Goal: Task Accomplishment & Management: Complete application form

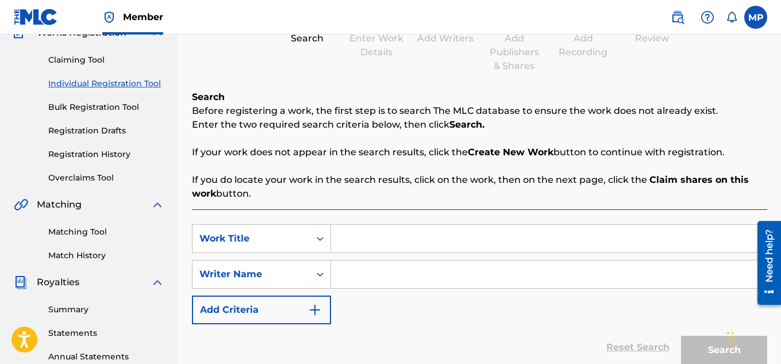
scroll to position [179, 0]
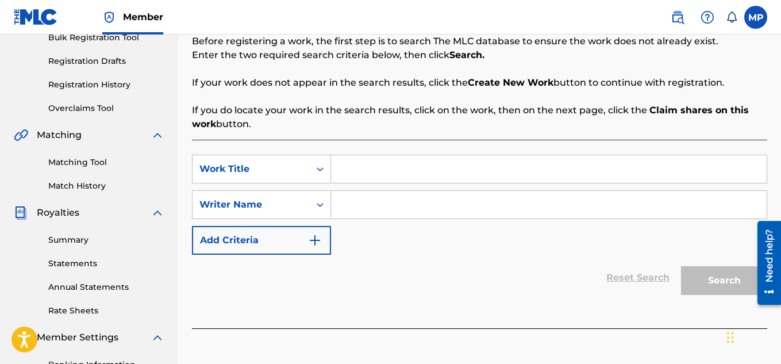
click at [430, 164] on input "Search Form" at bounding box center [549, 169] width 436 height 28
paste input "VERY SIMPLE"
type input "VERY SIMPLE"
click at [418, 198] on input "Search Form" at bounding box center [549, 205] width 436 height 28
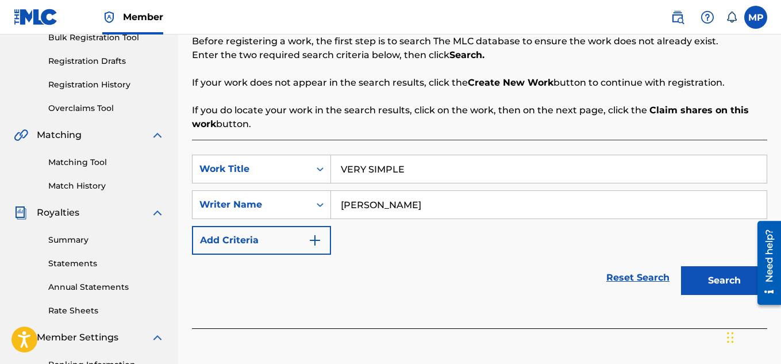
type input "[PERSON_NAME]"
click at [712, 289] on button "Search" at bounding box center [724, 280] width 86 height 29
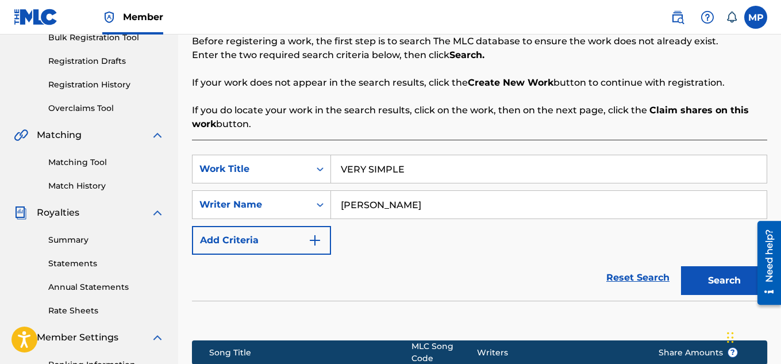
scroll to position [349, 0]
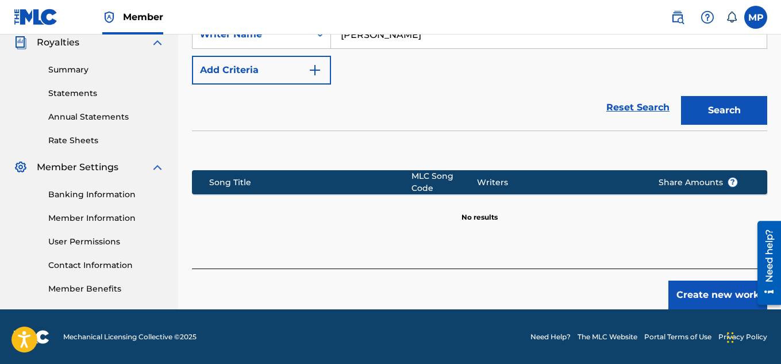
click at [718, 281] on button "Create new work" at bounding box center [718, 295] width 99 height 29
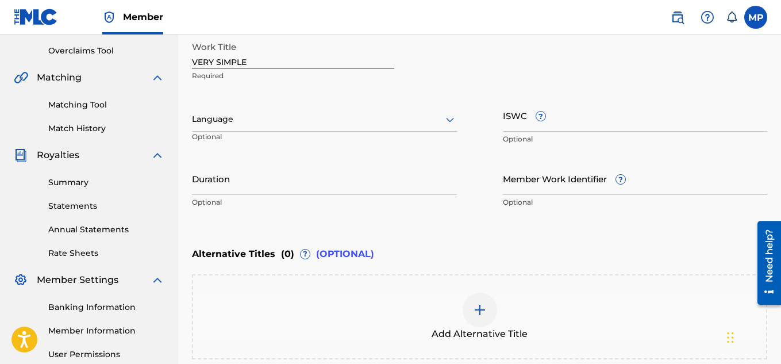
scroll to position [236, 0]
click at [568, 115] on input "ISWC ?" at bounding box center [635, 115] width 265 height 33
paste input "T9257769510"
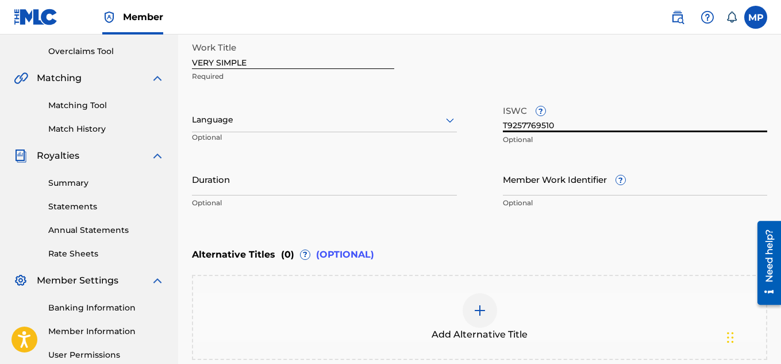
type input "T9257769510"
click at [504, 181] on input "Member Work Identifier ?" at bounding box center [635, 179] width 265 height 33
paste input "895393829"
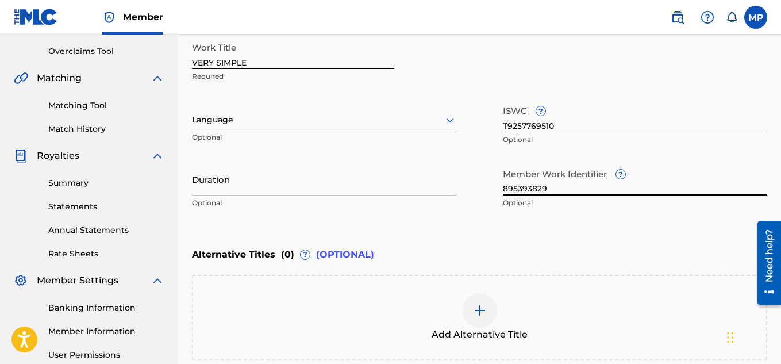
type input "895393829"
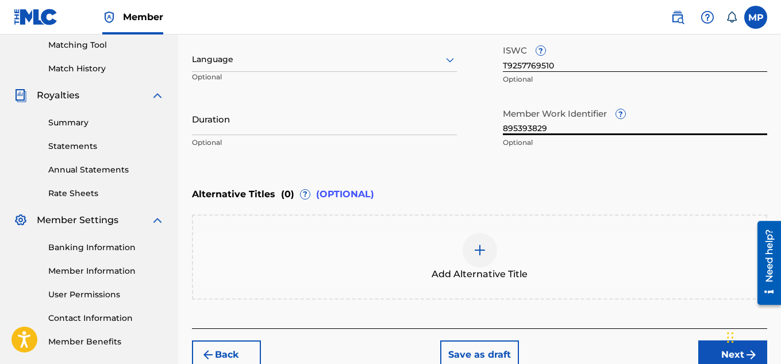
scroll to position [345, 0]
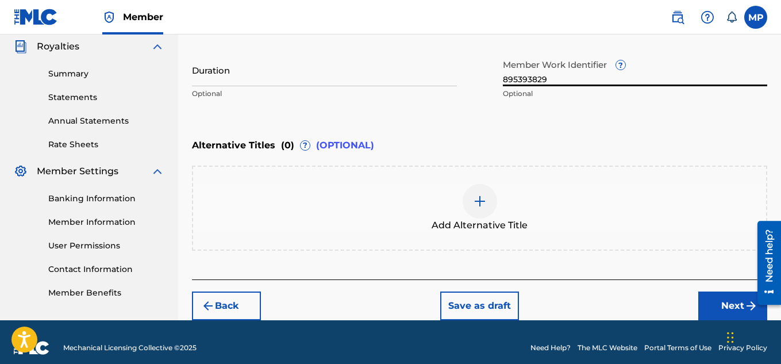
click at [709, 306] on button "Next" at bounding box center [733, 305] width 69 height 29
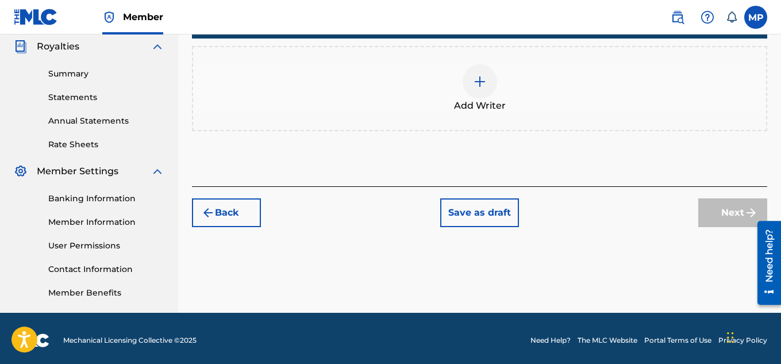
scroll to position [255, 0]
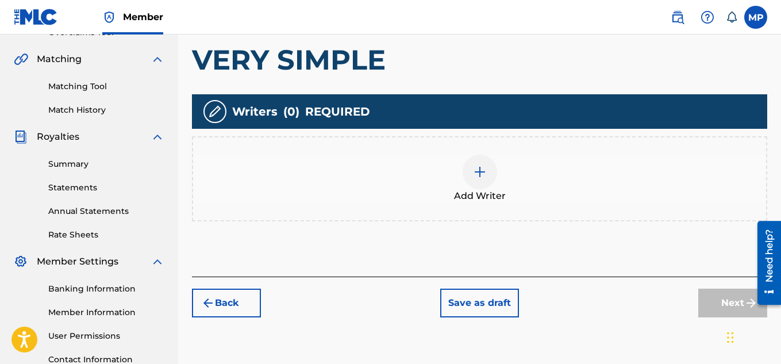
click at [486, 180] on div at bounding box center [480, 172] width 34 height 34
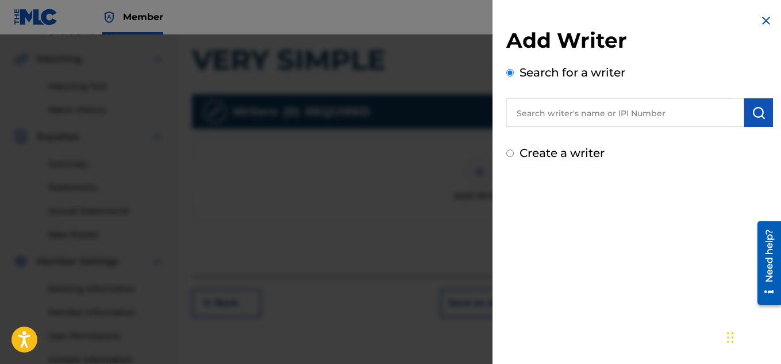
click at [583, 116] on input "text" at bounding box center [626, 112] width 238 height 29
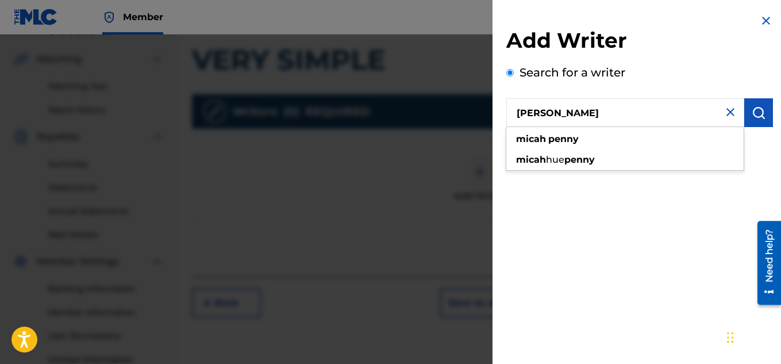
type input "[PERSON_NAME]"
click at [752, 111] on img "submit" at bounding box center [759, 113] width 14 height 14
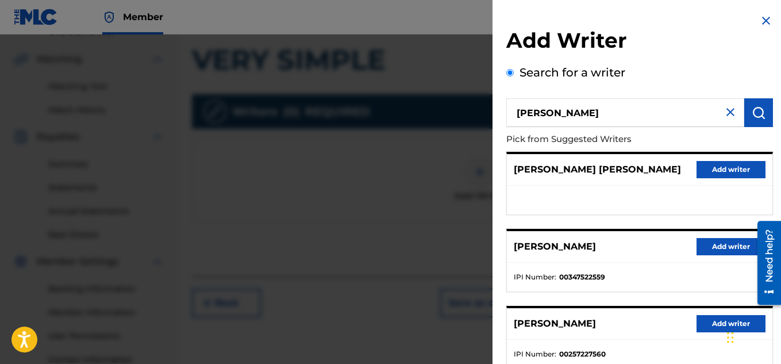
click at [705, 239] on button "Add writer" at bounding box center [731, 246] width 69 height 17
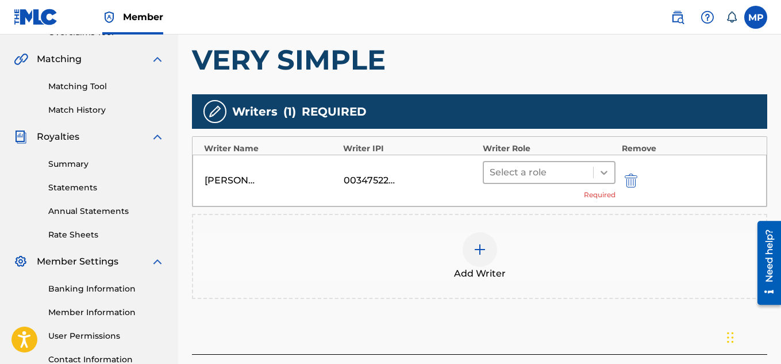
click at [605, 178] on div at bounding box center [604, 172] width 21 height 21
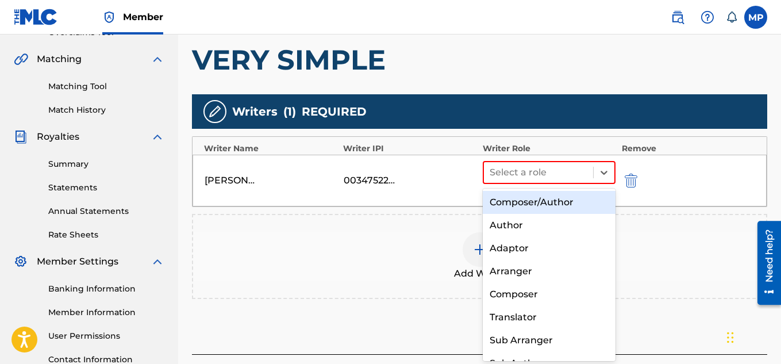
click at [556, 199] on div "Composer/Author" at bounding box center [549, 202] width 133 height 23
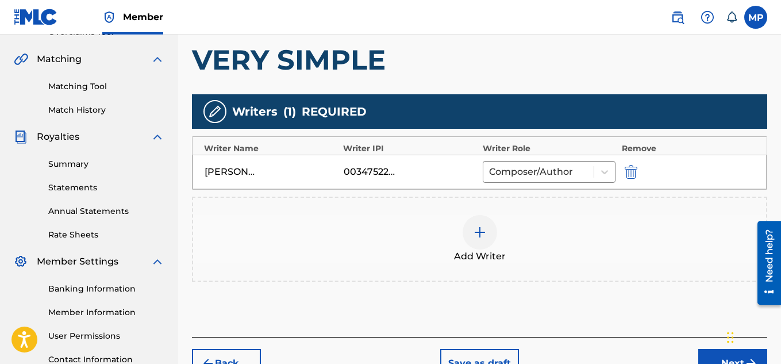
scroll to position [285, 0]
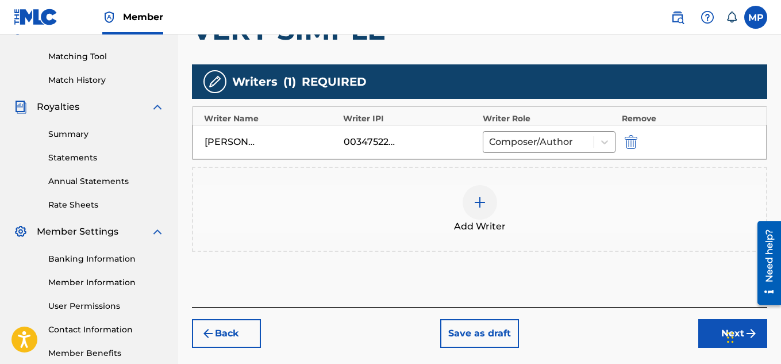
click at [704, 331] on button "Next" at bounding box center [733, 333] width 69 height 29
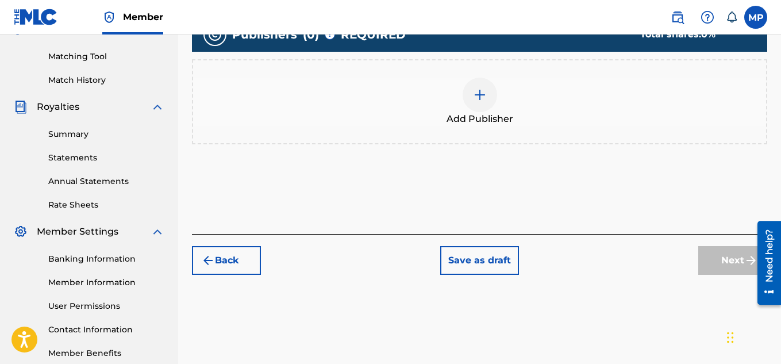
scroll to position [164, 0]
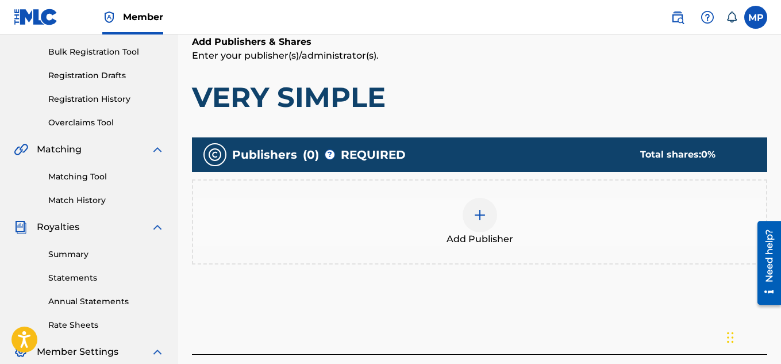
click at [489, 225] on div at bounding box center [480, 215] width 34 height 34
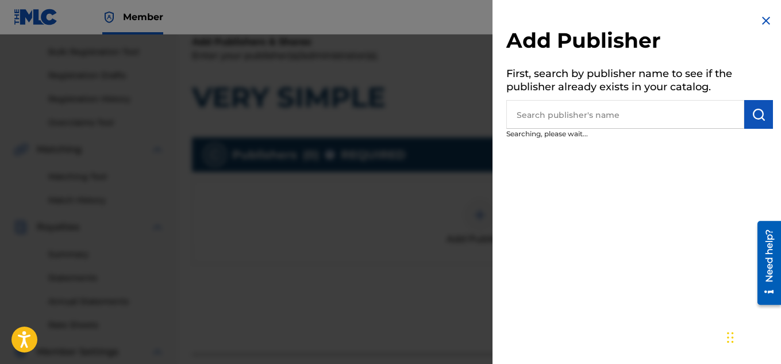
scroll to position [165, 0]
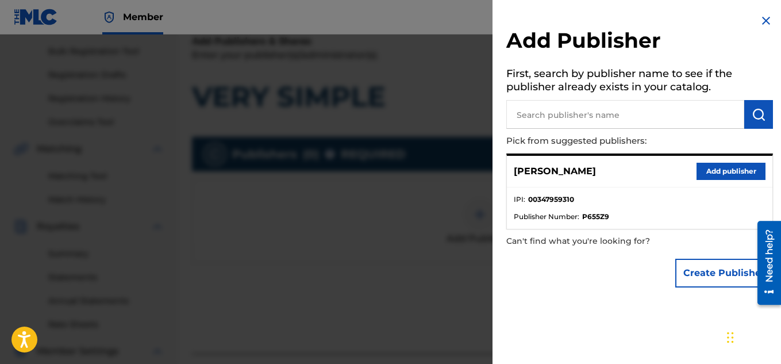
click at [722, 167] on button "Add publisher" at bounding box center [731, 171] width 69 height 17
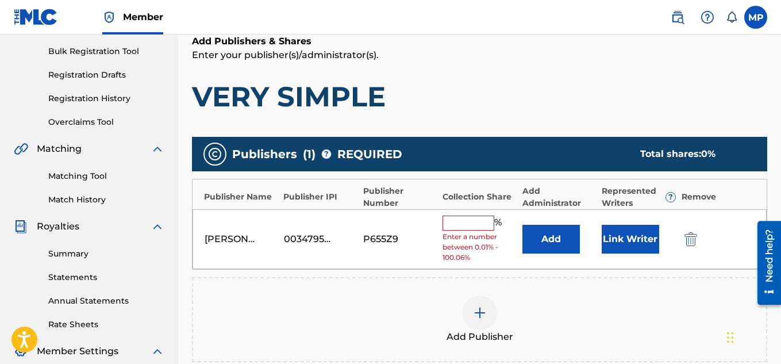
click at [484, 224] on input "text" at bounding box center [469, 223] width 52 height 15
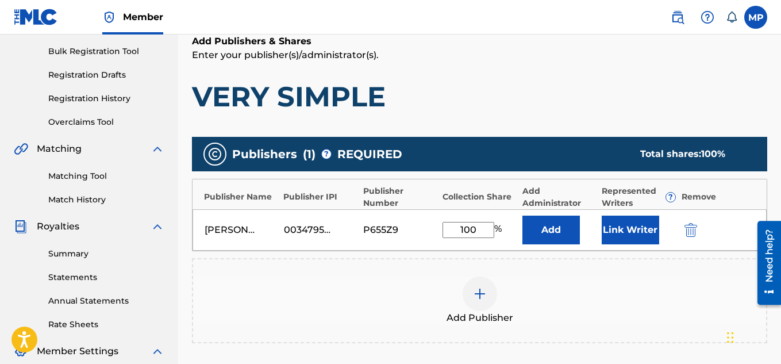
type input "100"
click at [650, 224] on button "Link Writer" at bounding box center [630, 230] width 57 height 29
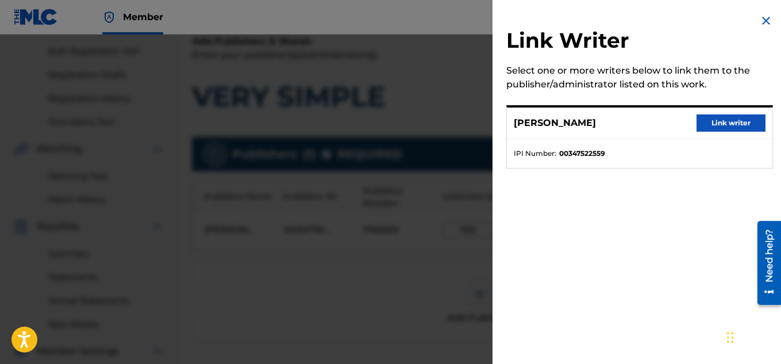
click at [724, 128] on button "Link writer" at bounding box center [731, 122] width 69 height 17
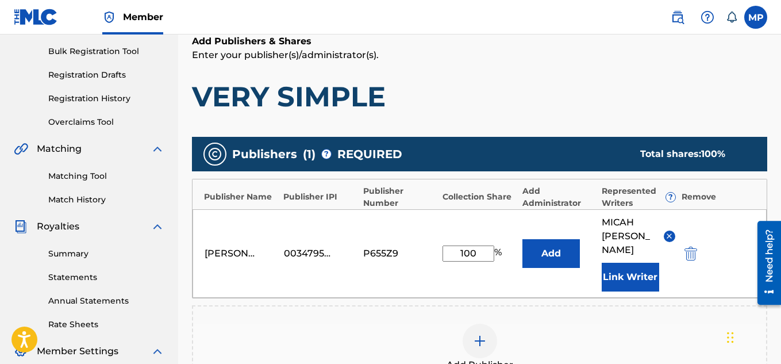
scroll to position [363, 0]
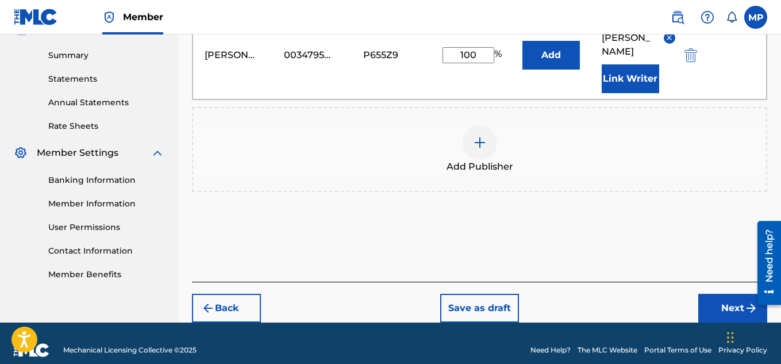
click at [726, 295] on button "Next" at bounding box center [733, 308] width 69 height 29
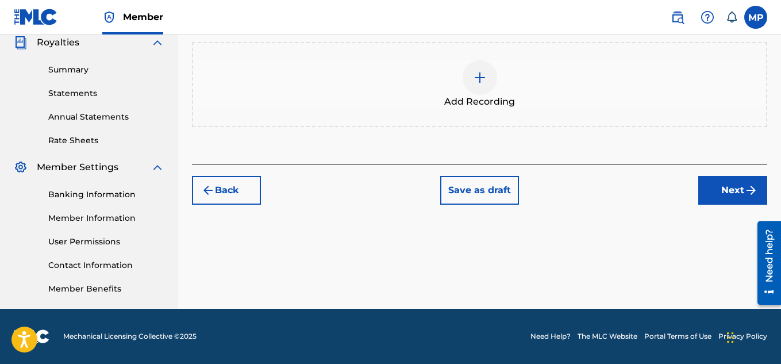
scroll to position [349, 0]
click at [484, 72] on img at bounding box center [480, 78] width 14 height 14
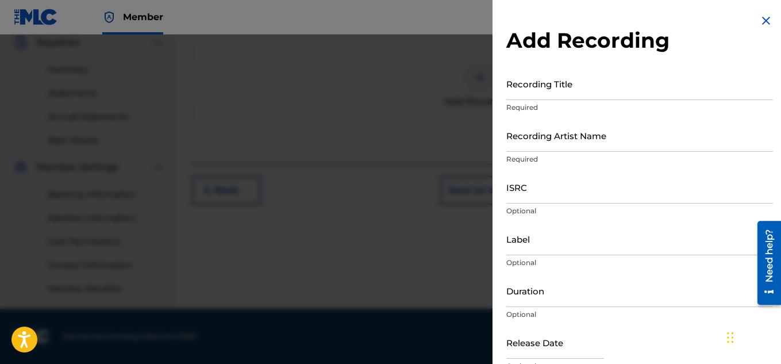
click at [567, 87] on input "Recording Title" at bounding box center [640, 83] width 267 height 33
paste input "VERY SIMPLE"
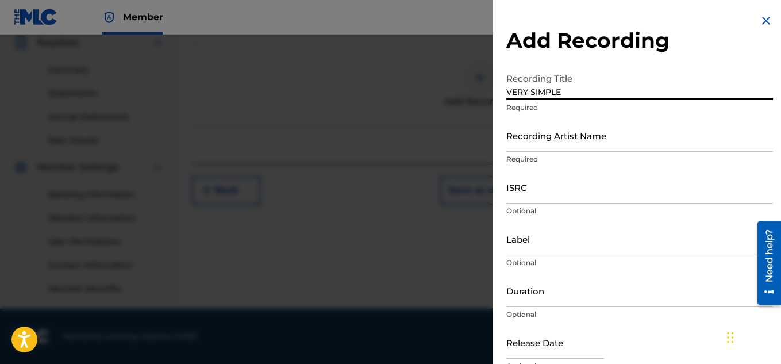
type input "VERY SIMPLE"
click at [555, 141] on input "Recording Artist Name" at bounding box center [640, 135] width 267 height 33
paste input "FLUNKY JUNKY"
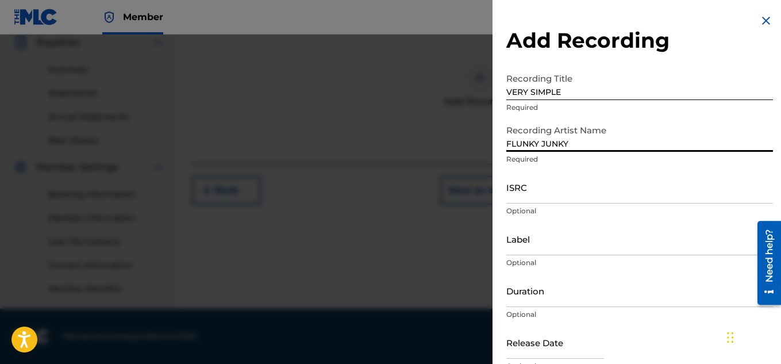
type input "FLUNKY JUNKY"
click at [547, 195] on input "ISRC" at bounding box center [640, 187] width 267 height 33
paste input "QZDA81896239"
type input "QZDA81896239"
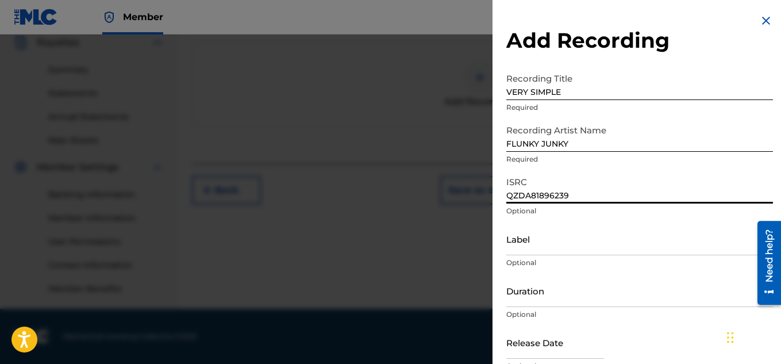
scroll to position [56, 0]
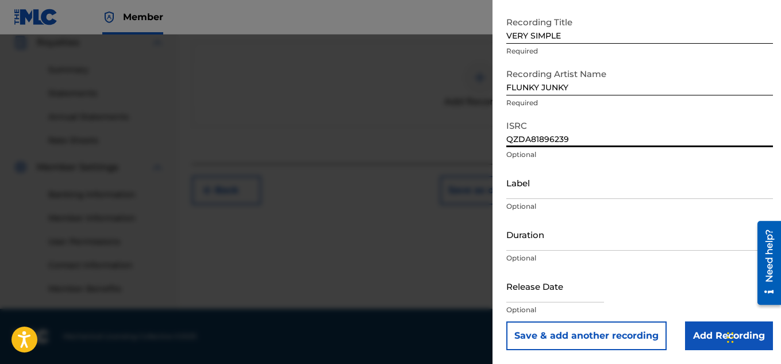
click at [690, 331] on input "Add Recording" at bounding box center [729, 335] width 88 height 29
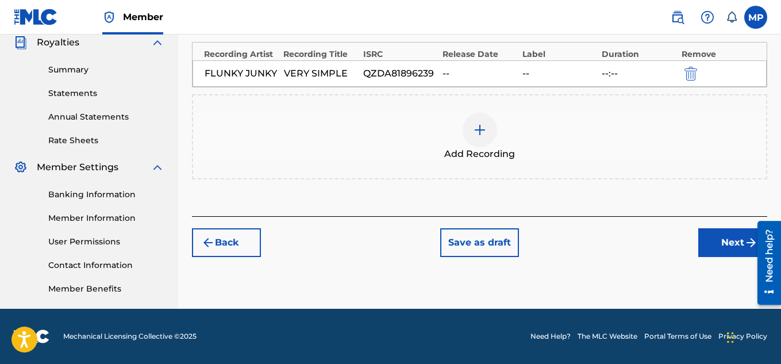
click at [707, 235] on button "Next" at bounding box center [733, 242] width 69 height 29
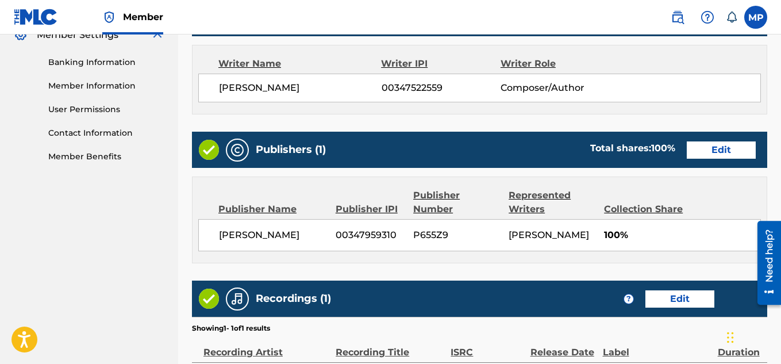
scroll to position [622, 0]
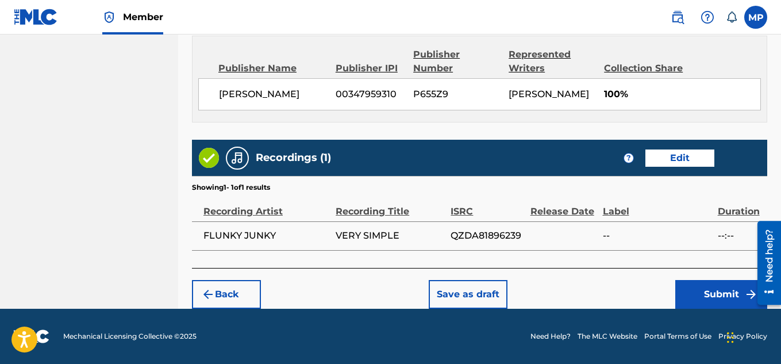
click at [696, 283] on button "Submit" at bounding box center [722, 294] width 92 height 29
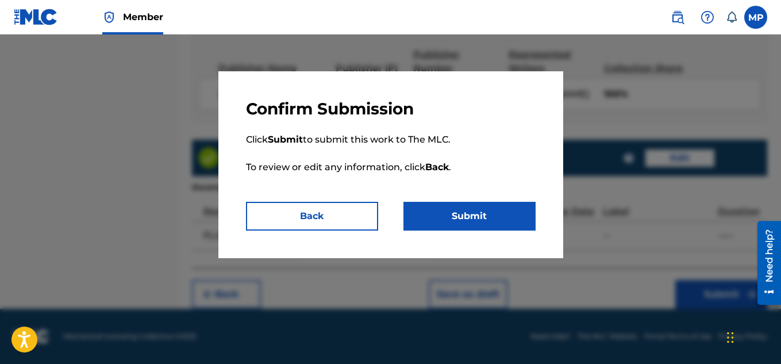
click at [492, 210] on button "Submit" at bounding box center [470, 216] width 132 height 29
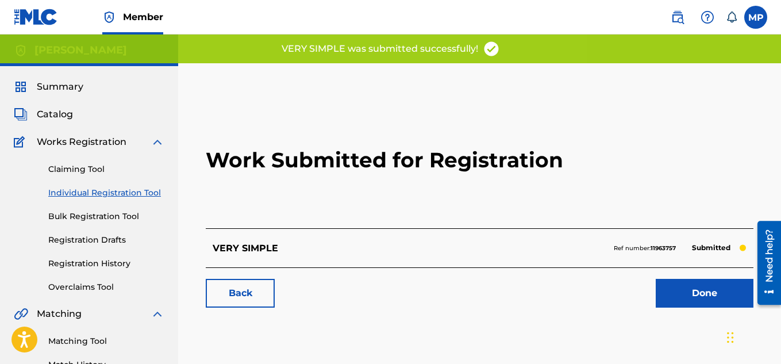
click at [264, 296] on link "Back" at bounding box center [240, 293] width 69 height 29
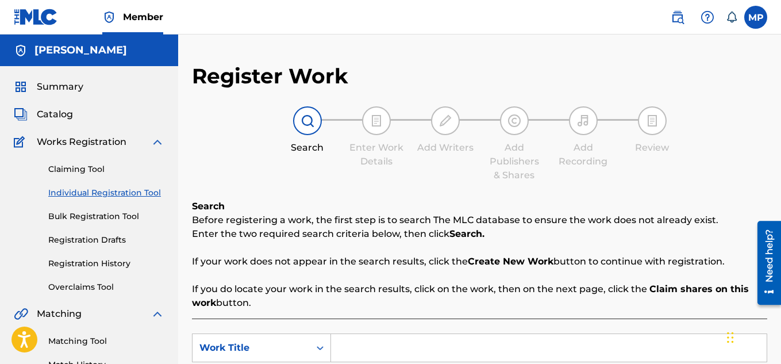
scroll to position [198, 0]
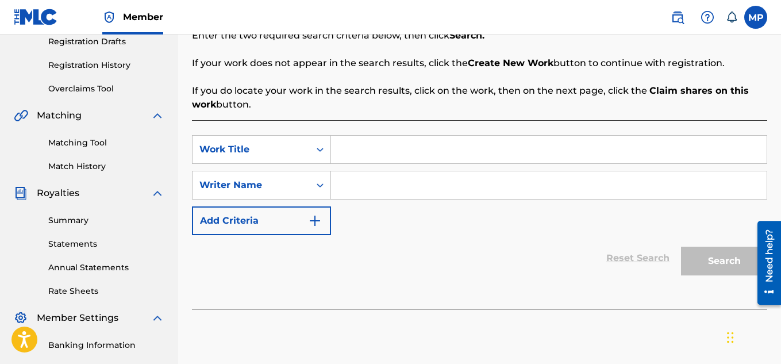
click at [411, 149] on input "Search Form" at bounding box center [549, 150] width 436 height 28
paste input "QZDA81896239"
click at [397, 143] on input "QZDA81896239" at bounding box center [549, 150] width 436 height 28
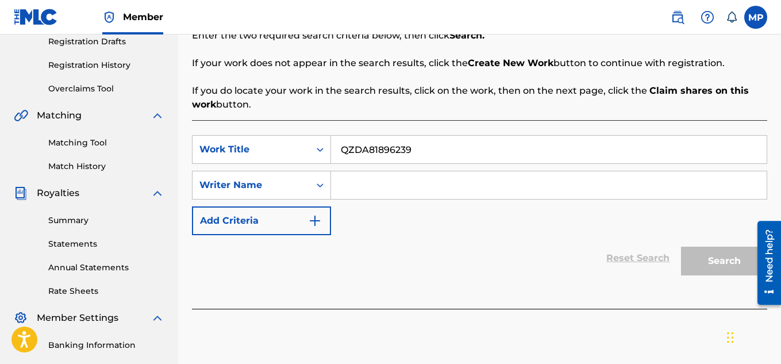
paste input "WITHIN SECONDS"
type input "WITHIN SECONDS"
click at [390, 181] on input "Search Form" at bounding box center [549, 185] width 436 height 28
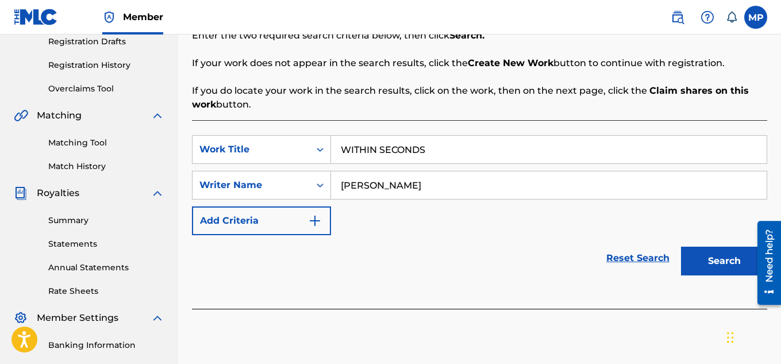
type input "[PERSON_NAME]"
click at [709, 268] on button "Search" at bounding box center [724, 261] width 86 height 29
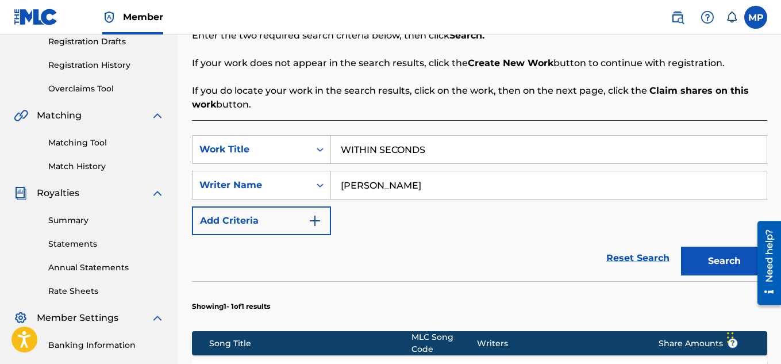
scroll to position [423, 0]
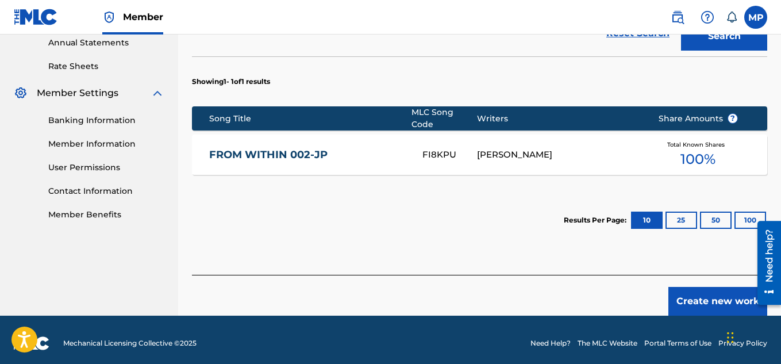
click at [690, 287] on button "Create new work" at bounding box center [718, 301] width 99 height 29
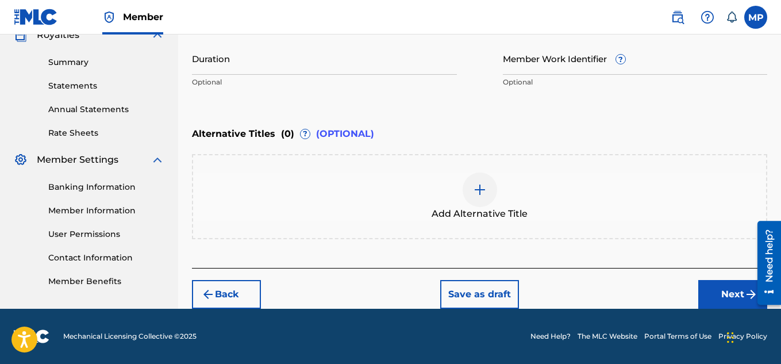
scroll to position [277, 0]
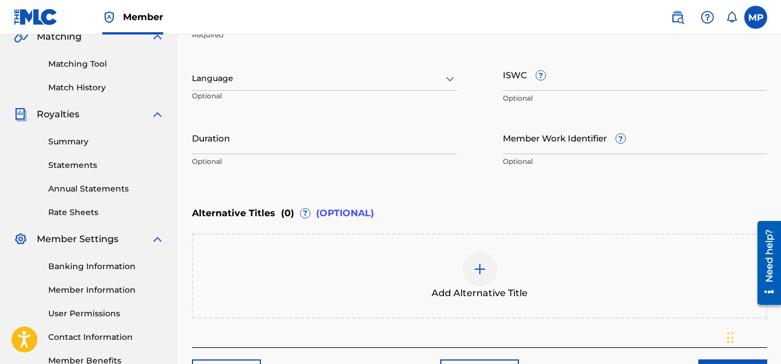
click at [551, 88] on input "ISWC ?" at bounding box center [635, 74] width 265 height 33
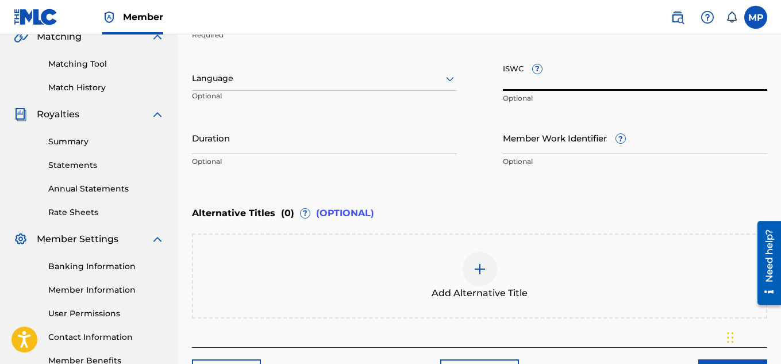
paste input "T9257771258"
type input "T9257771258"
click at [534, 145] on input "Member Work Identifier ?" at bounding box center [635, 137] width 265 height 33
paste input "895393910"
type input "895393910"
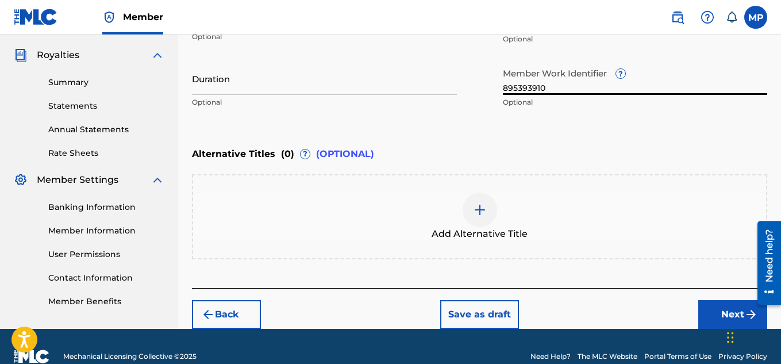
scroll to position [356, 0]
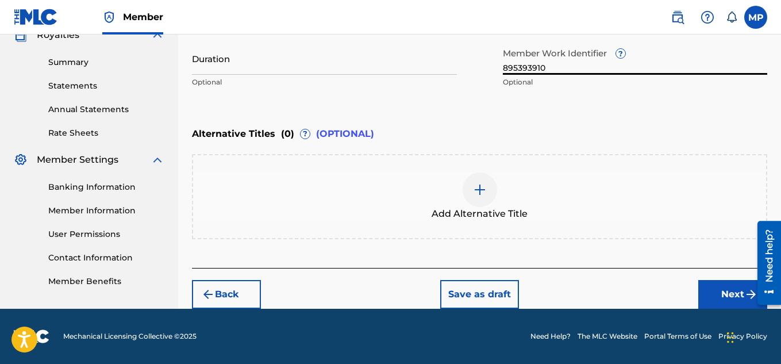
click at [706, 289] on button "Next" at bounding box center [733, 294] width 69 height 29
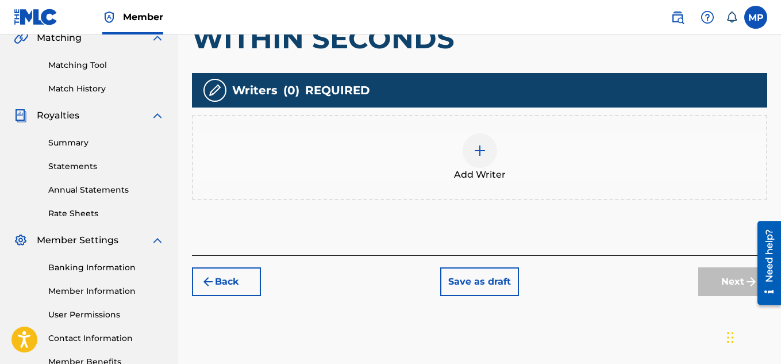
scroll to position [279, 0]
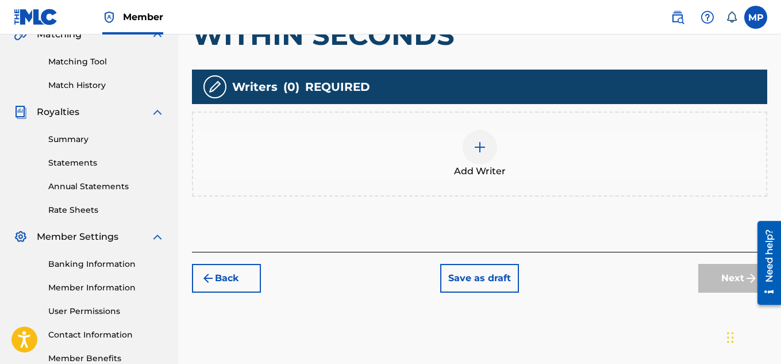
click at [484, 156] on div at bounding box center [480, 147] width 34 height 34
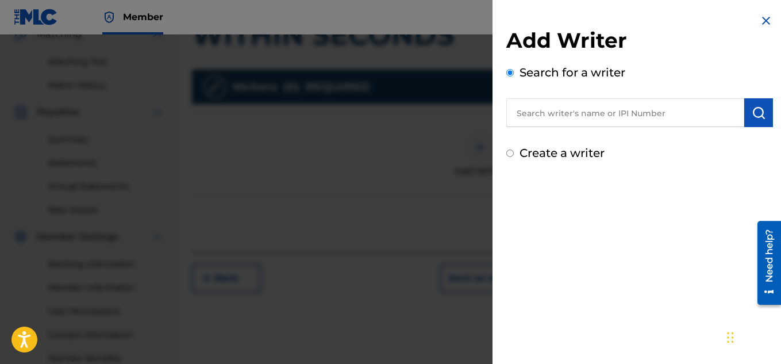
click at [579, 120] on input "text" at bounding box center [626, 112] width 238 height 29
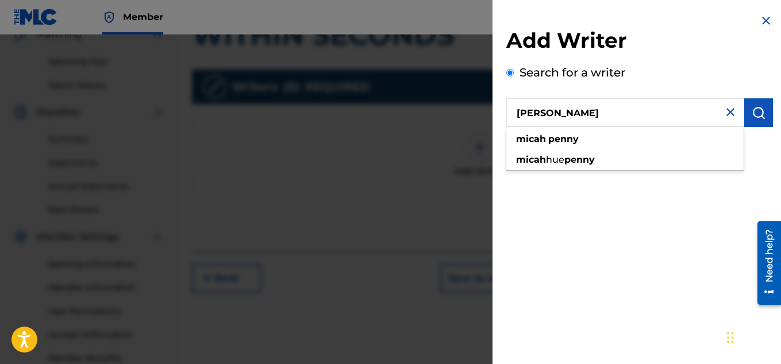
type input "[PERSON_NAME]"
click at [747, 119] on button "submit" at bounding box center [759, 112] width 29 height 29
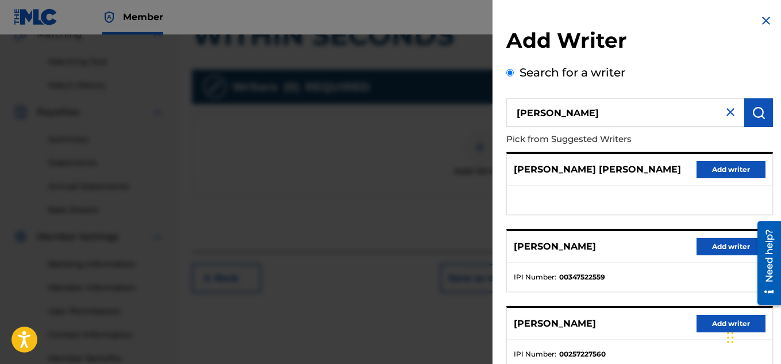
click at [726, 251] on button "Add writer" at bounding box center [731, 246] width 69 height 17
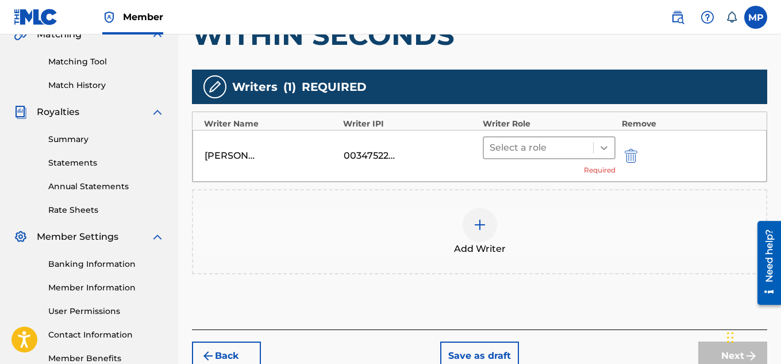
click at [603, 152] on icon at bounding box center [604, 147] width 11 height 11
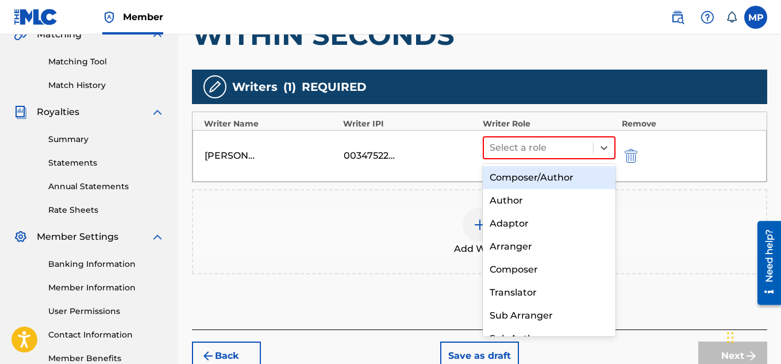
click at [559, 181] on div "Composer/Author" at bounding box center [549, 177] width 133 height 23
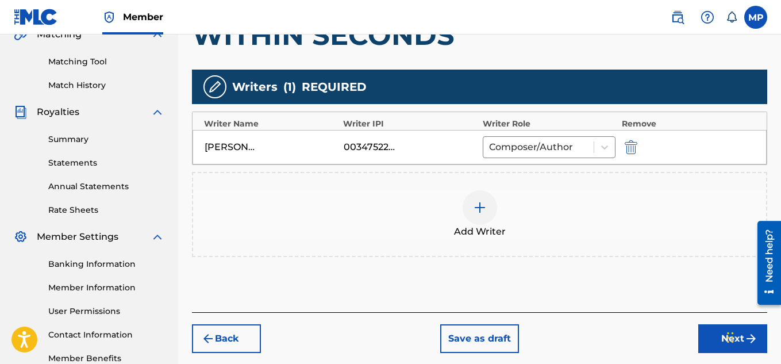
scroll to position [342, 0]
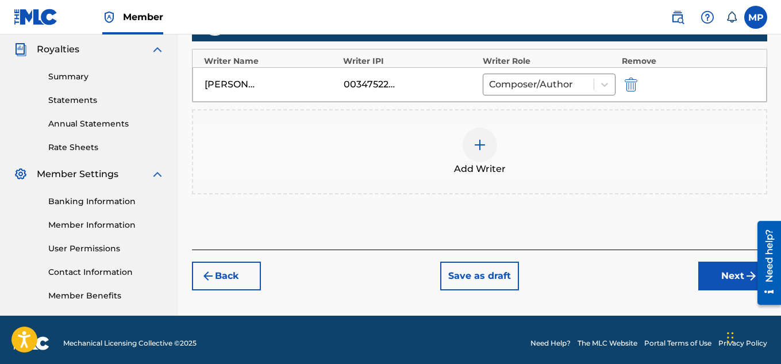
click at [724, 288] on button "Next" at bounding box center [733, 276] width 69 height 29
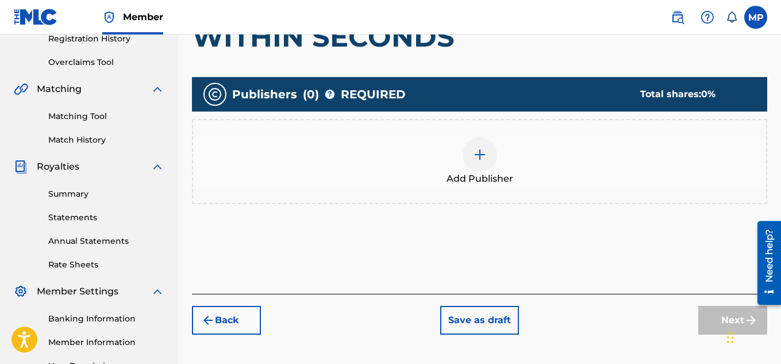
scroll to position [148, 0]
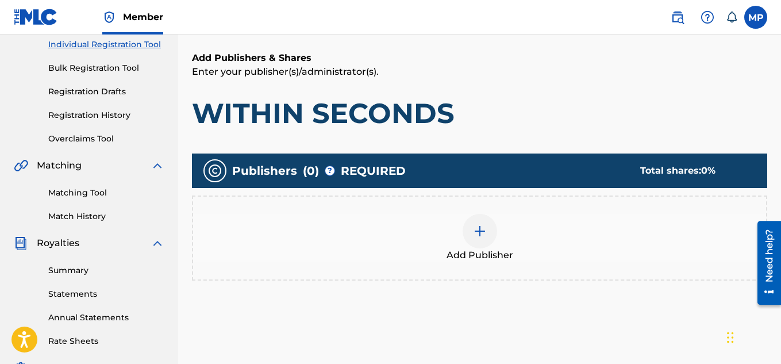
click at [484, 232] on img at bounding box center [480, 231] width 14 height 14
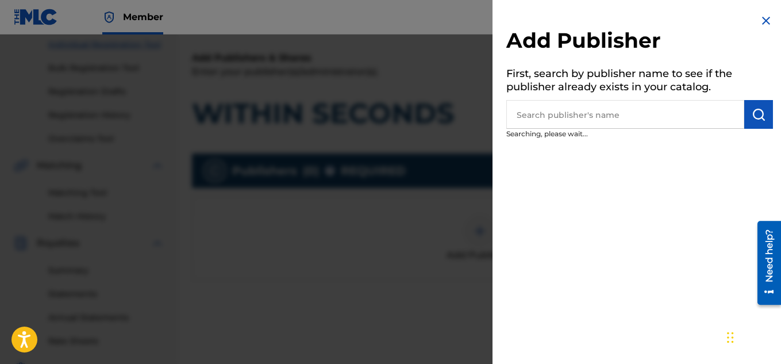
scroll to position [149, 0]
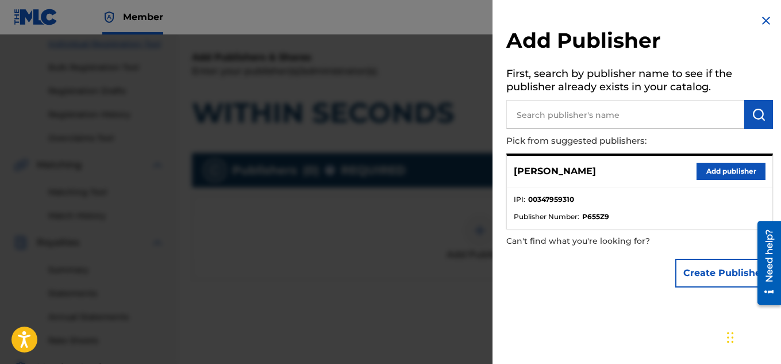
click at [709, 171] on button "Add publisher" at bounding box center [731, 171] width 69 height 17
click at [709, 171] on span "0 %" at bounding box center [708, 169] width 14 height 11
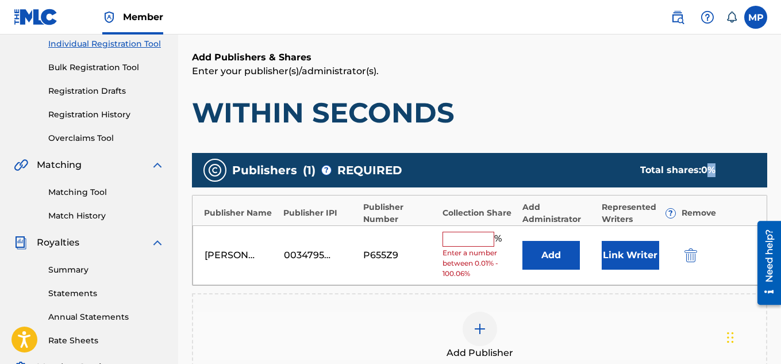
click at [466, 243] on input "text" at bounding box center [469, 239] width 52 height 15
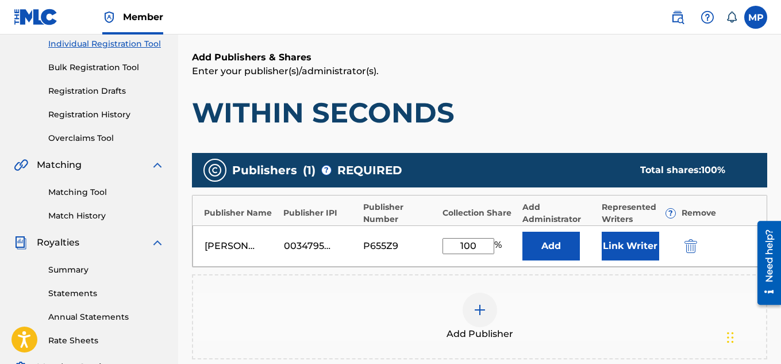
type input "100"
click at [624, 241] on button "Link Writer" at bounding box center [630, 246] width 57 height 29
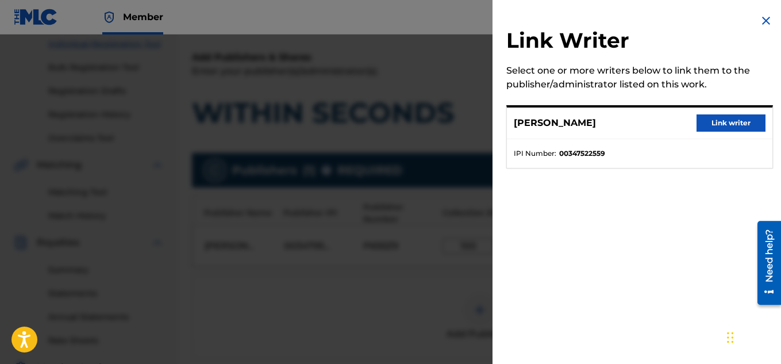
click at [711, 121] on button "Link writer" at bounding box center [731, 122] width 69 height 17
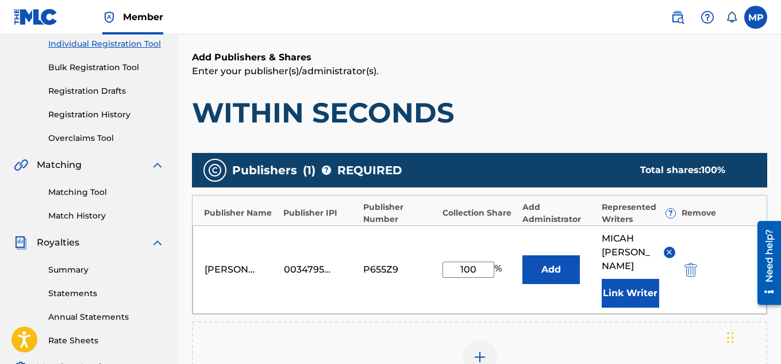
scroll to position [363, 0]
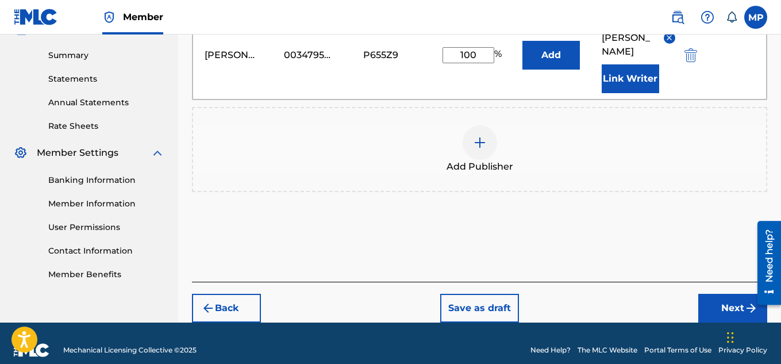
click at [711, 294] on button "Next" at bounding box center [733, 308] width 69 height 29
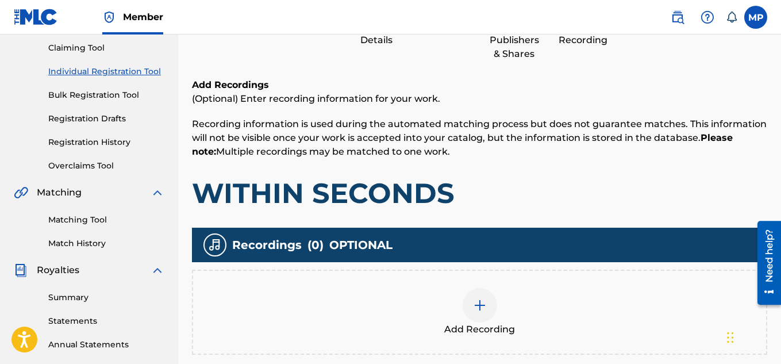
scroll to position [198, 0]
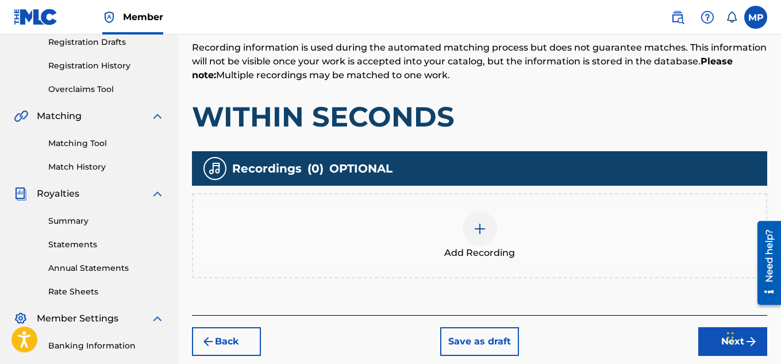
click at [469, 228] on div at bounding box center [480, 229] width 34 height 34
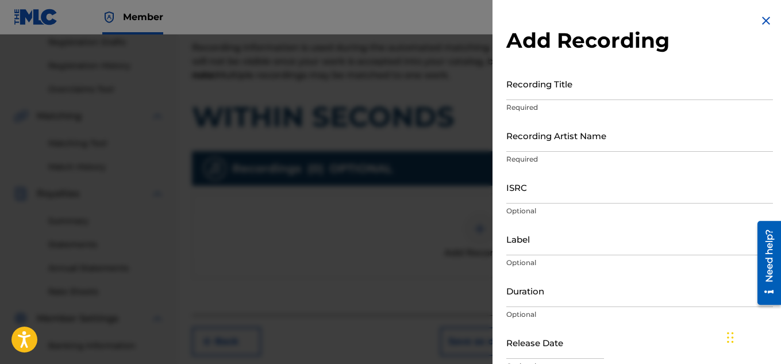
click at [561, 88] on input "Recording Title" at bounding box center [640, 83] width 267 height 33
paste input "WITHIN SECONDS"
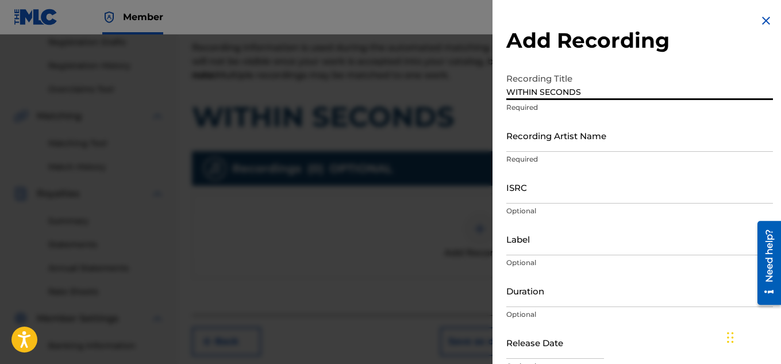
type input "WITHIN SECONDS"
click at [547, 137] on input "Recording Artist Name" at bounding box center [640, 135] width 267 height 33
paste input "FLUNKY JUNKY"
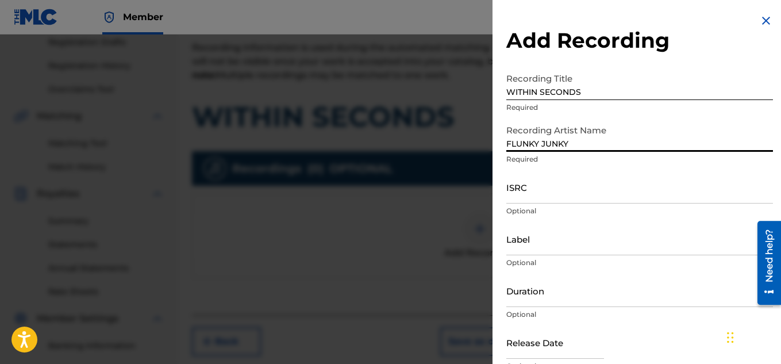
type input "FLUNKY JUNKY"
click at [533, 197] on input "ISRC" at bounding box center [640, 187] width 267 height 33
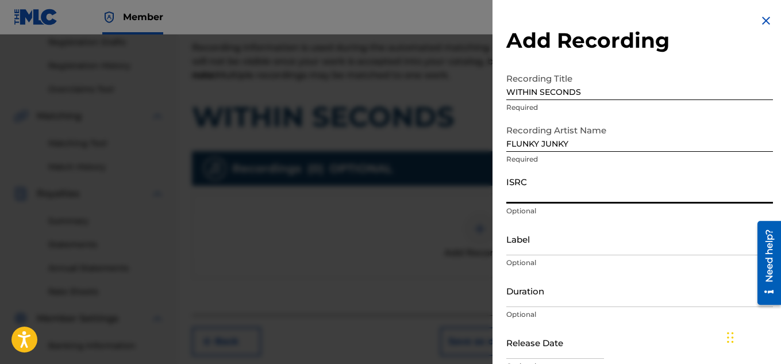
paste input "QZDA81896232"
type input "QZDA81896232"
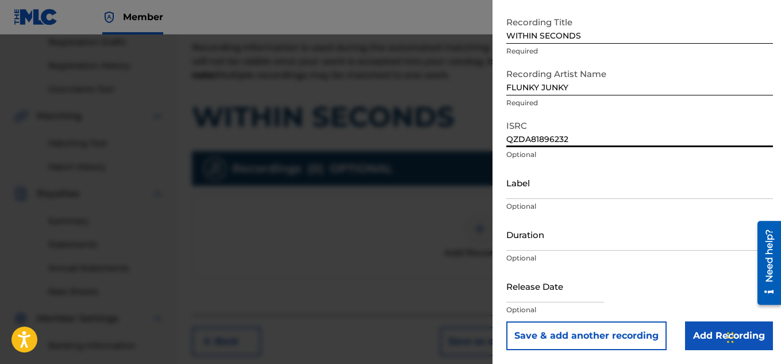
click at [696, 336] on input "Add Recording" at bounding box center [729, 335] width 88 height 29
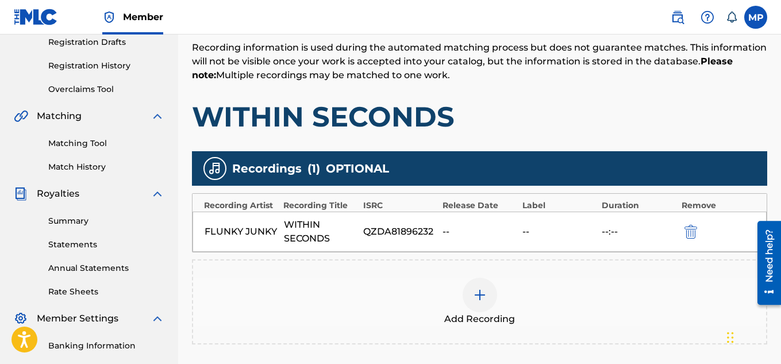
scroll to position [340, 0]
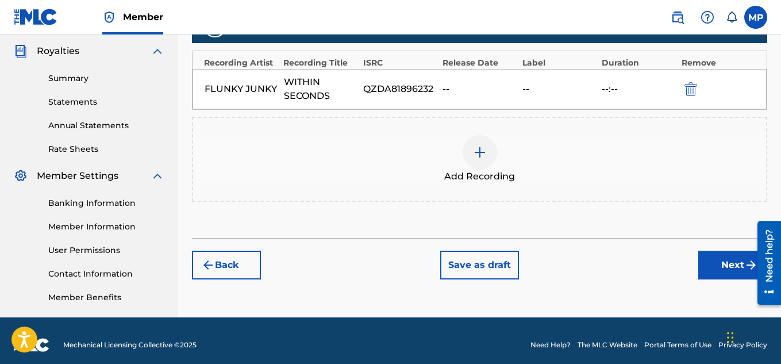
click at [710, 255] on button "Next" at bounding box center [733, 265] width 69 height 29
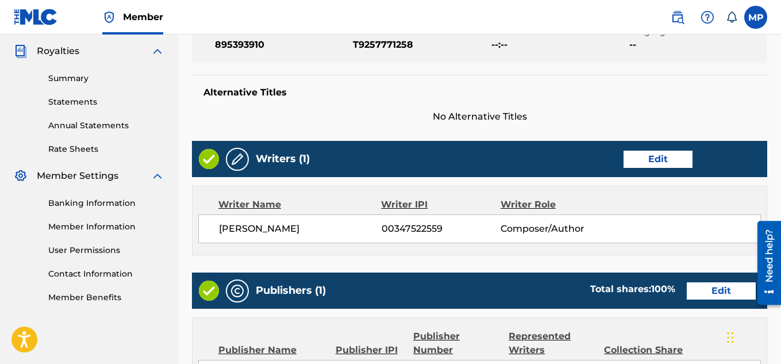
scroll to position [622, 0]
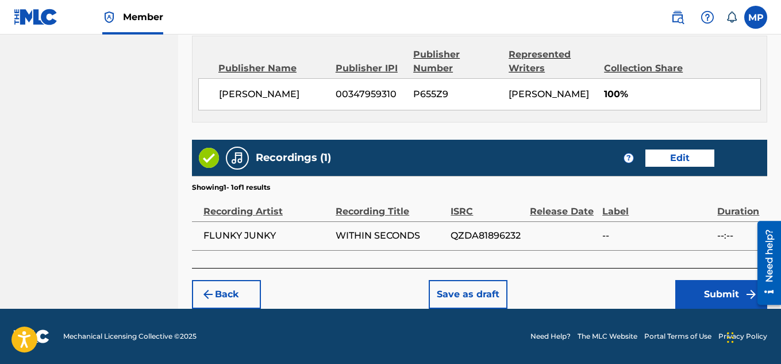
click at [695, 293] on button "Submit" at bounding box center [722, 294] width 92 height 29
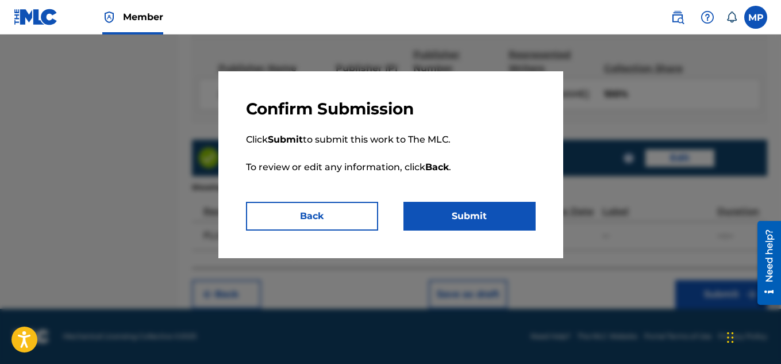
click at [483, 205] on button "Submit" at bounding box center [470, 216] width 132 height 29
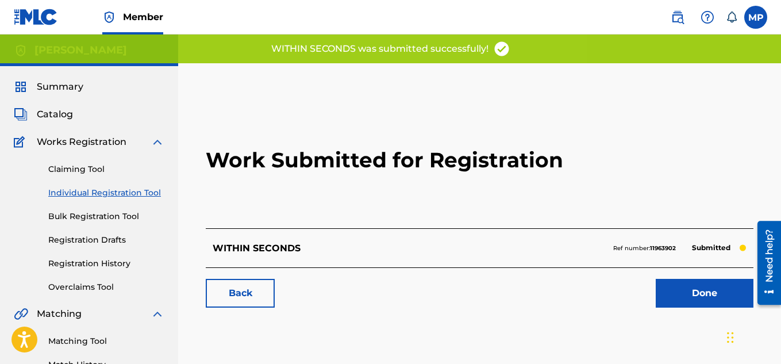
click at [246, 299] on link "Back" at bounding box center [240, 293] width 69 height 29
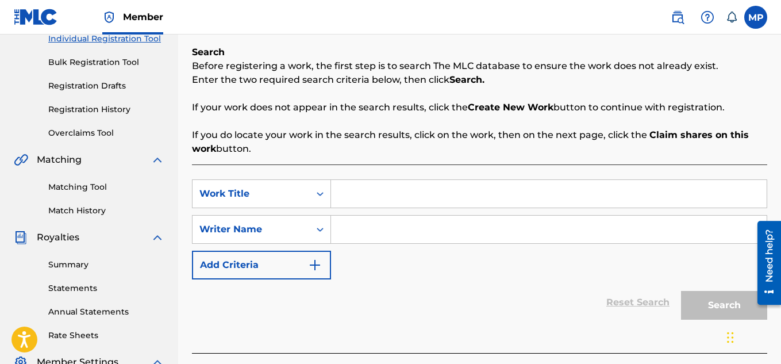
scroll to position [105, 0]
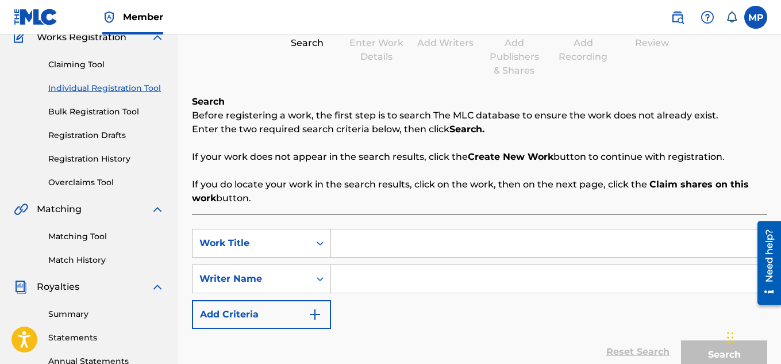
click at [96, 157] on link "Registration History" at bounding box center [106, 159] width 116 height 12
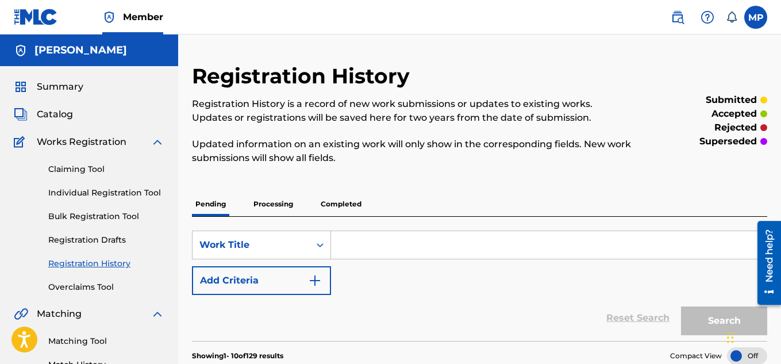
click at [129, 187] on link "Individual Registration Tool" at bounding box center [106, 193] width 116 height 12
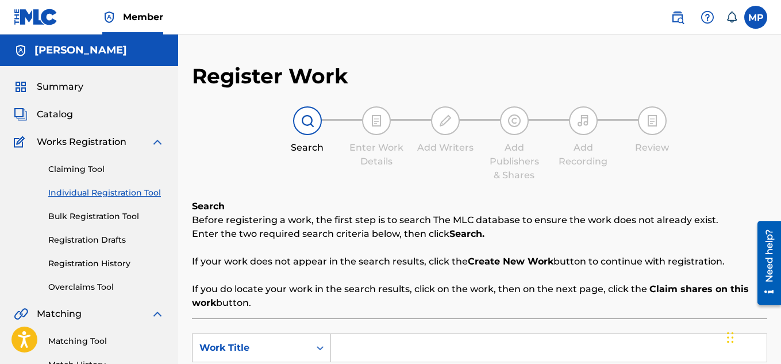
scroll to position [145, 0]
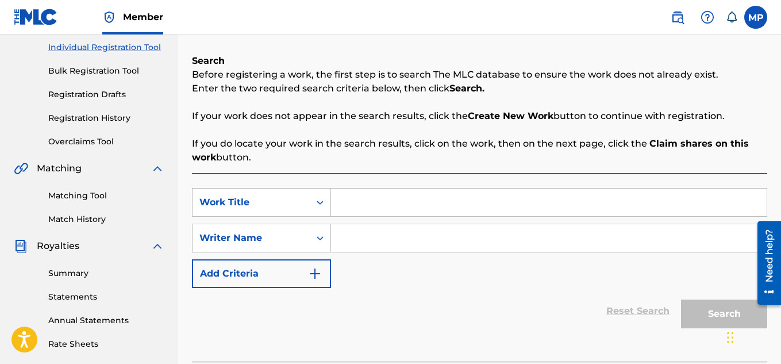
click at [402, 200] on input "Search Form" at bounding box center [549, 203] width 436 height 28
paste input "QZDA81896232"
click at [392, 205] on input "QZDA81896232" at bounding box center [549, 203] width 436 height 28
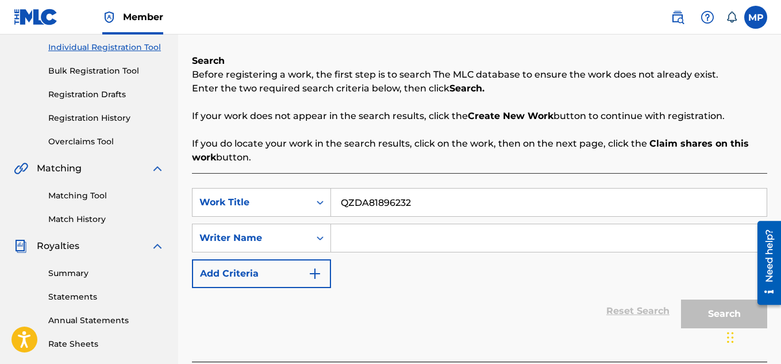
paste input "UPLIFTING VIBE"
type input "UPLIFTING VIBE"
click at [376, 239] on input "Search Form" at bounding box center [549, 238] width 436 height 28
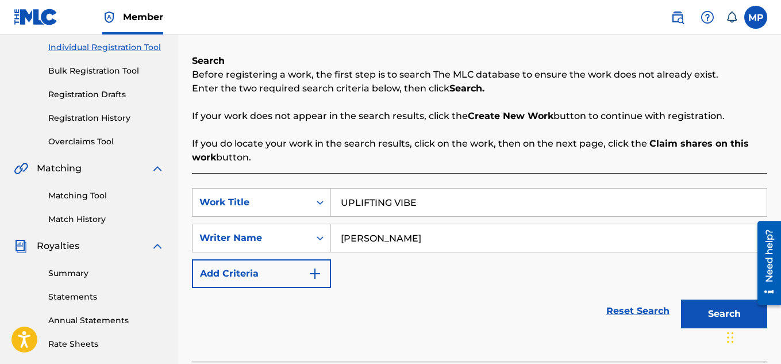
type input "[PERSON_NAME]"
click at [697, 322] on button "Search" at bounding box center [724, 314] width 86 height 29
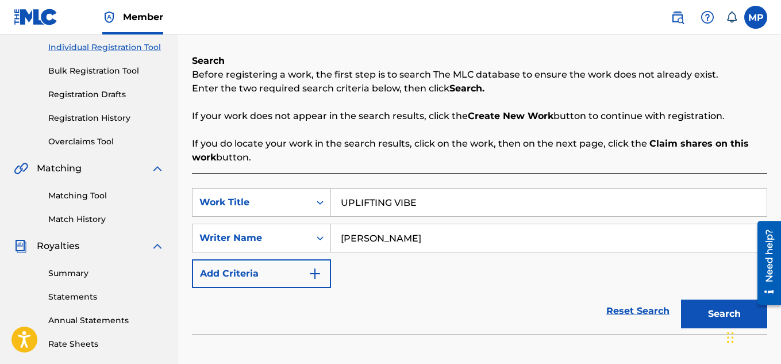
scroll to position [349, 0]
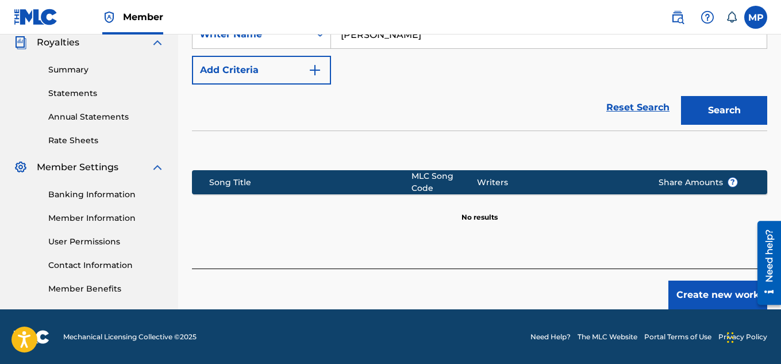
click at [689, 294] on button "Create new work" at bounding box center [718, 295] width 99 height 29
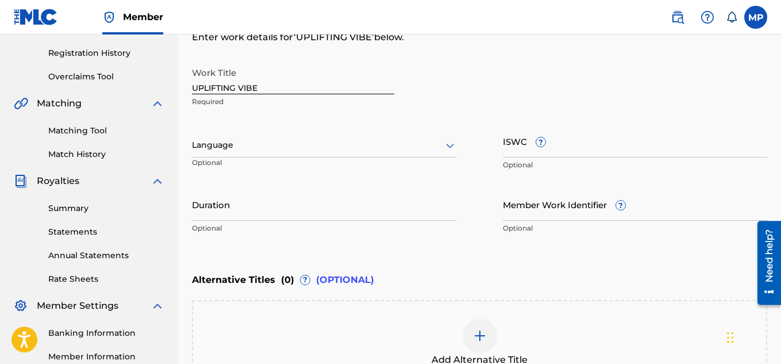
scroll to position [260, 0]
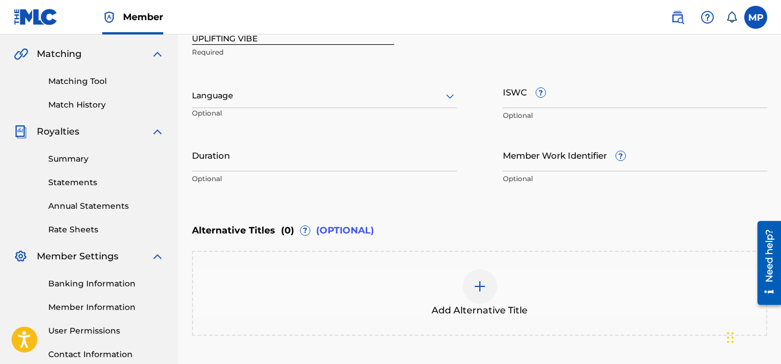
click at [630, 95] on input "ISWC ?" at bounding box center [635, 91] width 265 height 33
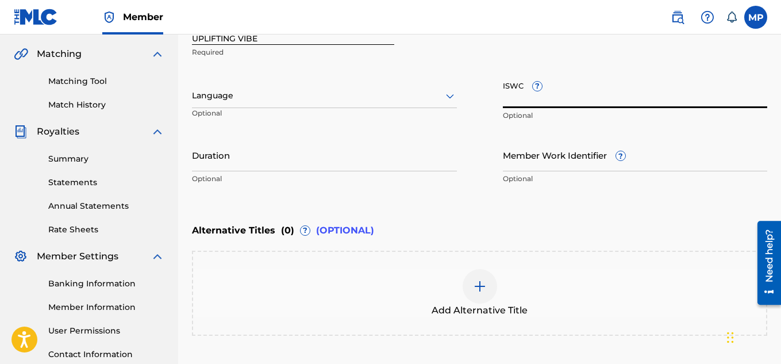
paste input "T9257769703"
type input "T9257769703"
click at [539, 170] on input "Member Work Identifier ?" at bounding box center [635, 155] width 265 height 33
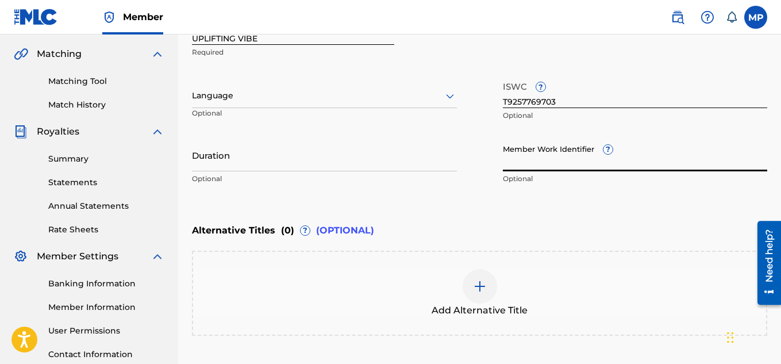
paste input "895393840"
type input "895393840"
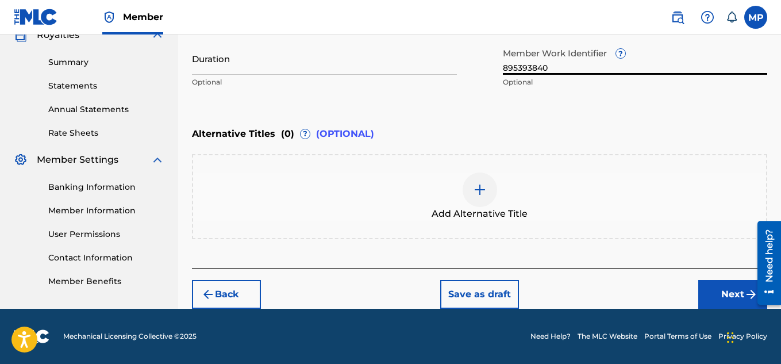
click at [706, 298] on button "Next" at bounding box center [733, 294] width 69 height 29
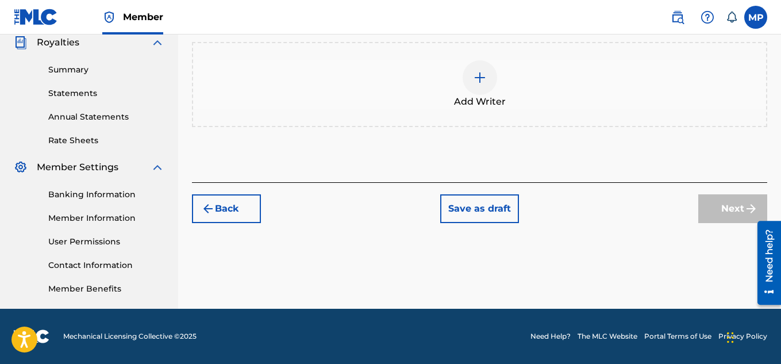
scroll to position [52, 0]
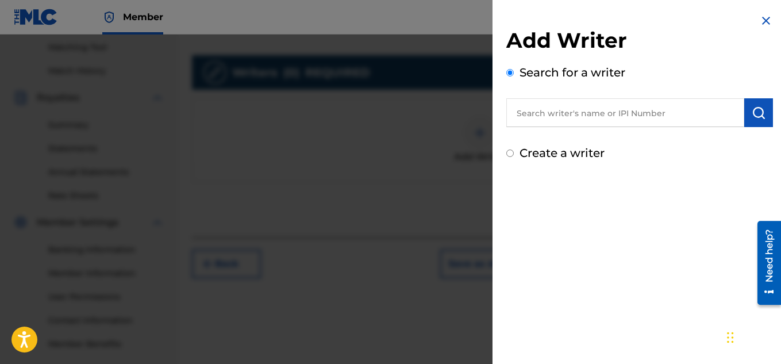
click at [634, 116] on input "text" at bounding box center [626, 112] width 238 height 29
type input "[PERSON_NAME]"
click at [753, 119] on img "submit" at bounding box center [759, 113] width 14 height 14
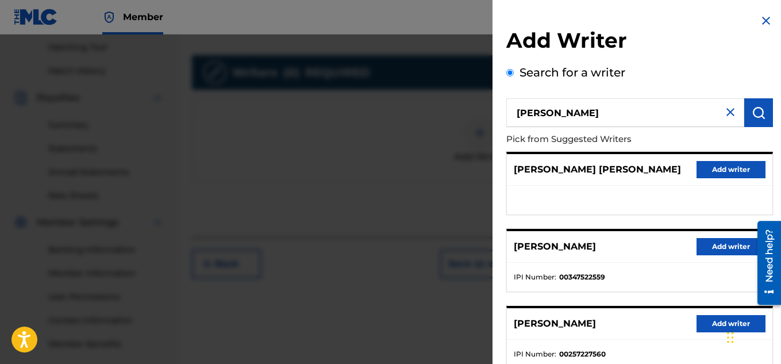
click at [708, 245] on button "Add writer" at bounding box center [731, 246] width 69 height 17
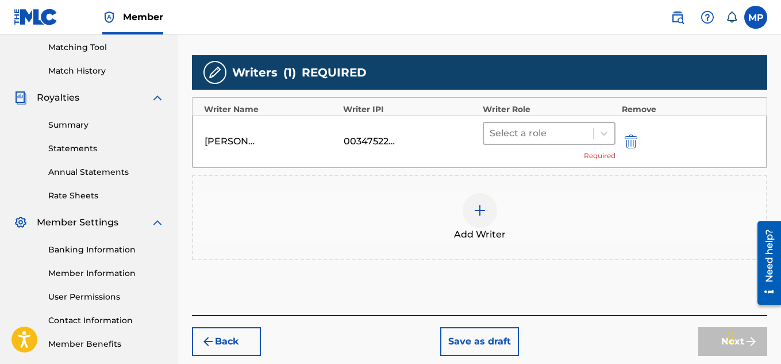
click at [593, 138] on span at bounding box center [593, 133] width 1 height 11
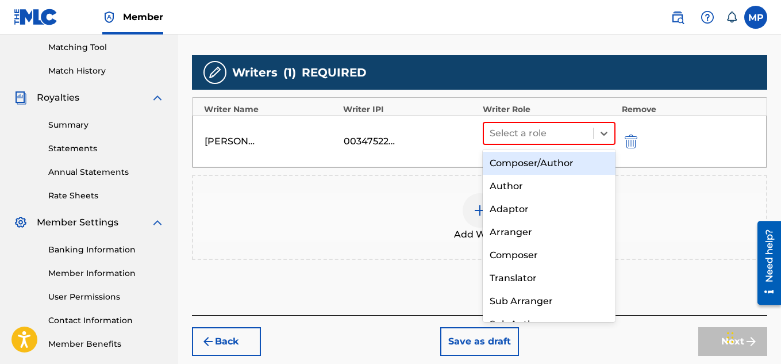
click at [561, 163] on div "Composer/Author" at bounding box center [549, 163] width 133 height 23
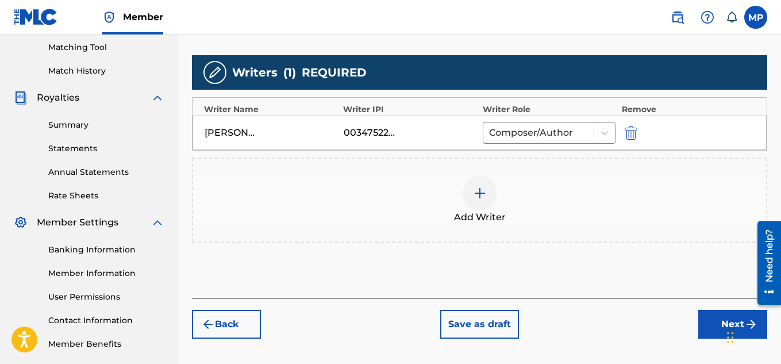
scroll to position [349, 0]
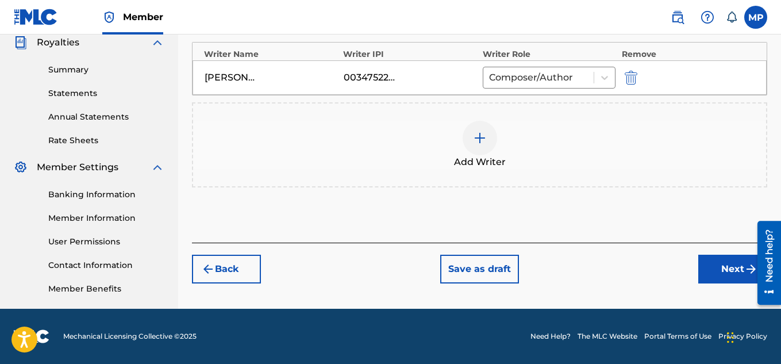
click at [722, 266] on button "Next" at bounding box center [733, 269] width 69 height 29
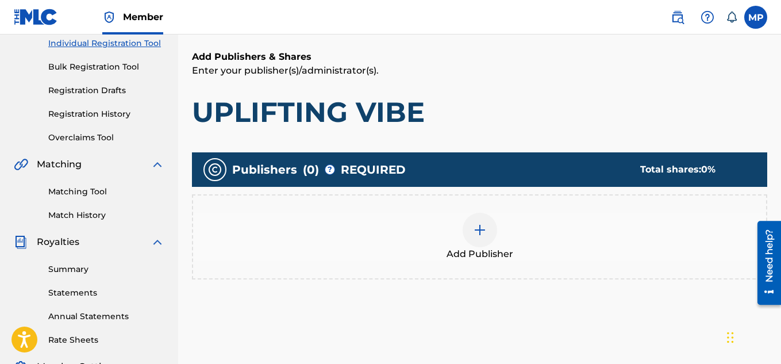
scroll to position [189, 0]
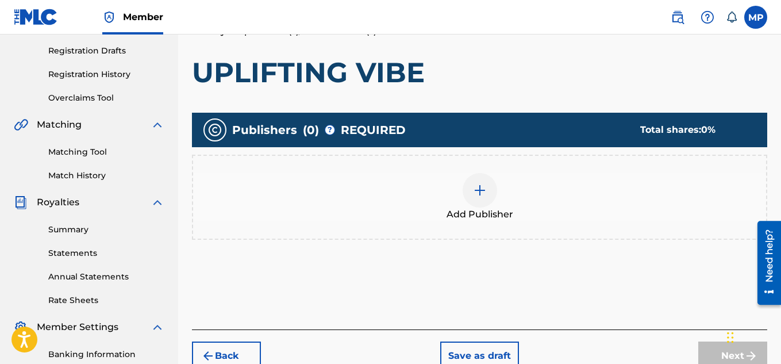
click at [474, 190] on img at bounding box center [480, 190] width 14 height 14
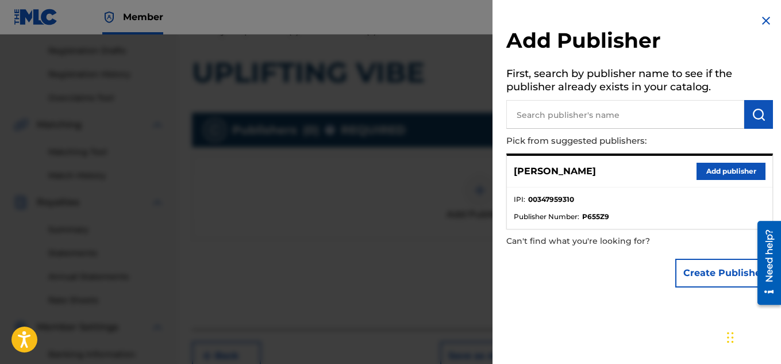
click at [726, 170] on button "Add publisher" at bounding box center [731, 171] width 69 height 17
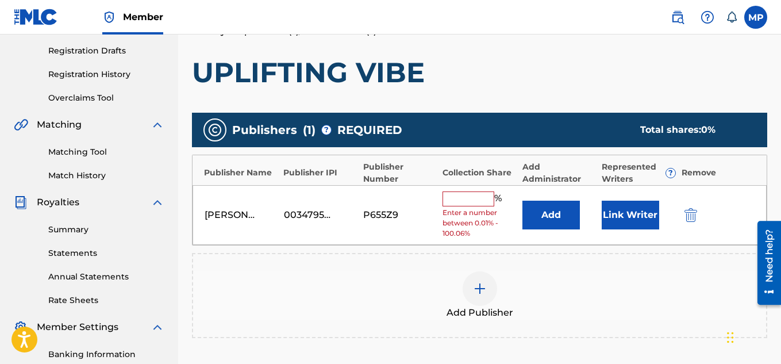
click at [482, 198] on input "text" at bounding box center [469, 198] width 52 height 15
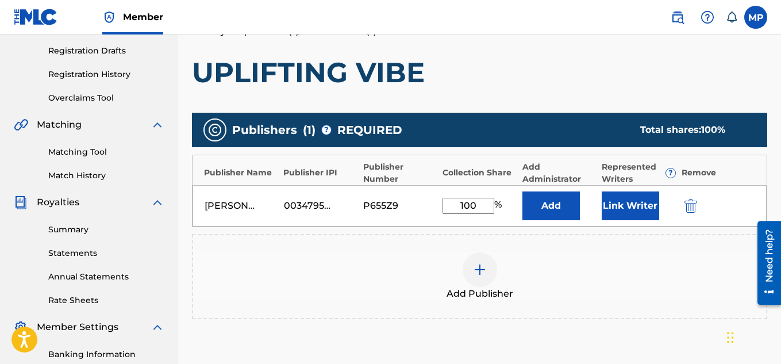
type input "100"
click at [631, 206] on button "Link Writer" at bounding box center [630, 205] width 57 height 29
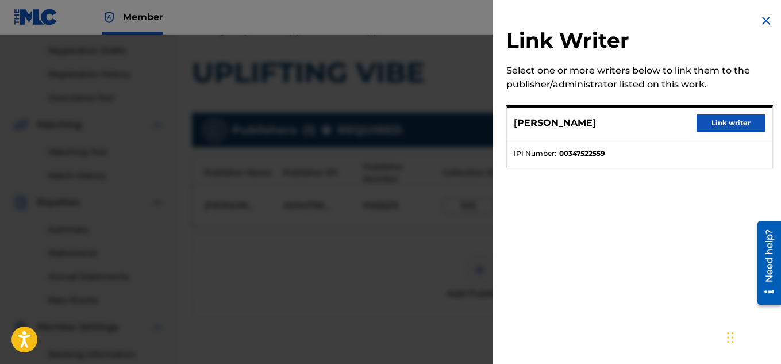
click at [713, 127] on button "Link writer" at bounding box center [731, 122] width 69 height 17
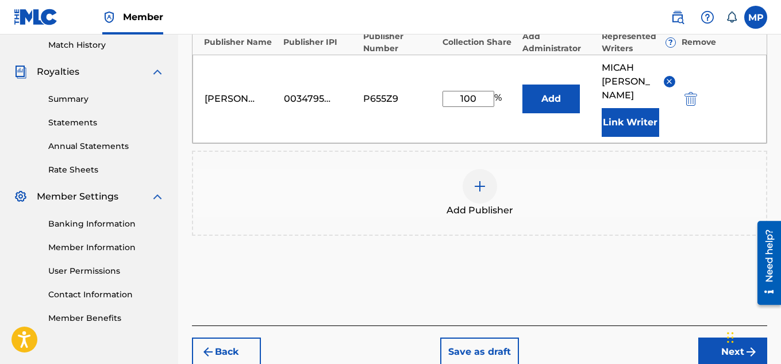
scroll to position [347, 0]
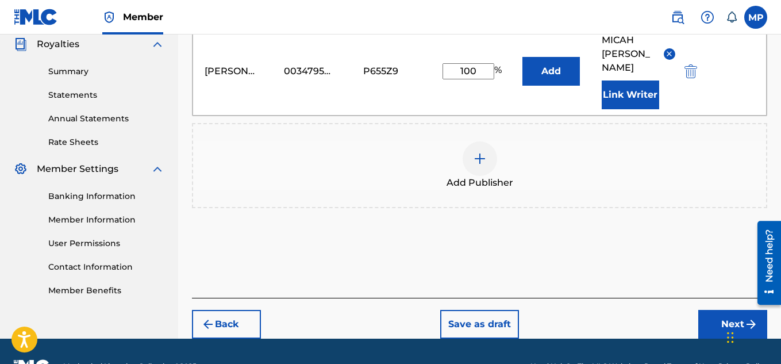
click at [714, 316] on button "Next" at bounding box center [733, 324] width 69 height 29
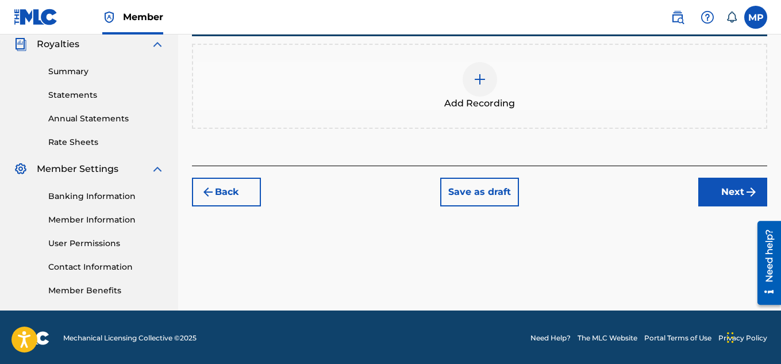
scroll to position [202, 0]
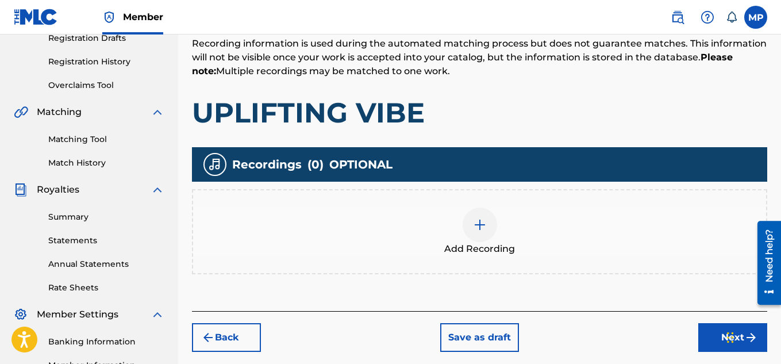
click at [484, 228] on img at bounding box center [480, 225] width 14 height 14
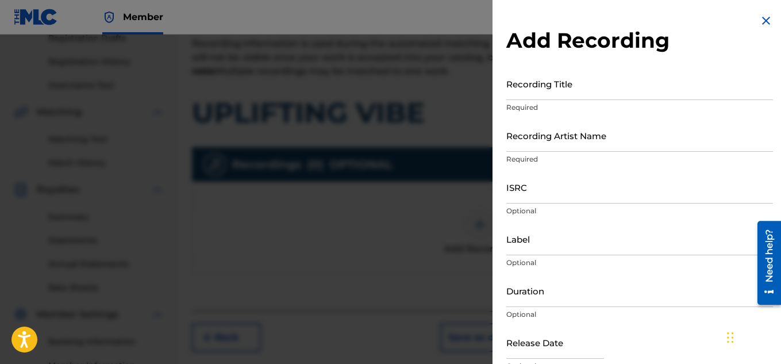
click at [546, 200] on input "ISRC" at bounding box center [640, 187] width 267 height 33
paste input "QZDA81896252"
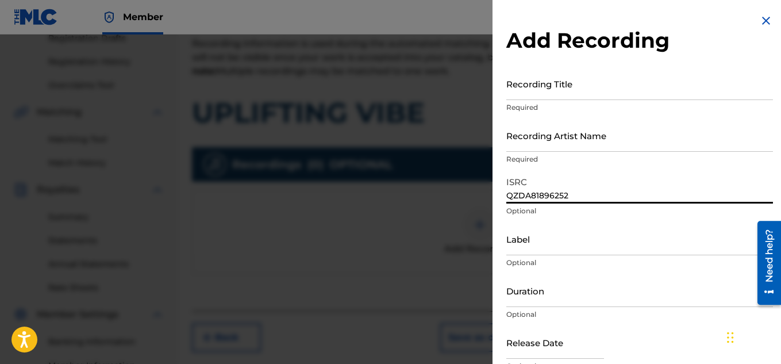
type input "QZDA81896252"
click at [616, 93] on input "Recording Title" at bounding box center [640, 83] width 267 height 33
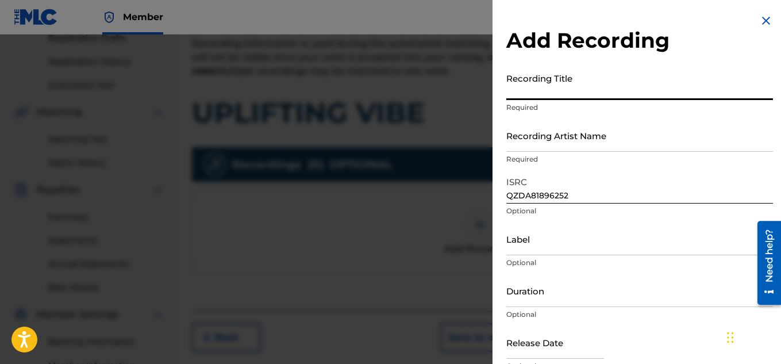
paste input "UPLIFTING VIBE"
type input "UPLIFTING VIBE"
click at [570, 143] on input "Recording Artist Name" at bounding box center [640, 135] width 267 height 33
paste input "FLUNKY JUNKY"
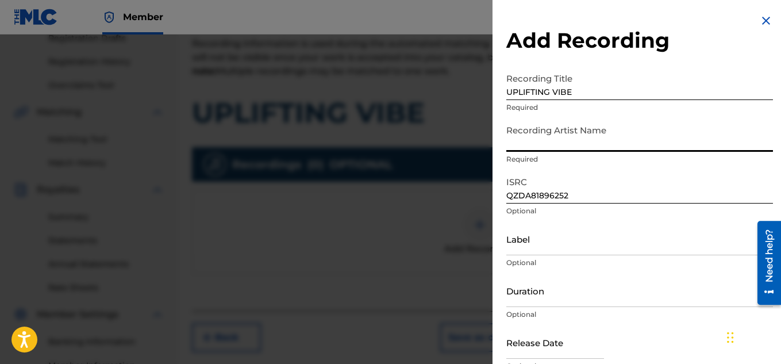
type input "FLUNKY JUNKY"
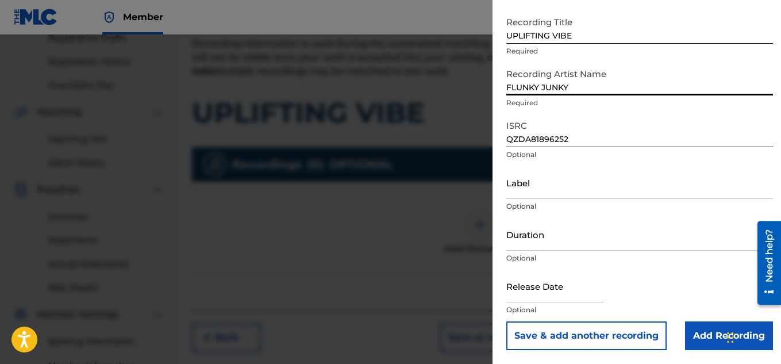
click at [697, 329] on input "Add Recording" at bounding box center [729, 335] width 88 height 29
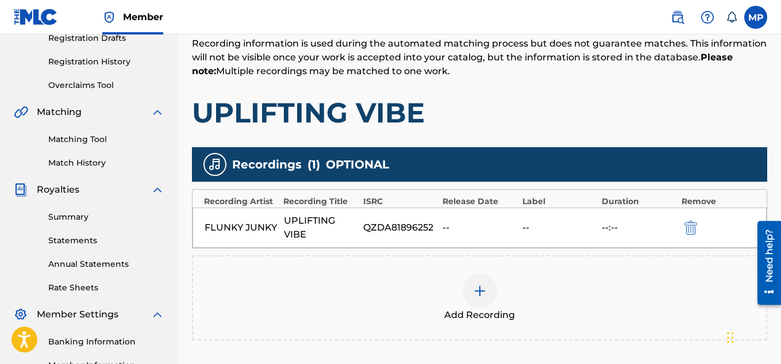
scroll to position [349, 0]
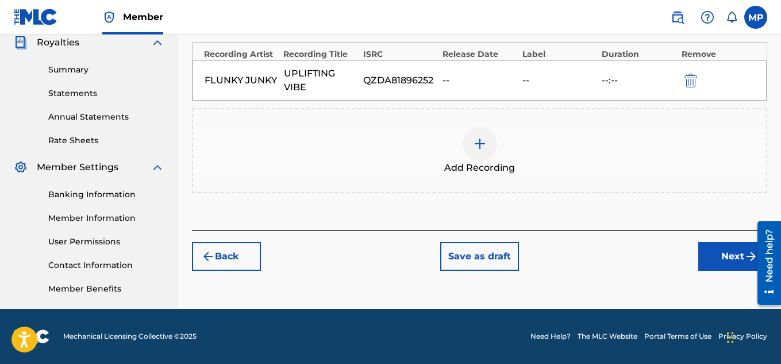
click at [716, 254] on button "Next" at bounding box center [733, 256] width 69 height 29
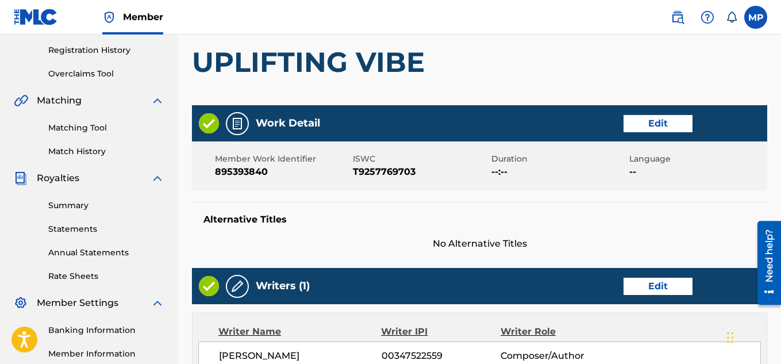
scroll to position [622, 0]
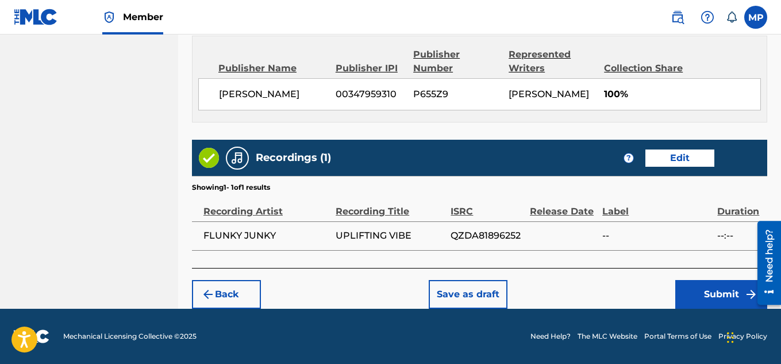
click at [704, 294] on button "Submit" at bounding box center [722, 294] width 92 height 29
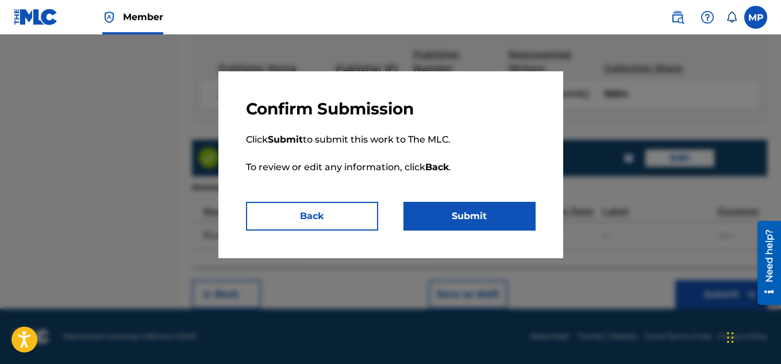
click at [466, 223] on button "Submit" at bounding box center [470, 216] width 132 height 29
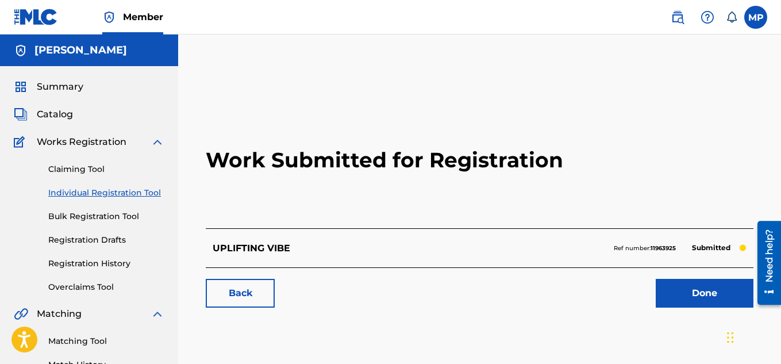
click at [225, 294] on link "Back" at bounding box center [240, 293] width 69 height 29
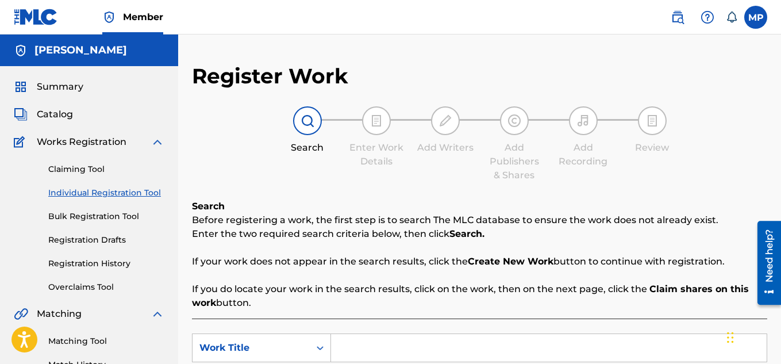
scroll to position [250, 0]
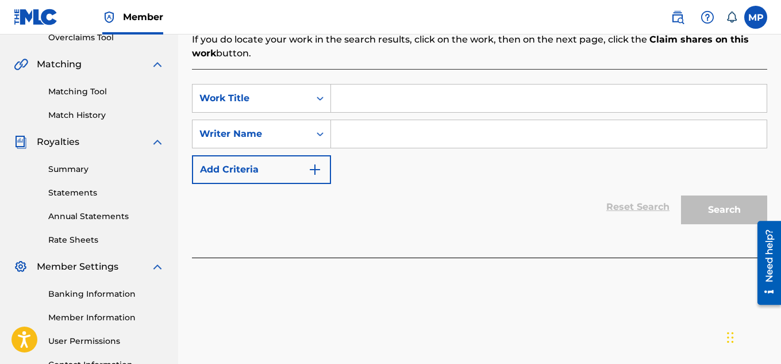
click at [371, 100] on input "Search Form" at bounding box center [549, 99] width 436 height 28
paste input "FLUNKY JUNKY"
click at [366, 103] on input "FLUNKY JUNKY" at bounding box center [549, 99] width 436 height 28
paste input "UNDERSTANDING"
type input "UNDERSTANDING"
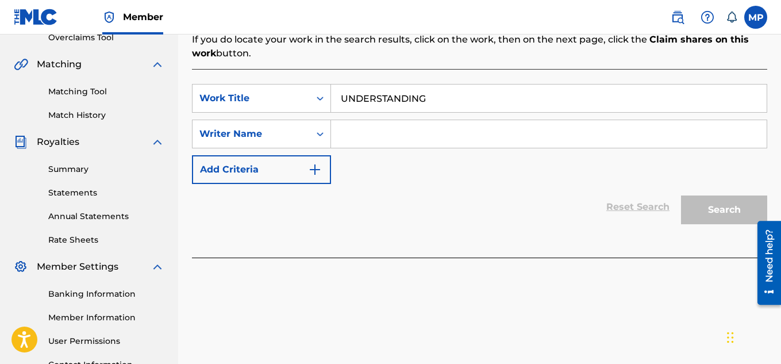
click at [380, 137] on input "Search Form" at bounding box center [549, 134] width 436 height 28
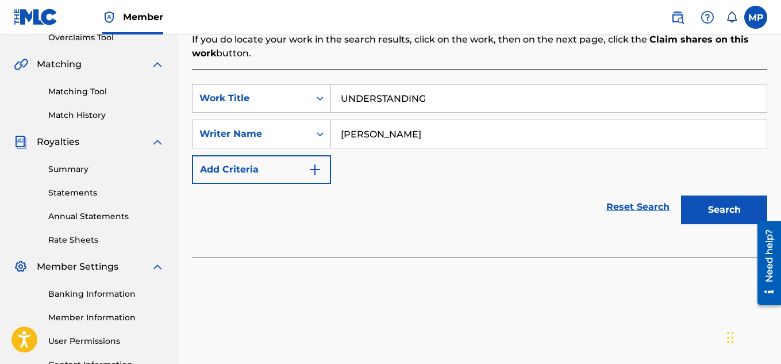
type input "[PERSON_NAME]"
click at [691, 209] on button "Search" at bounding box center [724, 209] width 86 height 29
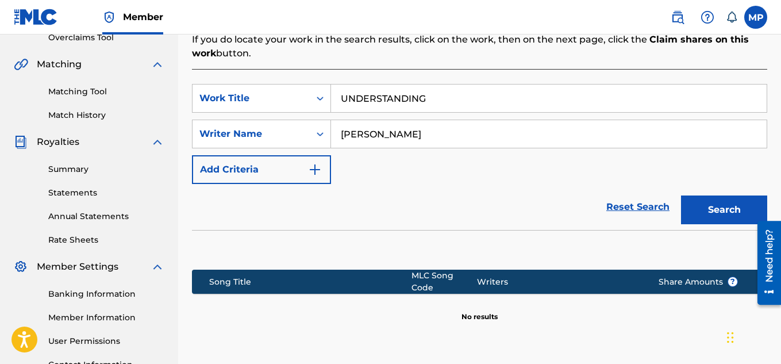
scroll to position [349, 0]
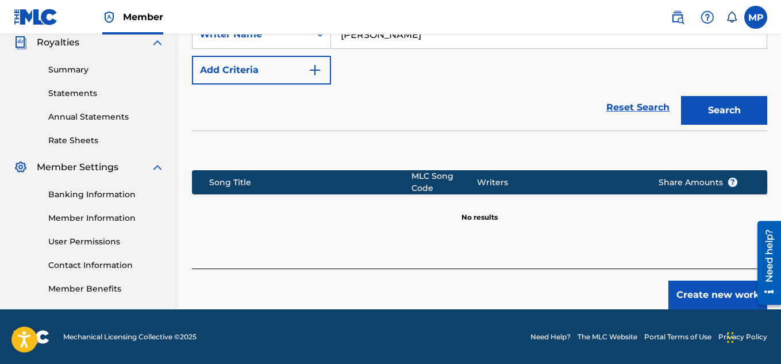
click at [713, 291] on button "Create new work" at bounding box center [718, 295] width 99 height 29
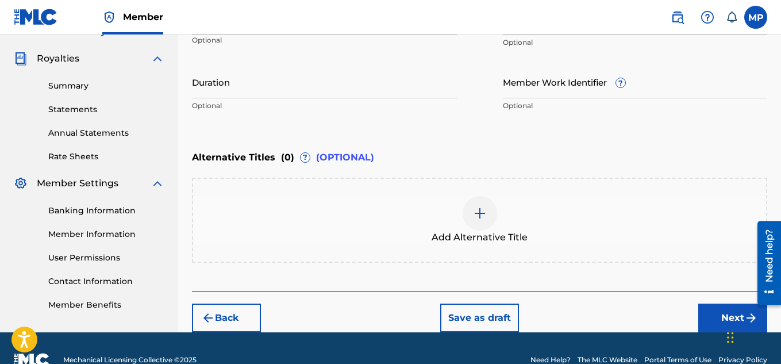
scroll to position [227, 0]
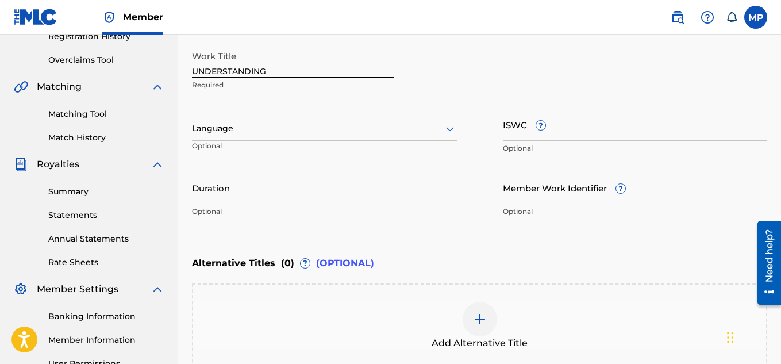
click at [558, 191] on input "Member Work Identifier ?" at bounding box center [635, 187] width 265 height 33
paste input "895393825"
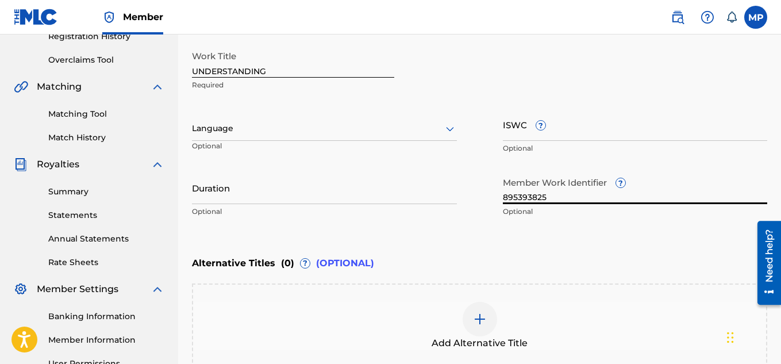
type input "895393825"
click at [607, 135] on input "ISWC ?" at bounding box center [635, 124] width 265 height 33
paste input "T9257769407"
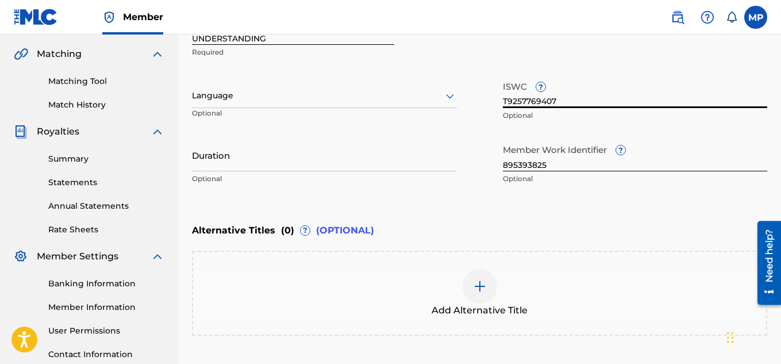
scroll to position [356, 0]
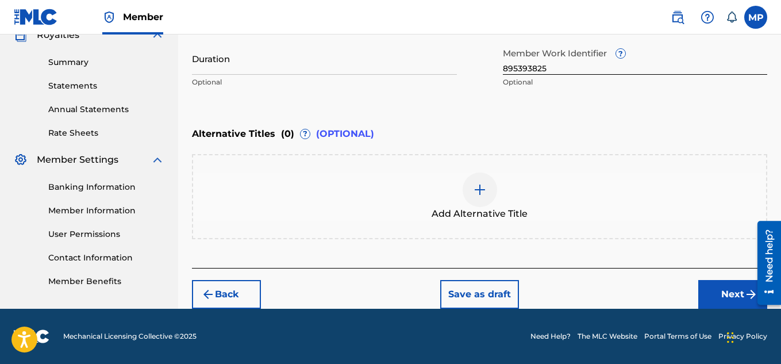
type input "T9257769407"
click at [714, 292] on button "Next" at bounding box center [733, 294] width 69 height 29
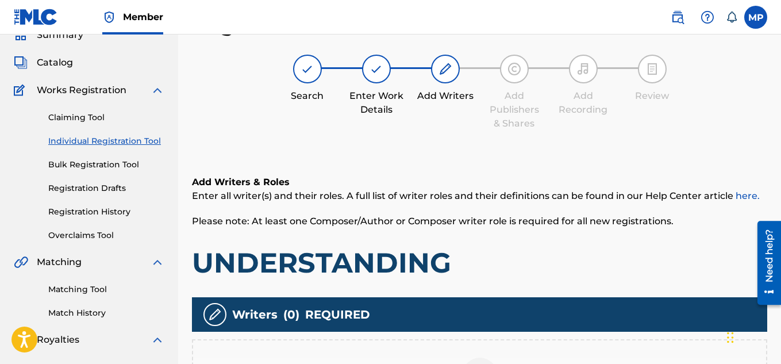
scroll to position [187, 0]
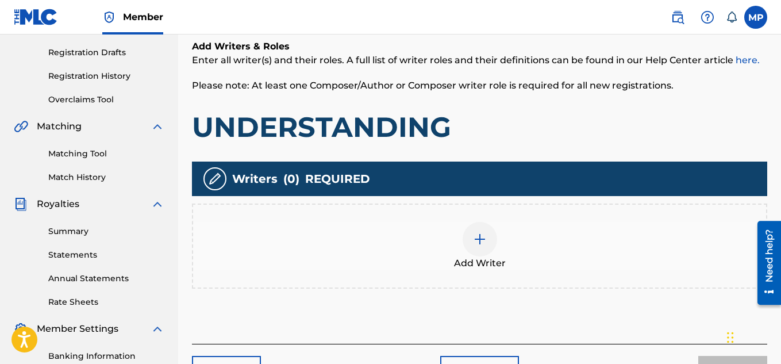
click at [481, 236] on img at bounding box center [480, 239] width 14 height 14
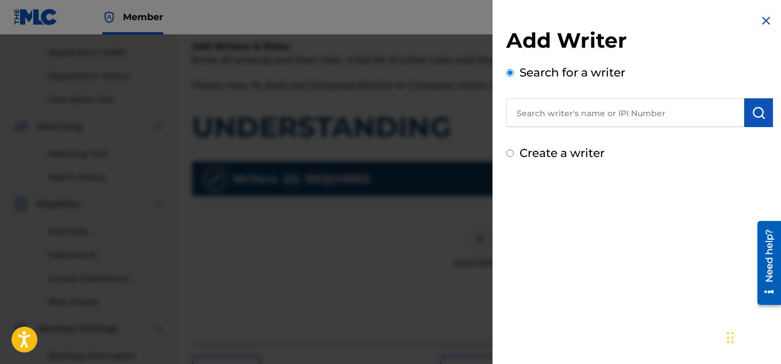
click at [548, 119] on input "text" at bounding box center [626, 112] width 238 height 29
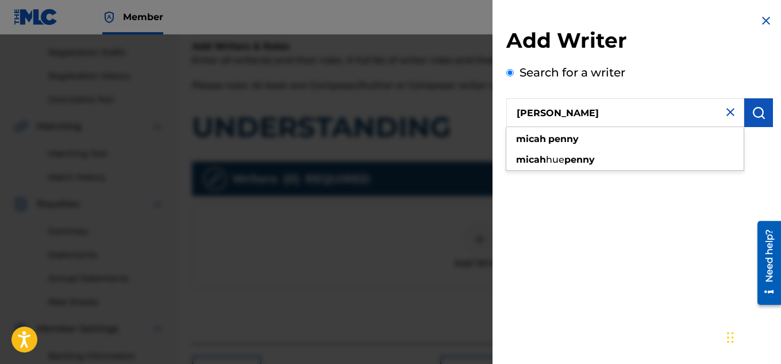
type input "[PERSON_NAME]"
click at [748, 121] on button "submit" at bounding box center [759, 112] width 29 height 29
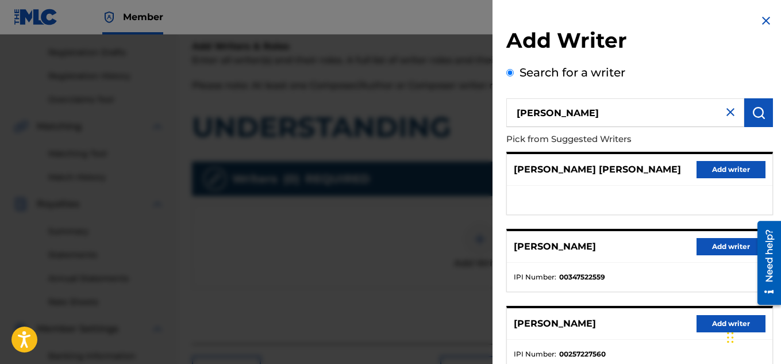
click at [713, 244] on button "Add writer" at bounding box center [731, 246] width 69 height 17
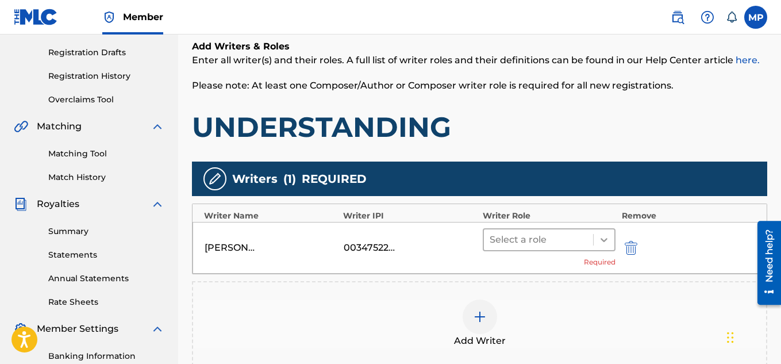
click at [600, 243] on icon at bounding box center [604, 239] width 11 height 11
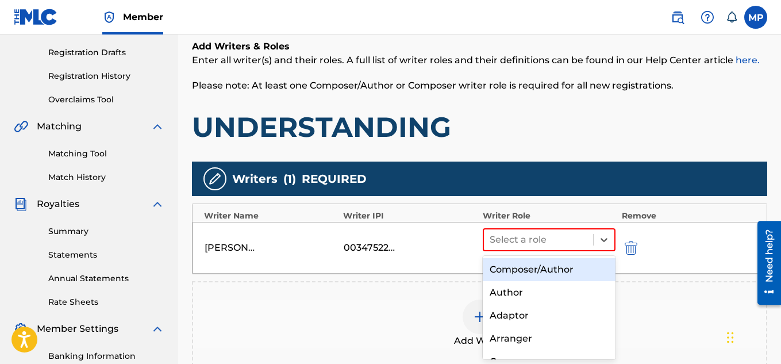
click at [546, 275] on div "Composer/Author" at bounding box center [549, 269] width 133 height 23
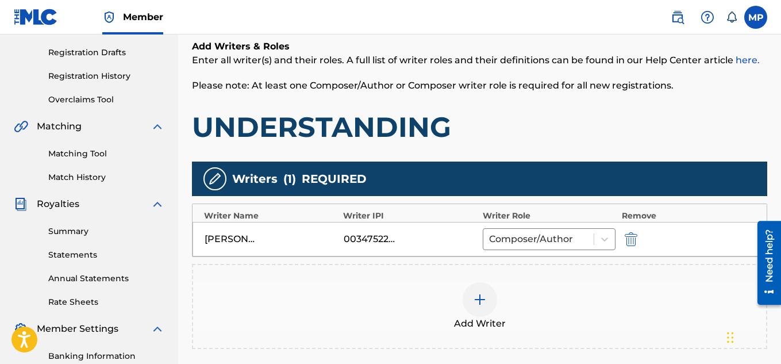
scroll to position [349, 0]
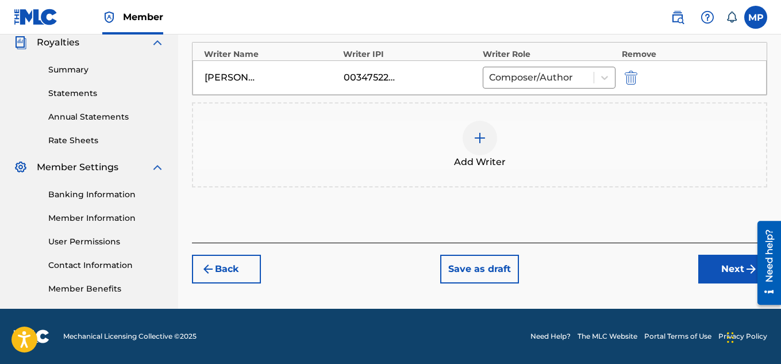
click at [707, 271] on button "Next" at bounding box center [733, 269] width 69 height 29
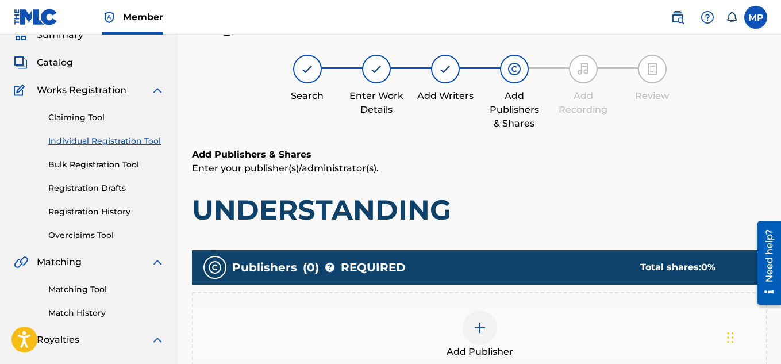
scroll to position [193, 0]
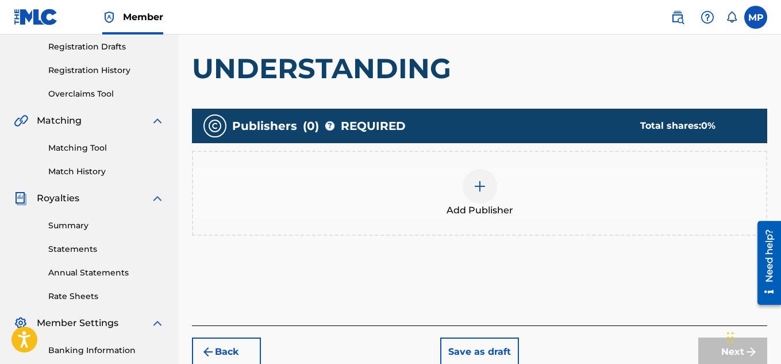
click at [477, 187] on img at bounding box center [480, 186] width 14 height 14
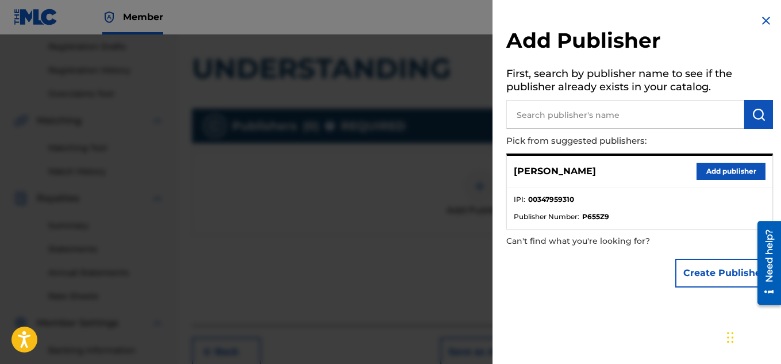
click at [709, 169] on button "Add publisher" at bounding box center [731, 171] width 69 height 17
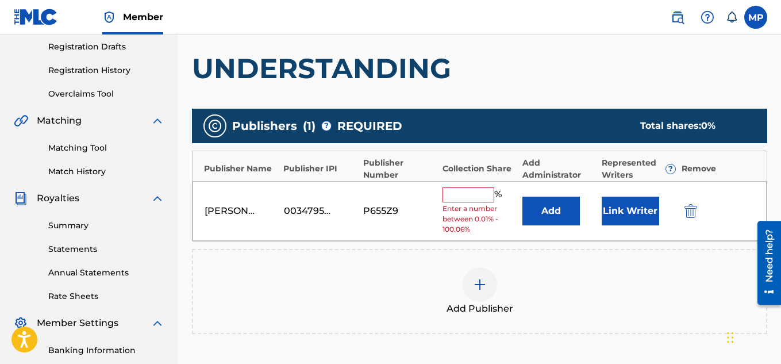
click at [476, 194] on input "text" at bounding box center [469, 194] width 52 height 15
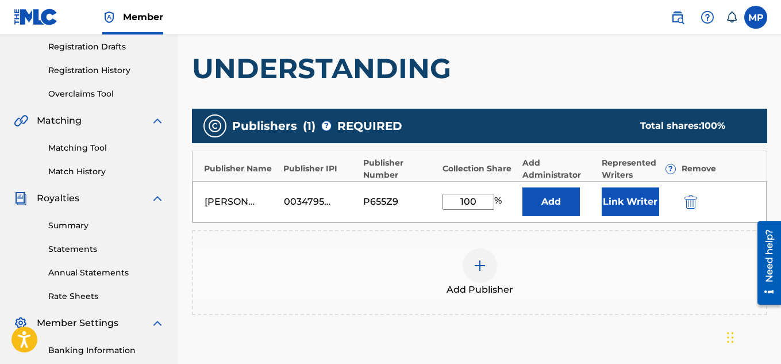
type input "100"
click at [638, 191] on button "Link Writer" at bounding box center [630, 201] width 57 height 29
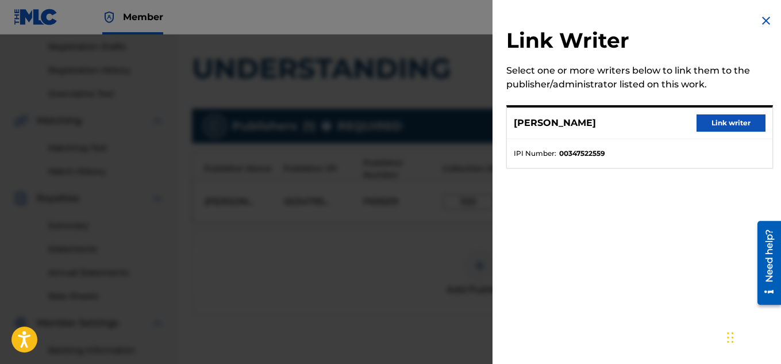
click at [754, 119] on button "Link writer" at bounding box center [731, 122] width 69 height 17
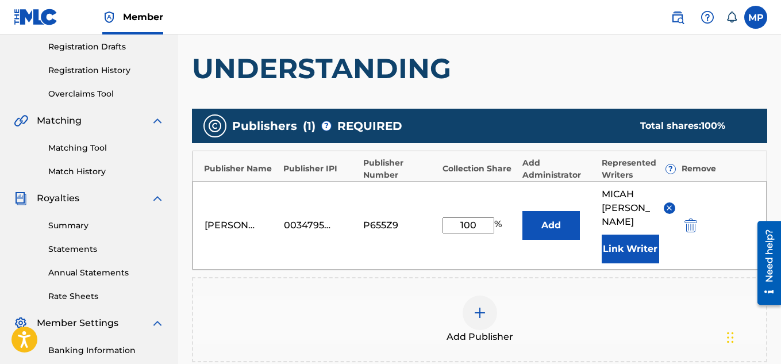
scroll to position [363, 0]
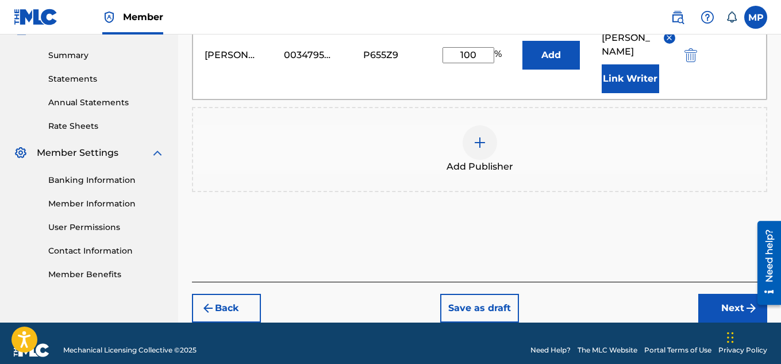
click at [712, 294] on button "Next" at bounding box center [733, 308] width 69 height 29
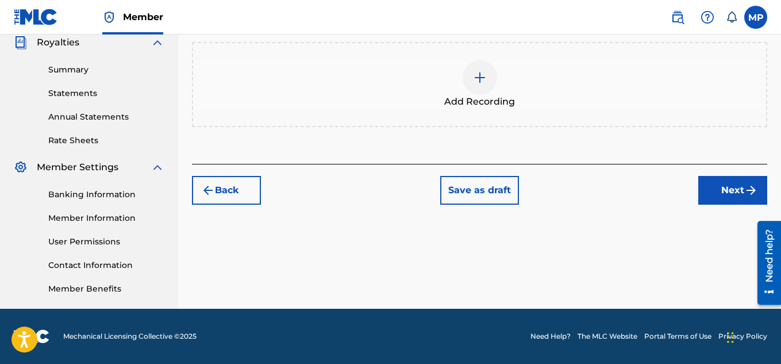
scroll to position [185, 0]
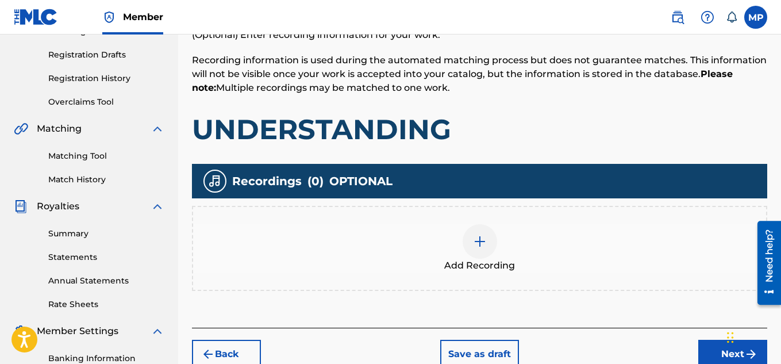
click at [475, 243] on img at bounding box center [480, 242] width 14 height 14
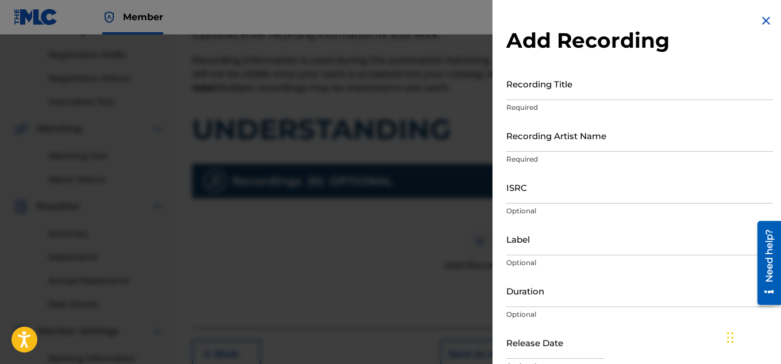
click at [566, 91] on input "Recording Title" at bounding box center [640, 83] width 267 height 33
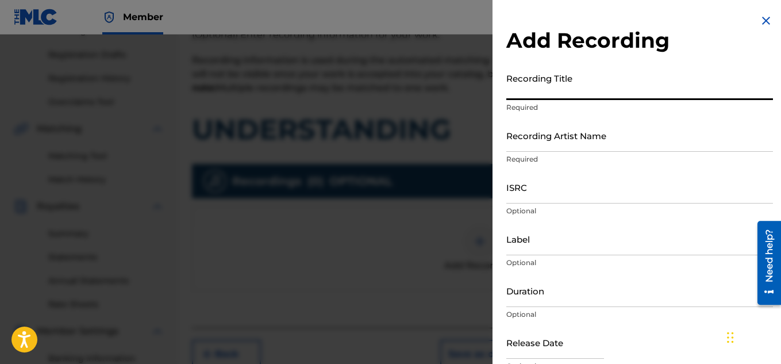
paste input "UNDERSTANDING"
type input "UNDERSTANDING"
click at [531, 150] on input "Recording Artist Name" at bounding box center [640, 135] width 267 height 33
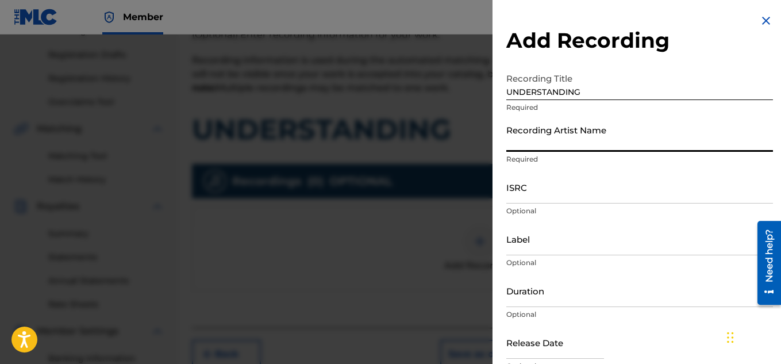
paste input "FLUNKY JUNKY"
type input "FLUNKY JUNKY"
click at [540, 195] on input "ISRC" at bounding box center [640, 187] width 267 height 33
paste input "QZDA81896236"
type input "QZDA81896236"
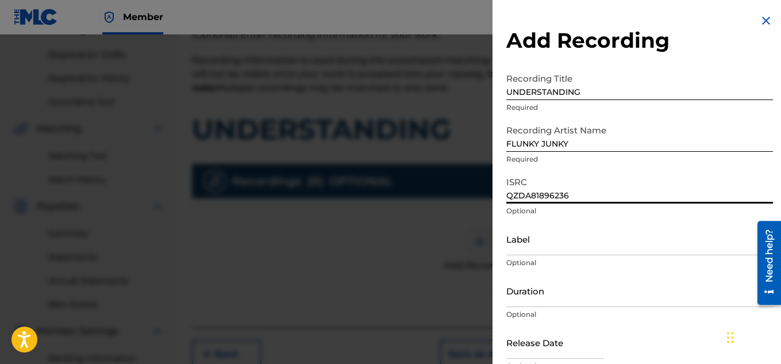
scroll to position [56, 0]
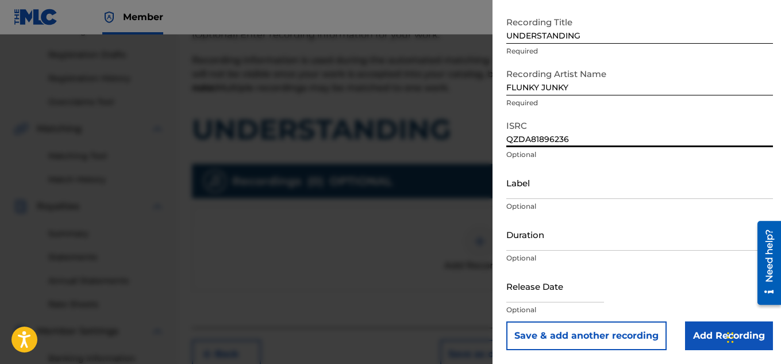
click at [706, 327] on input "Add Recording" at bounding box center [729, 335] width 88 height 29
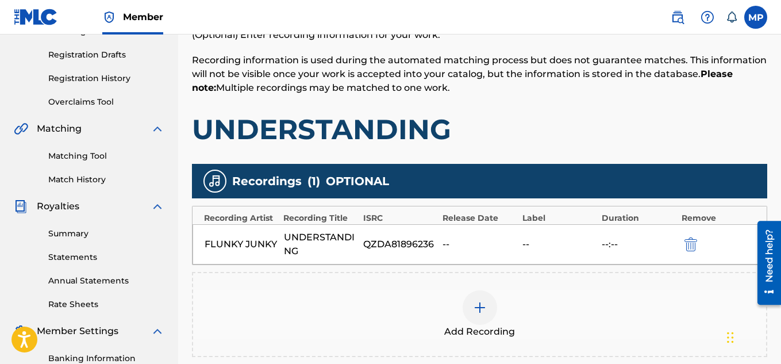
scroll to position [349, 0]
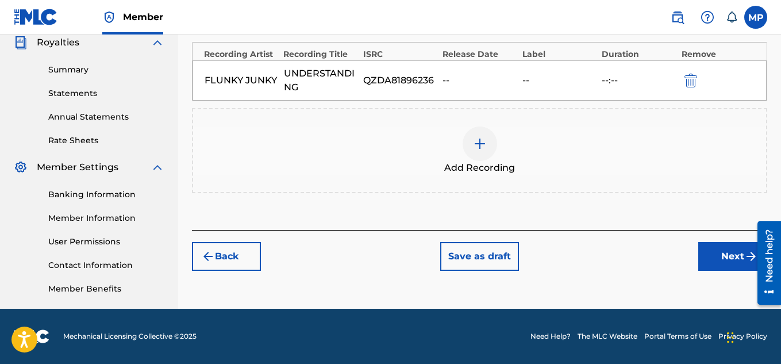
click at [712, 267] on button "Next" at bounding box center [733, 256] width 69 height 29
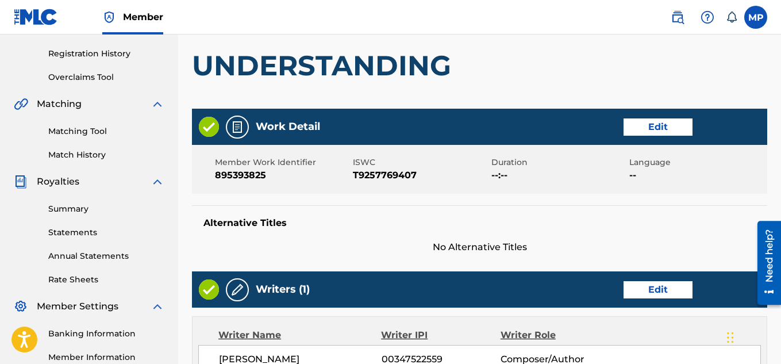
scroll to position [622, 0]
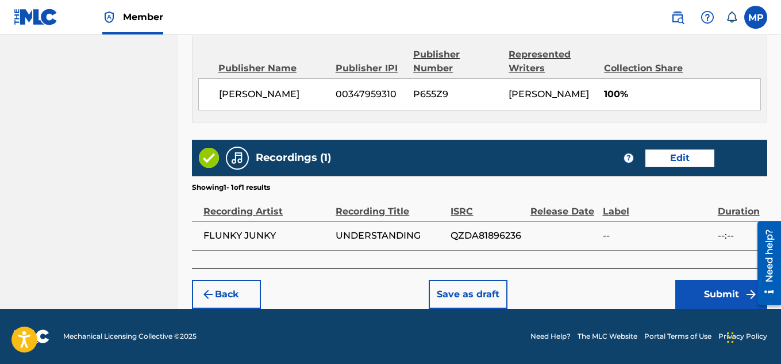
click at [708, 297] on button "Submit" at bounding box center [722, 294] width 92 height 29
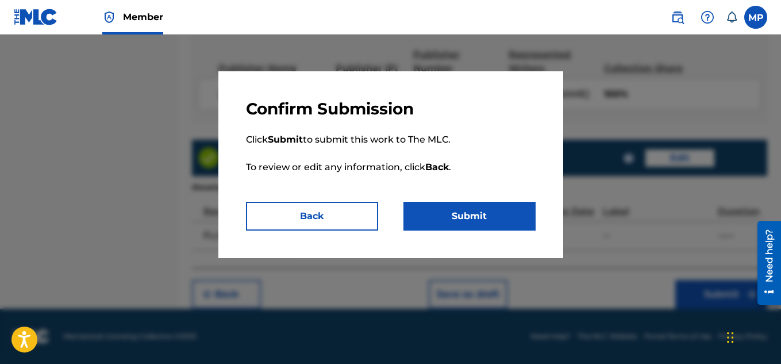
click at [452, 216] on button "Submit" at bounding box center [470, 216] width 132 height 29
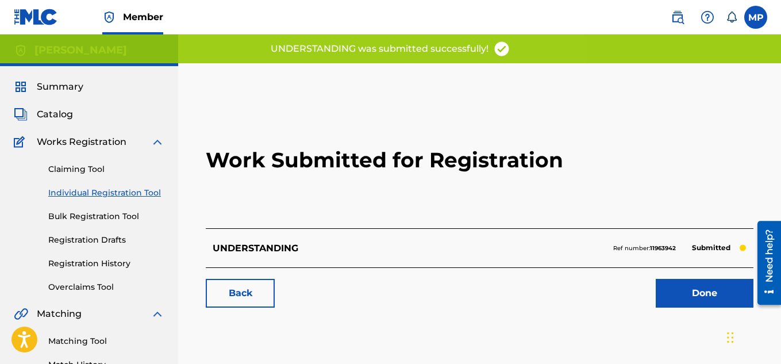
click at [258, 296] on link "Back" at bounding box center [240, 293] width 69 height 29
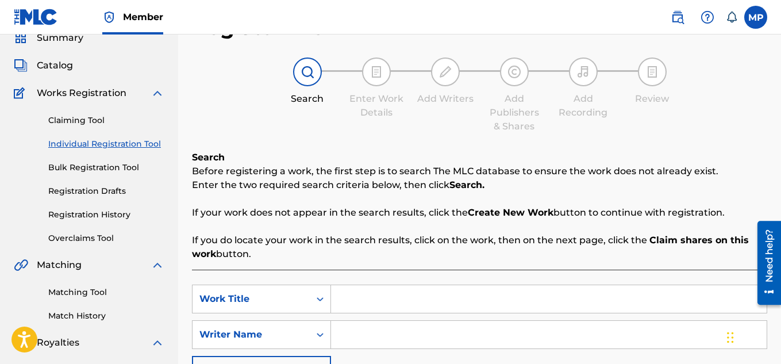
scroll to position [181, 0]
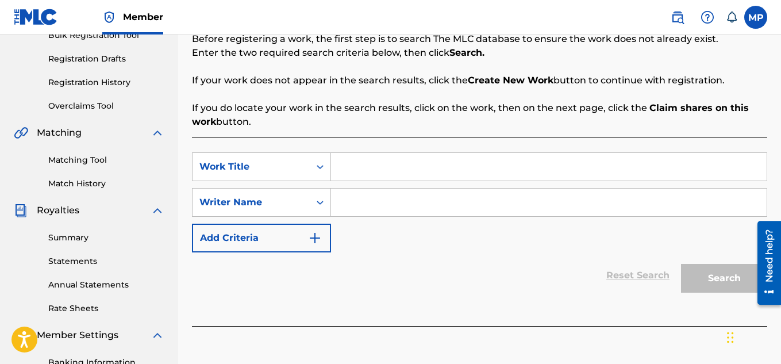
click at [347, 167] on input "Search Form" at bounding box center [549, 167] width 436 height 28
paste input "UNDER FIVE MINUTES"
type input "UNDER FIVE MINUTES"
click at [372, 210] on input "Search Form" at bounding box center [549, 203] width 436 height 28
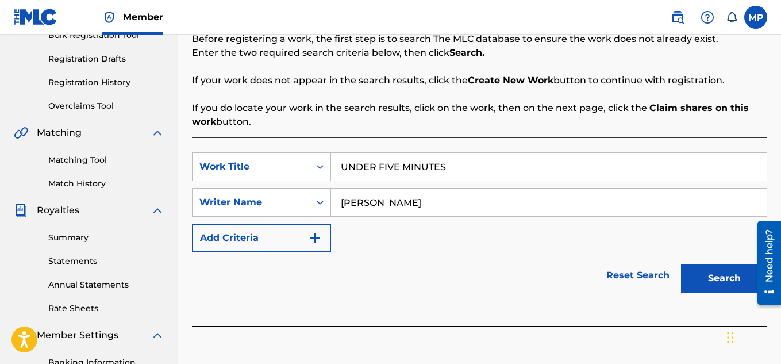
type input "[PERSON_NAME]"
click at [714, 287] on button "Search" at bounding box center [724, 278] width 86 height 29
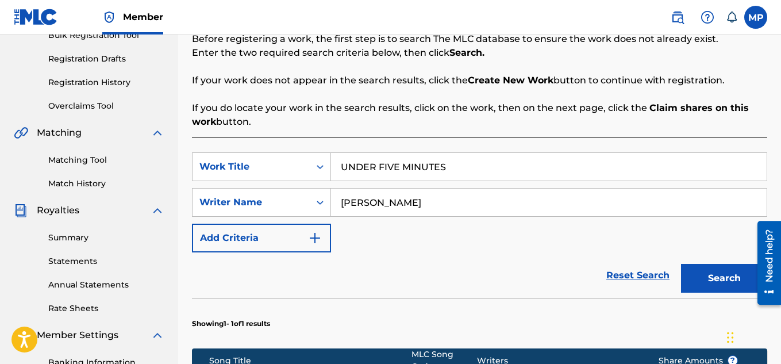
scroll to position [423, 0]
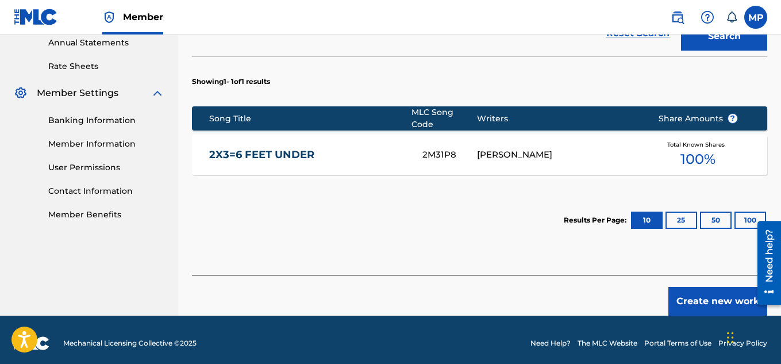
click at [701, 297] on button "Create new work" at bounding box center [718, 301] width 99 height 29
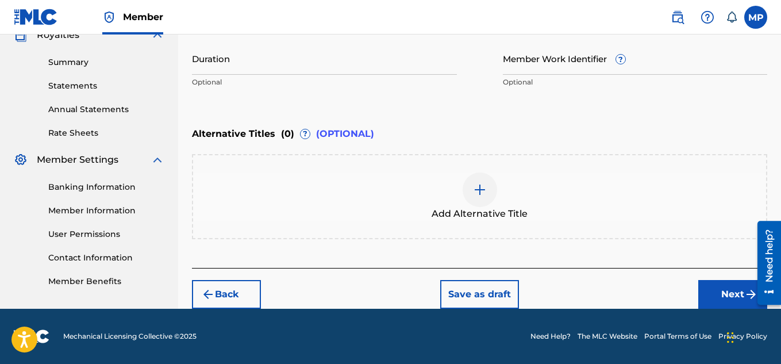
scroll to position [212, 0]
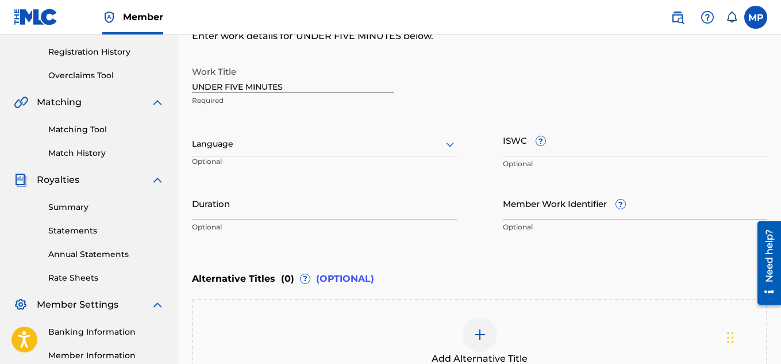
click at [583, 153] on input "ISWC ?" at bounding box center [635, 140] width 265 height 33
paste input "T9257769485"
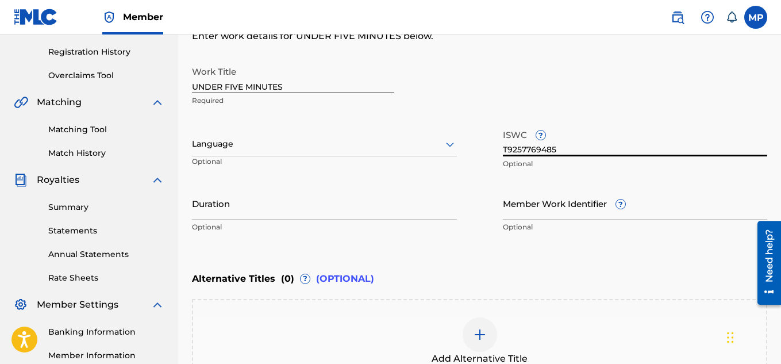
type input "T9257769485"
click at [514, 212] on input "Member Work Identifier ?" at bounding box center [635, 203] width 265 height 33
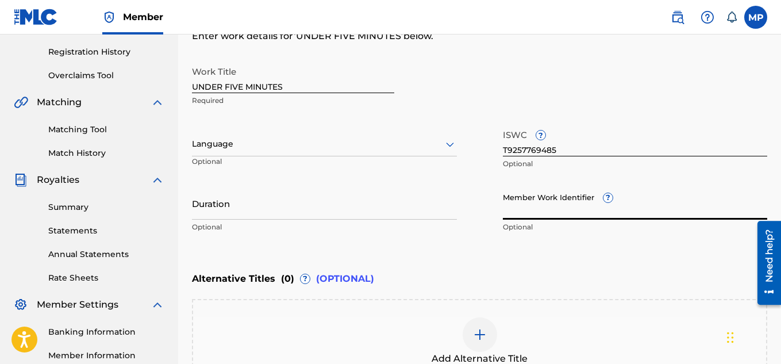
paste input "895393828"
type input "895393828"
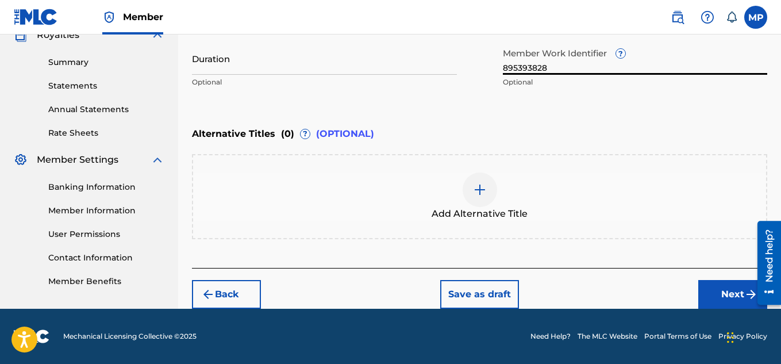
click at [730, 300] on button "Next" at bounding box center [733, 294] width 69 height 29
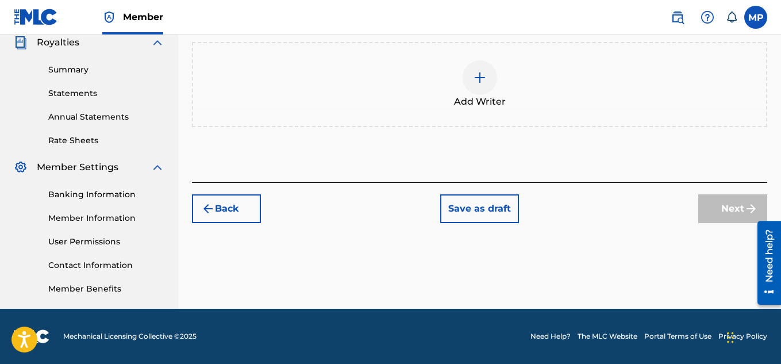
scroll to position [189, 0]
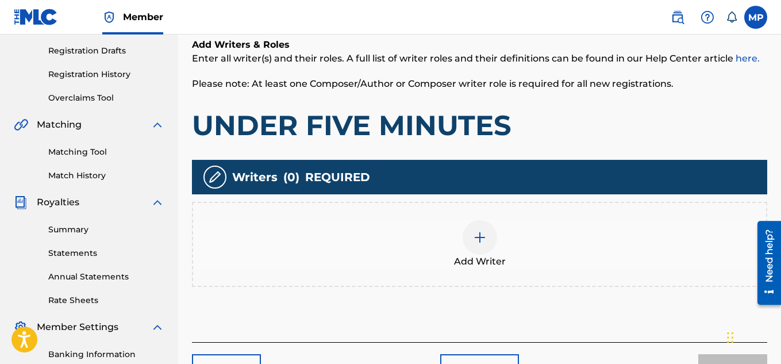
click at [484, 239] on img at bounding box center [480, 238] width 14 height 14
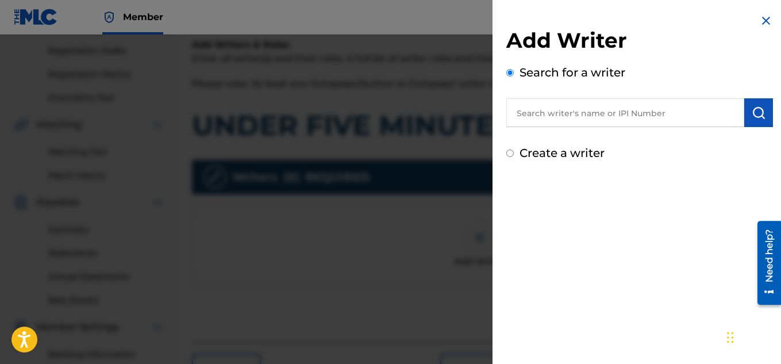
click at [679, 112] on input "text" at bounding box center [626, 112] width 238 height 29
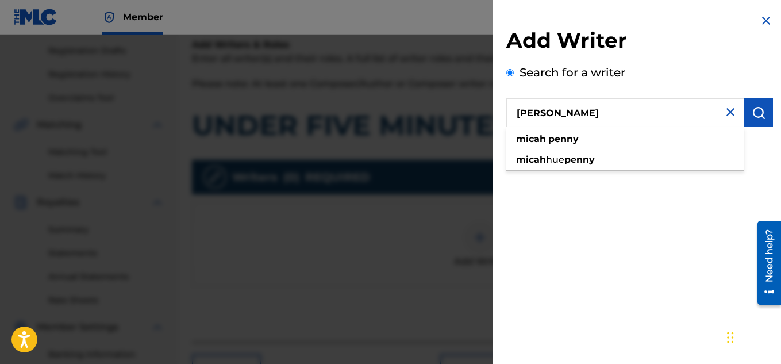
type input "[PERSON_NAME]"
click at [756, 116] on img "submit" at bounding box center [759, 113] width 14 height 14
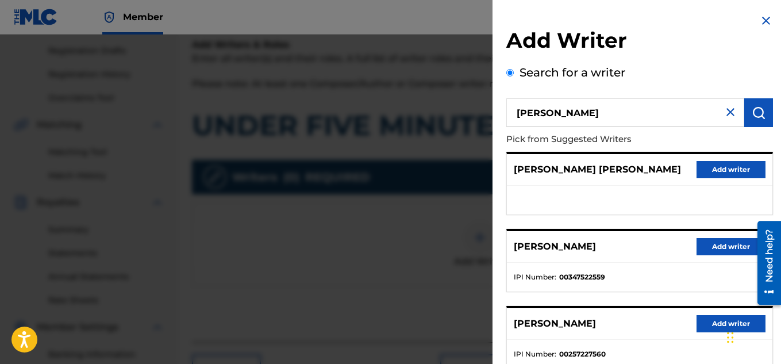
click at [710, 240] on button "Add writer" at bounding box center [731, 246] width 69 height 17
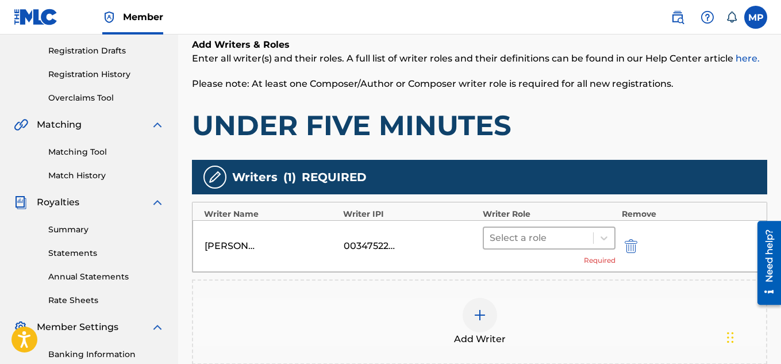
click at [577, 236] on div at bounding box center [539, 238] width 98 height 16
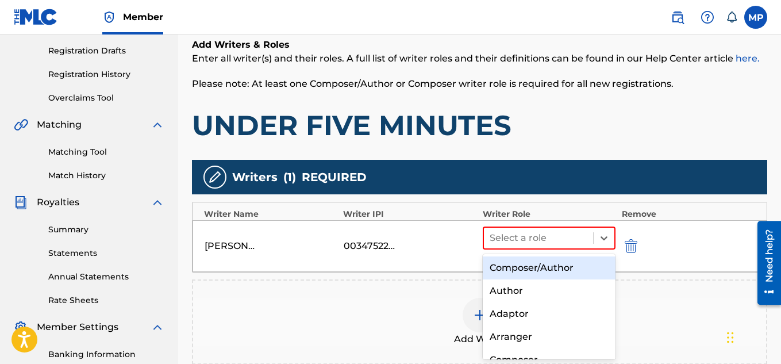
click at [526, 267] on div "Composer/Author" at bounding box center [549, 267] width 133 height 23
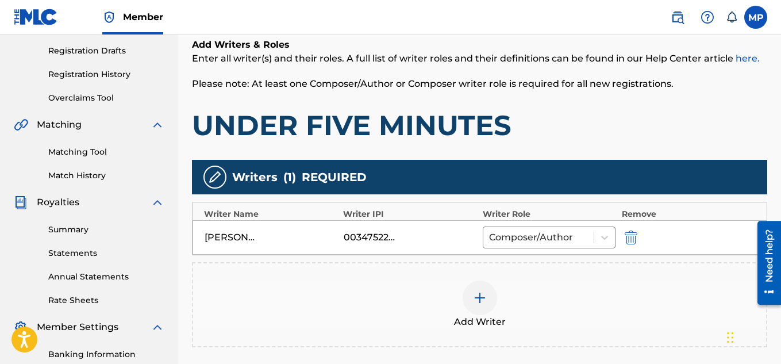
scroll to position [320, 0]
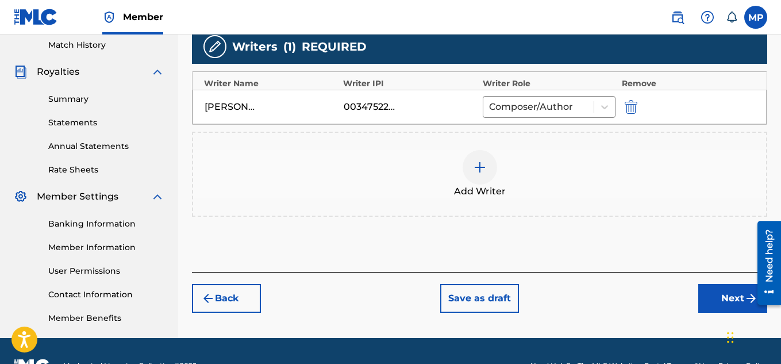
click at [710, 300] on button "Next" at bounding box center [733, 298] width 69 height 29
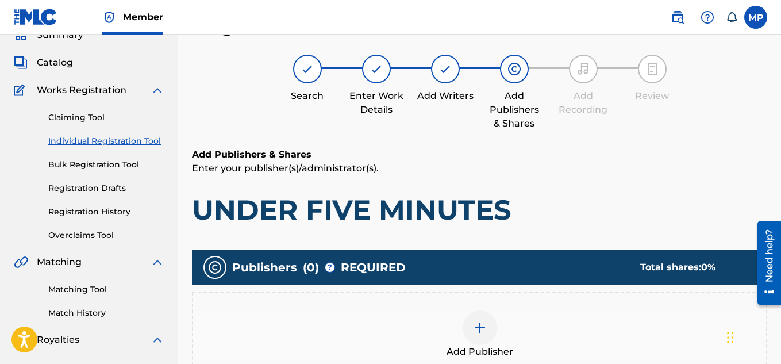
click at [497, 310] on div at bounding box center [480, 327] width 34 height 34
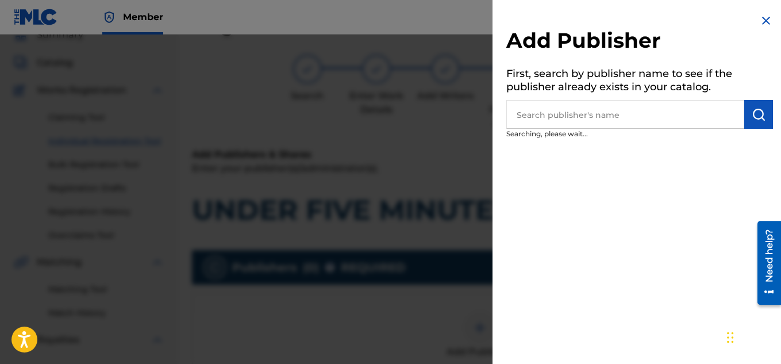
scroll to position [155, 0]
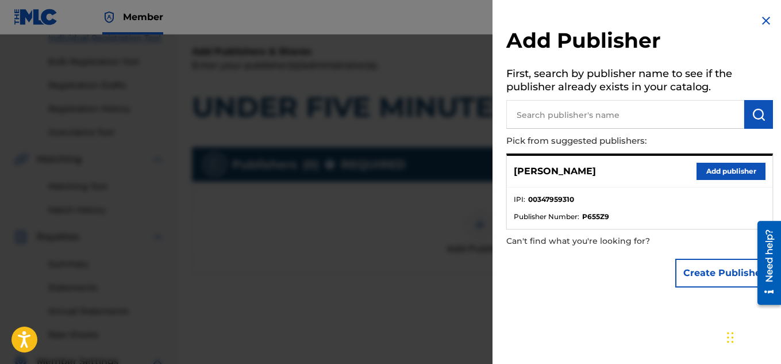
click at [717, 167] on button "Add publisher" at bounding box center [731, 171] width 69 height 17
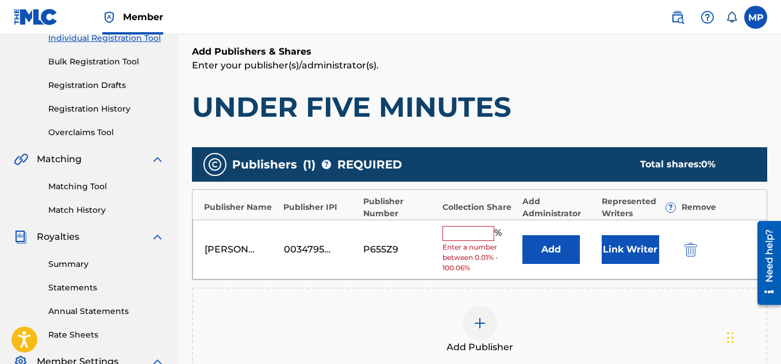
click at [462, 239] on input "text" at bounding box center [469, 233] width 52 height 15
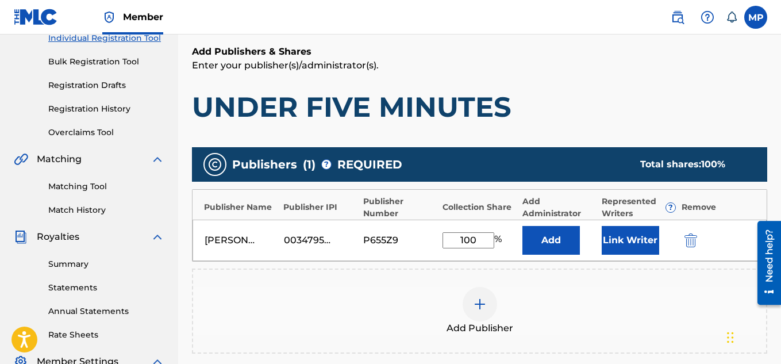
type input "100"
click at [623, 245] on button "Link Writer" at bounding box center [630, 240] width 57 height 29
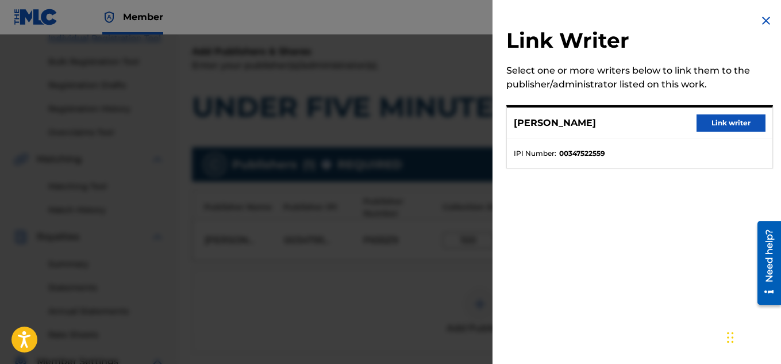
click at [728, 128] on button "Link writer" at bounding box center [731, 122] width 69 height 17
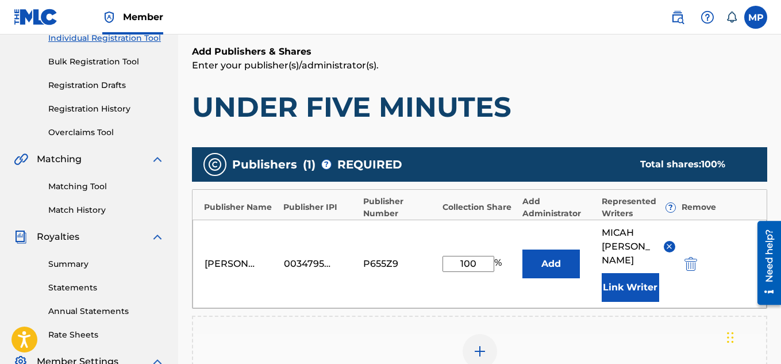
scroll to position [363, 0]
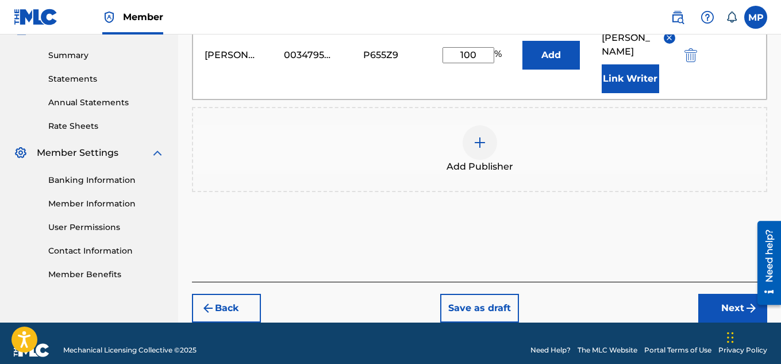
click at [723, 294] on button "Next" at bounding box center [733, 308] width 69 height 29
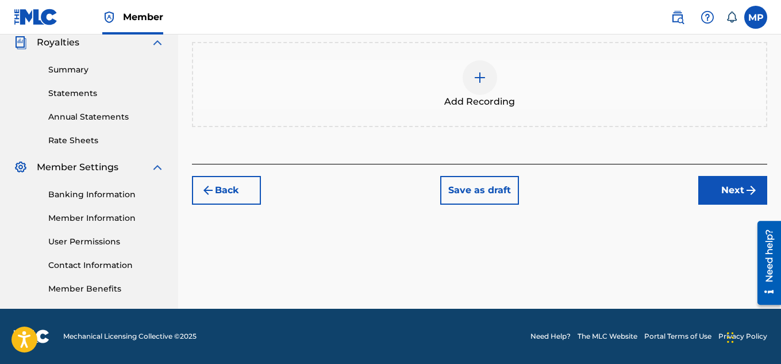
scroll to position [199, 0]
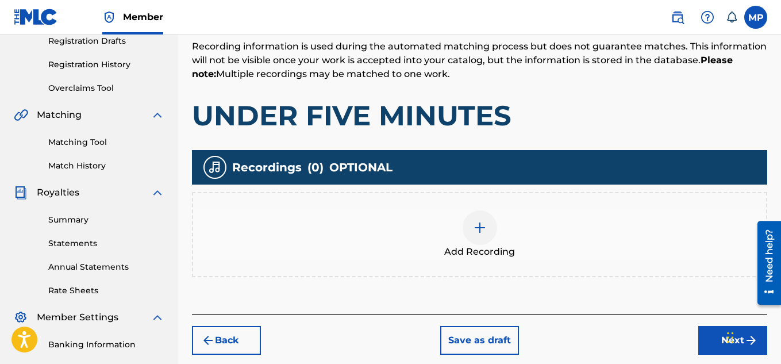
click at [492, 210] on div at bounding box center [480, 227] width 34 height 34
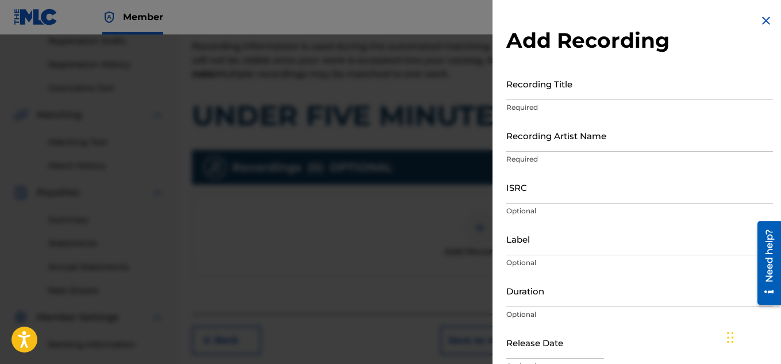
scroll to position [231, 0]
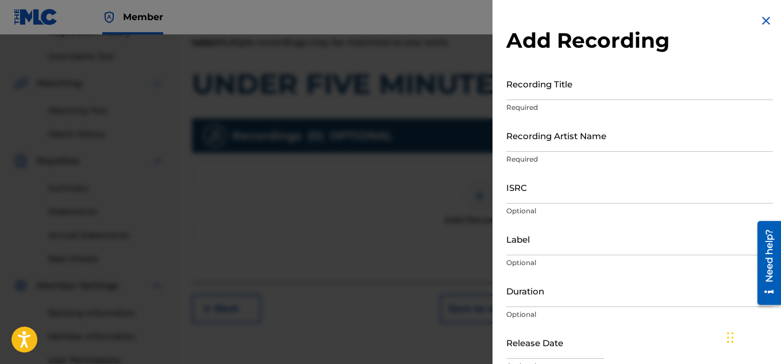
click at [557, 94] on input "Recording Title" at bounding box center [640, 83] width 267 height 33
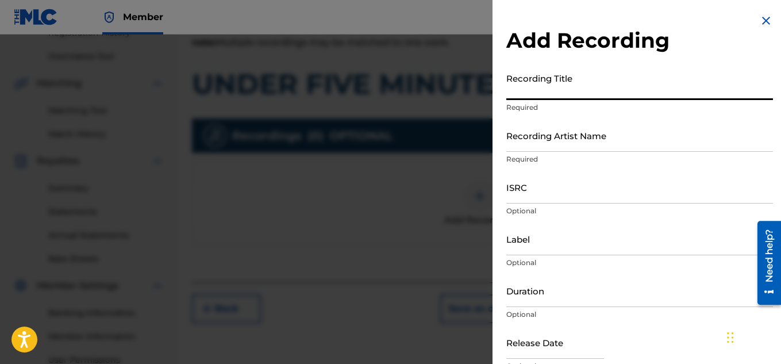
paste input "UNDER FIVE MINUTES"
type input "UNDER FIVE MINUTES"
click at [527, 143] on input "Recording Artist Name" at bounding box center [640, 135] width 267 height 33
paste input "FLUNKY JUNKY"
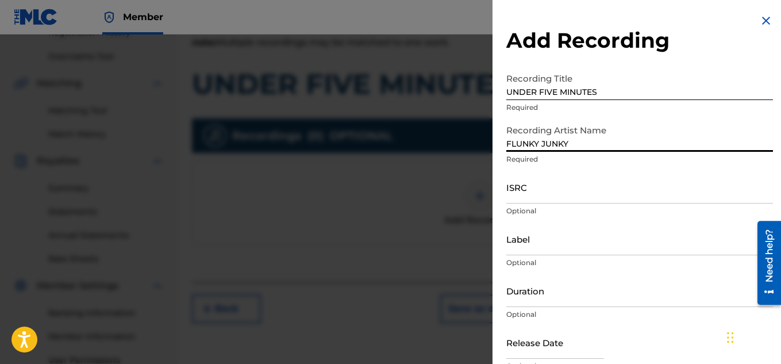
type input "FLUNKY JUNKY"
click at [630, 191] on input "ISRC" at bounding box center [640, 187] width 267 height 33
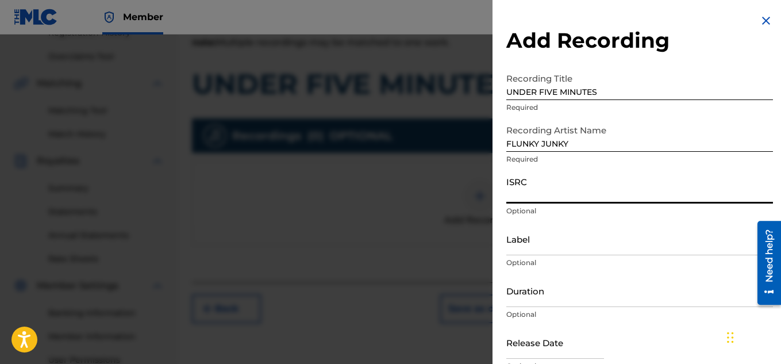
paste input "QZDA81896238"
type input "QZDA81896238"
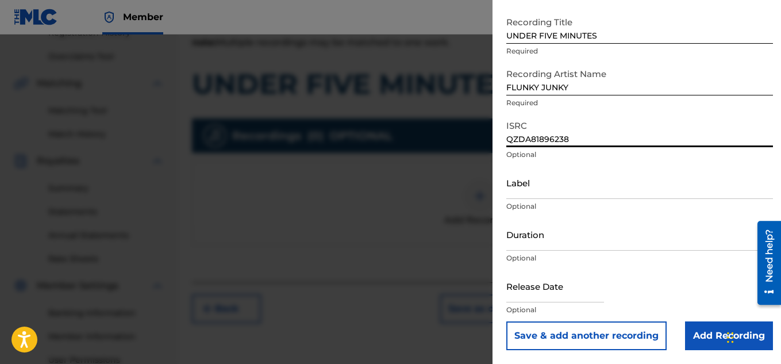
click at [708, 330] on input "Add Recording" at bounding box center [729, 335] width 88 height 29
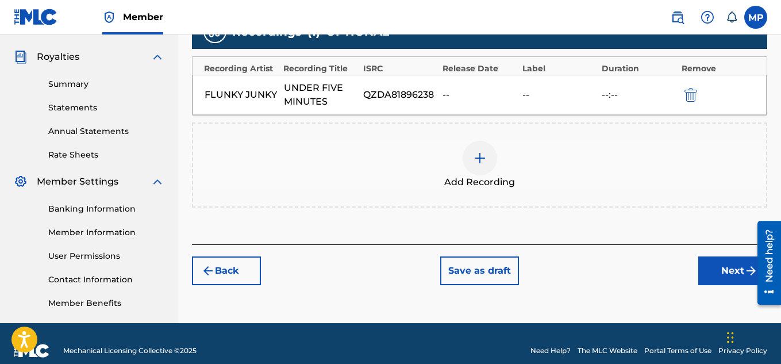
scroll to position [343, 0]
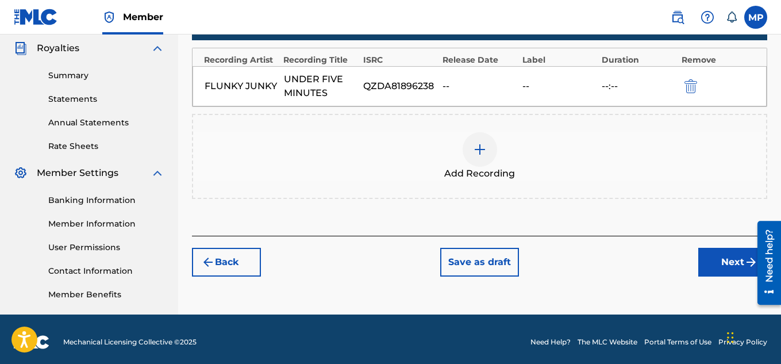
click at [716, 270] on button "Next" at bounding box center [733, 262] width 69 height 29
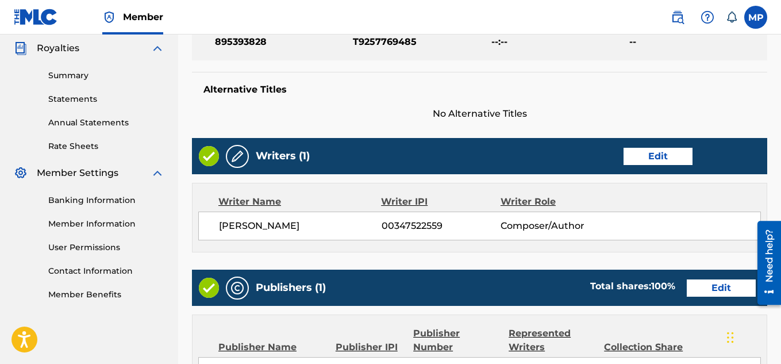
scroll to position [622, 0]
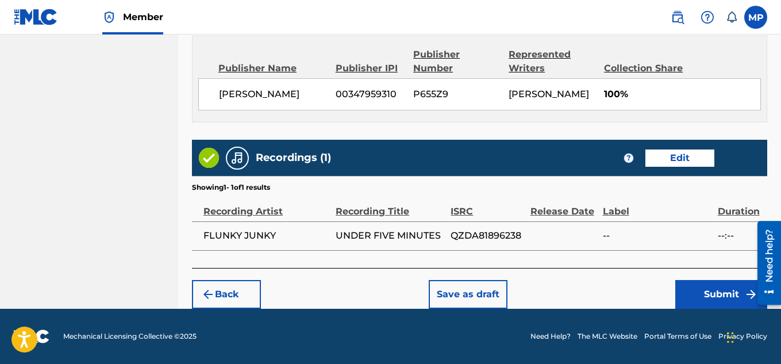
click at [708, 290] on button "Submit" at bounding box center [722, 294] width 92 height 29
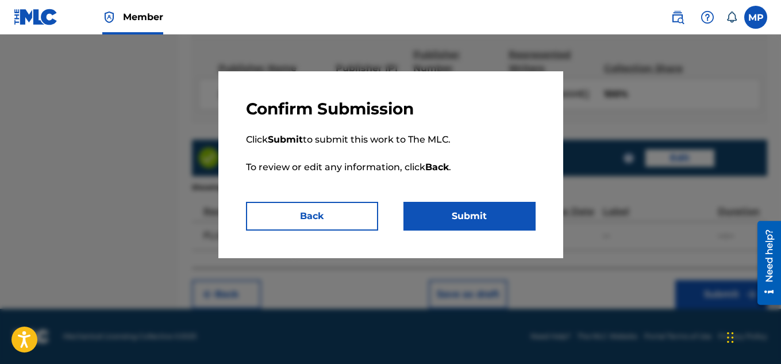
click at [509, 212] on button "Submit" at bounding box center [470, 216] width 132 height 29
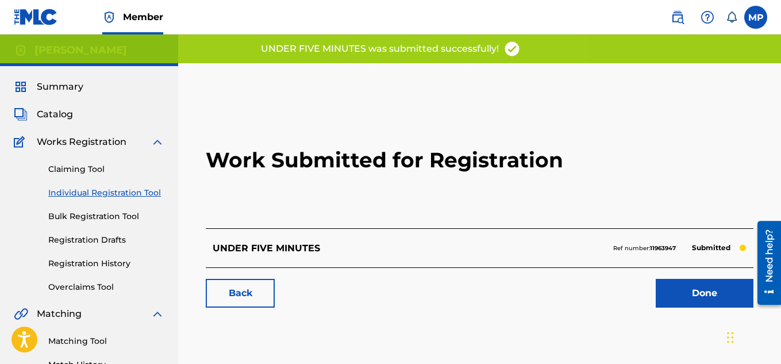
click at [264, 288] on link "Back" at bounding box center [240, 293] width 69 height 29
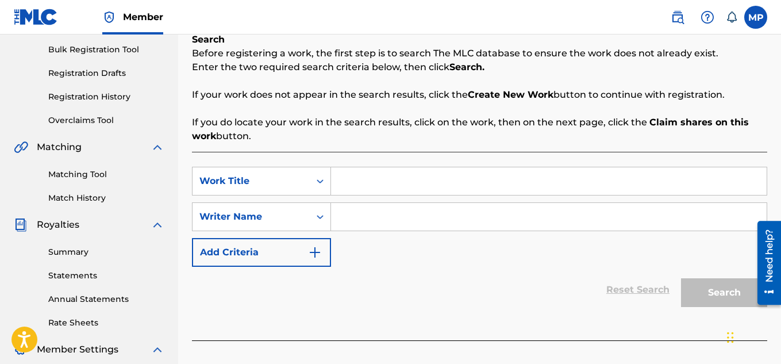
scroll to position [173, 0]
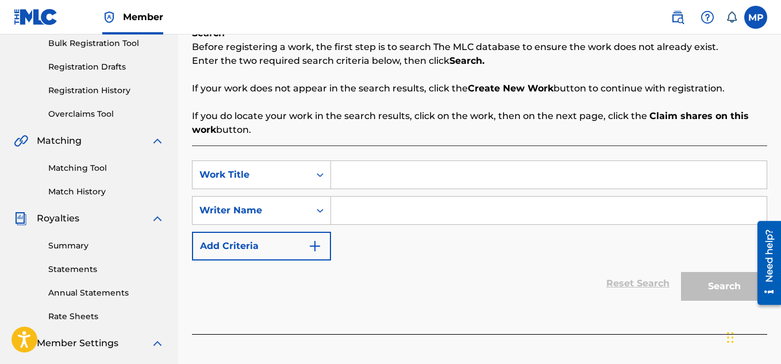
click at [392, 166] on input "Search Form" at bounding box center [549, 175] width 436 height 28
paste input "QZDA81896238"
click at [409, 172] on input "QZDA81896238" at bounding box center [549, 175] width 436 height 28
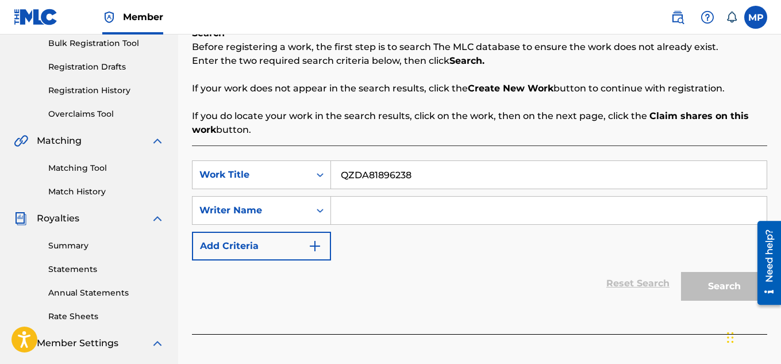
paste input "THE ONE LIFESTYLE"
type input "THE ONE LIFESTYLE"
click at [393, 202] on input "Search Form" at bounding box center [549, 211] width 436 height 28
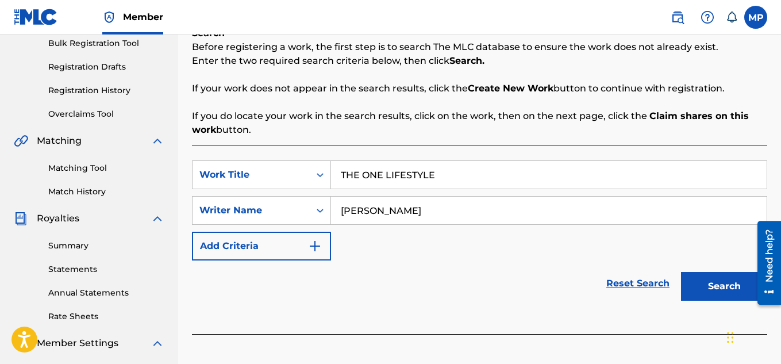
type input "[PERSON_NAME]"
click at [698, 294] on button "Search" at bounding box center [724, 286] width 86 height 29
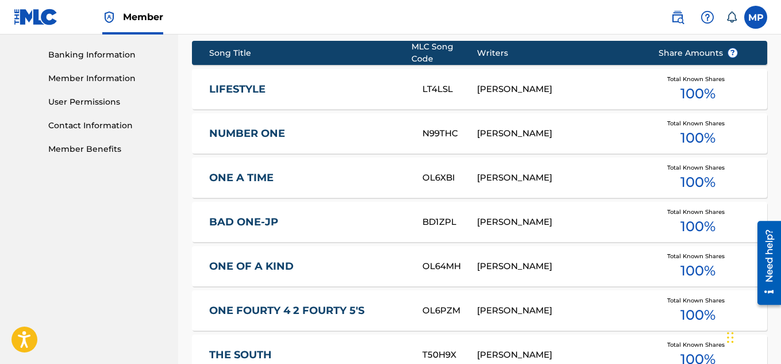
scroll to position [827, 0]
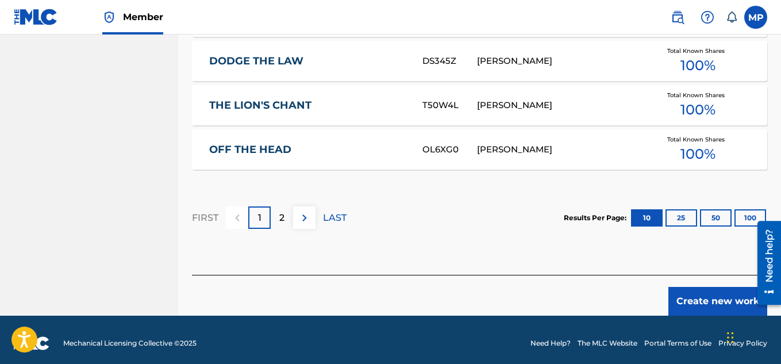
click at [688, 294] on button "Create new work" at bounding box center [718, 301] width 99 height 29
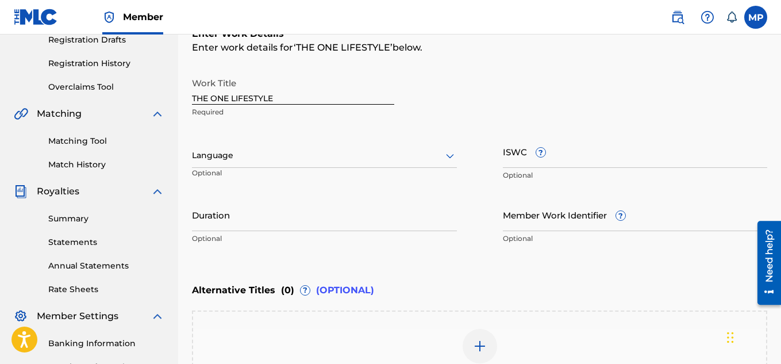
scroll to position [196, 0]
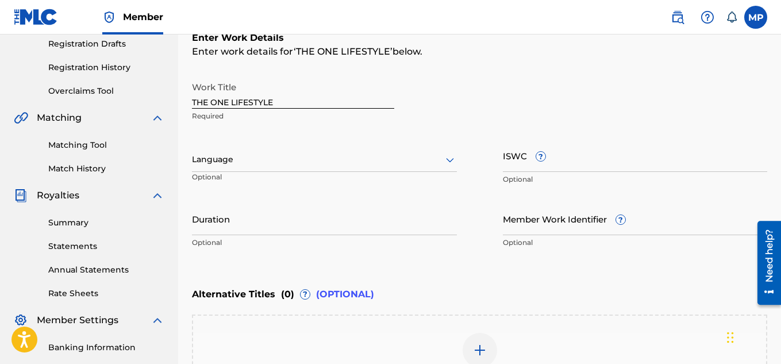
click at [567, 165] on input "ISWC ?" at bounding box center [635, 155] width 265 height 33
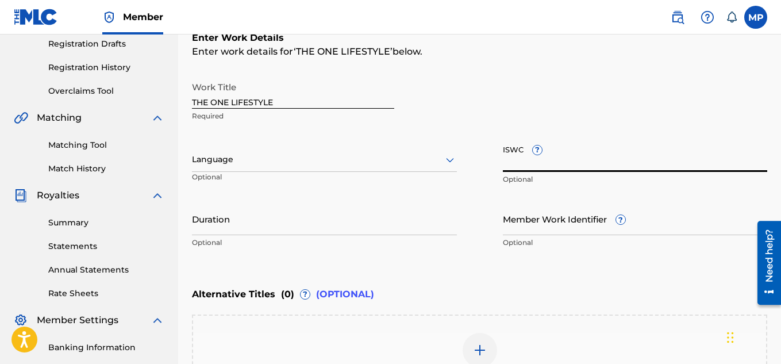
paste input "T9257769134"
type input "T9257769134"
click at [525, 229] on input "Member Work Identifier ?" at bounding box center [635, 218] width 265 height 33
paste input "895393813"
type input "895393813"
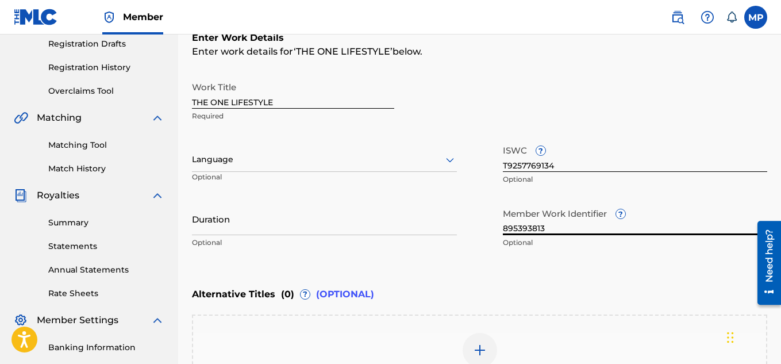
scroll to position [356, 0]
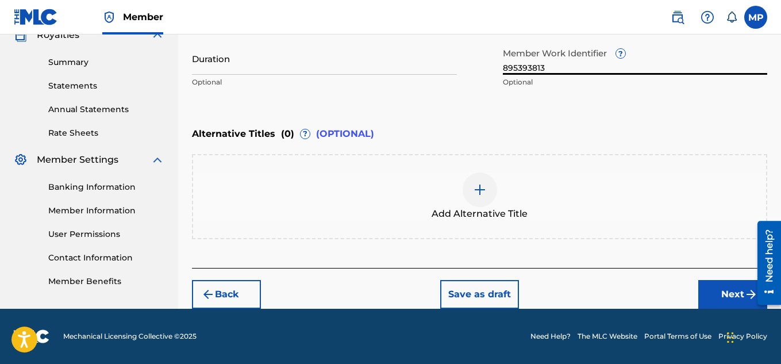
click at [714, 297] on button "Next" at bounding box center [733, 294] width 69 height 29
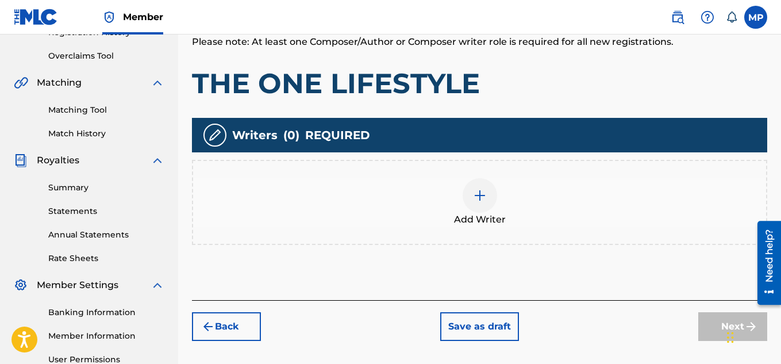
scroll to position [266, 0]
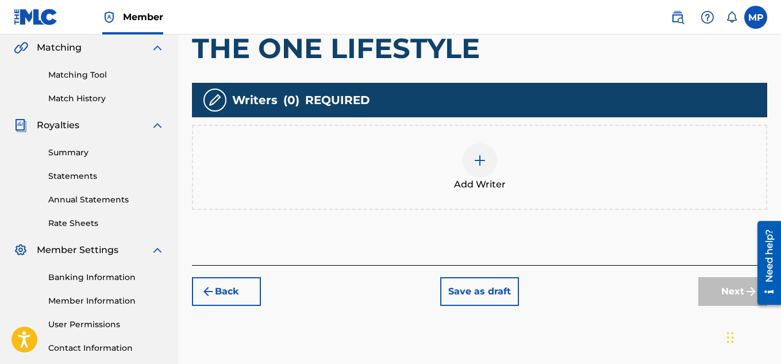
click at [472, 161] on div at bounding box center [480, 160] width 34 height 34
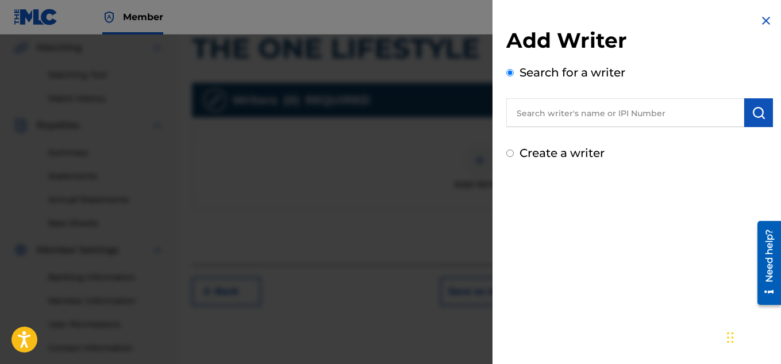
click at [540, 110] on input "text" at bounding box center [626, 112] width 238 height 29
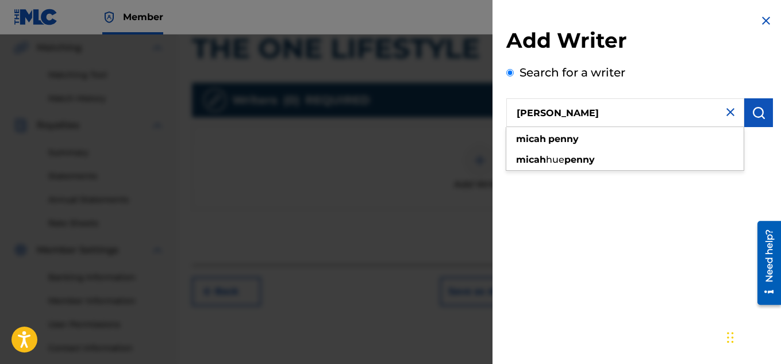
type input "[PERSON_NAME]"
click at [757, 119] on img "submit" at bounding box center [759, 113] width 14 height 14
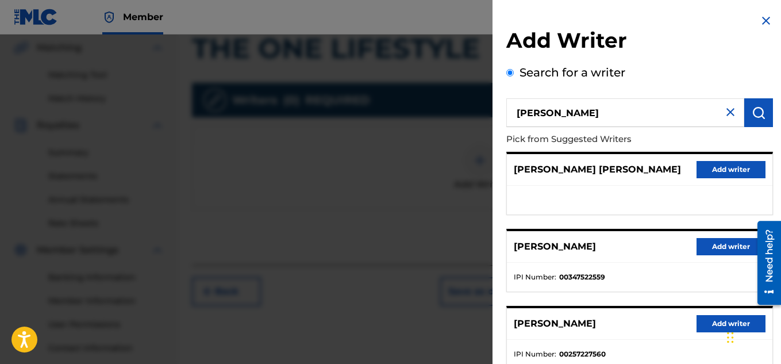
click at [729, 248] on button "Add writer" at bounding box center [731, 246] width 69 height 17
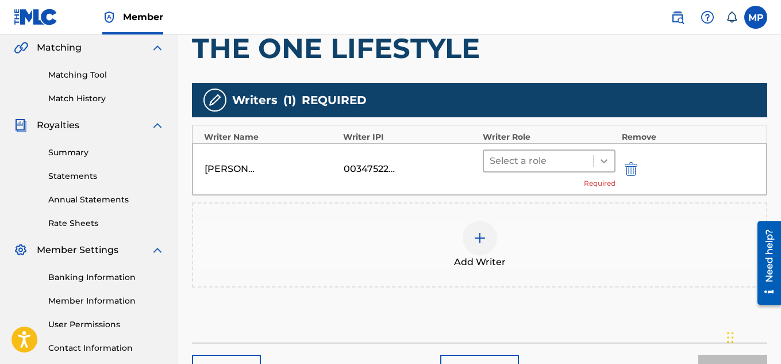
click at [602, 160] on icon at bounding box center [604, 161] width 7 height 4
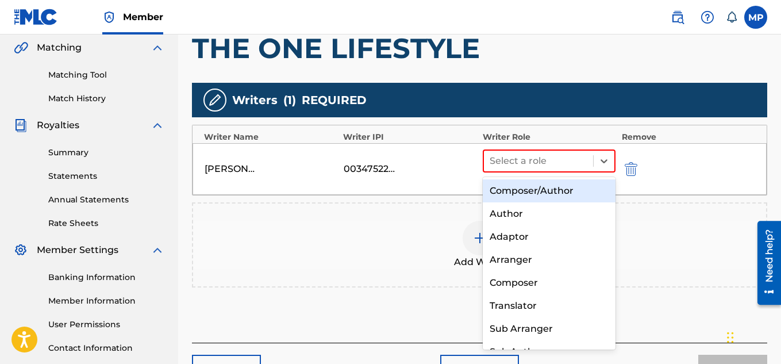
click at [569, 190] on div "Composer/Author" at bounding box center [549, 190] width 133 height 23
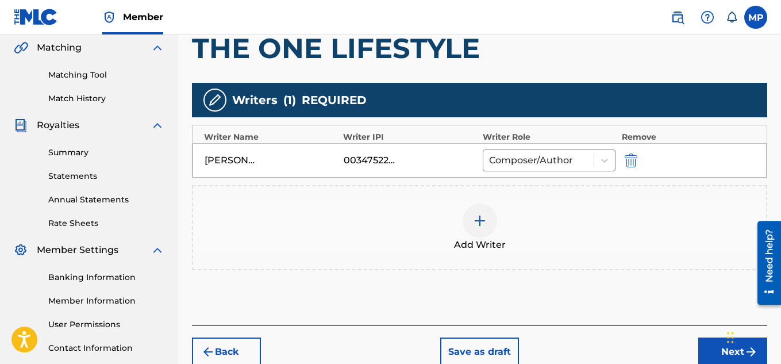
scroll to position [329, 0]
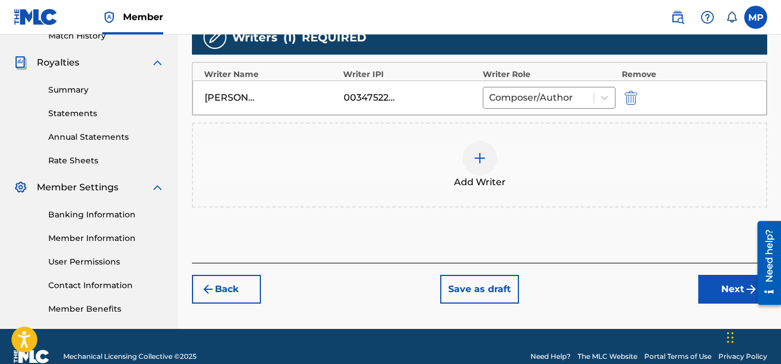
click at [707, 287] on button "Next" at bounding box center [733, 289] width 69 height 29
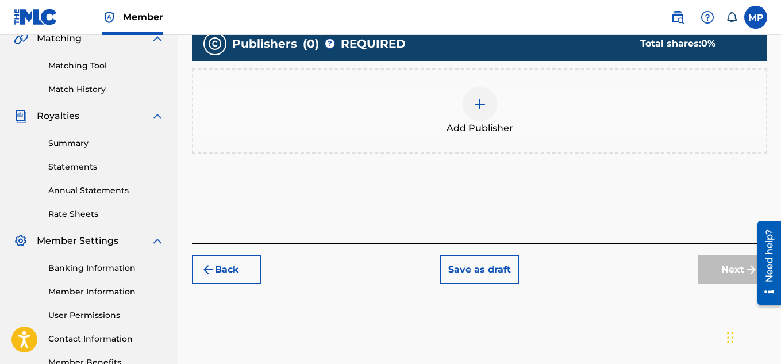
scroll to position [259, 0]
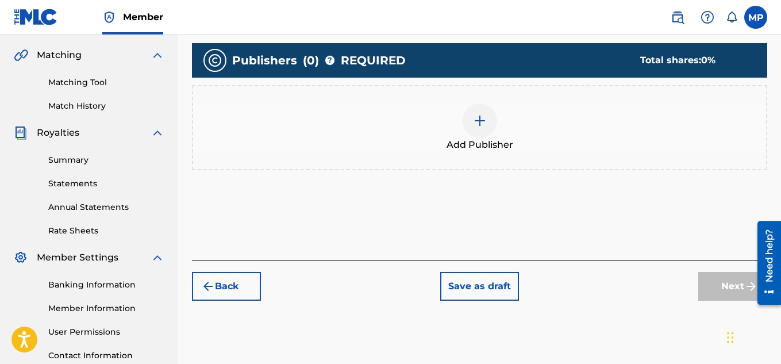
click at [494, 131] on div "Add Publisher" at bounding box center [479, 127] width 573 height 48
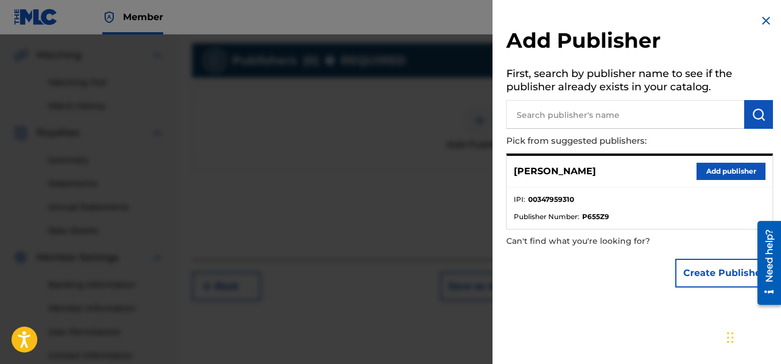
click at [727, 164] on button "Add publisher" at bounding box center [731, 171] width 69 height 17
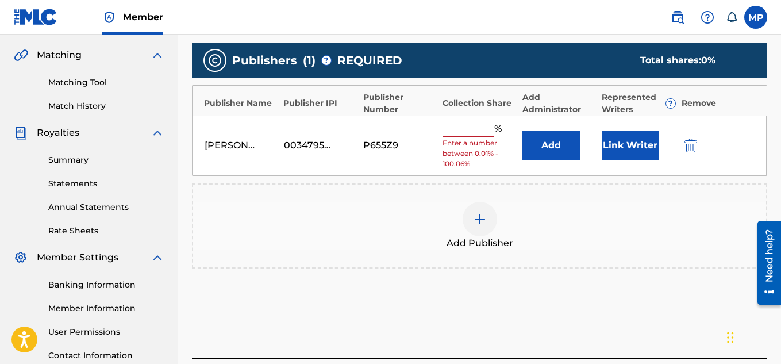
click at [460, 124] on input "text" at bounding box center [469, 129] width 52 height 15
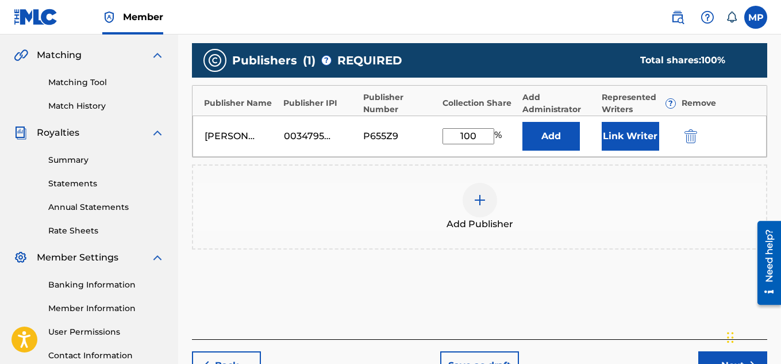
type input "100"
click at [640, 140] on button "Link Writer" at bounding box center [630, 136] width 57 height 29
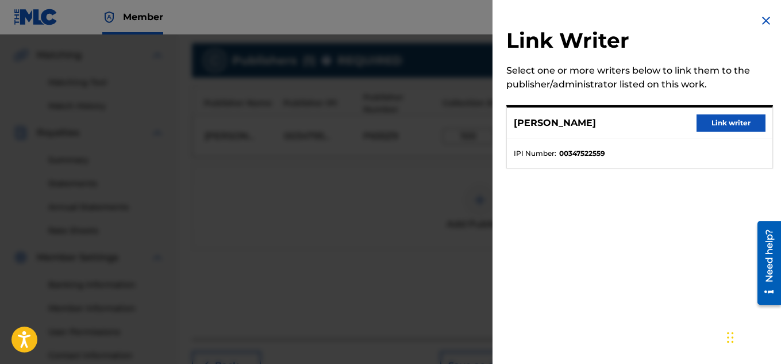
click at [731, 118] on button "Link writer" at bounding box center [731, 122] width 69 height 17
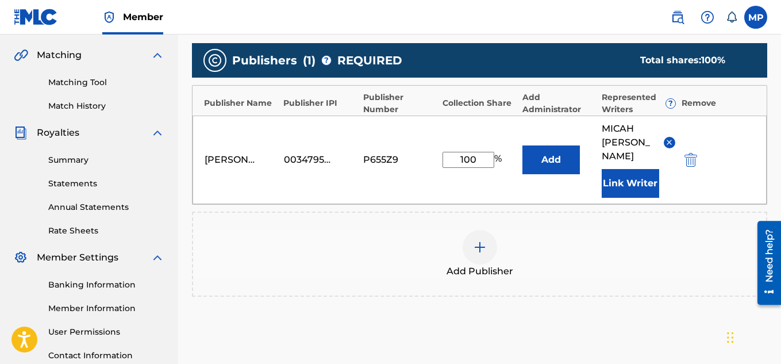
scroll to position [352, 0]
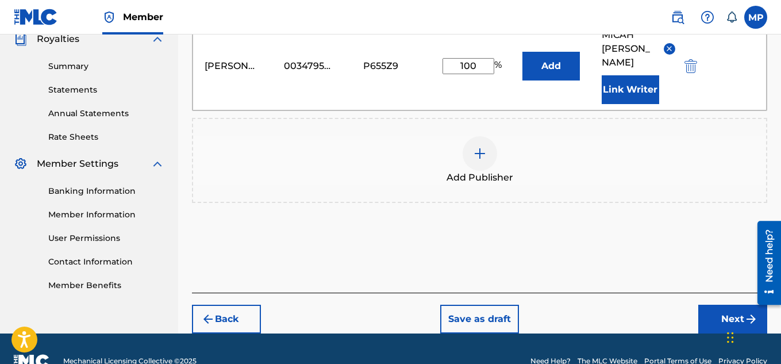
click at [726, 305] on button "Next" at bounding box center [733, 319] width 69 height 29
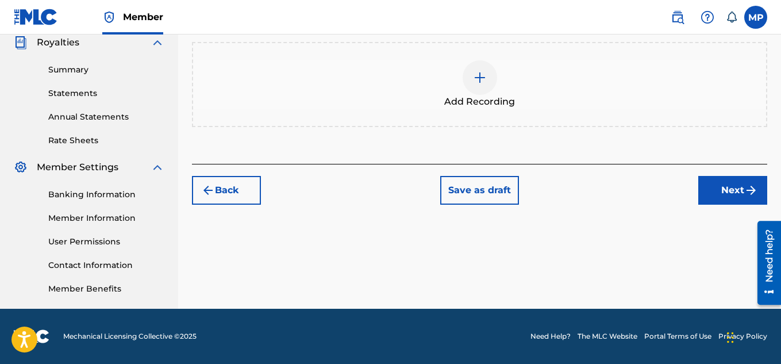
scroll to position [200, 0]
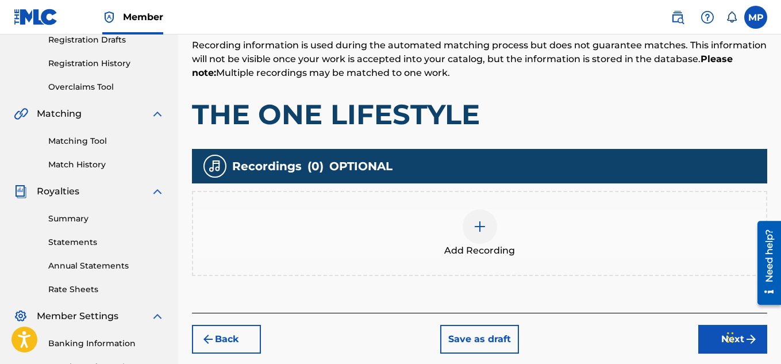
click at [492, 235] on div at bounding box center [480, 226] width 34 height 34
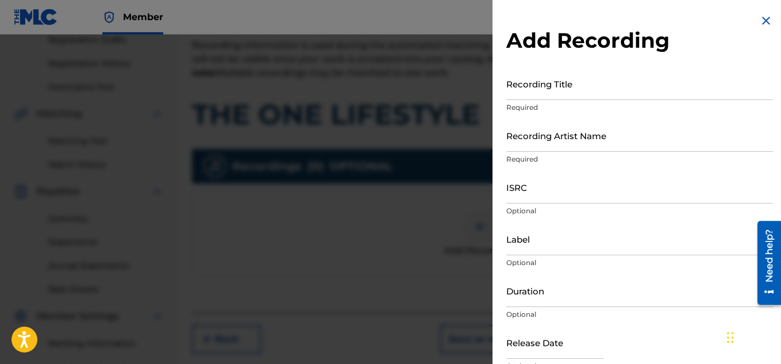
click at [547, 90] on input "Recording Title" at bounding box center [640, 83] width 267 height 33
paste input "THE ONE LIFESTYLE"
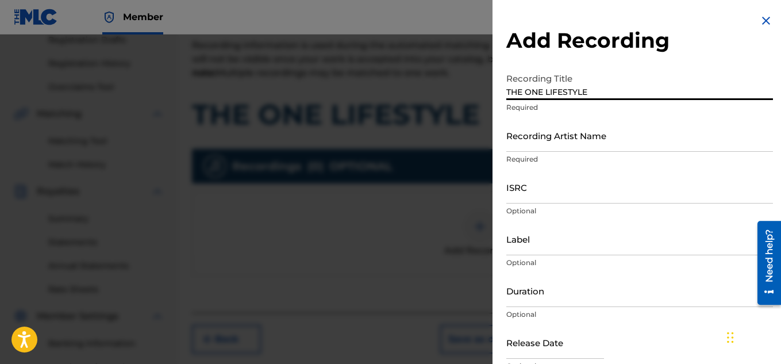
type input "THE ONE LIFESTYLE"
click at [523, 136] on input "Recording Artist Name" at bounding box center [640, 135] width 267 height 33
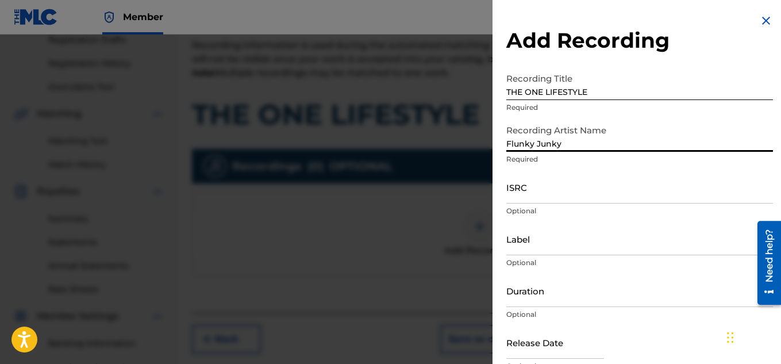
type input "Flunky Junky"
click at [540, 189] on input "ISRC" at bounding box center [640, 187] width 267 height 33
paste input "QZDA81896674"
type input "QZDA81896674"
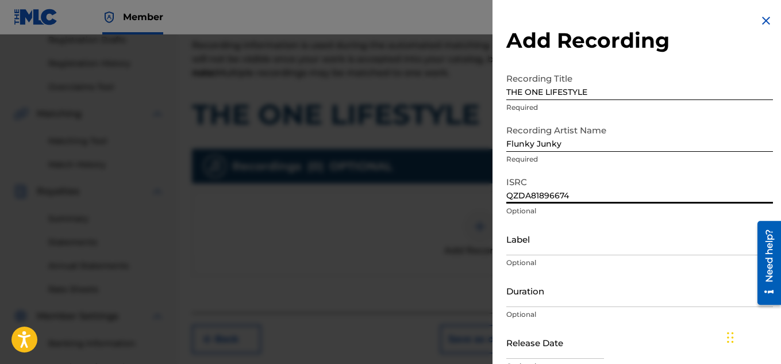
scroll to position [56, 0]
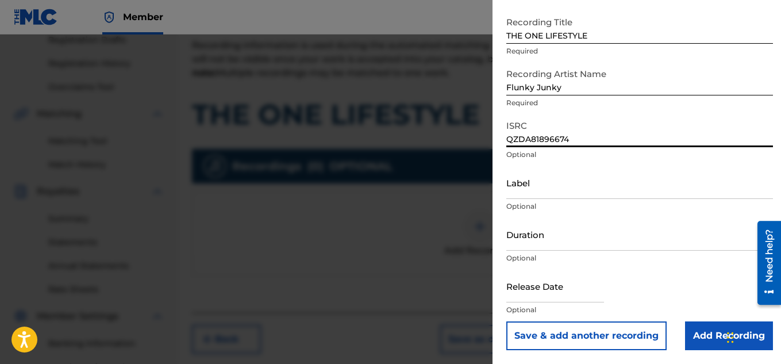
click at [710, 336] on input "Add Recording" at bounding box center [729, 335] width 88 height 29
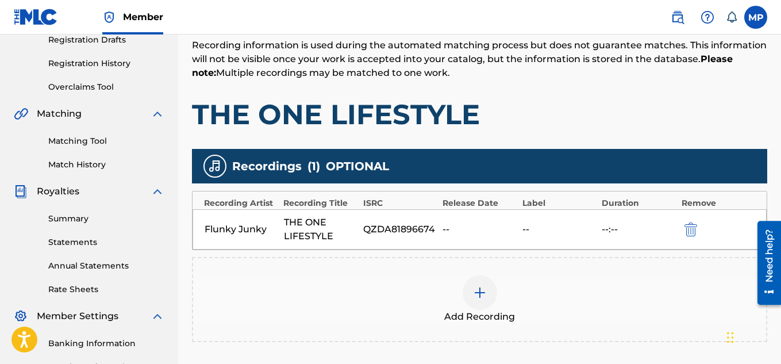
scroll to position [349, 0]
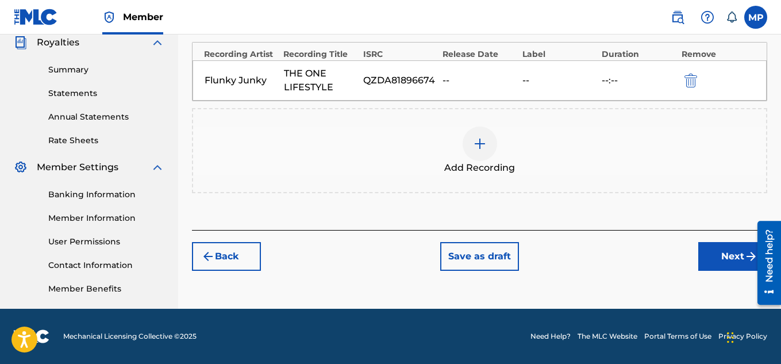
click at [723, 260] on button "Next" at bounding box center [733, 256] width 69 height 29
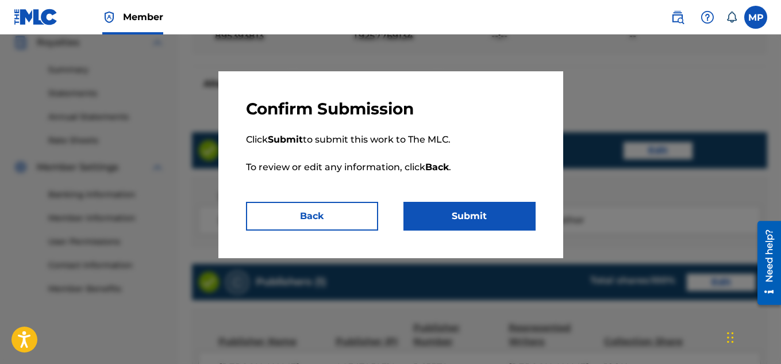
scroll to position [622, 0]
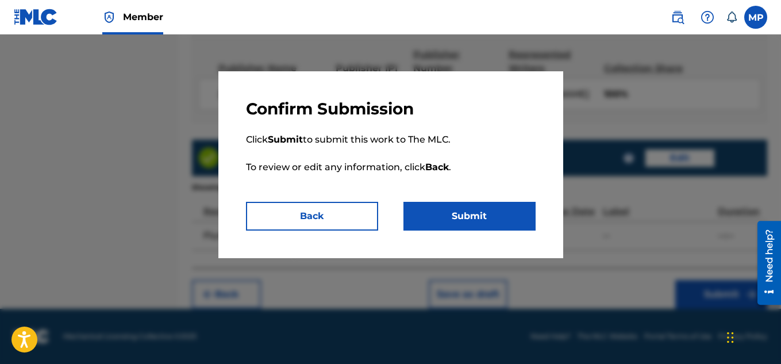
click at [512, 209] on button "Submit" at bounding box center [470, 216] width 132 height 29
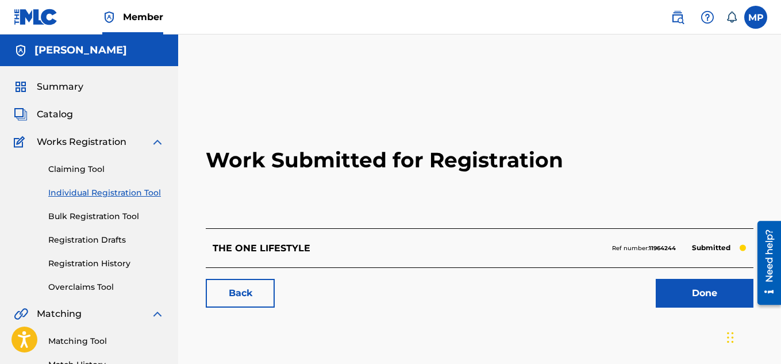
click at [693, 296] on link "Done" at bounding box center [705, 293] width 98 height 29
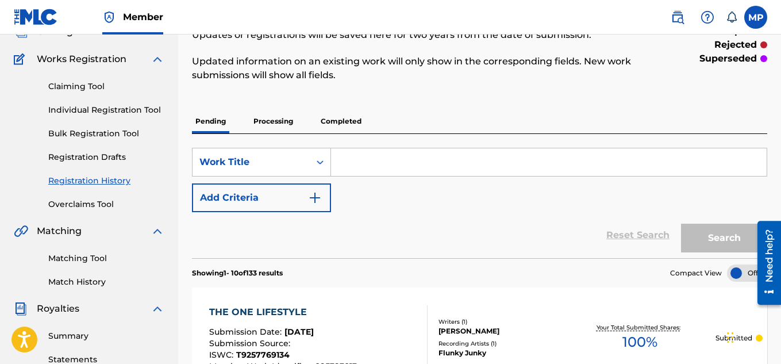
scroll to position [82, 0]
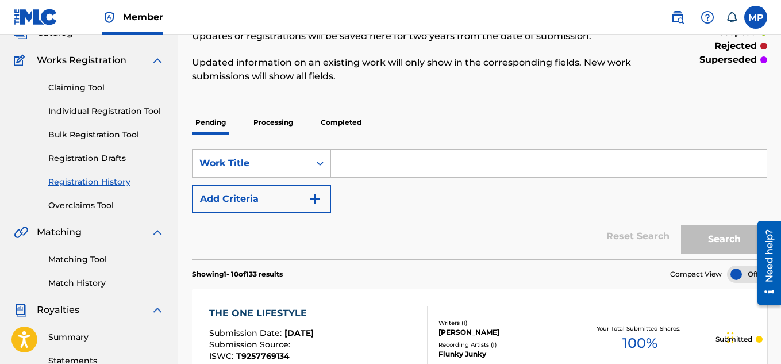
click at [138, 111] on link "Individual Registration Tool" at bounding box center [106, 111] width 116 height 12
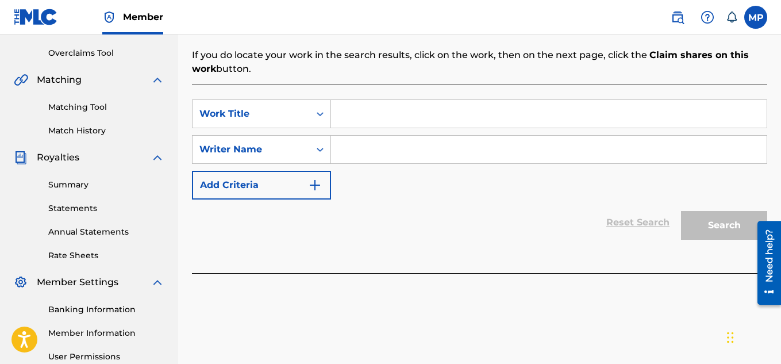
scroll to position [257, 0]
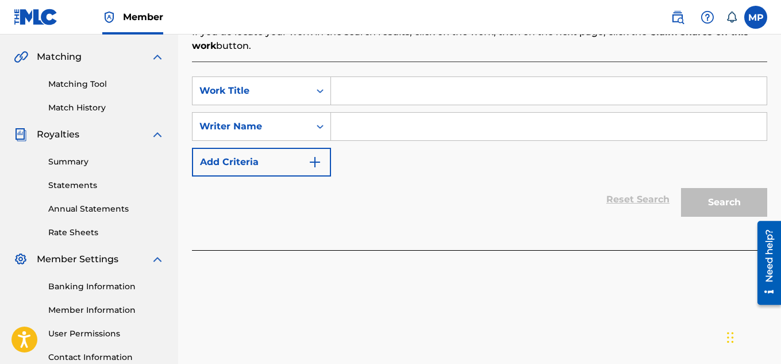
click at [364, 97] on input "Search Form" at bounding box center [549, 91] width 436 height 28
paste input "THE BUSINESS"
type input "THE BUSINESS"
click at [362, 133] on input "Search Form" at bounding box center [549, 127] width 436 height 28
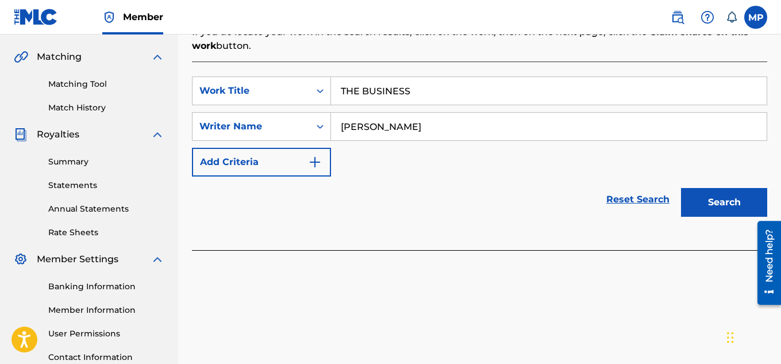
type input "[PERSON_NAME]"
click at [704, 209] on button "Search" at bounding box center [724, 202] width 86 height 29
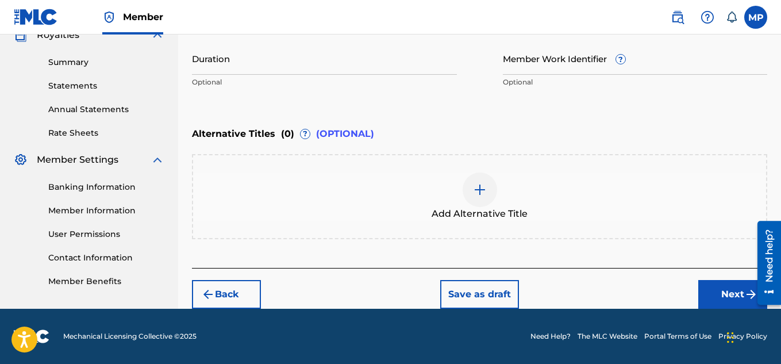
scroll to position [206, 0]
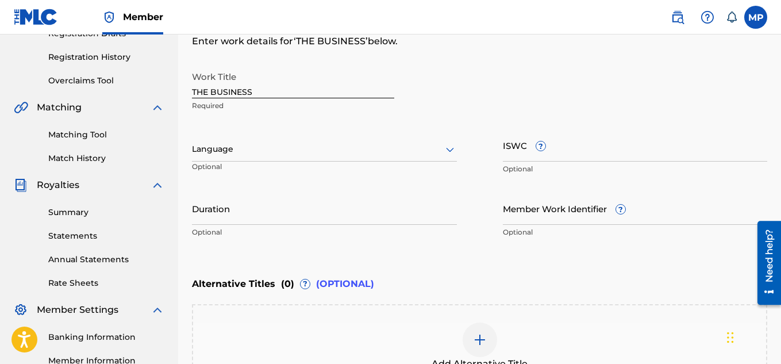
click at [604, 149] on input "ISWC ?" at bounding box center [635, 145] width 265 height 33
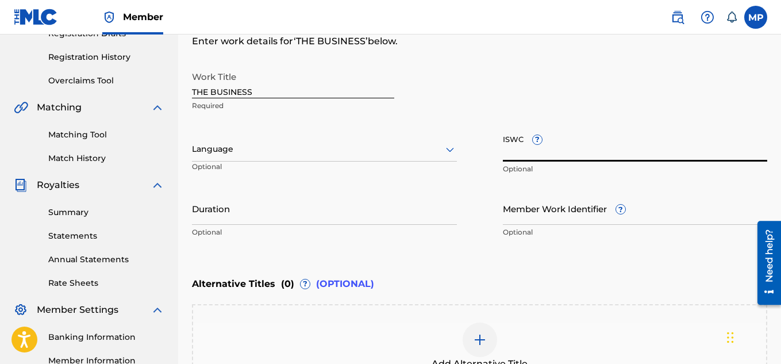
paste input "T9257771407"
type input "T9257771407"
click at [585, 225] on div "Member Work Identifier ? Optional" at bounding box center [635, 218] width 265 height 52
click at [577, 219] on input "Member Work Identifier ?" at bounding box center [635, 208] width 265 height 33
paste input "895393916"
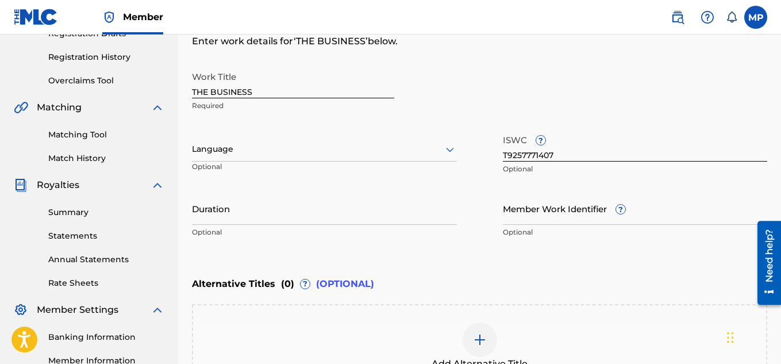
type input "895393916"
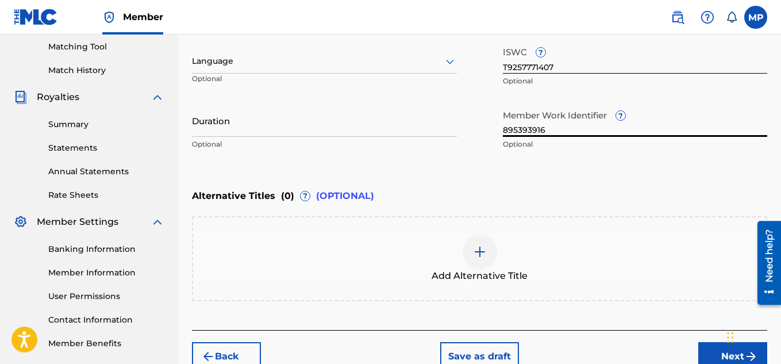
scroll to position [356, 0]
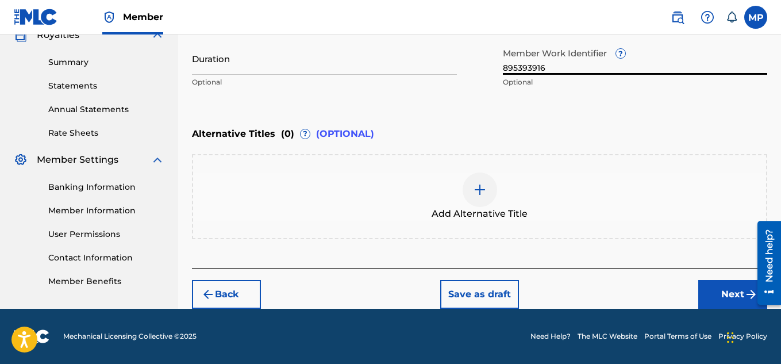
click at [715, 296] on button "Next" at bounding box center [733, 294] width 69 height 29
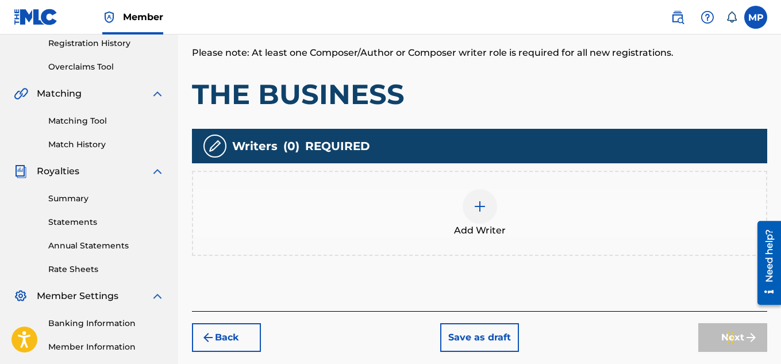
scroll to position [339, 0]
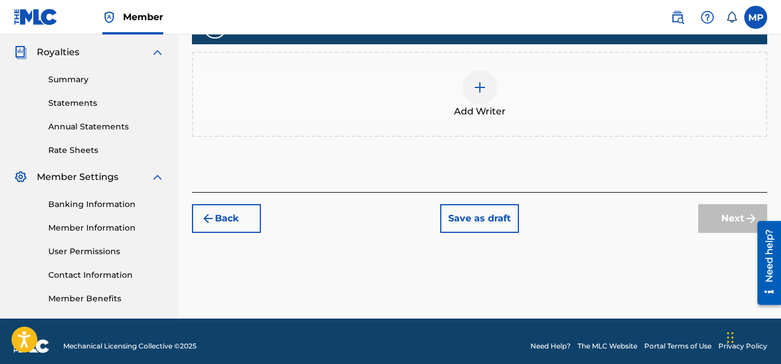
click at [489, 101] on div at bounding box center [480, 87] width 34 height 34
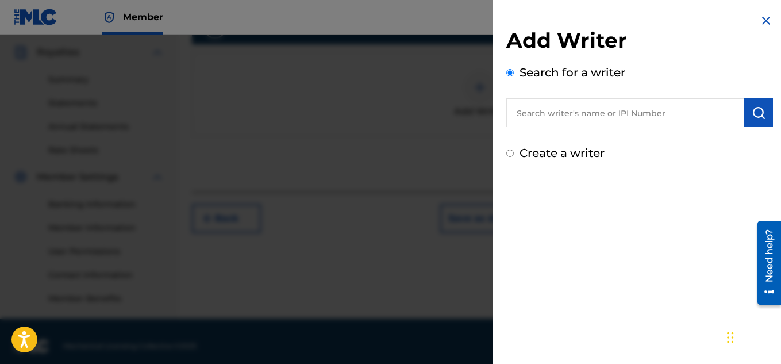
click at [546, 111] on input "text" at bounding box center [626, 112] width 238 height 29
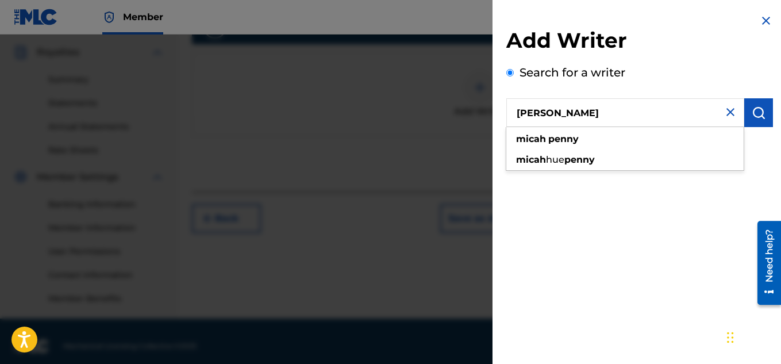
type input "[PERSON_NAME]"
click at [759, 121] on button "submit" at bounding box center [759, 112] width 29 height 29
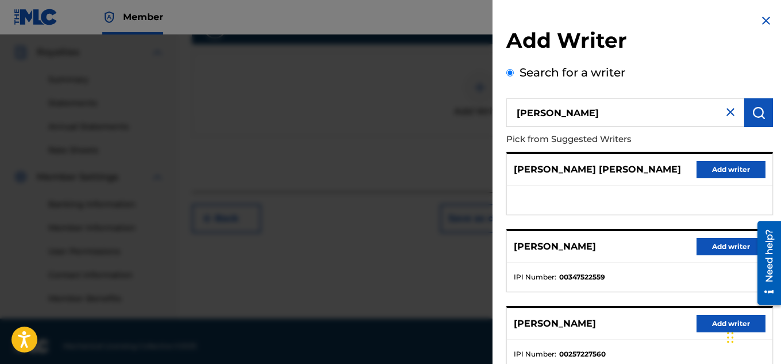
click at [709, 247] on button "Add writer" at bounding box center [731, 246] width 69 height 17
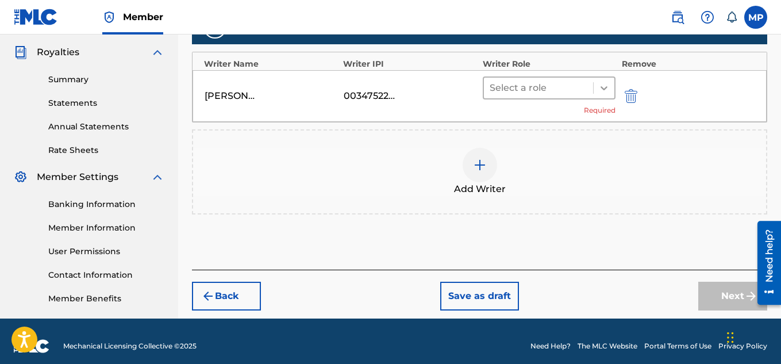
click at [594, 91] on div at bounding box center [604, 88] width 21 height 21
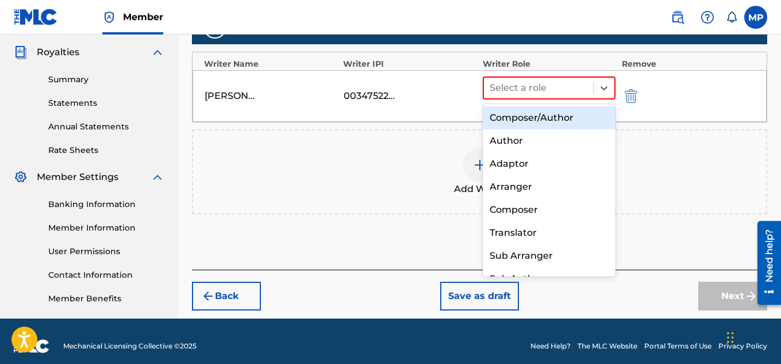
click at [565, 115] on div "Composer/Author" at bounding box center [549, 117] width 133 height 23
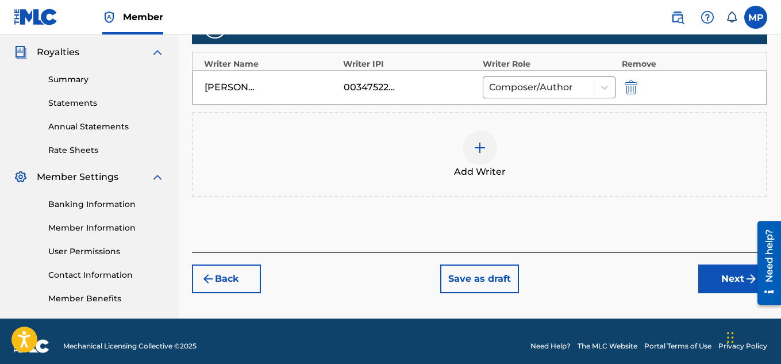
click at [702, 274] on button "Next" at bounding box center [733, 278] width 69 height 29
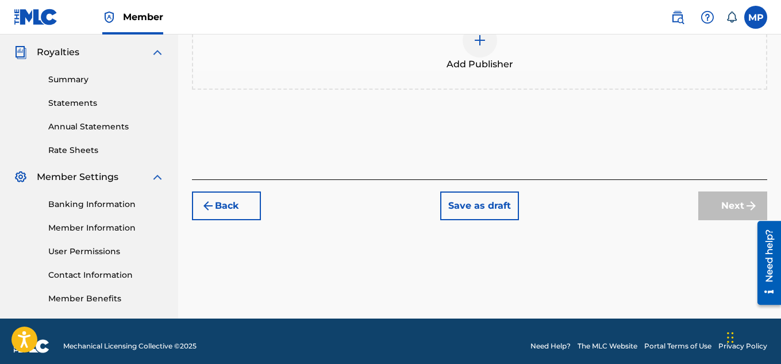
click at [485, 47] on img at bounding box center [480, 40] width 14 height 14
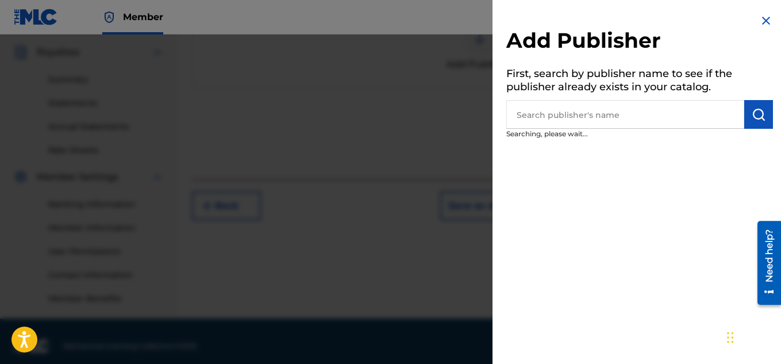
scroll to position [217, 0]
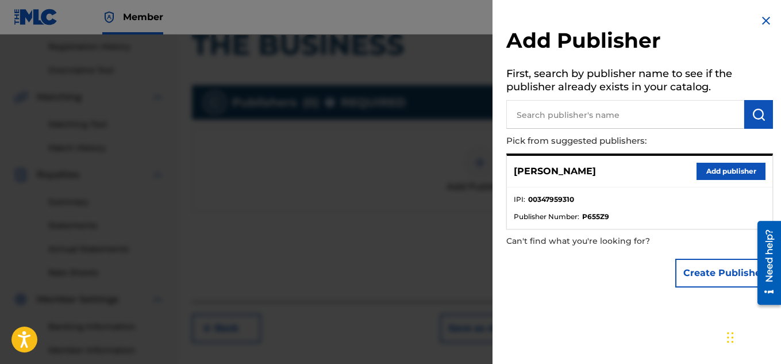
click at [709, 174] on button "Add publisher" at bounding box center [731, 171] width 69 height 17
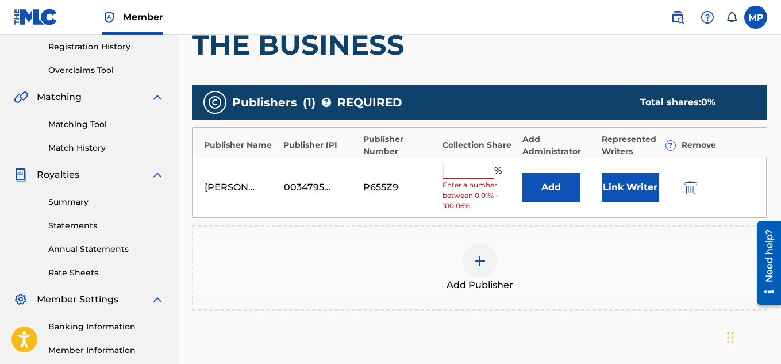
click at [478, 172] on input "text" at bounding box center [469, 171] width 52 height 15
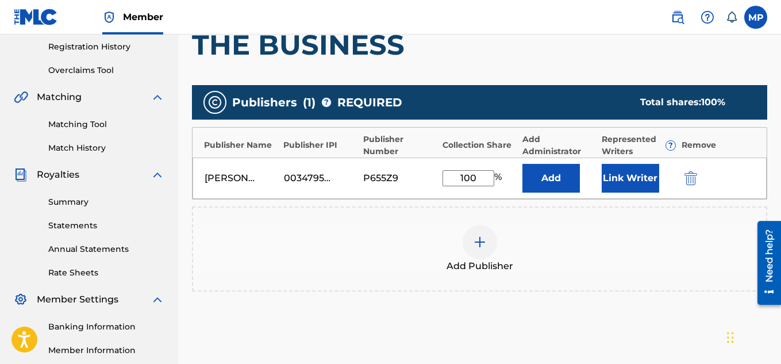
type input "100"
click at [624, 183] on button "Link Writer" at bounding box center [630, 178] width 57 height 29
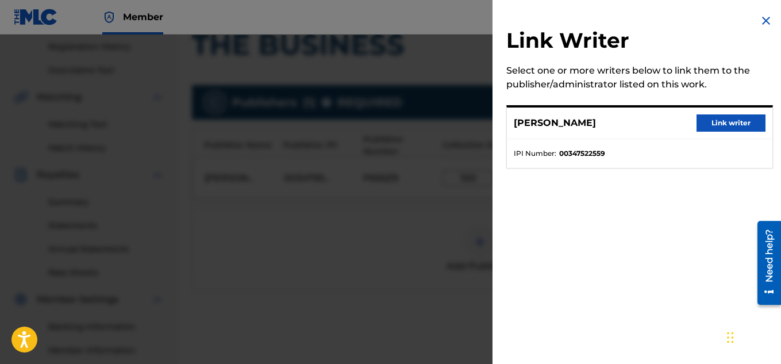
click at [713, 123] on button "Link writer" at bounding box center [731, 122] width 69 height 17
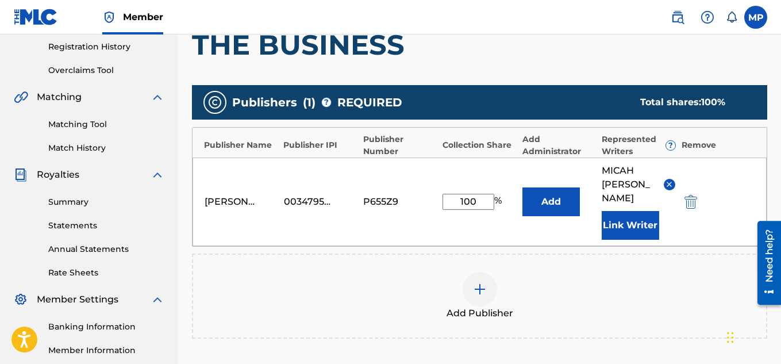
scroll to position [363, 0]
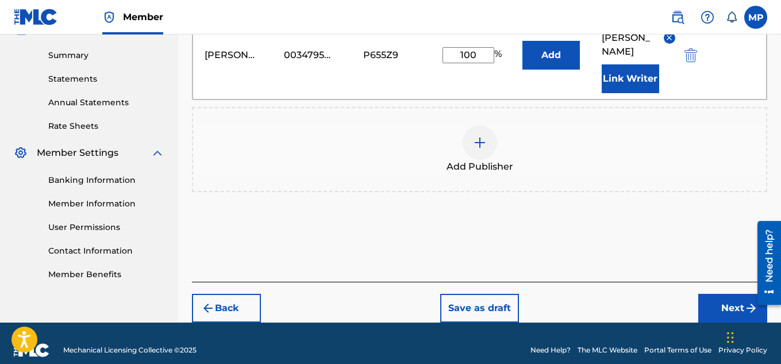
click at [706, 294] on button "Next" at bounding box center [733, 308] width 69 height 29
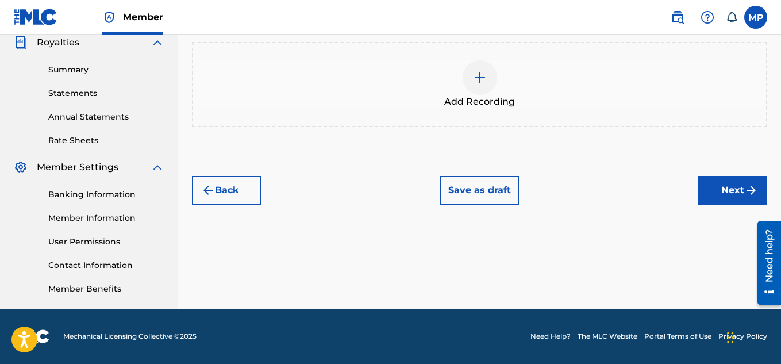
scroll to position [175, 0]
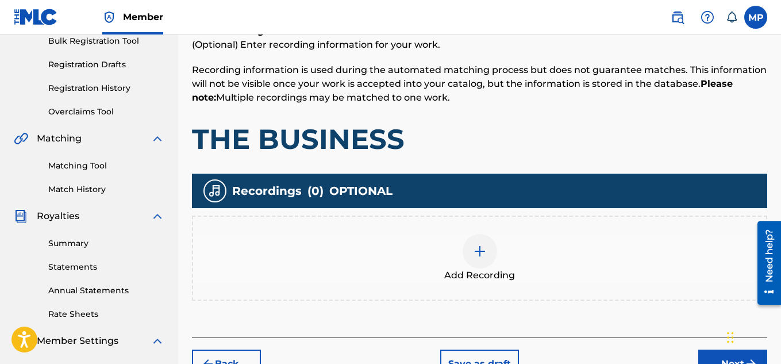
click at [490, 250] on div at bounding box center [480, 251] width 34 height 34
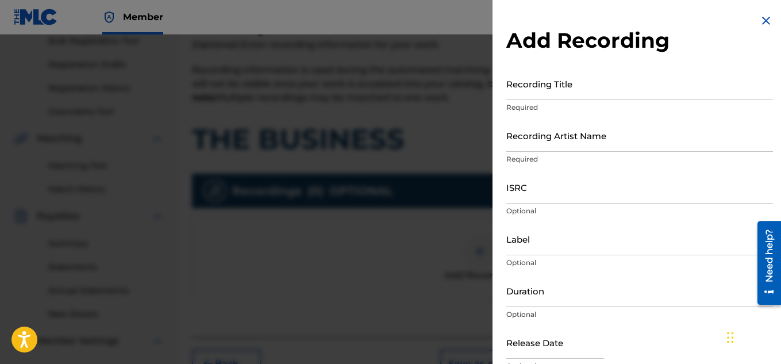
click at [605, 90] on input "Recording Title" at bounding box center [640, 83] width 267 height 33
paste input "895393916"
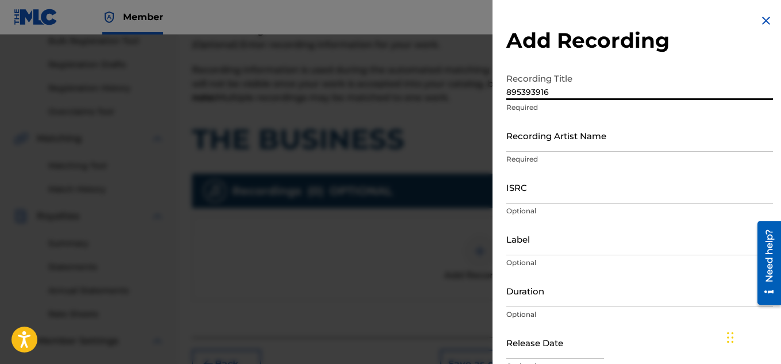
paste input "THE BUSINESS"
paste input
type input "THE BUSINESS"
click at [573, 144] on input "Recording Artist Name" at bounding box center [640, 135] width 267 height 33
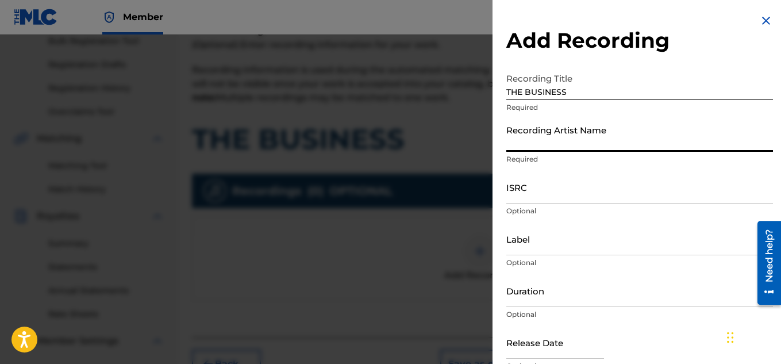
paste input "FLUNKY JUNKY"
type input "FLUNKY JUNKY"
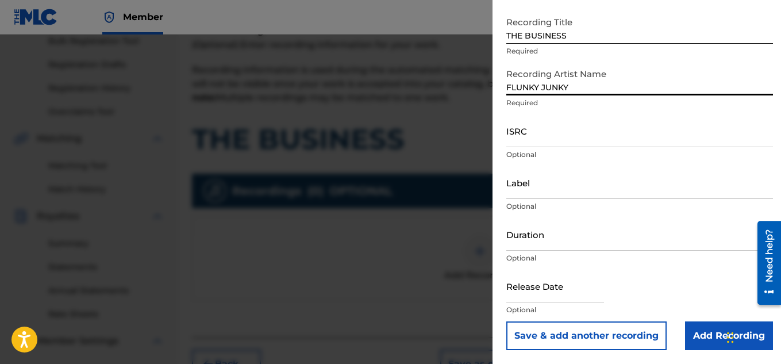
click at [701, 336] on input "Add Recording" at bounding box center [729, 335] width 88 height 29
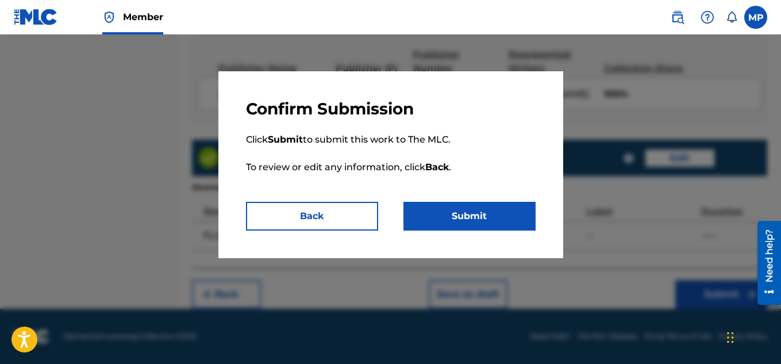
click at [462, 218] on button "Submit" at bounding box center [470, 216] width 132 height 29
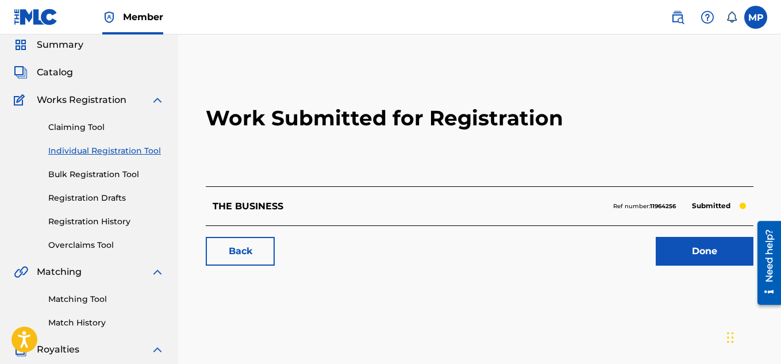
scroll to position [45, 0]
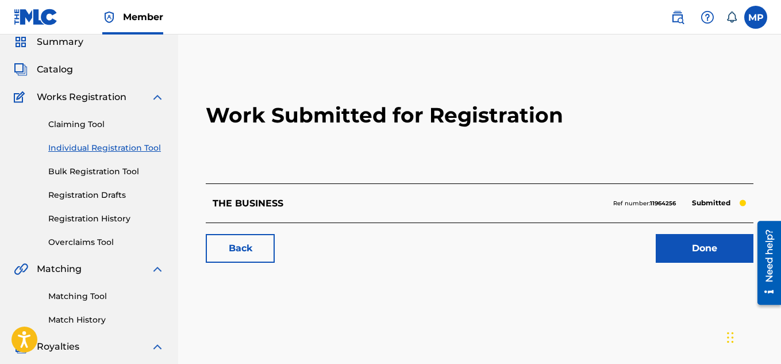
click at [257, 253] on link "Back" at bounding box center [240, 248] width 69 height 29
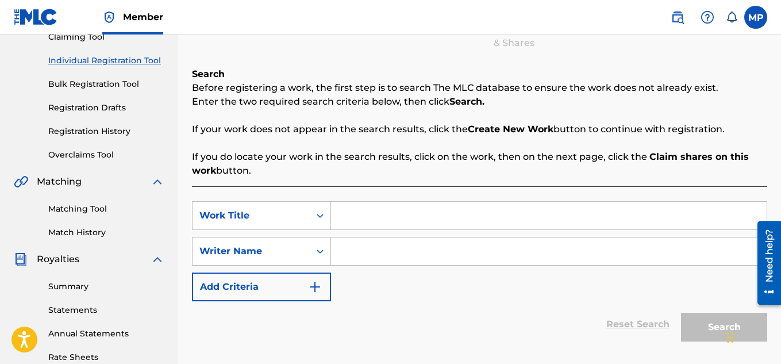
scroll to position [152, 0]
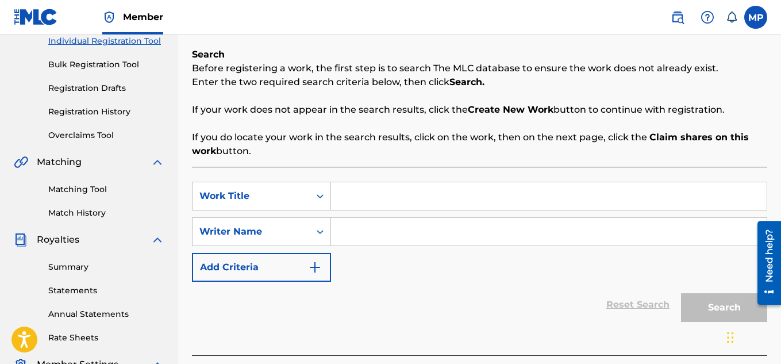
click at [365, 192] on input "Search Form" at bounding box center [549, 196] width 436 height 28
click at [379, 199] on input "Search Form" at bounding box center [549, 196] width 436 height 28
paste input "SUCCESFUL ON HER OWN"
type input "SUCCESFUL ON HER OWN"
click at [401, 244] on input "Search Form" at bounding box center [549, 232] width 436 height 28
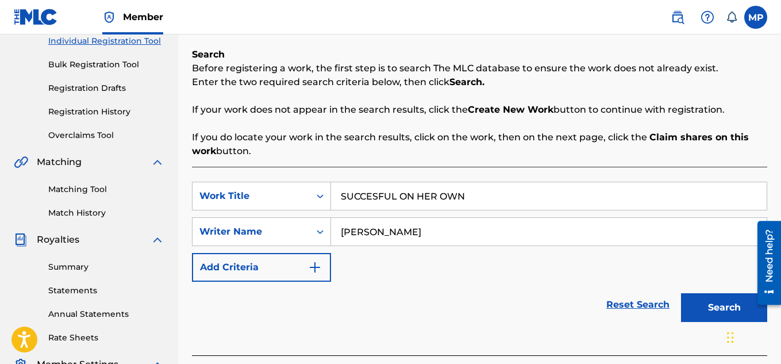
type input "[PERSON_NAME]"
click at [705, 306] on button "Search" at bounding box center [724, 307] width 86 height 29
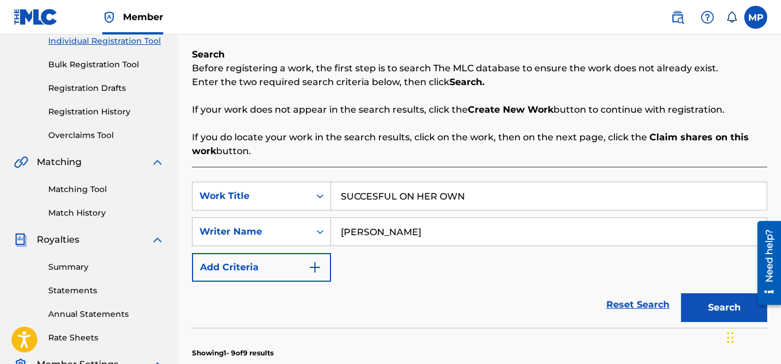
scroll to position [777, 0]
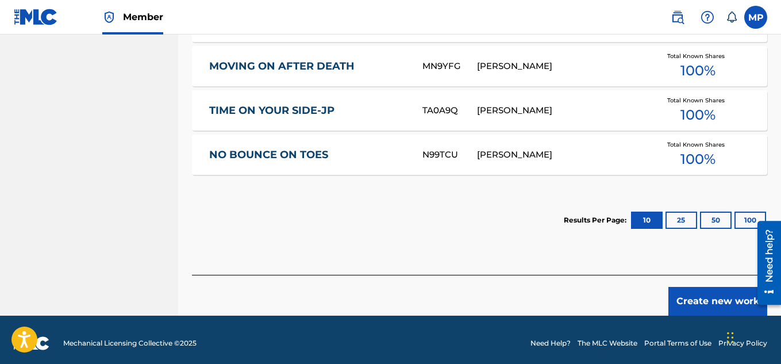
click at [707, 295] on button "Create new work" at bounding box center [718, 301] width 99 height 29
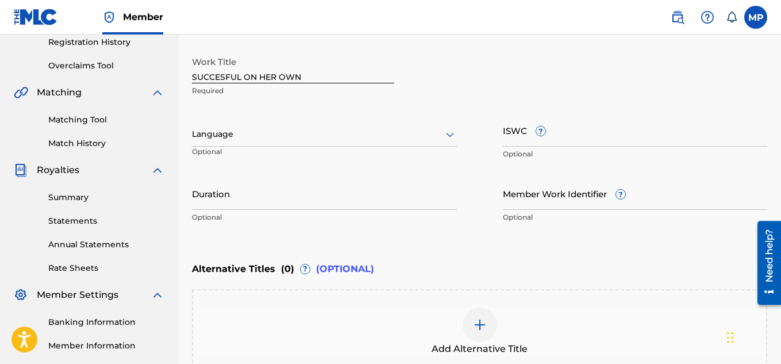
scroll to position [185, 0]
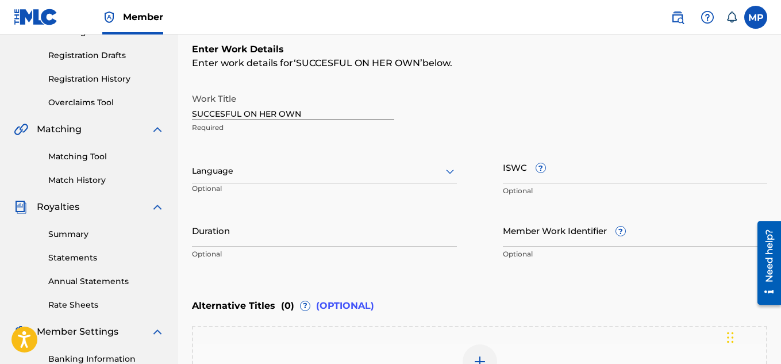
click at [579, 175] on input "ISWC ?" at bounding box center [635, 167] width 265 height 33
paste input "T9257769270"
type input "T9257769270"
click at [546, 242] on input "Member Work Identifier ?" at bounding box center [635, 230] width 265 height 33
paste input "T9257769270"
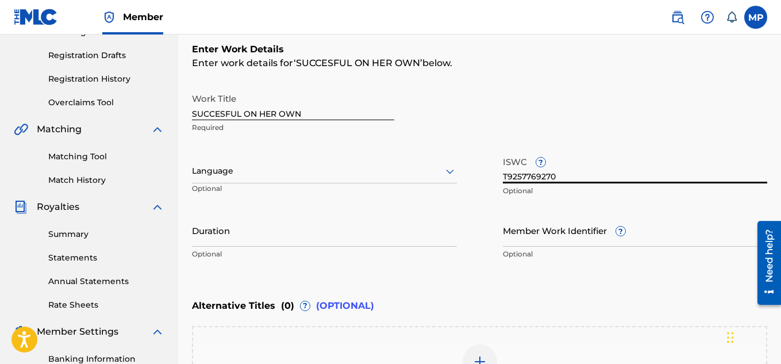
type input "T9257769270"
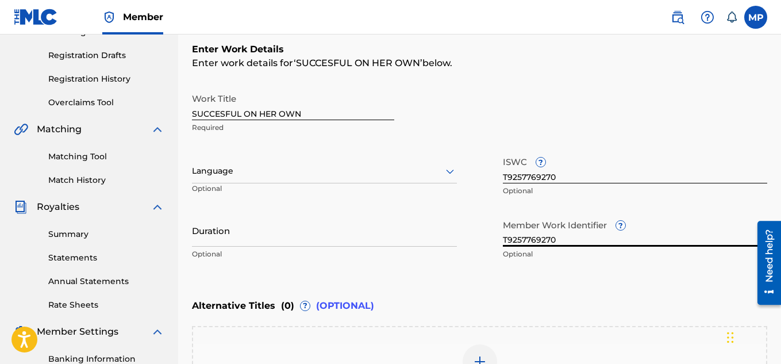
scroll to position [356, 0]
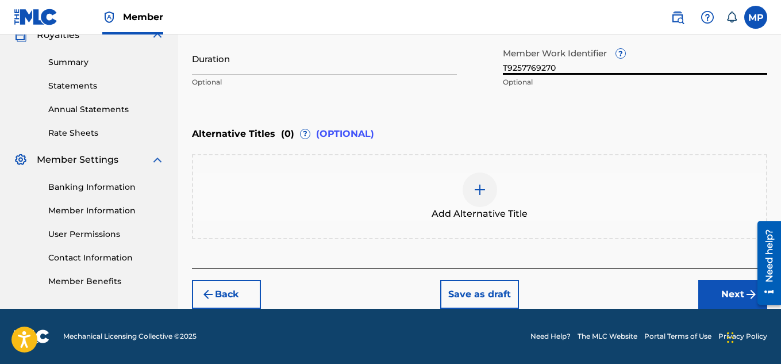
click at [715, 287] on button "Next" at bounding box center [733, 294] width 69 height 29
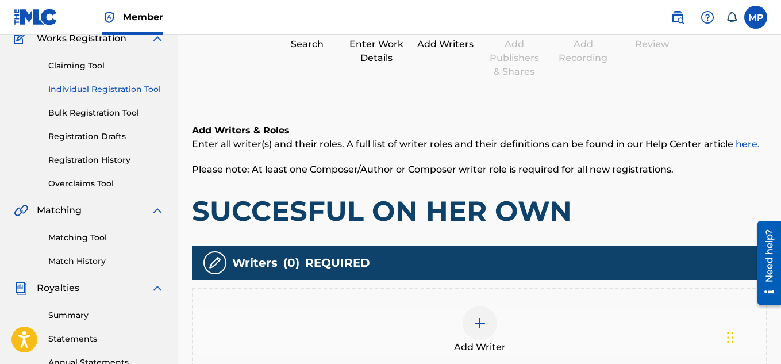
scroll to position [258, 0]
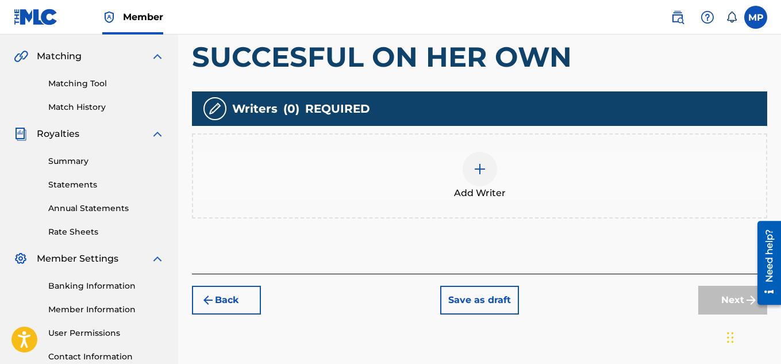
click at [492, 166] on div at bounding box center [480, 169] width 34 height 34
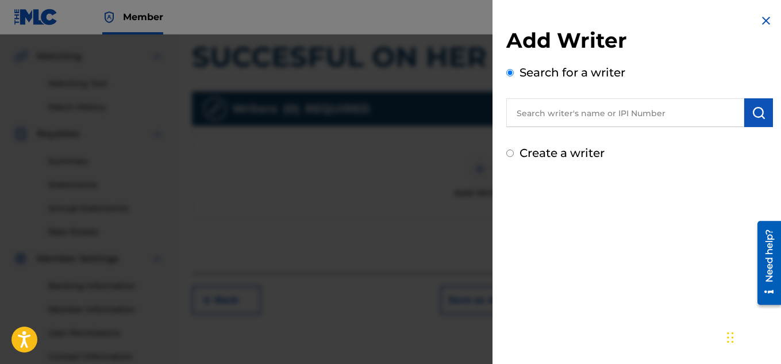
click at [577, 112] on input "text" at bounding box center [626, 112] width 238 height 29
type input "[PERSON_NAME]"
click at [752, 113] on img "submit" at bounding box center [759, 113] width 14 height 14
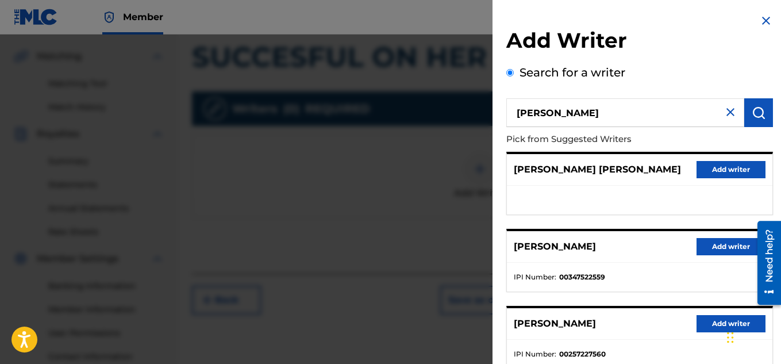
click at [703, 242] on button "Add writer" at bounding box center [731, 246] width 69 height 17
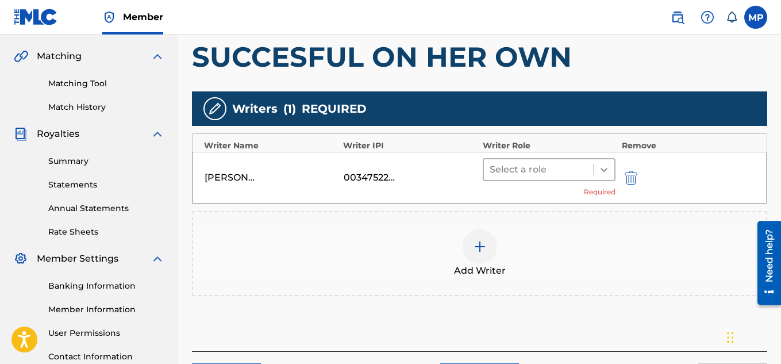
click at [605, 167] on icon at bounding box center [604, 169] width 11 height 11
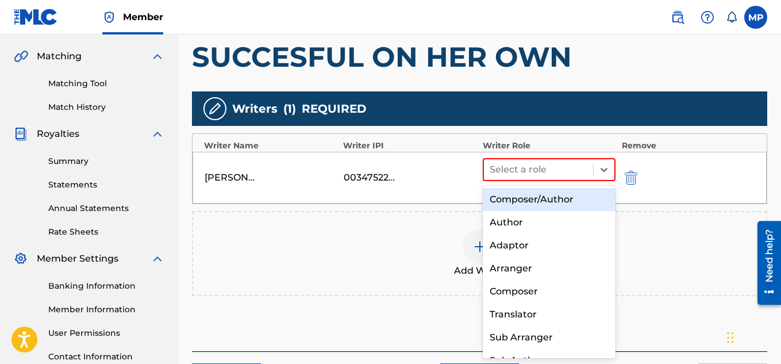
click at [558, 196] on div "Composer/Author" at bounding box center [549, 199] width 133 height 23
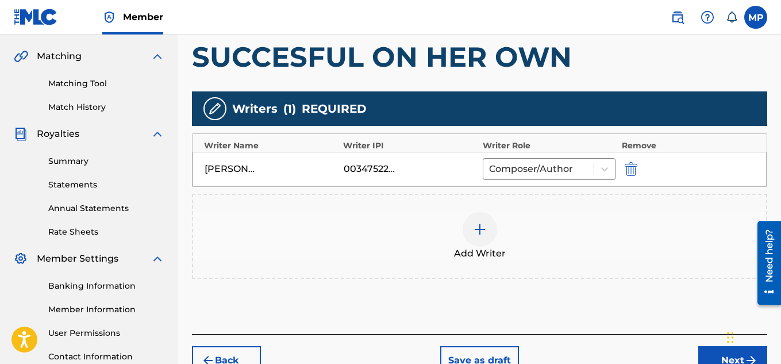
click at [722, 346] on button "Next" at bounding box center [733, 360] width 69 height 29
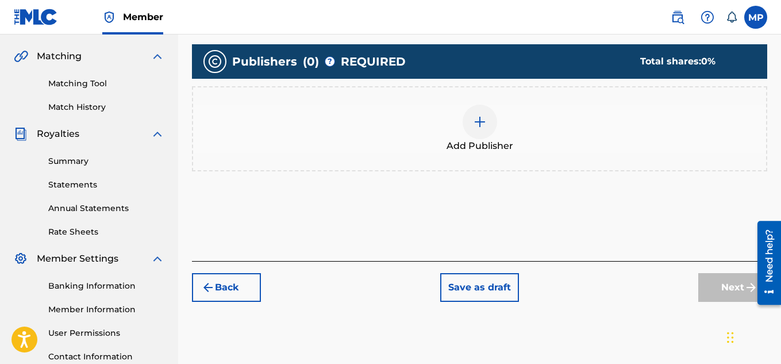
scroll to position [173, 0]
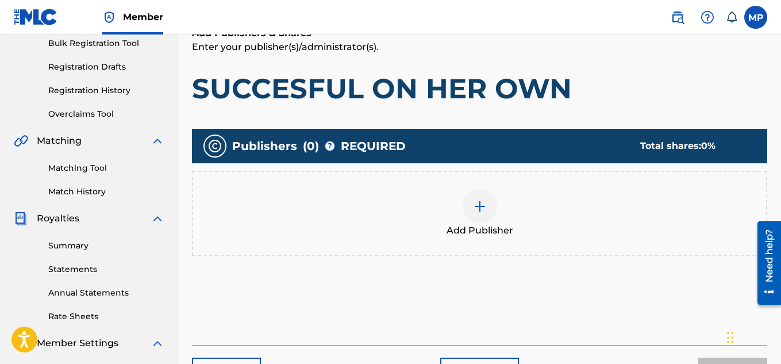
click at [473, 200] on img at bounding box center [480, 207] width 14 height 14
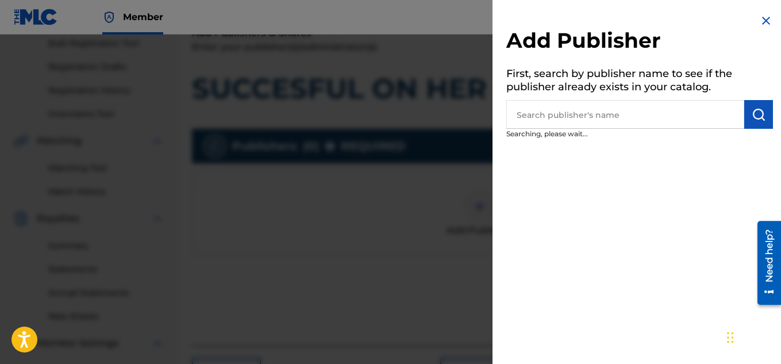
scroll to position [217, 0]
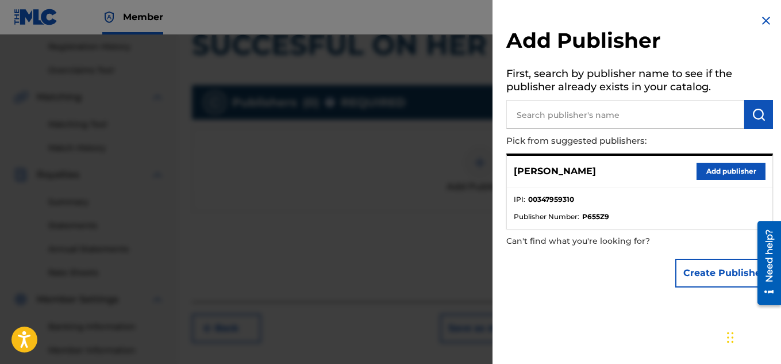
click at [718, 176] on button "Add publisher" at bounding box center [731, 171] width 69 height 17
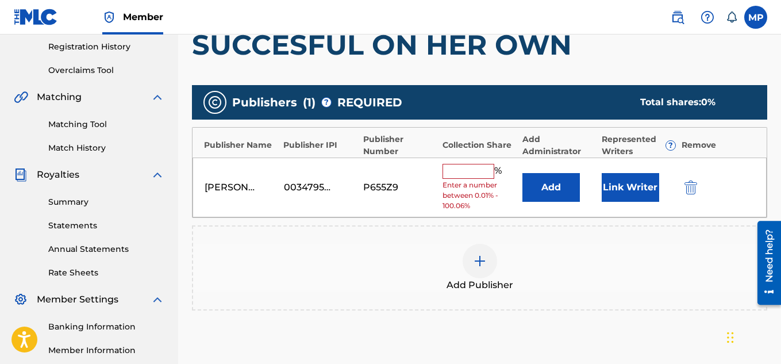
click at [466, 175] on input "text" at bounding box center [469, 171] width 52 height 15
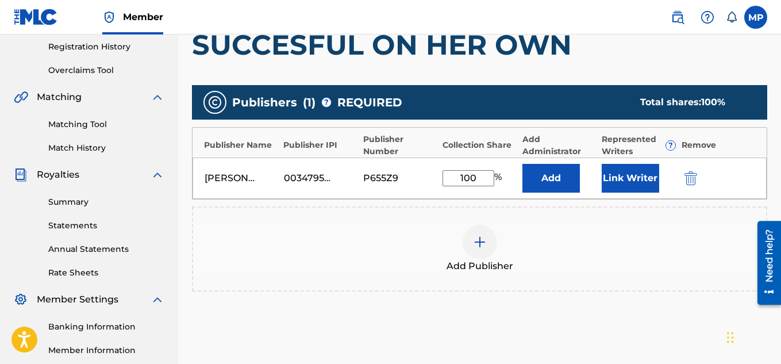
type input "100"
click at [627, 187] on button "Link Writer" at bounding box center [630, 178] width 57 height 29
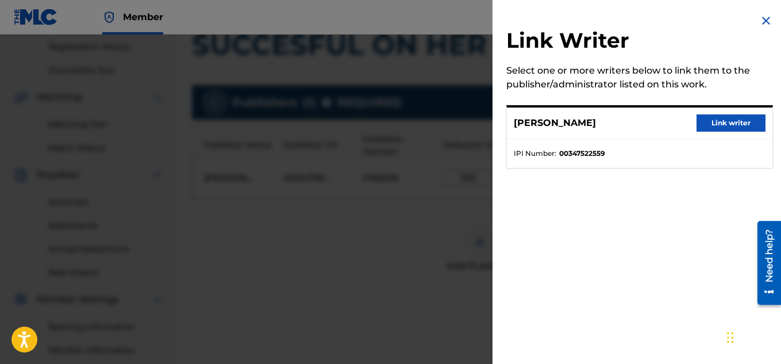
click at [727, 125] on button "Link writer" at bounding box center [731, 122] width 69 height 17
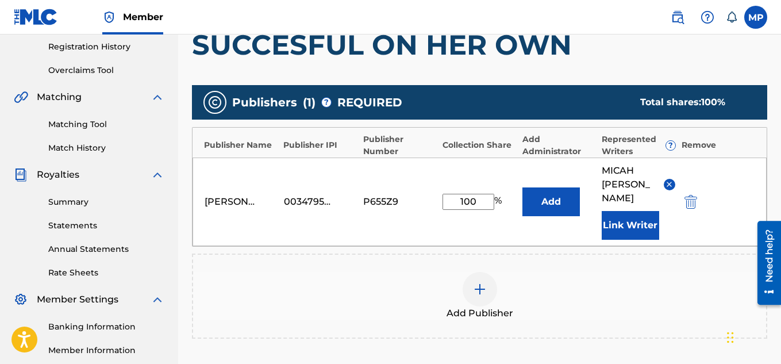
scroll to position [247, 0]
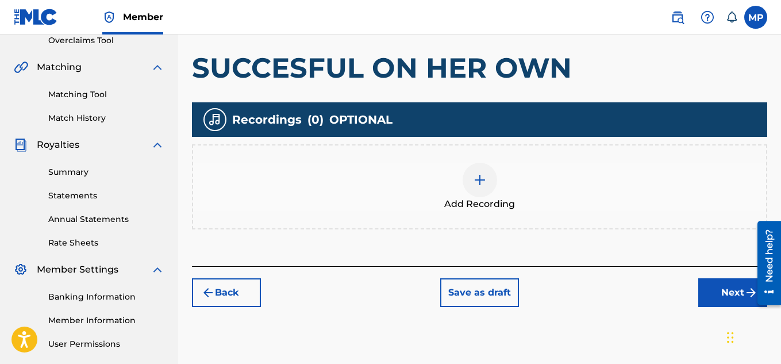
scroll to position [52, 0]
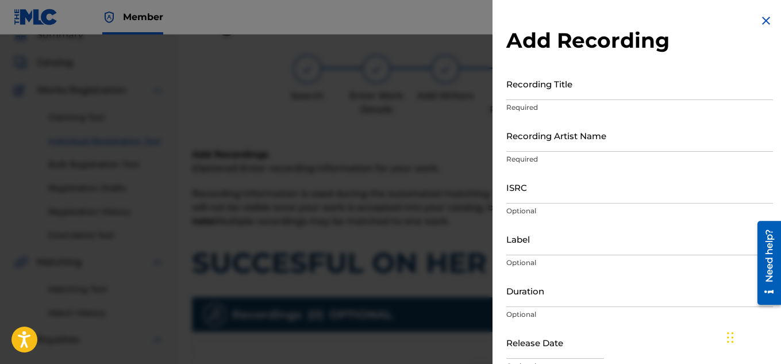
scroll to position [349, 0]
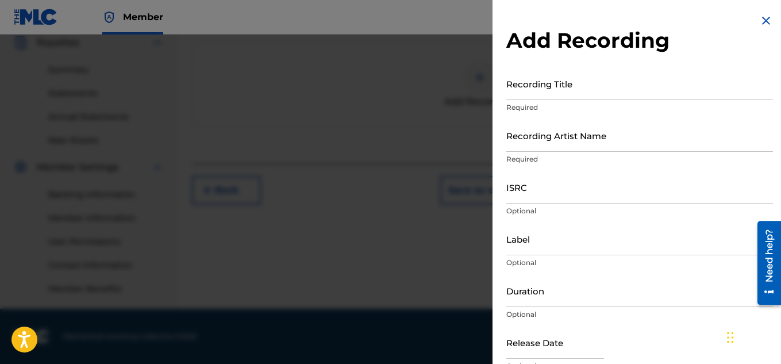
click at [578, 91] on input "Recording Title" at bounding box center [640, 83] width 267 height 33
paste input "SUCCESFUL ON HER OWN"
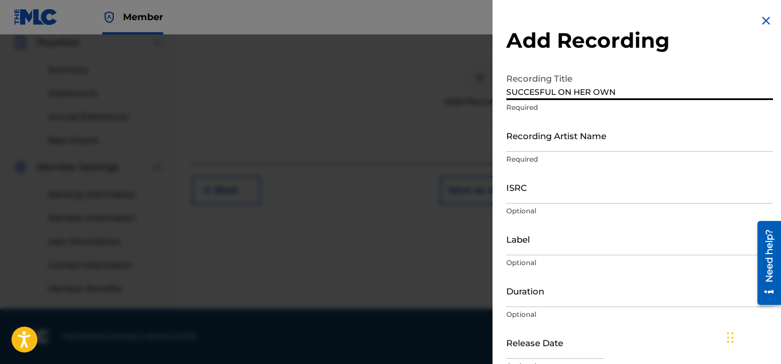
type input "SUCCESFUL ON HER OWN"
click at [543, 137] on input "Recording Artist Name" at bounding box center [640, 135] width 267 height 33
paste input "FLUNKY JUNKY"
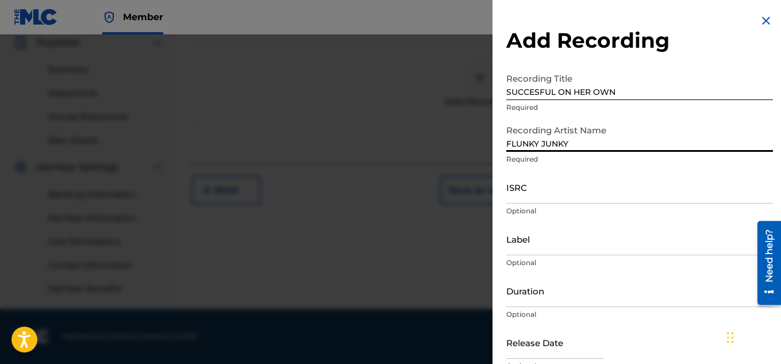
type input "FLUNKY JUNKY"
click at [588, 189] on input "ISRC" at bounding box center [640, 187] width 267 height 33
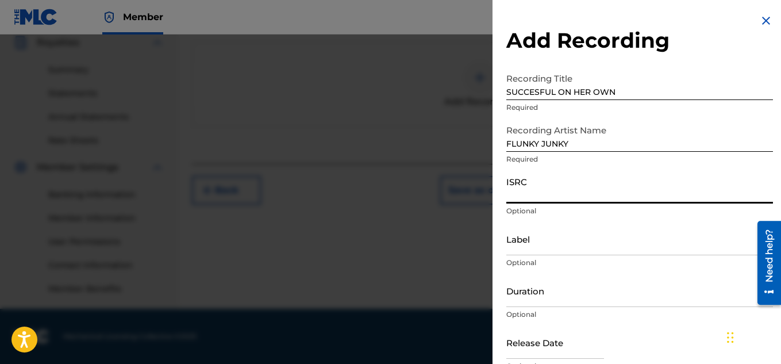
paste input "QZDA81896678"
type input "QZDA81896678"
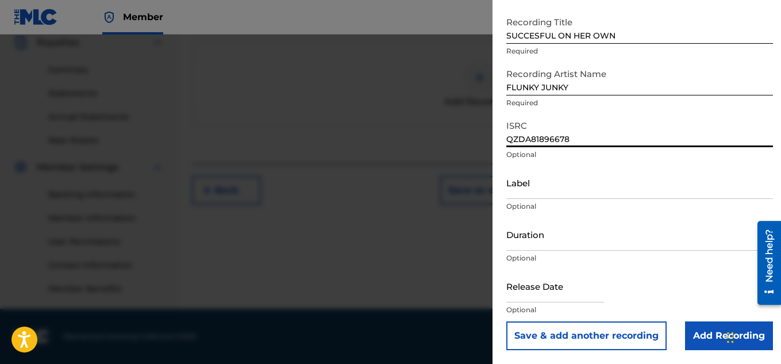
click at [694, 328] on input "Add Recording" at bounding box center [729, 335] width 88 height 29
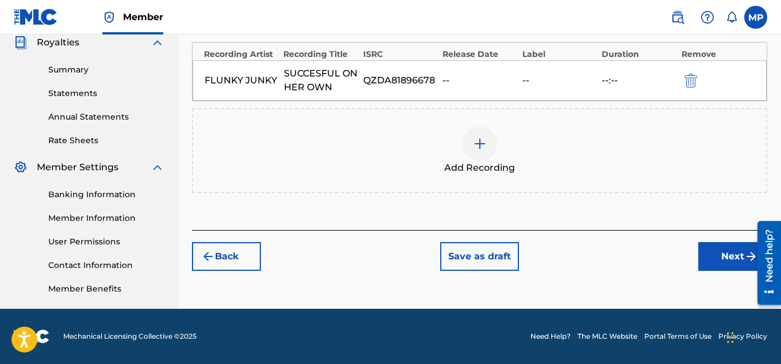
click at [732, 256] on button "Next" at bounding box center [733, 256] width 69 height 29
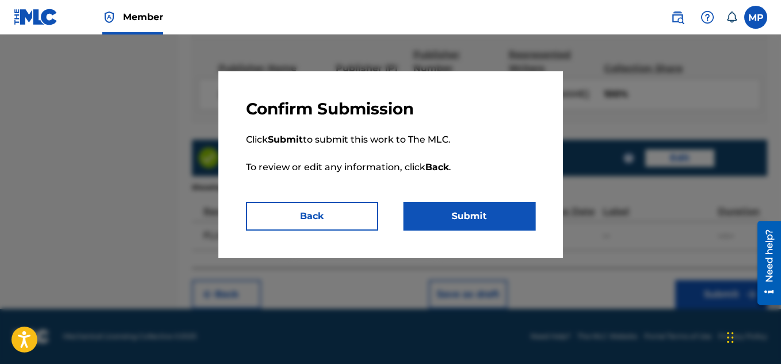
click at [509, 222] on button "Submit" at bounding box center [470, 216] width 132 height 29
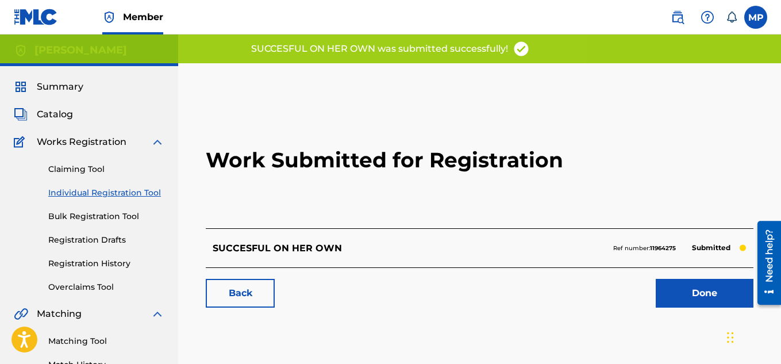
click at [254, 293] on link "Back" at bounding box center [240, 293] width 69 height 29
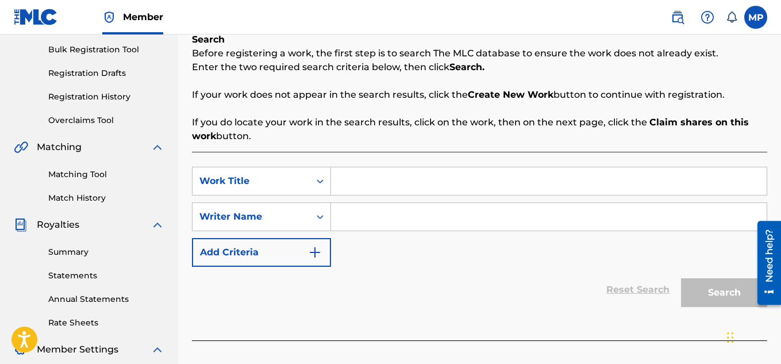
scroll to position [167, 0]
click at [436, 181] on input "Search Form" at bounding box center [549, 181] width 436 height 28
paste input "RISK VS REWARD"
type input "RISK VS REWARD"
click at [411, 213] on input "Search Form" at bounding box center [549, 216] width 436 height 28
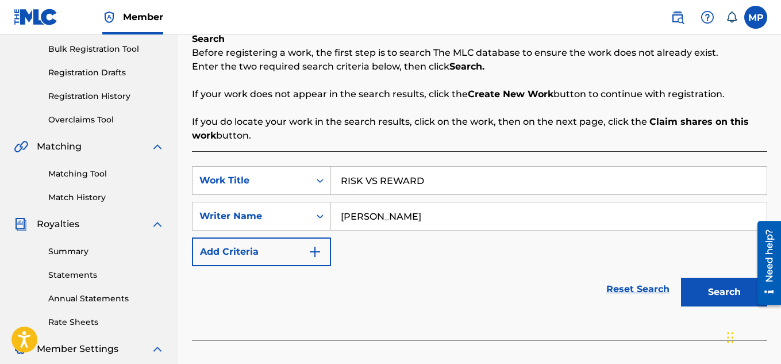
type input "[PERSON_NAME]"
click at [693, 290] on button "Search" at bounding box center [724, 292] width 86 height 29
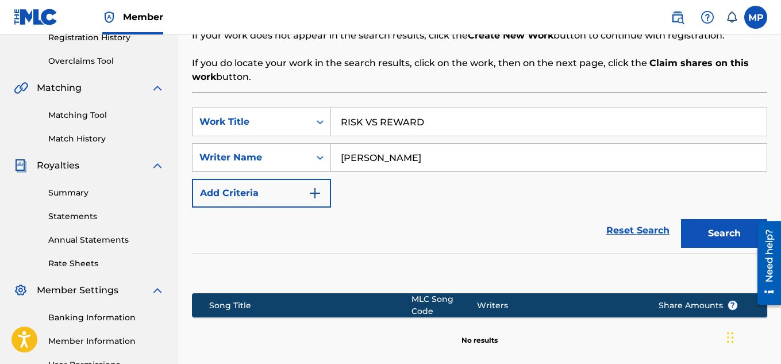
scroll to position [349, 0]
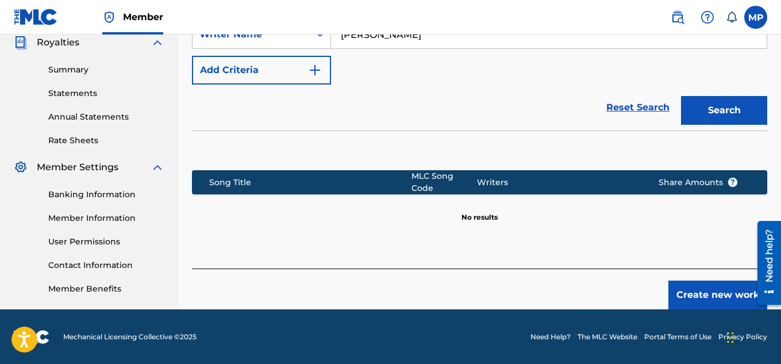
click at [708, 285] on button "Create new work" at bounding box center [718, 295] width 99 height 29
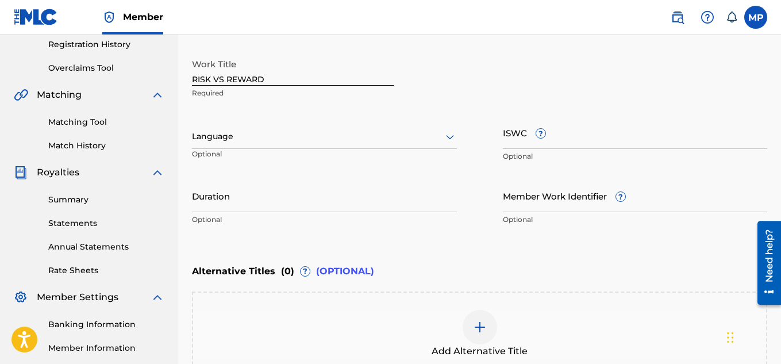
scroll to position [184, 0]
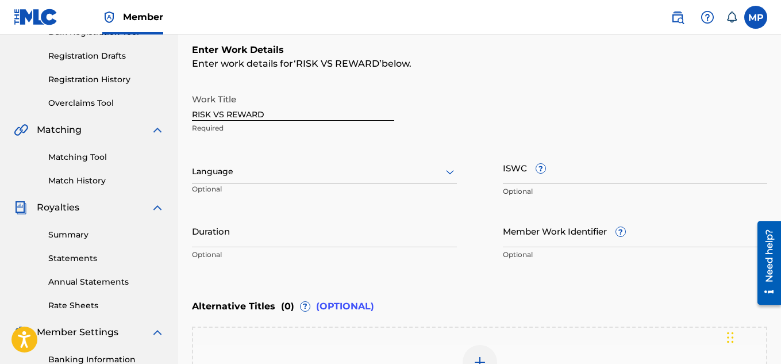
click at [599, 176] on input "ISWC ?" at bounding box center [635, 167] width 265 height 33
paste input "T9257771474"
type input "T9257771474"
click at [586, 239] on input "Member Work Identifier ?" at bounding box center [635, 230] width 265 height 33
paste input "T9257771474"
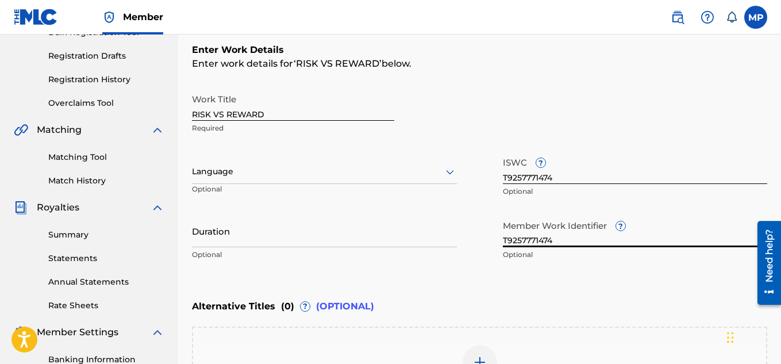
paste input "895393918"
type input "895393918"
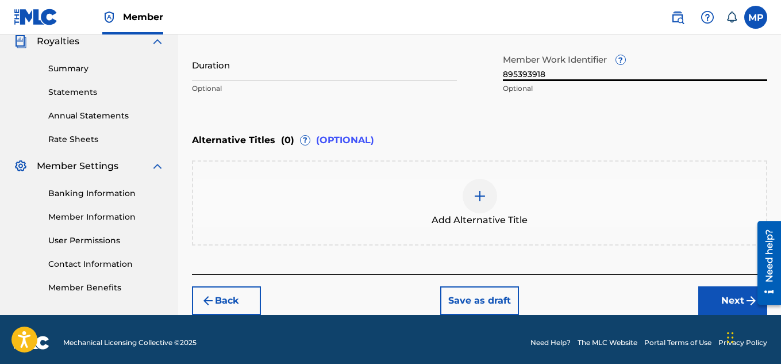
scroll to position [356, 0]
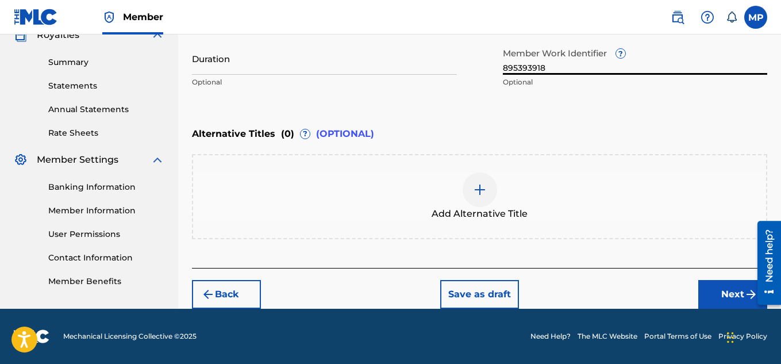
click at [705, 287] on button "Next" at bounding box center [733, 294] width 69 height 29
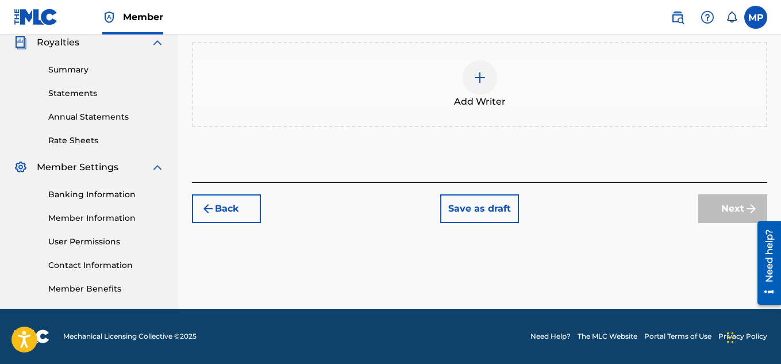
click at [485, 95] on div at bounding box center [480, 77] width 34 height 34
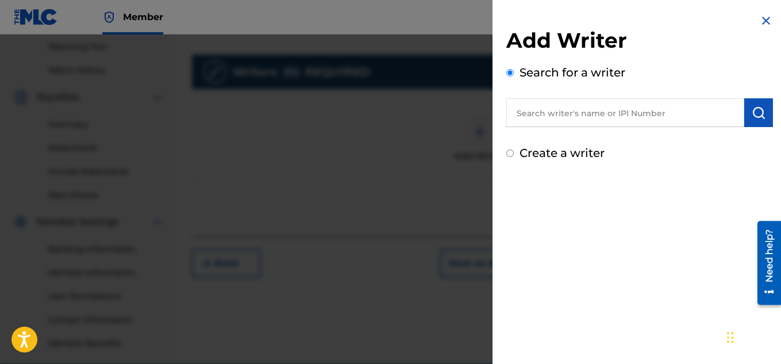
click at [543, 113] on input "text" at bounding box center [626, 112] width 238 height 29
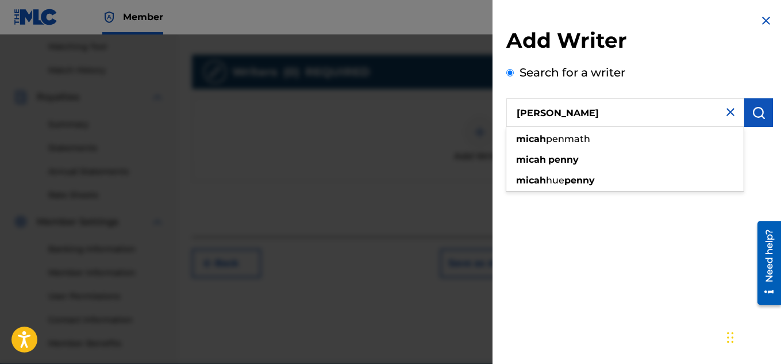
type input "[PERSON_NAME]"
click at [754, 121] on button "submit" at bounding box center [759, 112] width 29 height 29
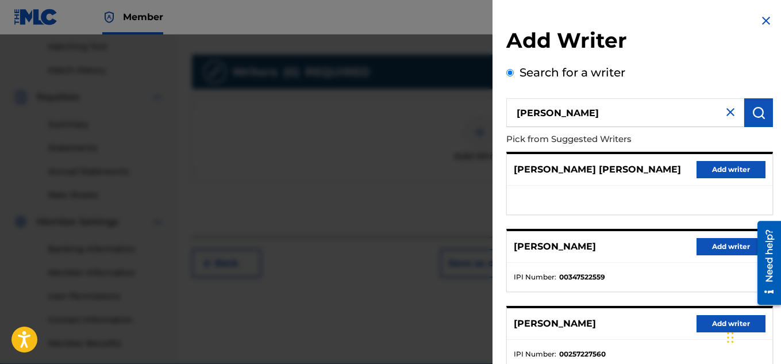
click at [725, 243] on button "Add writer" at bounding box center [731, 246] width 69 height 17
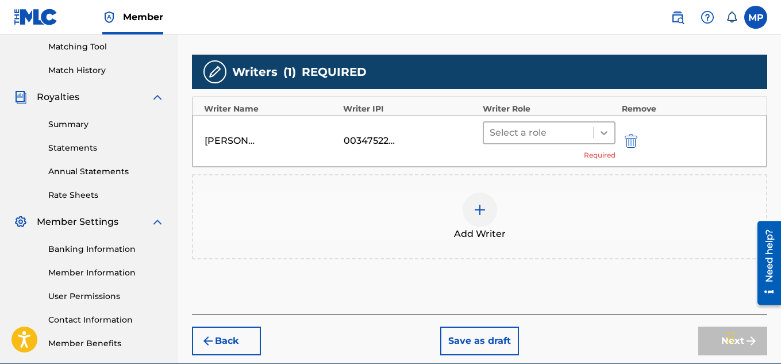
click at [603, 135] on icon at bounding box center [604, 132] width 11 height 11
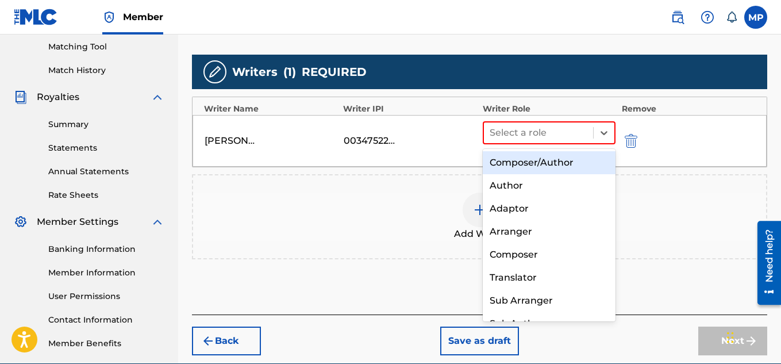
click at [550, 159] on div "Composer/Author" at bounding box center [549, 162] width 133 height 23
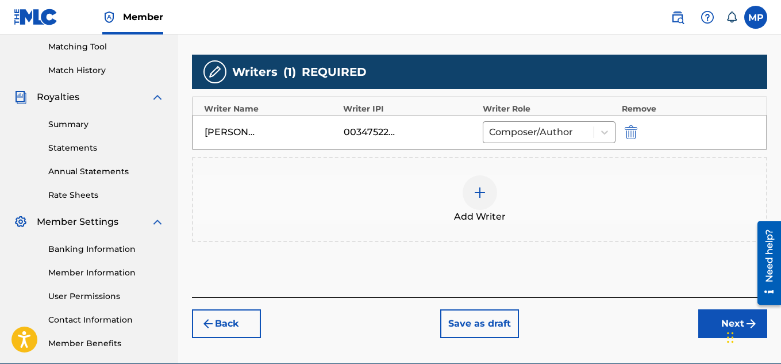
click at [704, 309] on button "Next" at bounding box center [733, 323] width 69 height 29
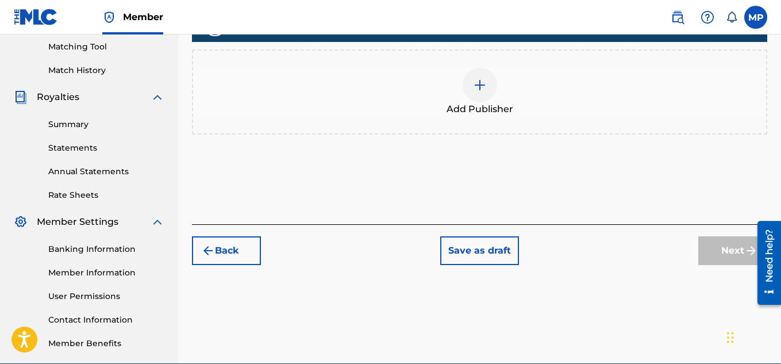
scroll to position [345, 0]
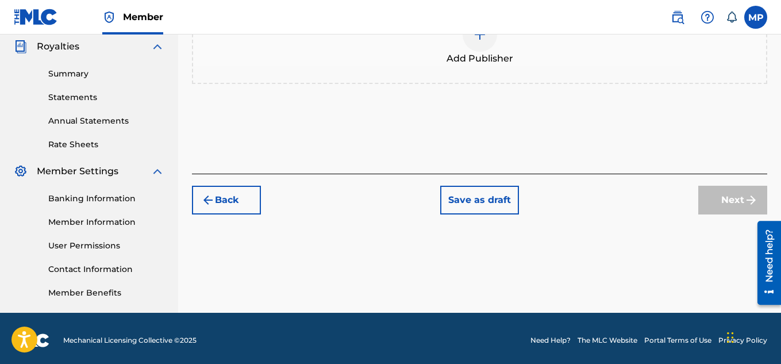
click at [489, 52] on div at bounding box center [480, 34] width 34 height 34
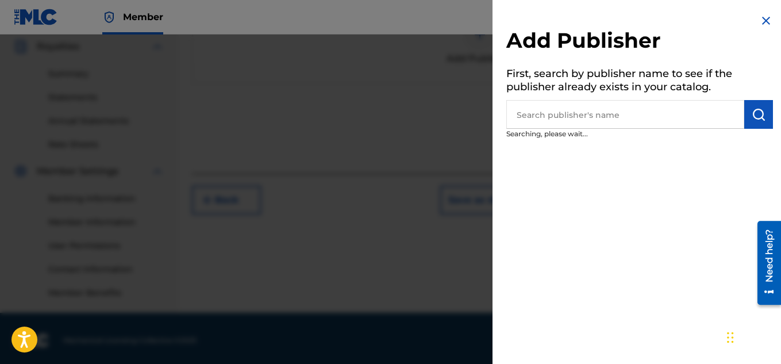
scroll to position [210, 0]
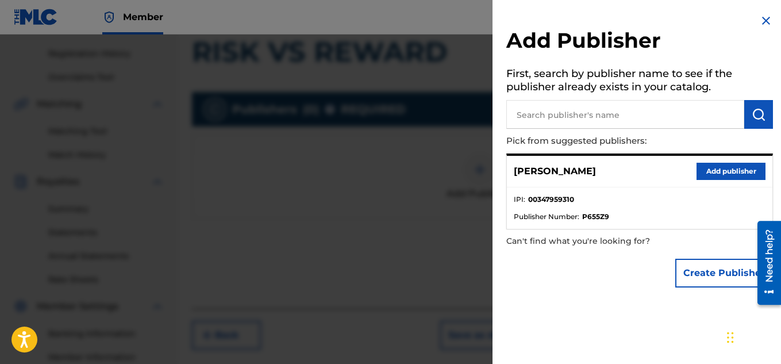
click at [703, 174] on button "Add publisher" at bounding box center [731, 171] width 69 height 17
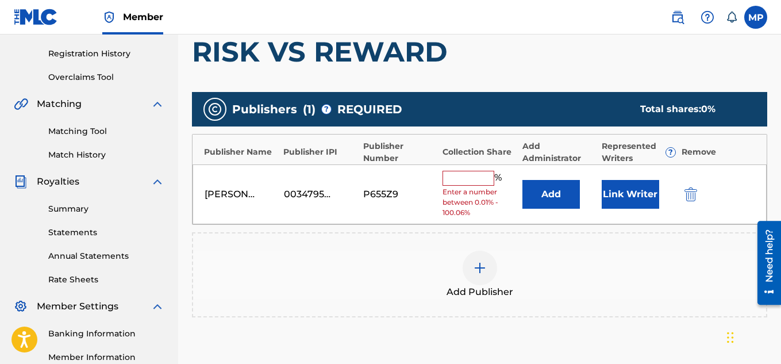
click at [482, 174] on input "text" at bounding box center [469, 178] width 52 height 15
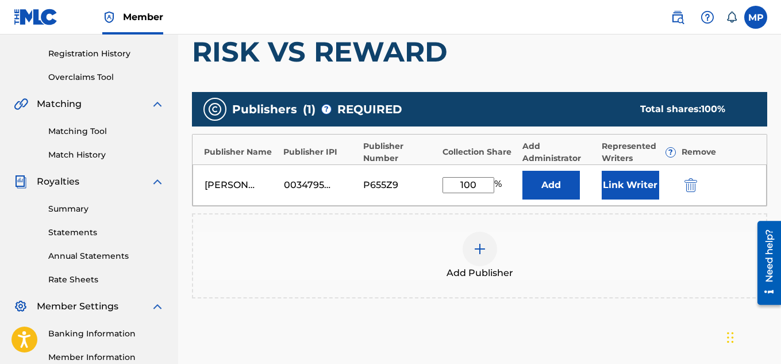
type input "100"
click at [623, 182] on button "Link Writer" at bounding box center [630, 185] width 57 height 29
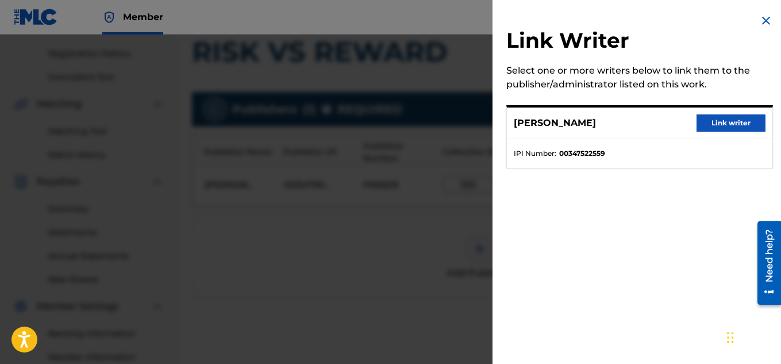
click at [713, 127] on button "Link writer" at bounding box center [731, 122] width 69 height 17
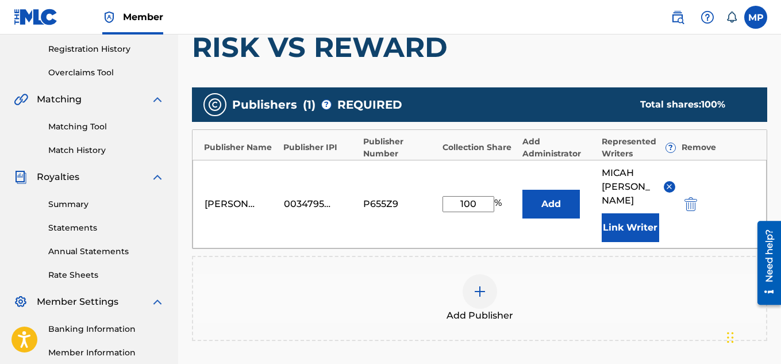
scroll to position [363, 0]
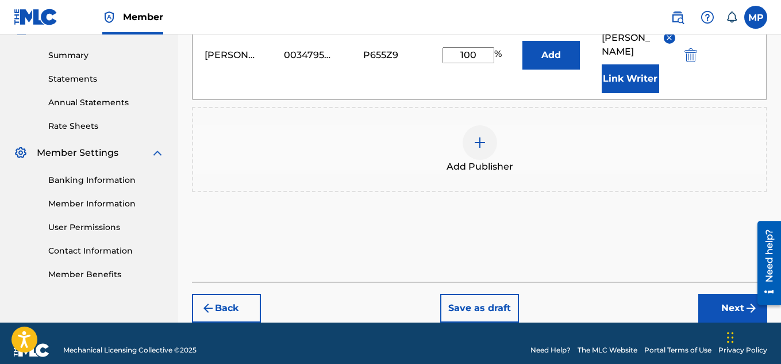
click at [718, 294] on button "Next" at bounding box center [733, 308] width 69 height 29
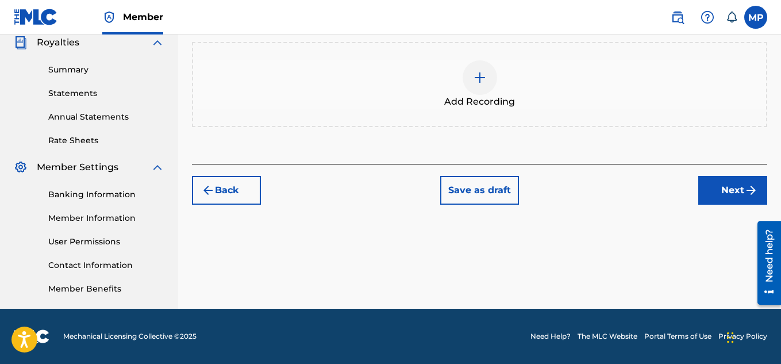
scroll to position [209, 0]
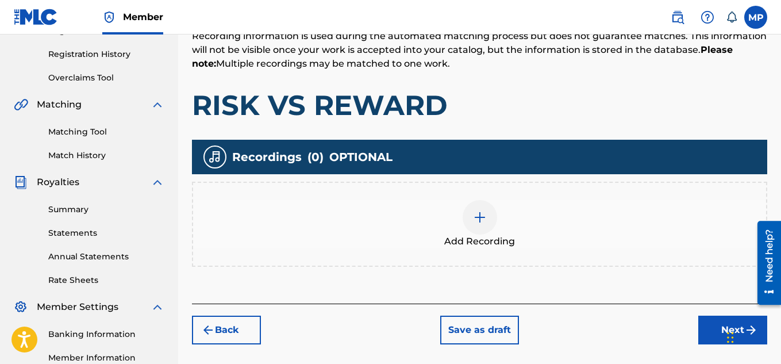
click at [481, 224] on img at bounding box center [480, 217] width 14 height 14
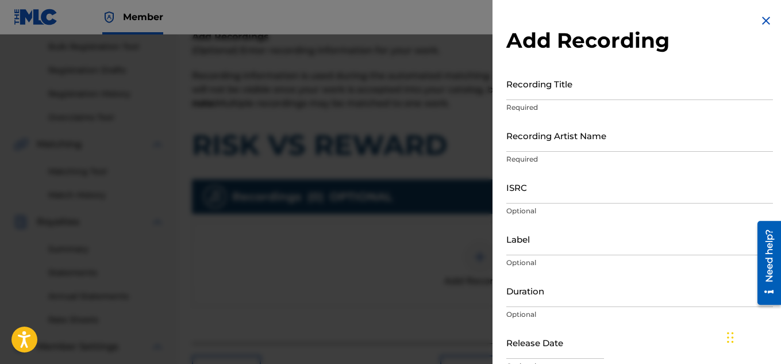
click at [574, 91] on input "Recording Title" at bounding box center [640, 83] width 267 height 33
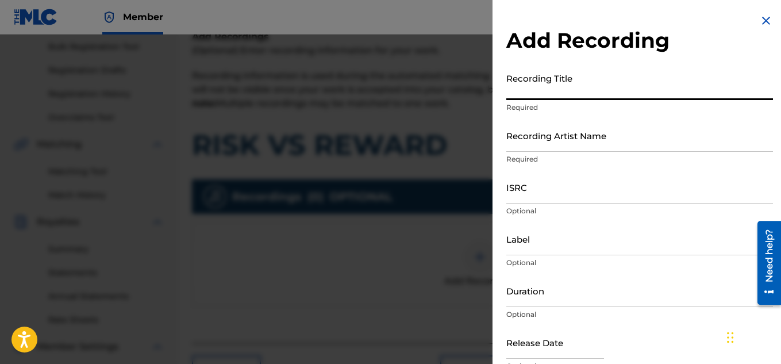
paste input "RISK VS REWARD"
type input "RISK VS REWARD"
click at [534, 139] on input "Recording Artist Name" at bounding box center [640, 135] width 267 height 33
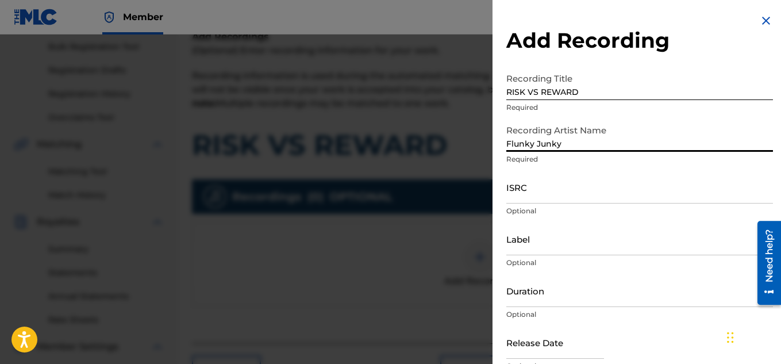
type input "Flunky Junky"
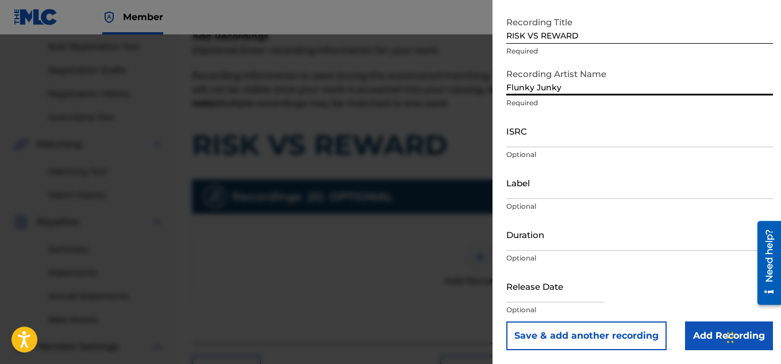
click at [701, 331] on input "Add Recording" at bounding box center [729, 335] width 88 height 29
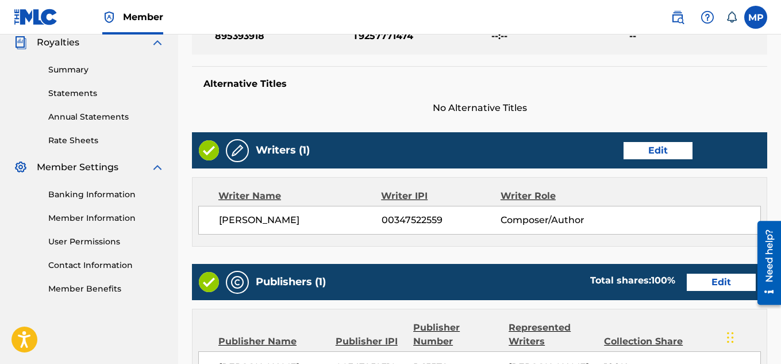
scroll to position [519, 0]
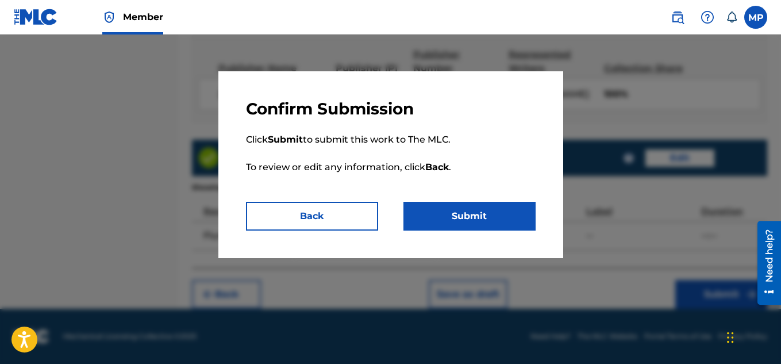
click at [491, 220] on button "Submit" at bounding box center [470, 216] width 132 height 29
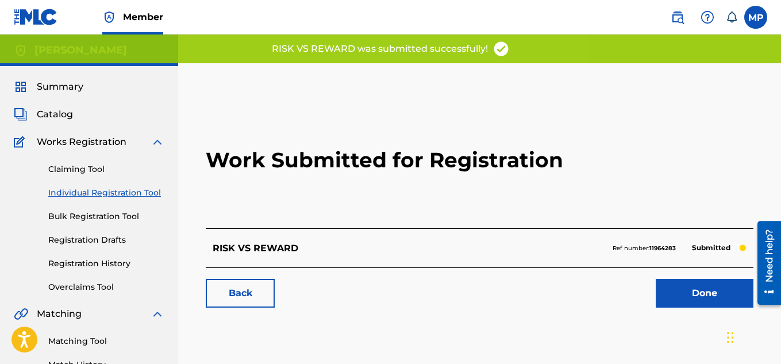
click at [254, 299] on link "Back" at bounding box center [240, 293] width 69 height 29
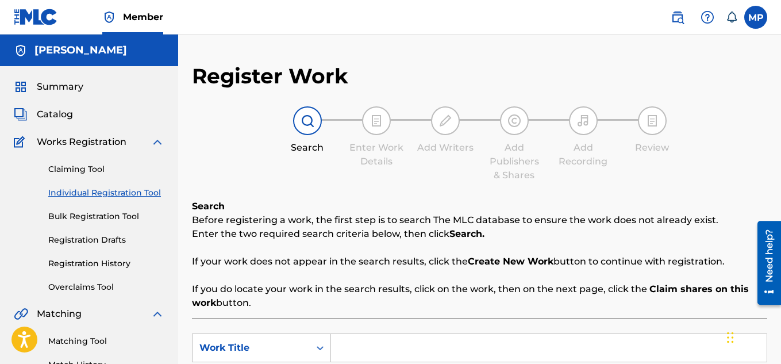
scroll to position [144, 0]
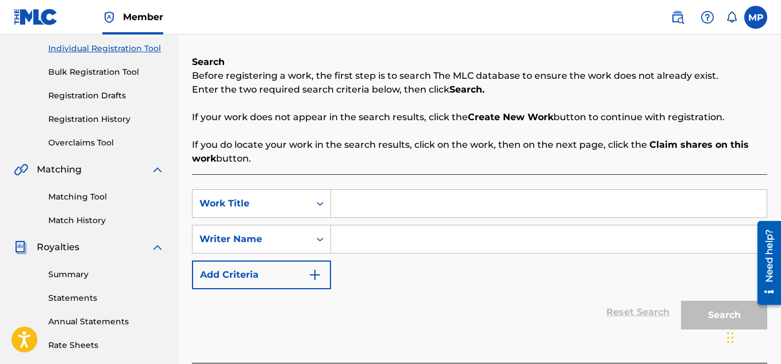
click at [97, 117] on link "Registration History" at bounding box center [106, 119] width 116 height 12
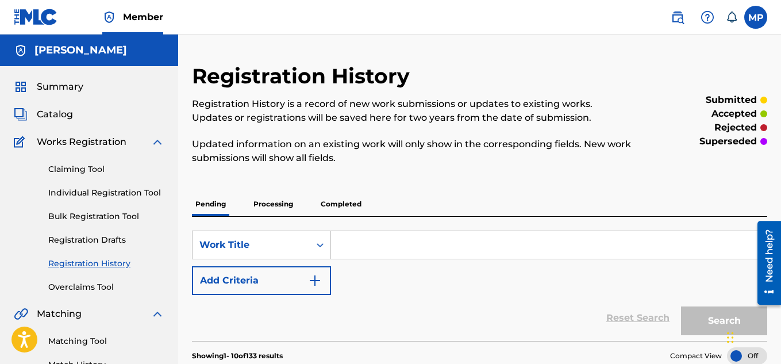
scroll to position [48, 0]
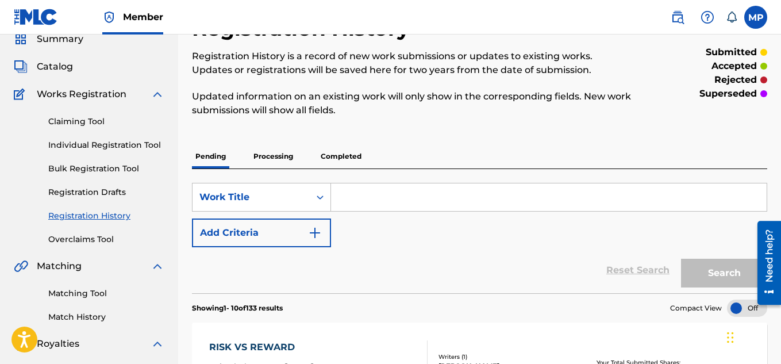
click at [133, 144] on link "Individual Registration Tool" at bounding box center [106, 145] width 116 height 12
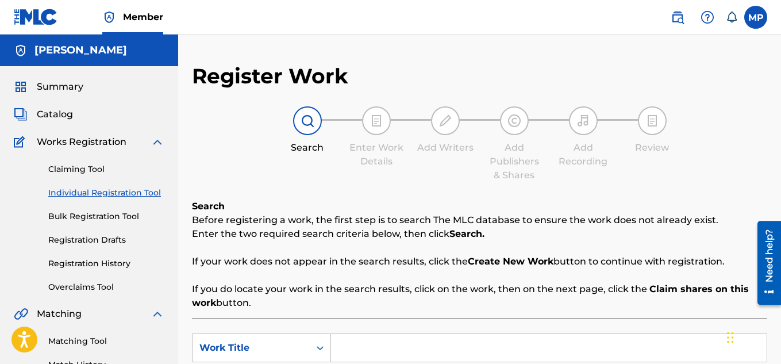
scroll to position [163, 0]
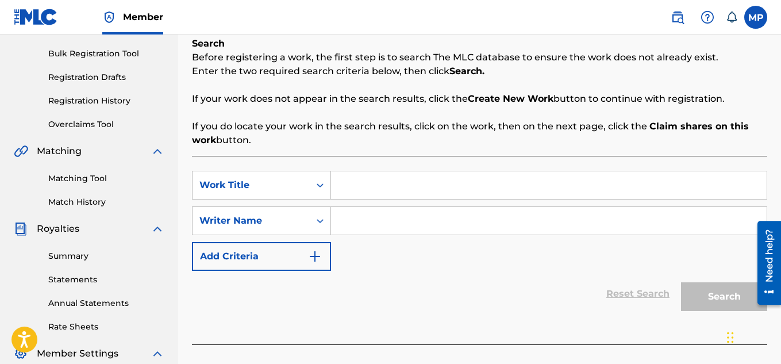
click at [401, 182] on input "Search Form" at bounding box center [549, 185] width 436 height 28
paste input "RISK VS REWARD"
click at [439, 189] on input "RISK VS REWARD" at bounding box center [549, 185] width 436 height 28
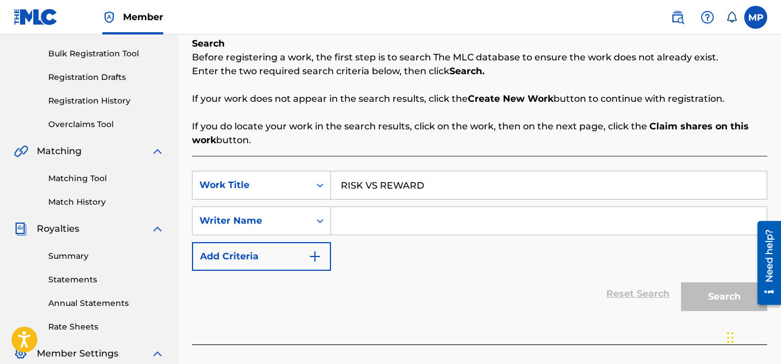
paste input "SERIOUS BUSINESS"
type input "SERIOUS BUSINESS"
click at [406, 222] on input "Search Form" at bounding box center [549, 221] width 436 height 28
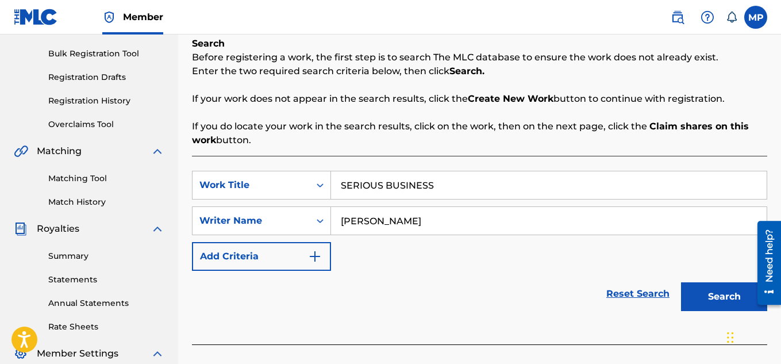
type input "[PERSON_NAME]"
click at [692, 296] on button "Search" at bounding box center [724, 296] width 86 height 29
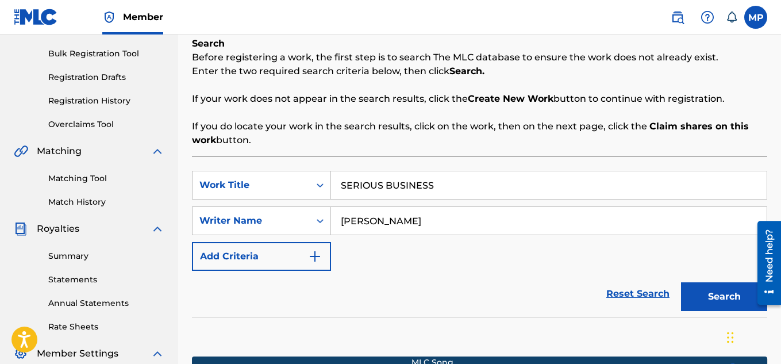
scroll to position [349, 0]
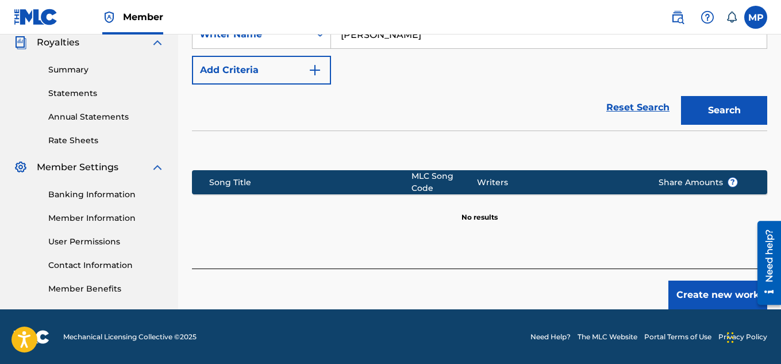
click at [709, 286] on button "Create new work" at bounding box center [718, 295] width 99 height 29
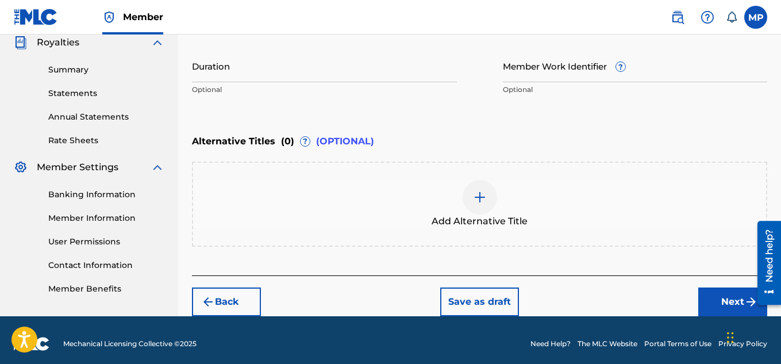
scroll to position [201, 0]
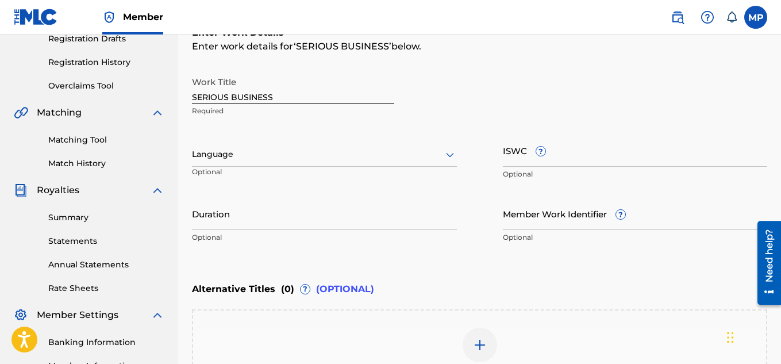
click at [619, 157] on input "ISWC ?" at bounding box center [635, 150] width 265 height 33
paste input "SERIOUS BUSINESS"
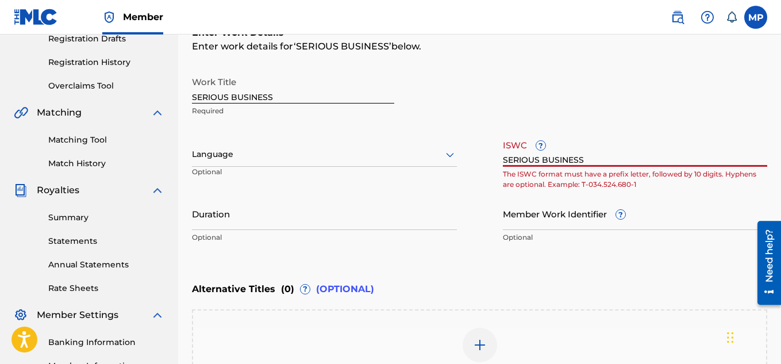
paste input "T9257769918"
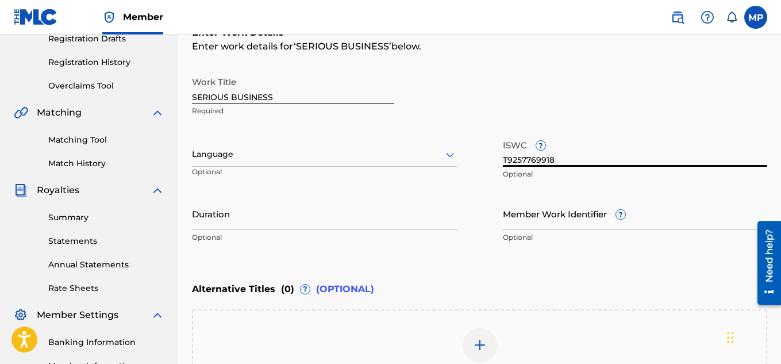
type input "T9257769918"
click at [560, 227] on input "Member Work Identifier ?" at bounding box center [635, 213] width 265 height 33
paste input "T9257769918"
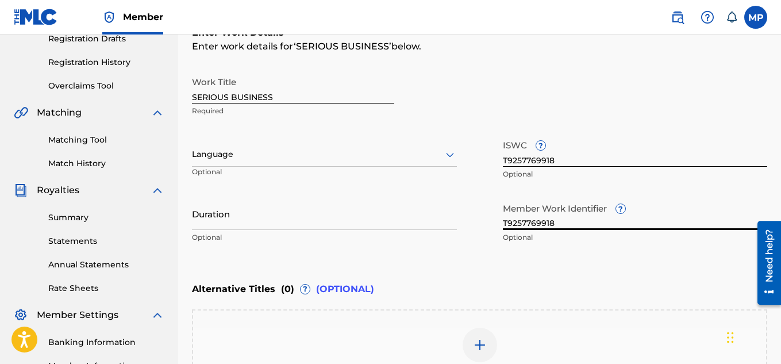
paste input "895393850"
type input "895393850"
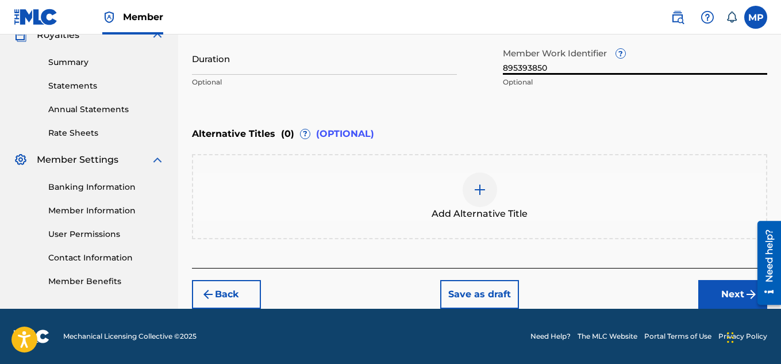
click at [719, 294] on button "Next" at bounding box center [733, 294] width 69 height 29
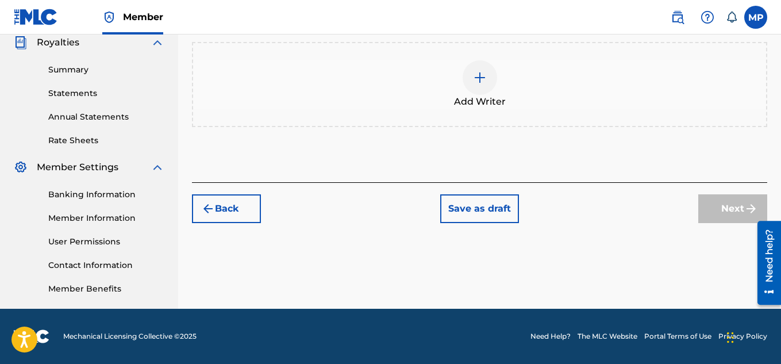
scroll to position [147, 0]
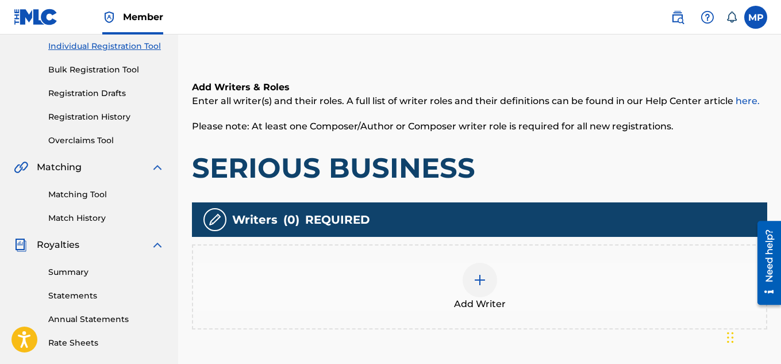
click at [494, 263] on div at bounding box center [480, 280] width 34 height 34
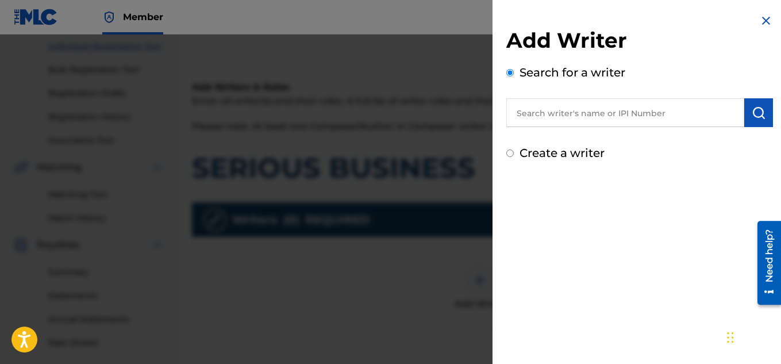
click at [665, 114] on input "text" at bounding box center [626, 112] width 238 height 29
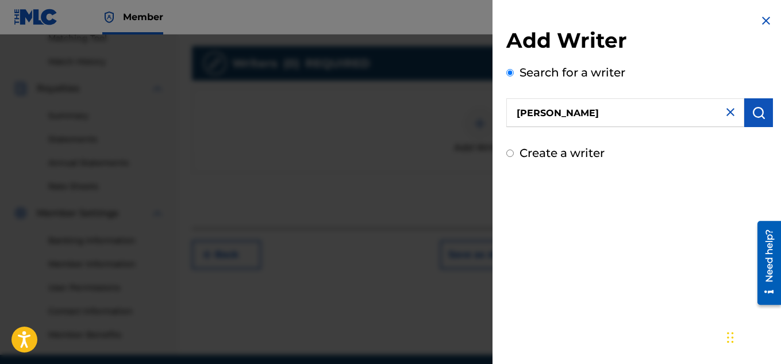
type input "[PERSON_NAME]"
click at [762, 112] on button "submit" at bounding box center [759, 112] width 29 height 29
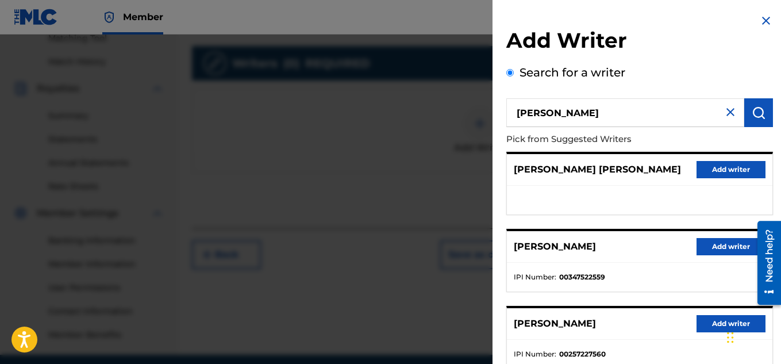
click at [703, 240] on button "Add writer" at bounding box center [731, 246] width 69 height 17
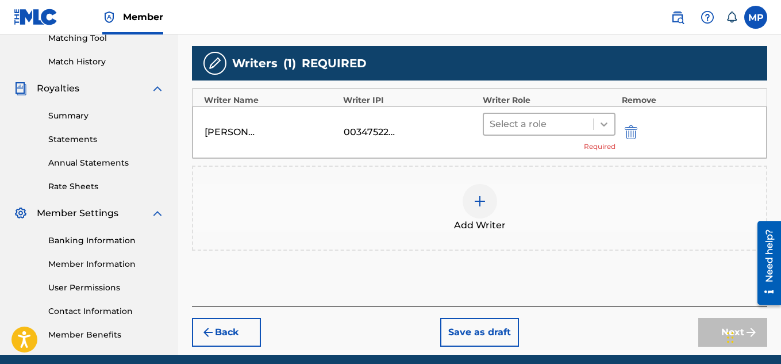
click at [596, 123] on div at bounding box center [604, 124] width 21 height 21
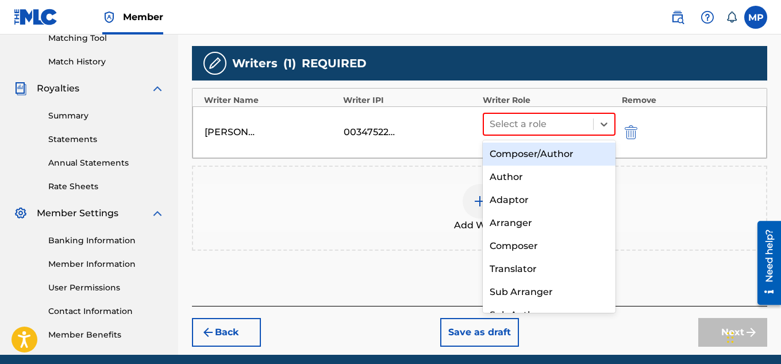
click at [554, 158] on div "Composer/Author" at bounding box center [549, 154] width 133 height 23
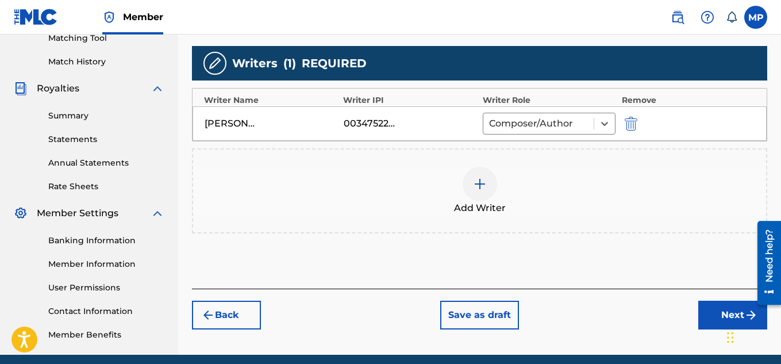
click at [709, 319] on button "Next" at bounding box center [733, 315] width 69 height 29
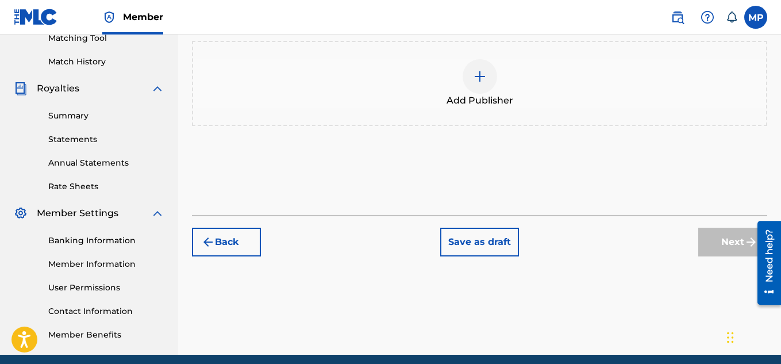
click at [490, 94] on div at bounding box center [480, 76] width 34 height 34
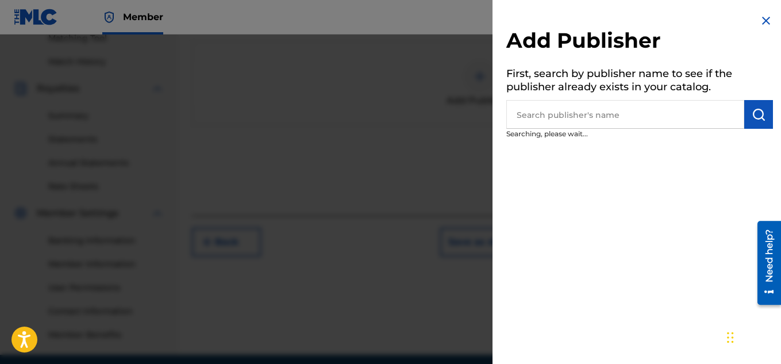
scroll to position [216, 0]
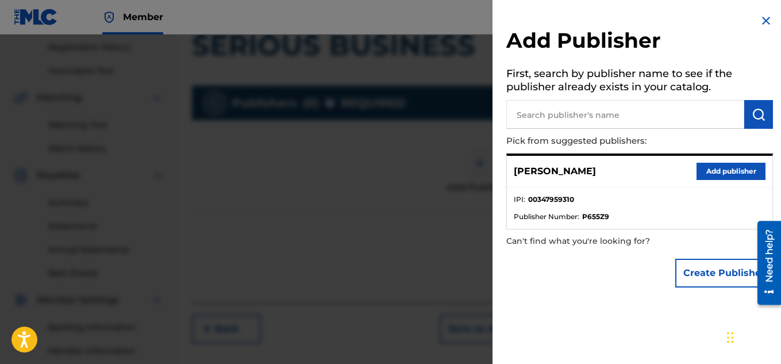
click at [715, 173] on button "Add publisher" at bounding box center [731, 171] width 69 height 17
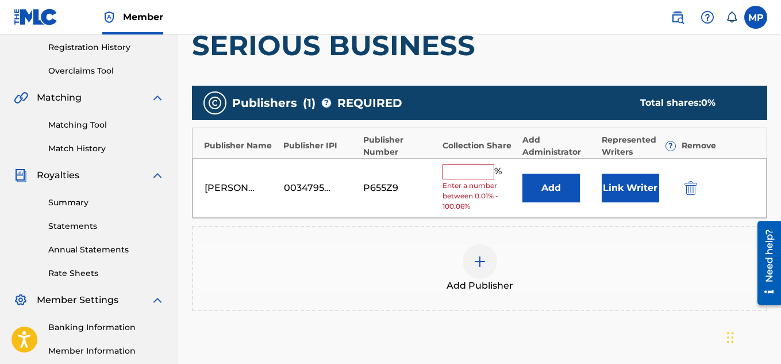
click at [481, 170] on input "text" at bounding box center [469, 171] width 52 height 15
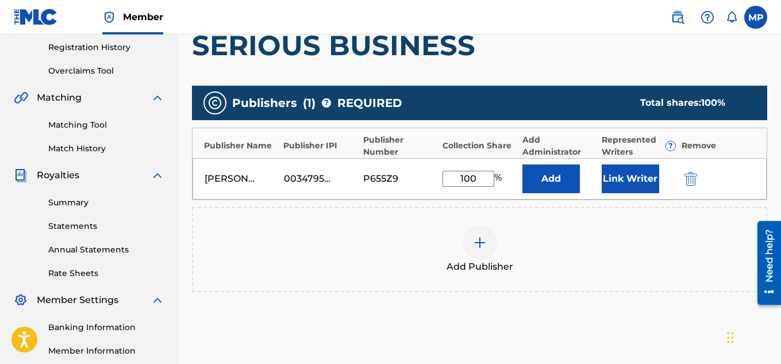
type input "100"
click at [626, 183] on button "Link Writer" at bounding box center [630, 178] width 57 height 29
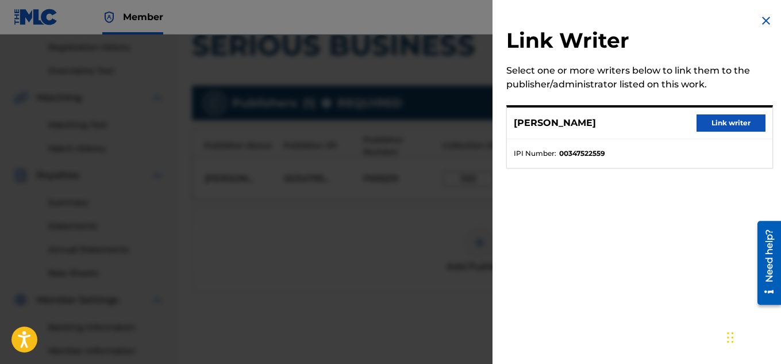
click at [716, 116] on button "Link writer" at bounding box center [731, 122] width 69 height 17
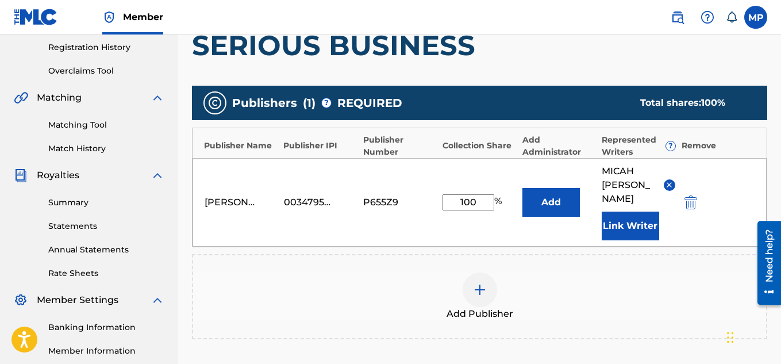
scroll to position [363, 0]
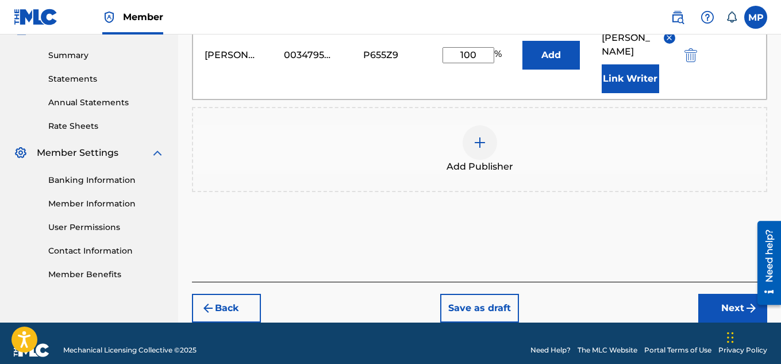
click at [705, 297] on button "Next" at bounding box center [733, 308] width 69 height 29
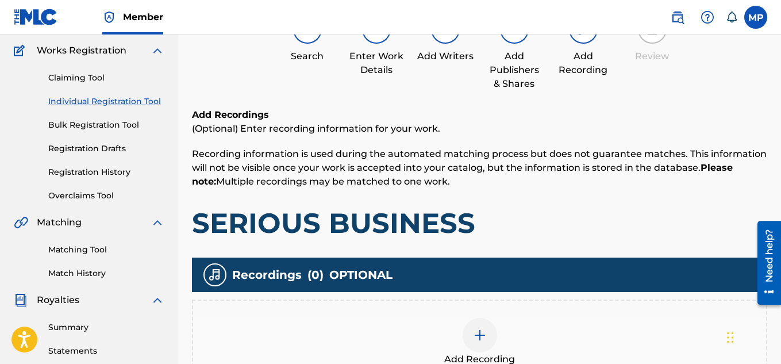
scroll to position [237, 0]
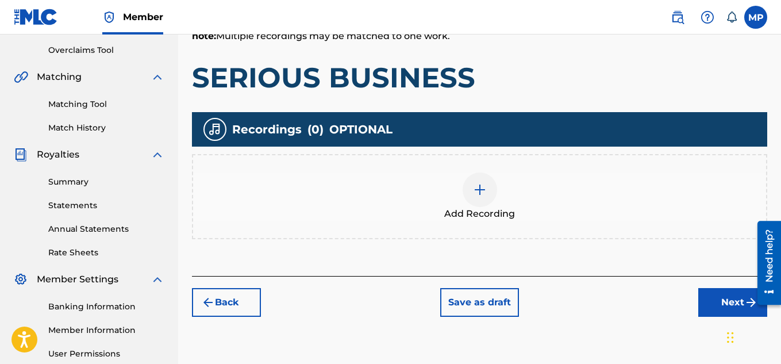
click at [486, 188] on img at bounding box center [480, 190] width 14 height 14
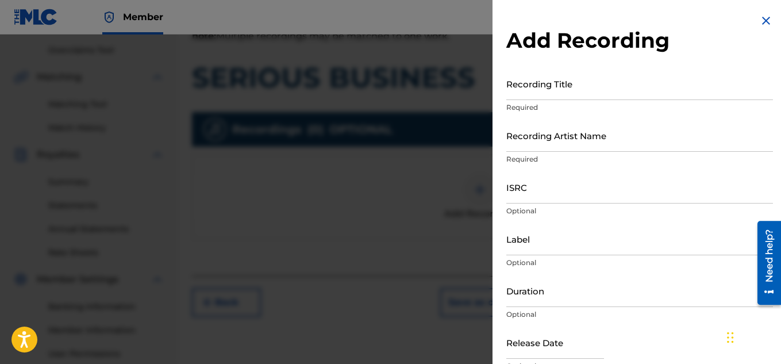
click at [601, 94] on input "Recording Title" at bounding box center [640, 83] width 267 height 33
paste input "SERIOUS BUSINESS"
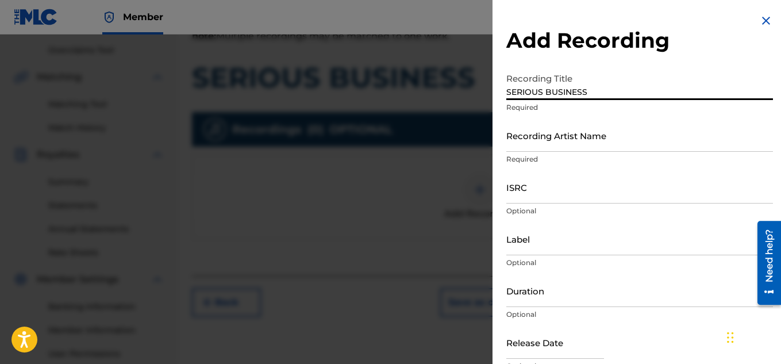
type input "SERIOUS BUSINESS"
click at [546, 146] on input "Recording Artist Name" at bounding box center [640, 135] width 267 height 33
paste input "FLUNKY JUNKY"
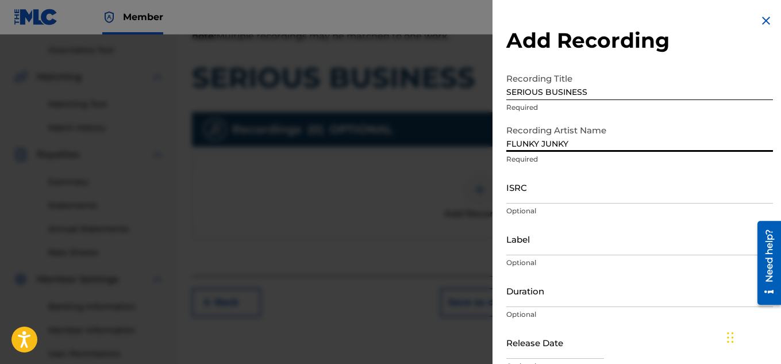
type input "FLUNKY JUNKY"
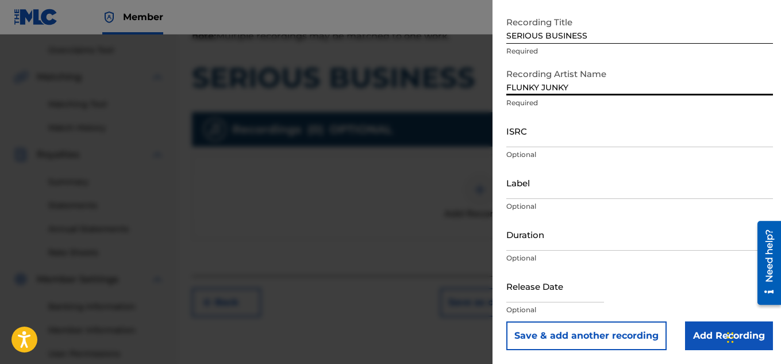
click at [702, 340] on input "Add Recording" at bounding box center [729, 335] width 88 height 29
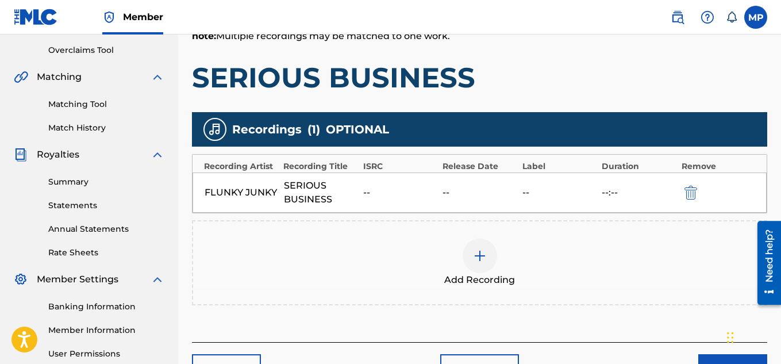
scroll to position [349, 0]
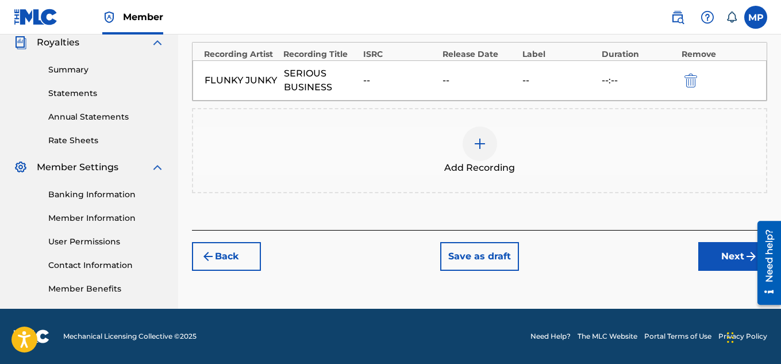
click at [716, 247] on button "Next" at bounding box center [733, 256] width 69 height 29
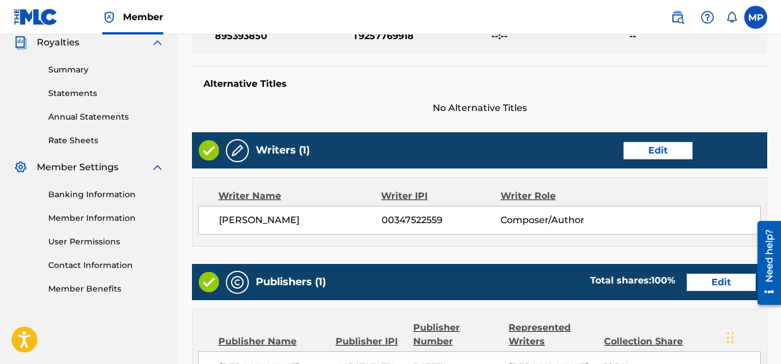
scroll to position [622, 0]
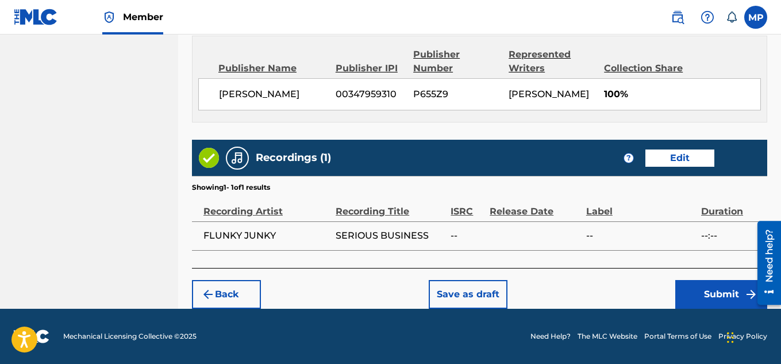
click at [699, 282] on button "Submit" at bounding box center [722, 294] width 92 height 29
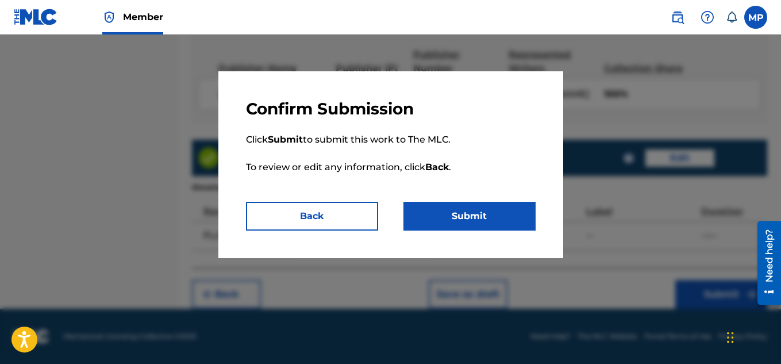
click at [518, 213] on button "Submit" at bounding box center [470, 216] width 132 height 29
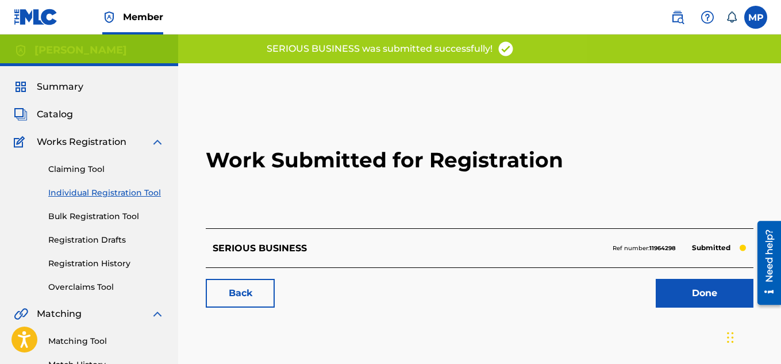
click at [239, 294] on link "Back" at bounding box center [240, 293] width 69 height 29
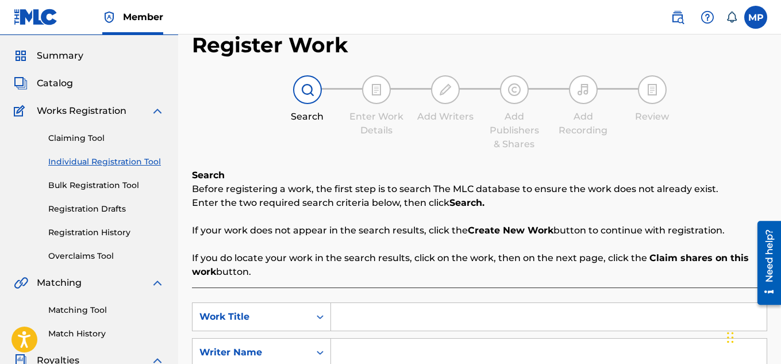
scroll to position [25, 0]
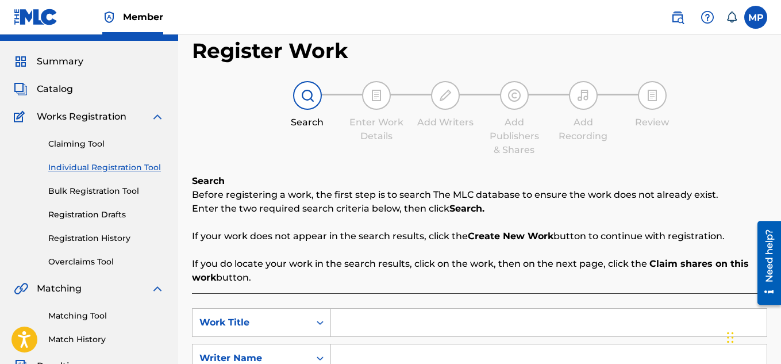
click at [93, 235] on link "Registration History" at bounding box center [106, 238] width 116 height 12
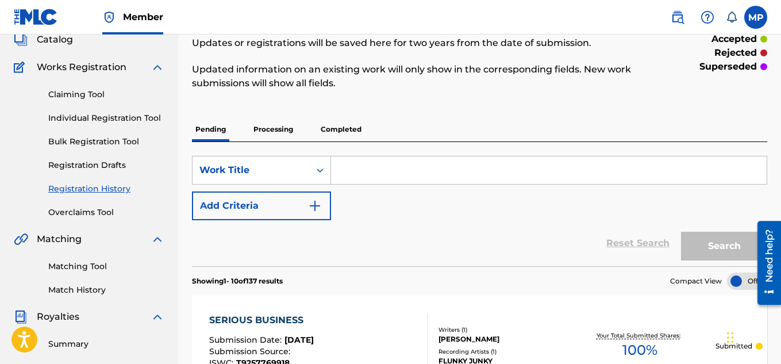
scroll to position [46, 0]
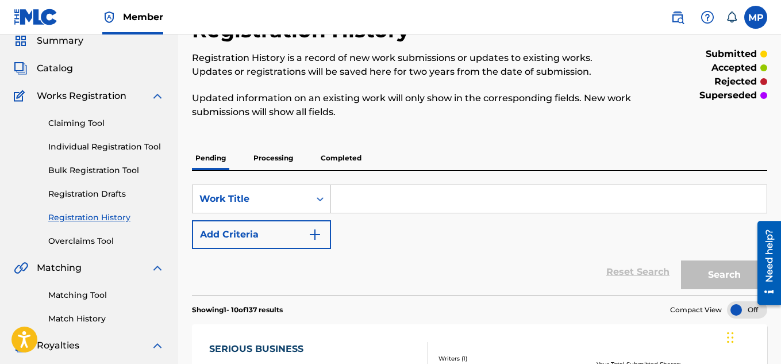
click at [119, 148] on link "Individual Registration Tool" at bounding box center [106, 147] width 116 height 12
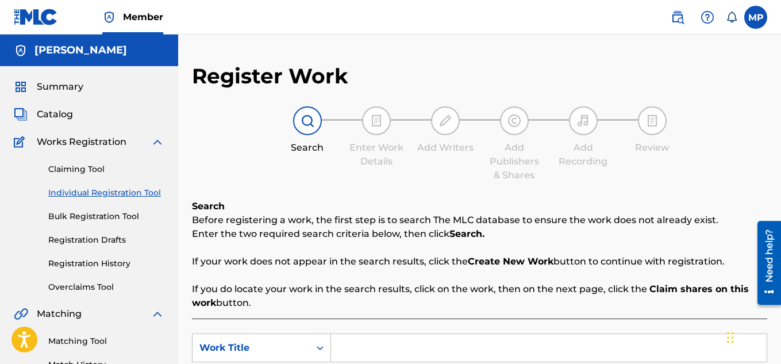
click at [390, 334] on input "Search Form" at bounding box center [549, 348] width 436 height 28
paste input "RIGHT SIDE OF THE BED"
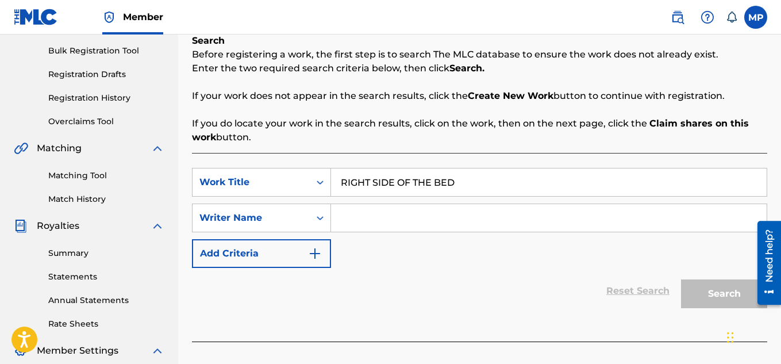
type input "RIGHT SIDE OF THE BED"
click at [381, 217] on input "Search Form" at bounding box center [549, 218] width 436 height 28
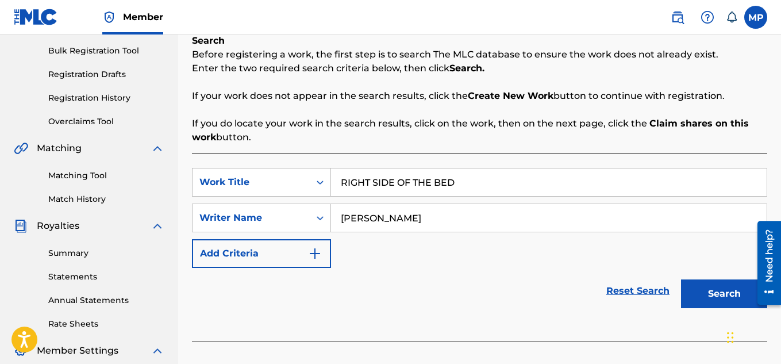
type input "[PERSON_NAME]"
click at [704, 294] on button "Search" at bounding box center [724, 293] width 86 height 29
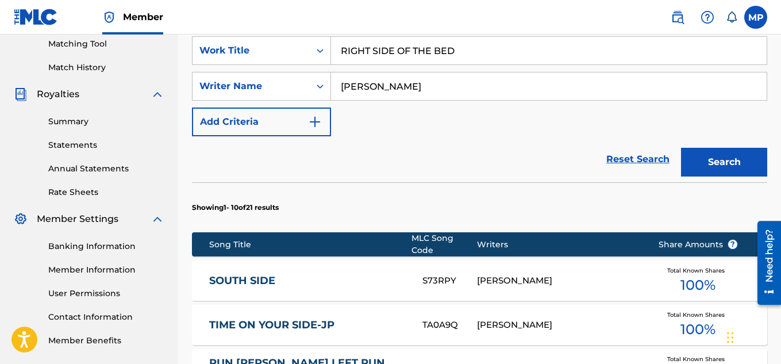
scroll to position [827, 0]
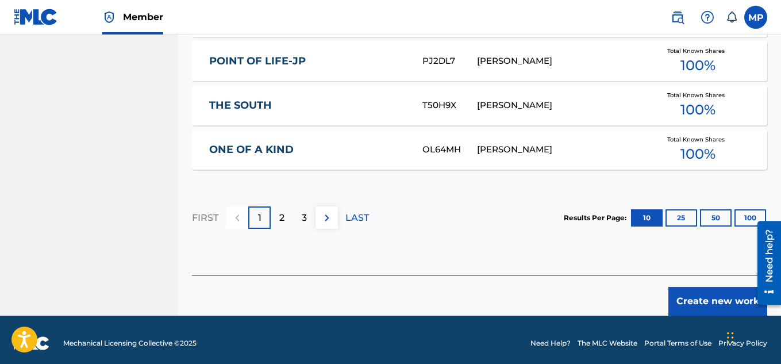
click at [706, 297] on button "Create new work" at bounding box center [718, 301] width 99 height 29
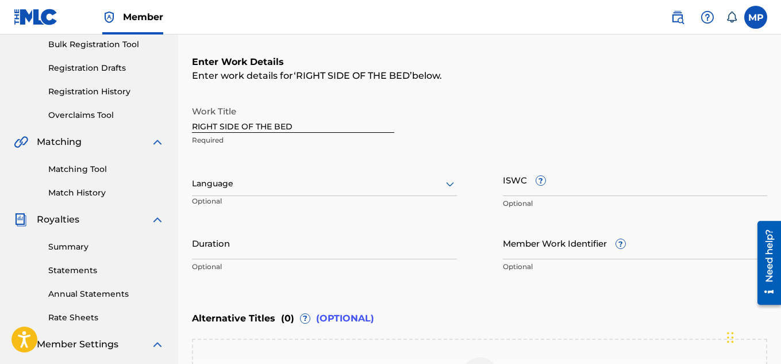
scroll to position [157, 0]
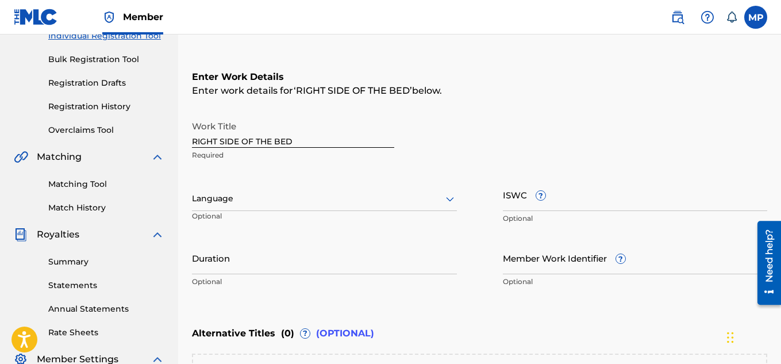
click at [636, 206] on input "ISWC ?" at bounding box center [635, 194] width 265 height 33
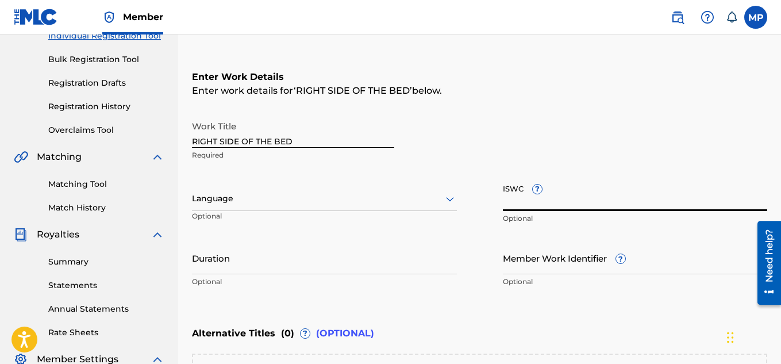
paste input "T9257768959"
type input "T9257768959"
click at [552, 268] on input "Member Work Identifier ?" at bounding box center [635, 257] width 265 height 33
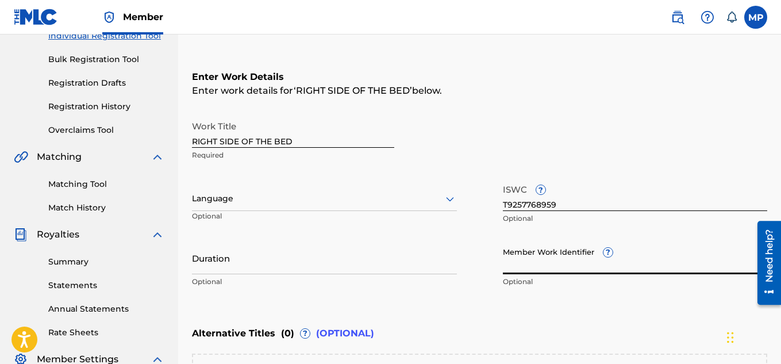
paste input "895393802"
type input "895393802"
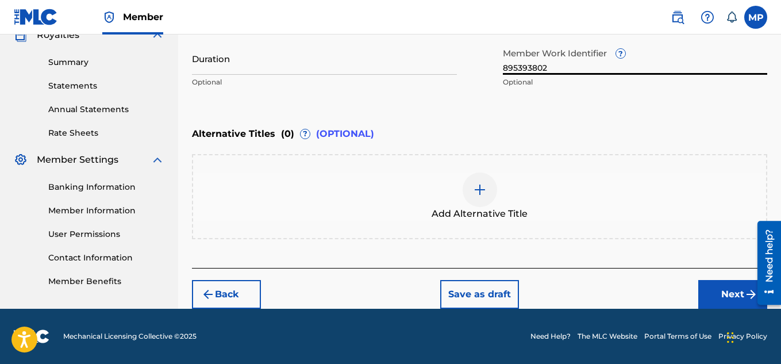
click at [708, 299] on button "Next" at bounding box center [733, 294] width 69 height 29
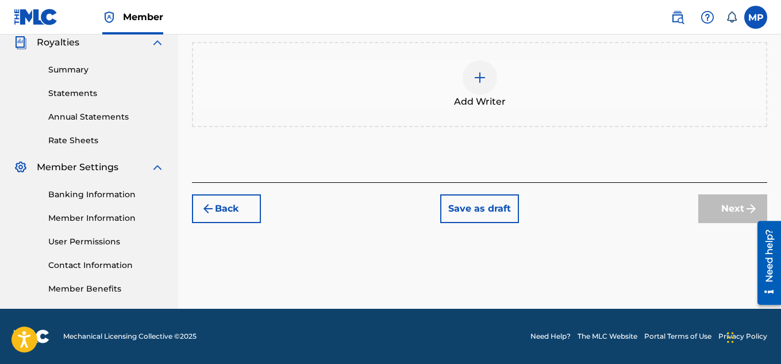
scroll to position [191, 0]
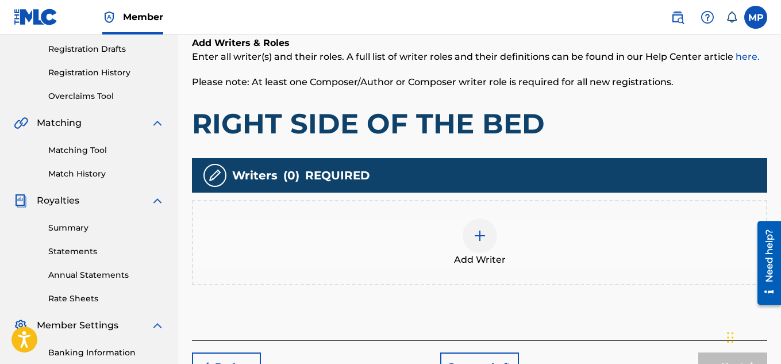
click at [480, 229] on img at bounding box center [480, 236] width 14 height 14
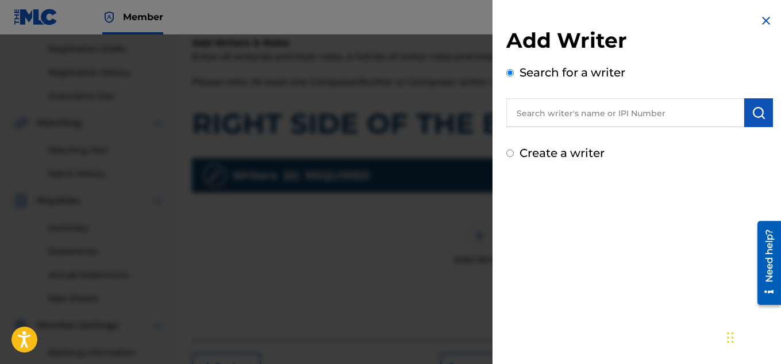
scroll to position [211, 0]
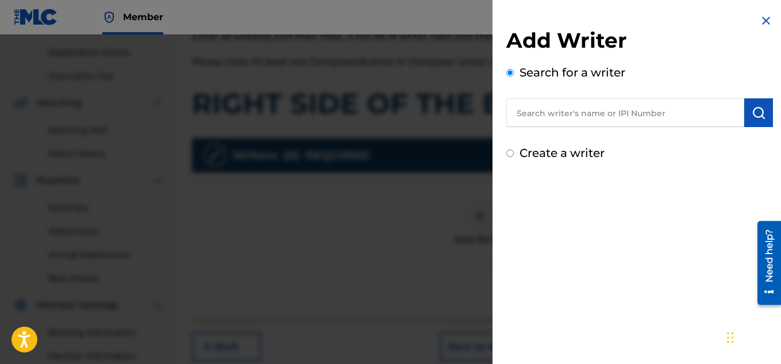
click at [600, 117] on input "text" at bounding box center [626, 112] width 238 height 29
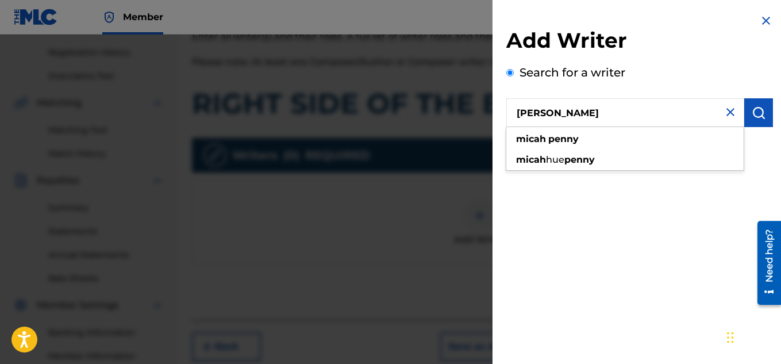
type input "[PERSON_NAME]"
click at [756, 115] on img "submit" at bounding box center [759, 113] width 14 height 14
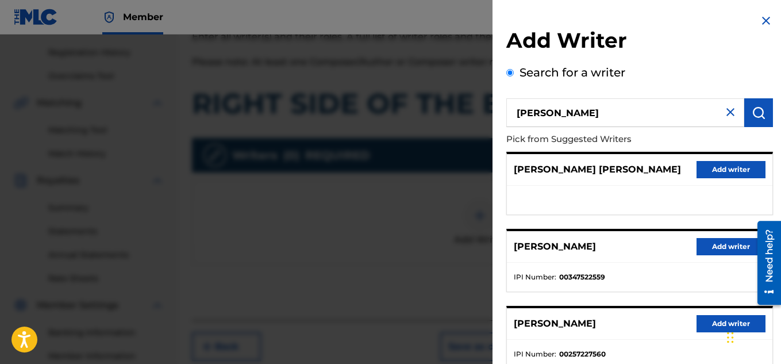
click at [711, 242] on button "Add writer" at bounding box center [731, 246] width 69 height 17
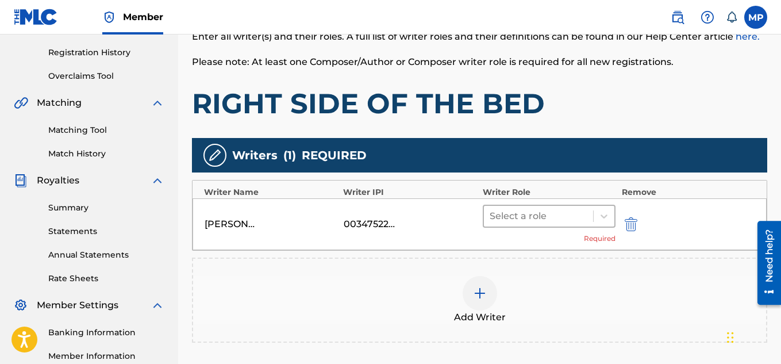
click at [597, 215] on div at bounding box center [604, 216] width 21 height 21
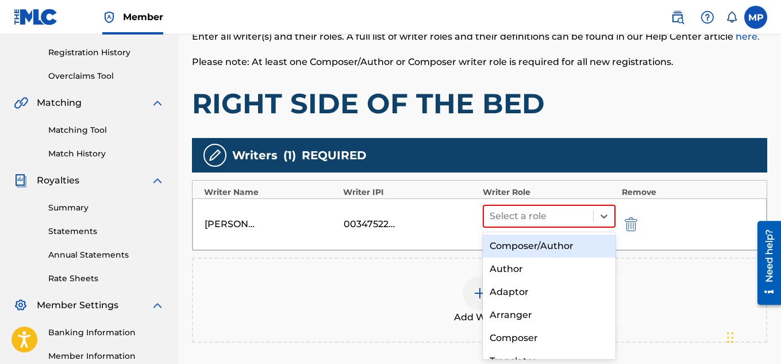
click at [547, 237] on div "Composer/Author" at bounding box center [549, 246] width 133 height 23
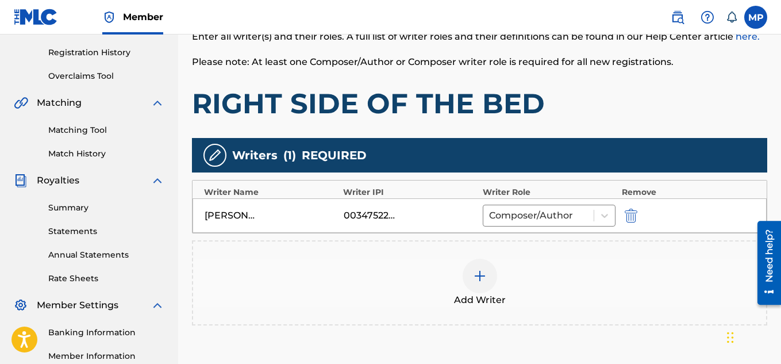
scroll to position [349, 0]
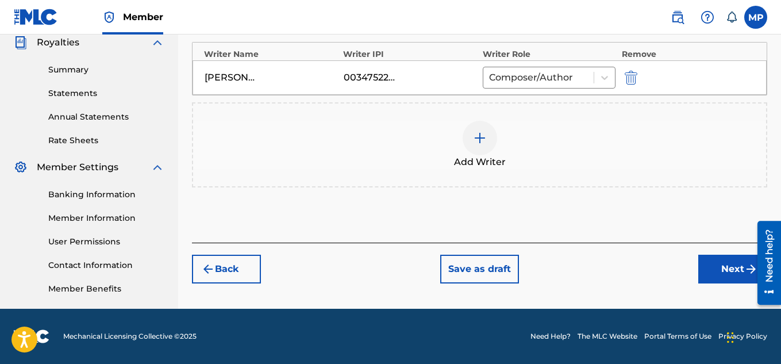
click at [709, 273] on button "Next" at bounding box center [733, 269] width 69 height 29
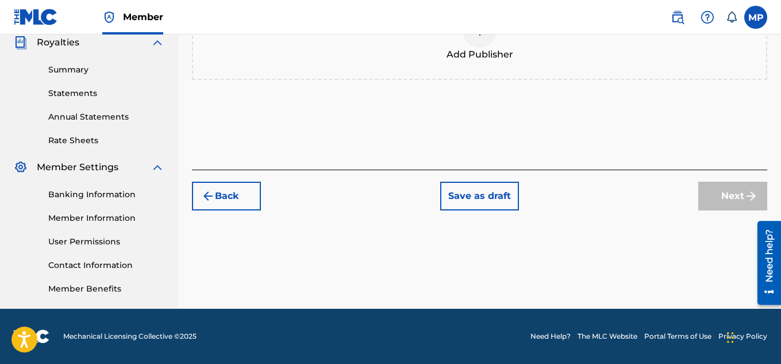
scroll to position [229, 0]
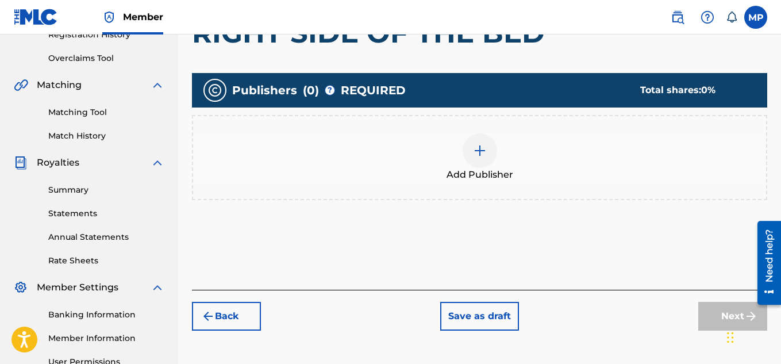
click at [496, 157] on div at bounding box center [480, 150] width 34 height 34
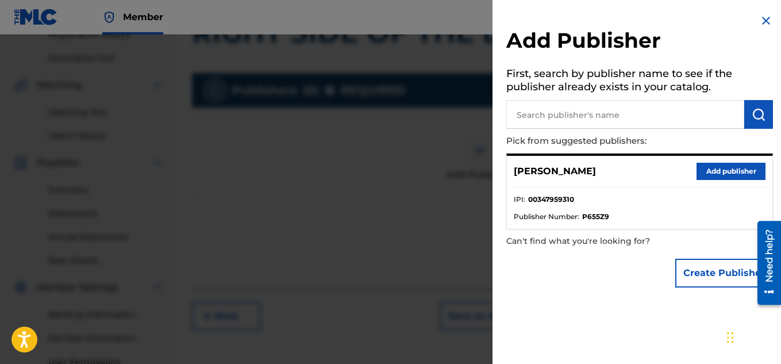
click at [707, 172] on button "Add publisher" at bounding box center [731, 171] width 69 height 17
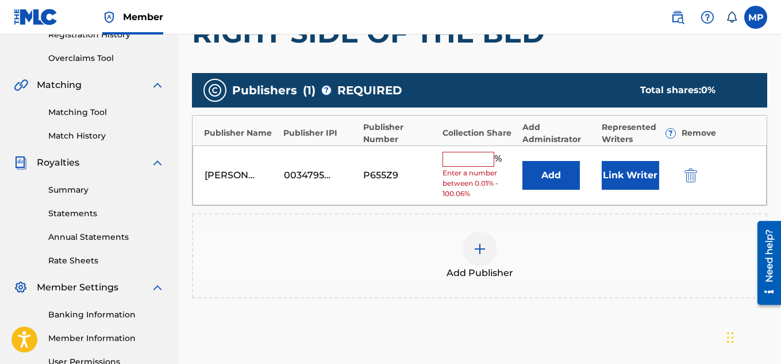
click at [470, 154] on input "text" at bounding box center [469, 159] width 52 height 15
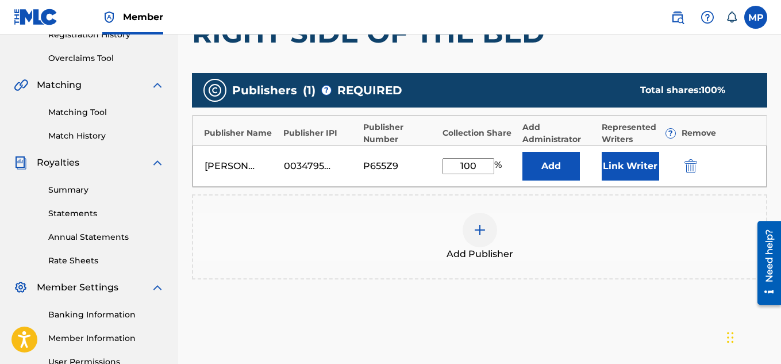
type input "100"
click at [630, 164] on button "Link Writer" at bounding box center [630, 166] width 57 height 29
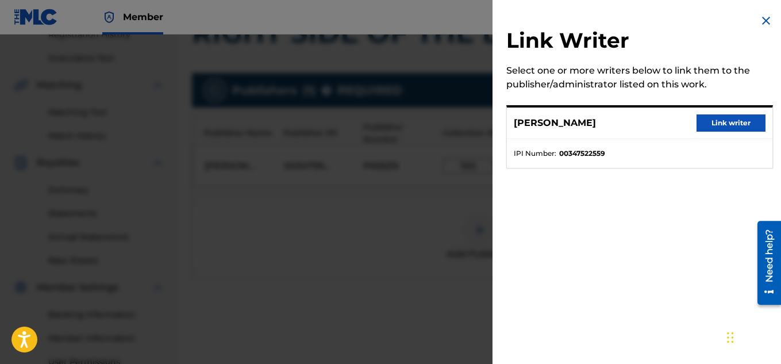
click at [720, 129] on button "Link writer" at bounding box center [731, 122] width 69 height 17
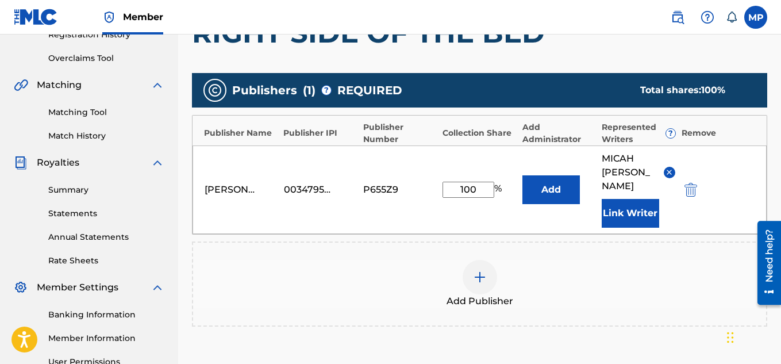
scroll to position [363, 0]
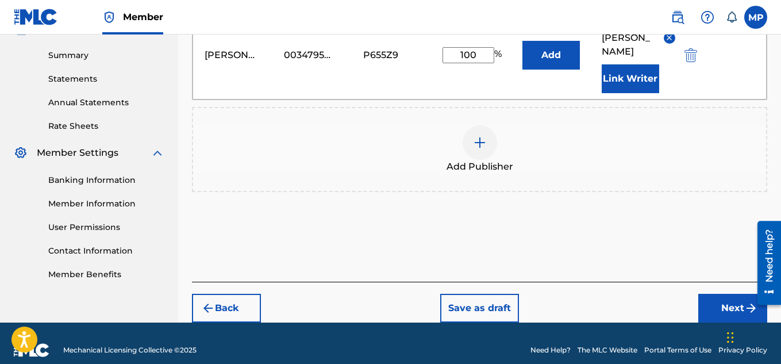
click at [714, 297] on button "Next" at bounding box center [733, 308] width 69 height 29
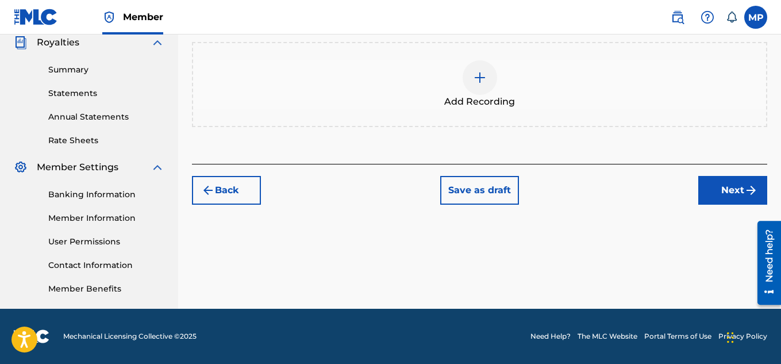
scroll to position [266, 0]
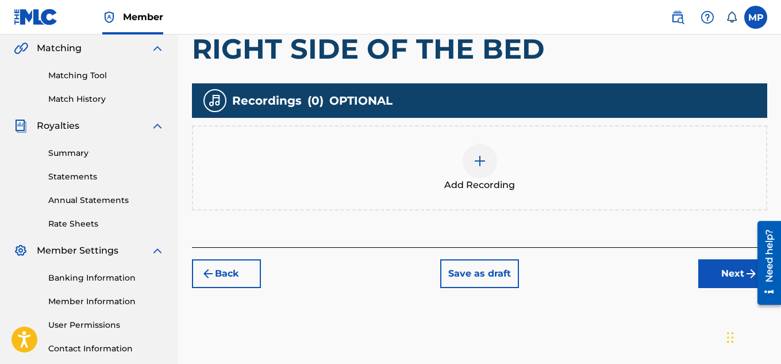
click at [481, 166] on img at bounding box center [480, 161] width 14 height 14
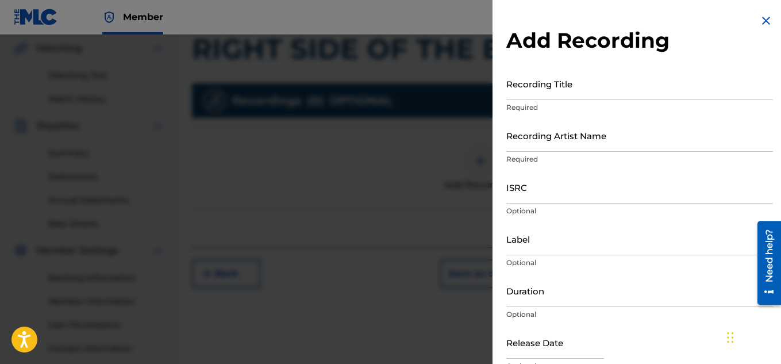
click at [569, 93] on input "Recording Title" at bounding box center [640, 83] width 267 height 33
paste input "RIGHT SIDE OF THE BED"
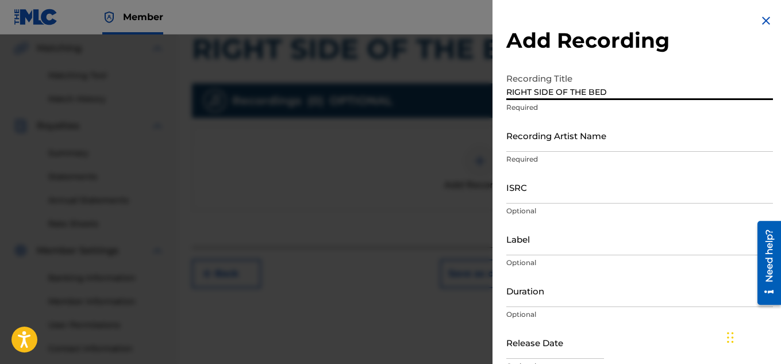
type input "RIGHT SIDE OF THE BED"
click at [537, 145] on input "Recording Artist Name" at bounding box center [640, 135] width 267 height 33
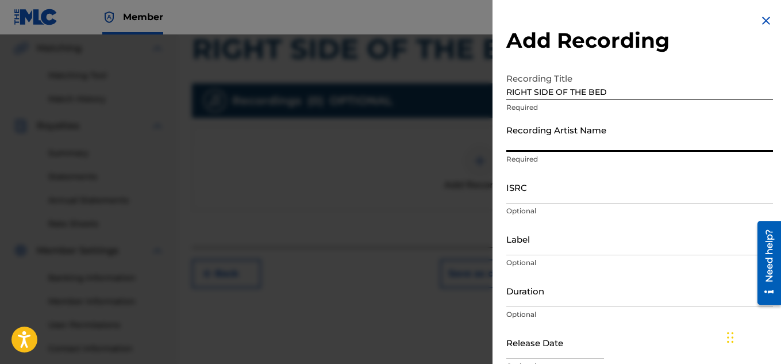
paste input "RIGHT SIDE OF THE BED"
click at [571, 144] on input "RIGHT SIDE OF THE BED" at bounding box center [640, 135] width 267 height 33
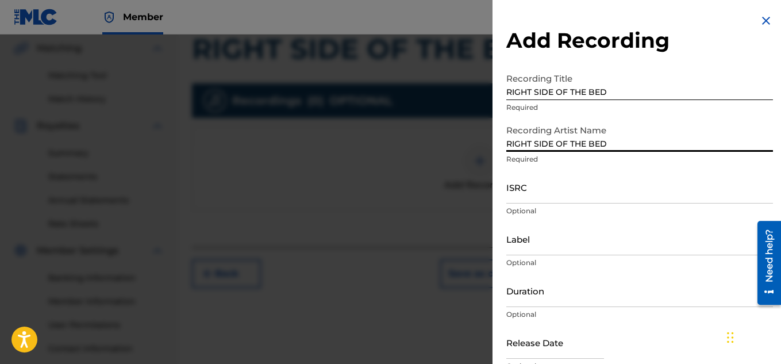
paste input "FLUNKY JUNKY"
type input "FLUNKY JUNKY"
click at [589, 180] on input "ISRC" at bounding box center [640, 187] width 267 height 33
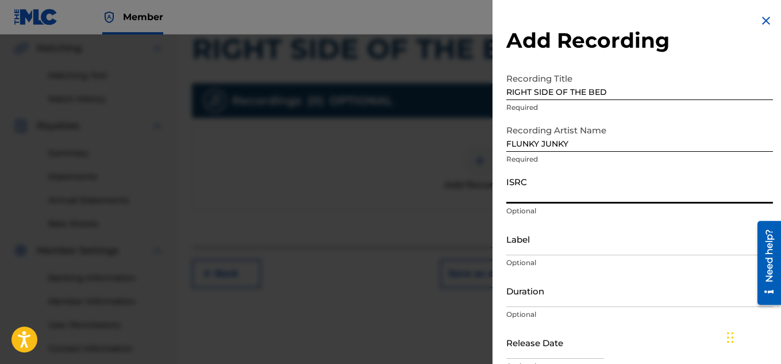
paste input "FLUNKY JUNKY"
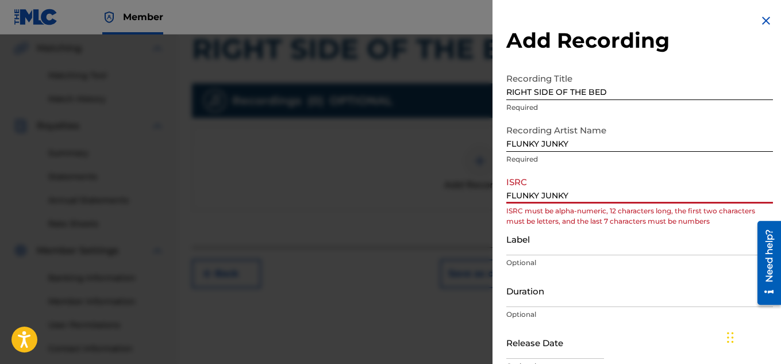
click at [546, 191] on input "FLUNKY JUNKY" at bounding box center [640, 187] width 267 height 33
paste input "QZDA81896667"
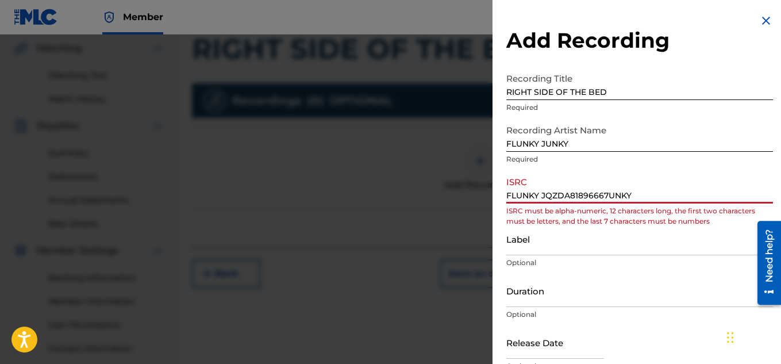
paste input "QZDA81896667"
type input "QZDA81896667"
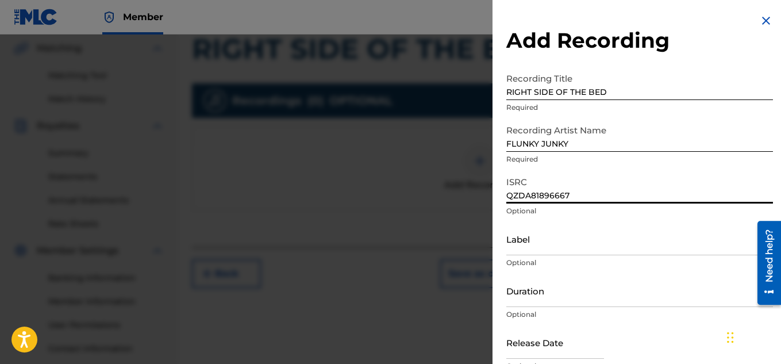
scroll to position [56, 0]
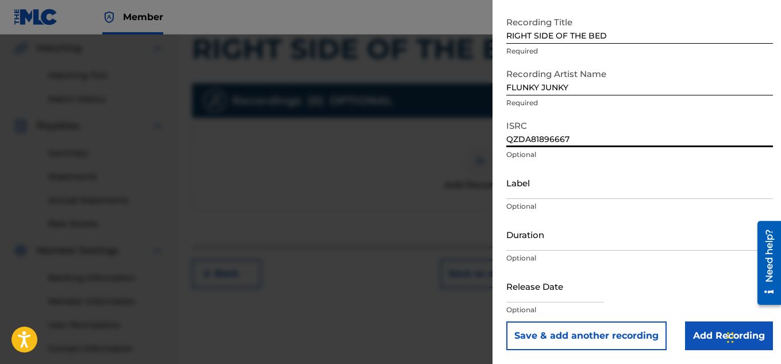
click at [709, 337] on input "Add Recording" at bounding box center [729, 335] width 88 height 29
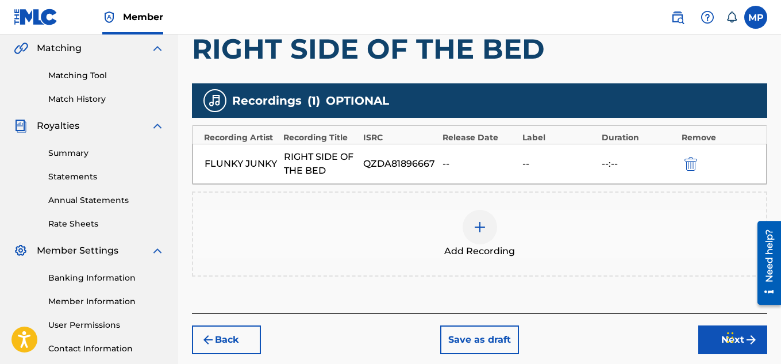
scroll to position [349, 0]
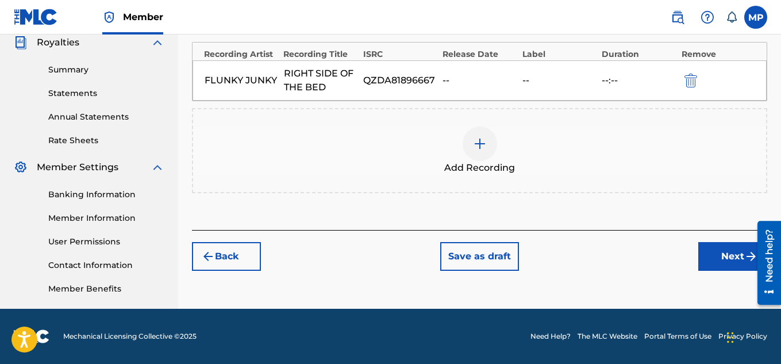
click at [720, 260] on button "Next" at bounding box center [733, 256] width 69 height 29
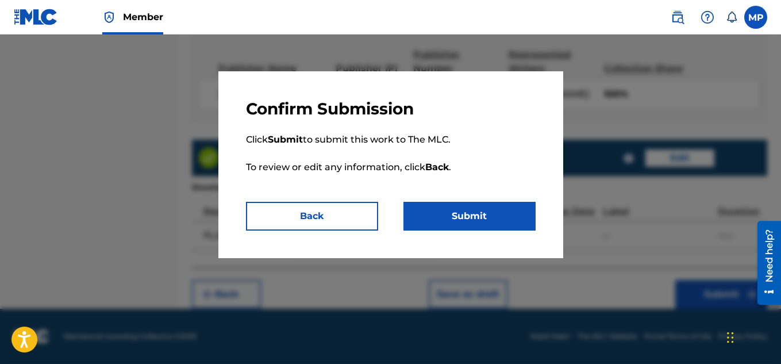
click at [501, 216] on button "Submit" at bounding box center [470, 216] width 132 height 29
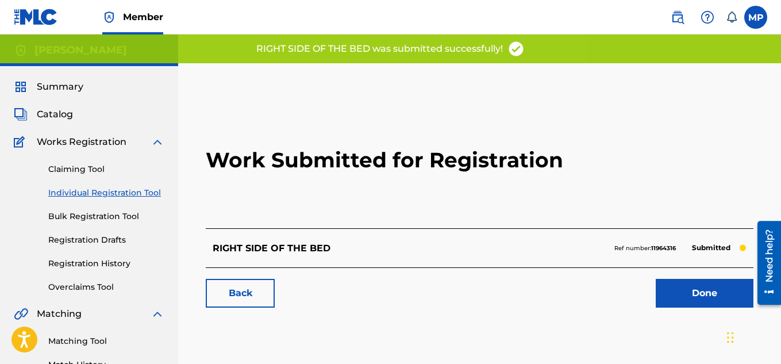
click at [251, 298] on link "Back" at bounding box center [240, 293] width 69 height 29
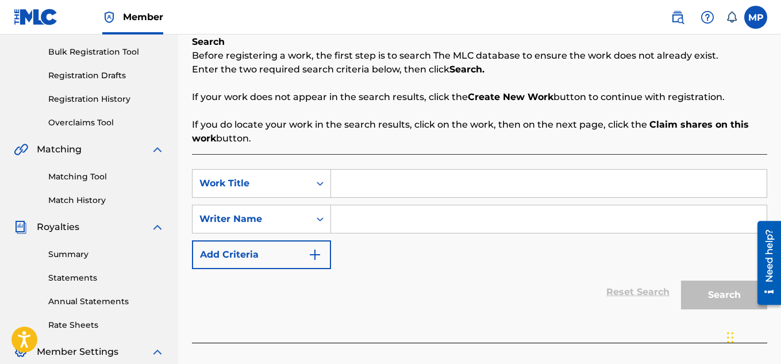
scroll to position [170, 0]
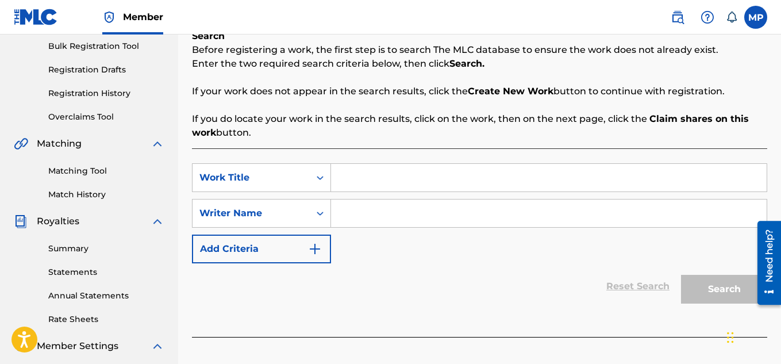
click at [386, 175] on input "Search Form" at bounding box center [549, 178] width 436 height 28
paste input "QZDA81896667"
click at [375, 173] on input "QZDA81896667" at bounding box center [549, 178] width 436 height 28
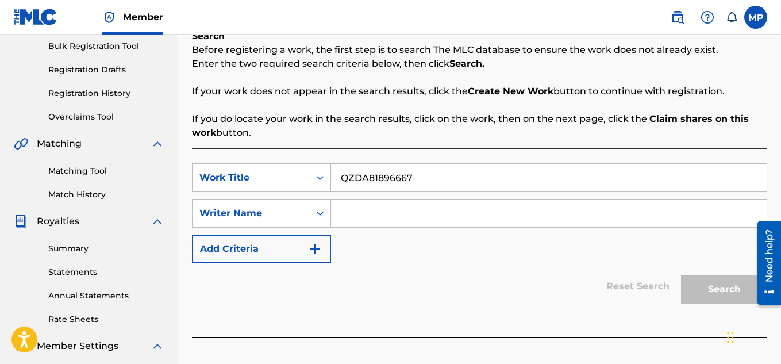
paste input "RIGHT NOW IS WORK"
type input "RIGHT NOW IS WORK"
click at [360, 206] on input "Search Form" at bounding box center [549, 214] width 436 height 28
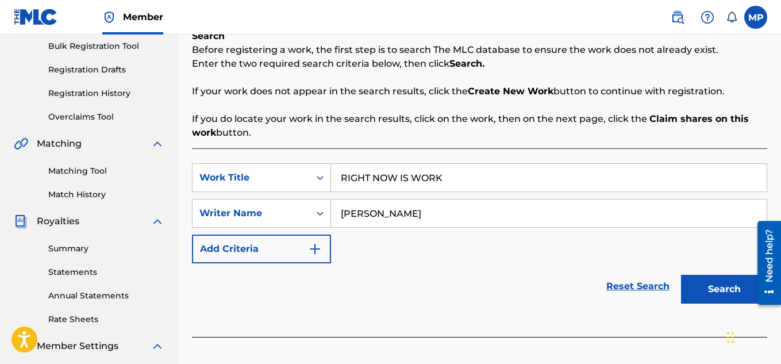
type input "[PERSON_NAME]"
click at [701, 283] on button "Search" at bounding box center [724, 289] width 86 height 29
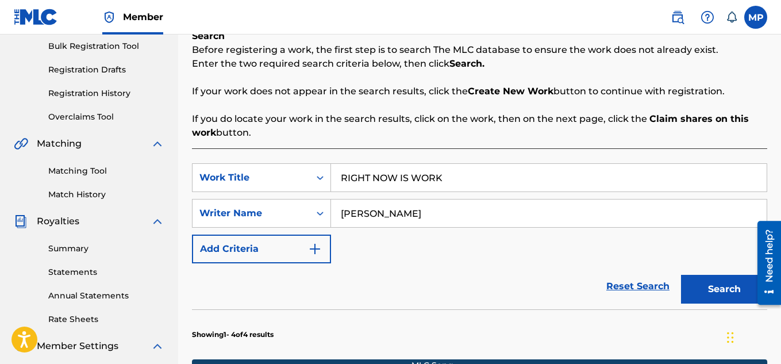
scroll to position [556, 0]
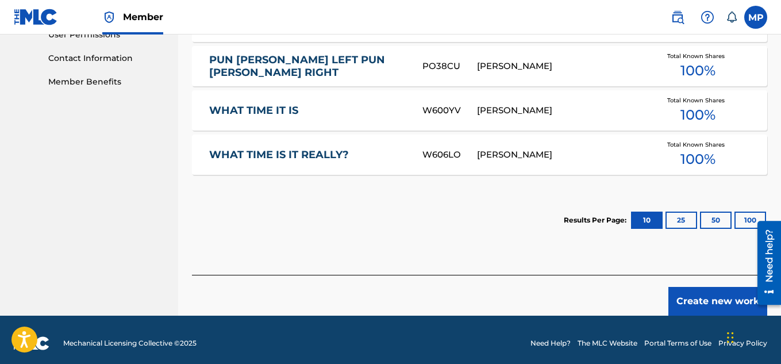
click at [692, 293] on button "Create new work" at bounding box center [718, 301] width 99 height 29
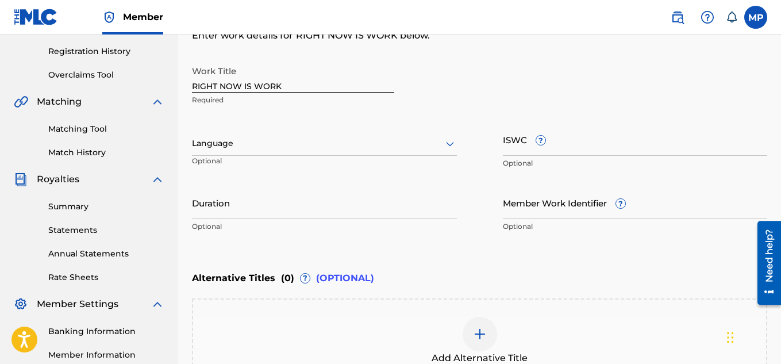
scroll to position [204, 0]
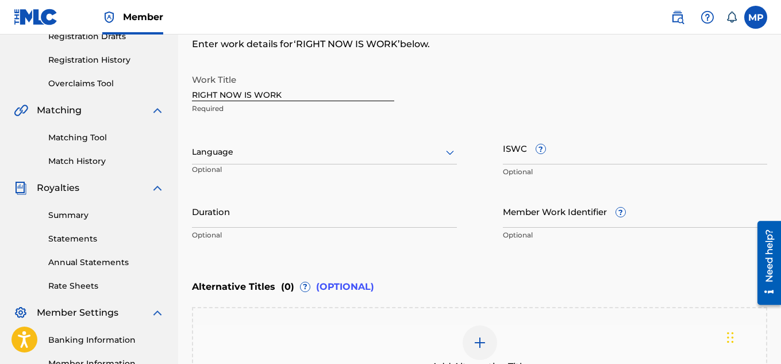
click at [638, 164] on input "ISWC ?" at bounding box center [635, 148] width 265 height 33
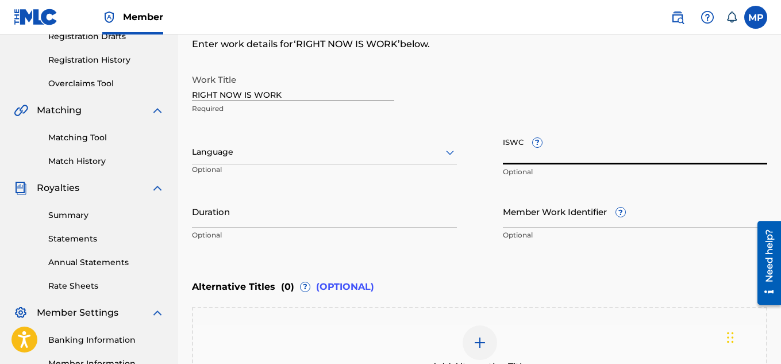
paste input "T9257769781"
type input "T9257769781"
click at [534, 223] on input "Member Work Identifier ?" at bounding box center [635, 211] width 265 height 33
paste input "895393844"
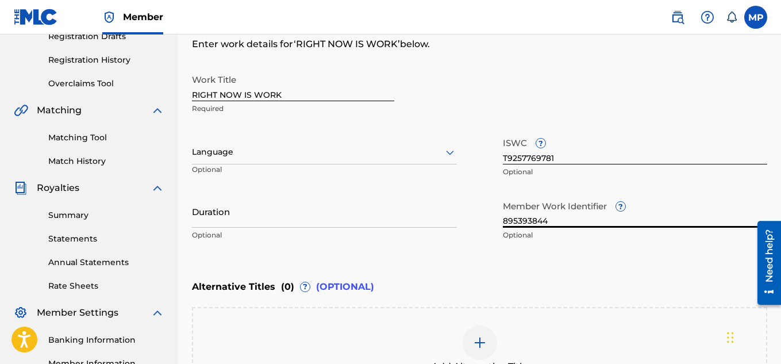
type input "895393844"
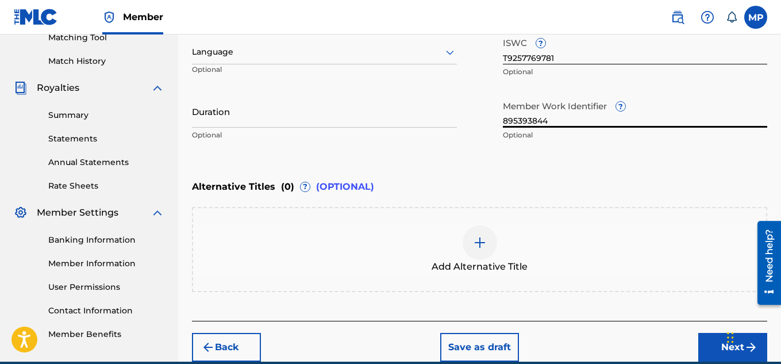
scroll to position [352, 0]
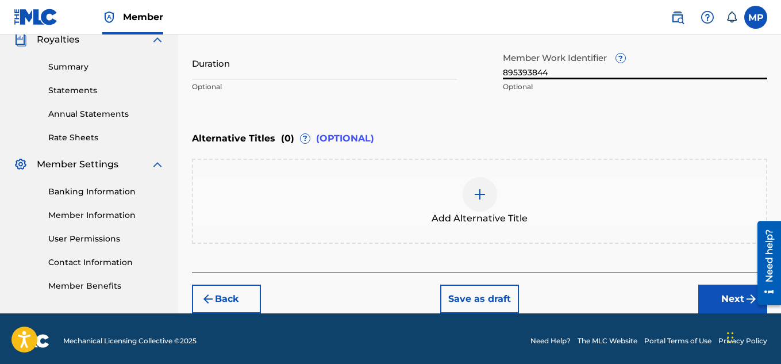
click at [711, 304] on button "Next" at bounding box center [733, 299] width 69 height 29
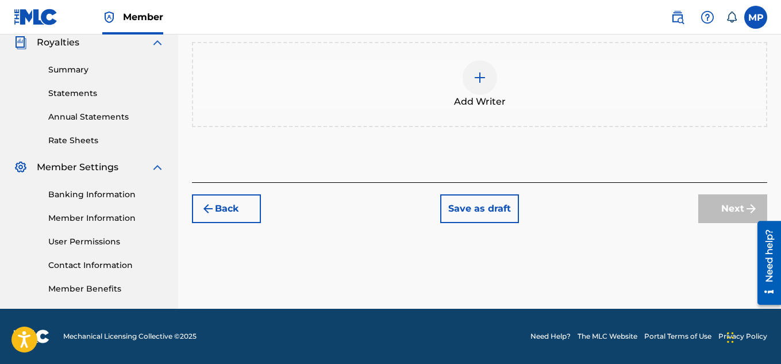
scroll to position [250, 0]
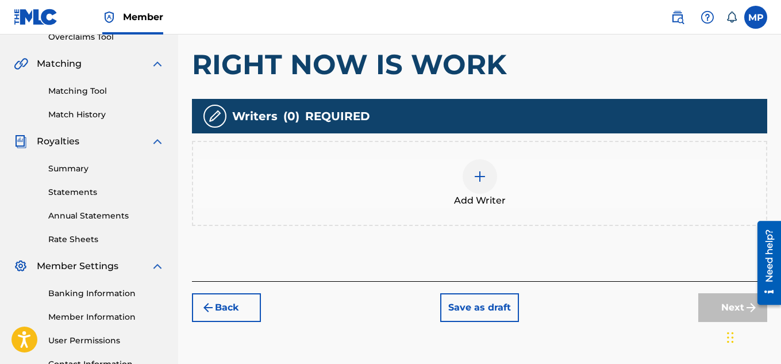
click at [470, 159] on div at bounding box center [480, 176] width 34 height 34
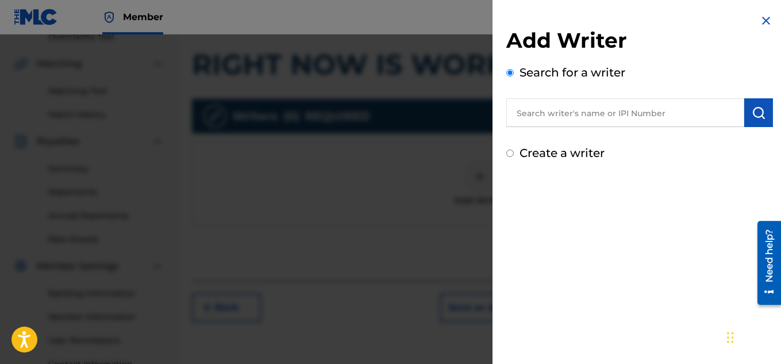
scroll to position [320, 0]
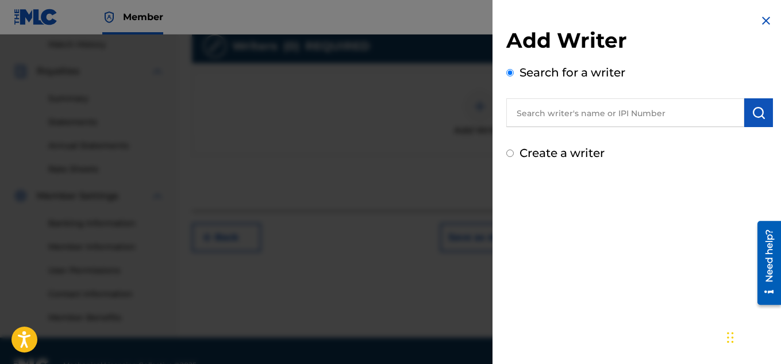
click at [570, 120] on input "text" at bounding box center [626, 112] width 238 height 29
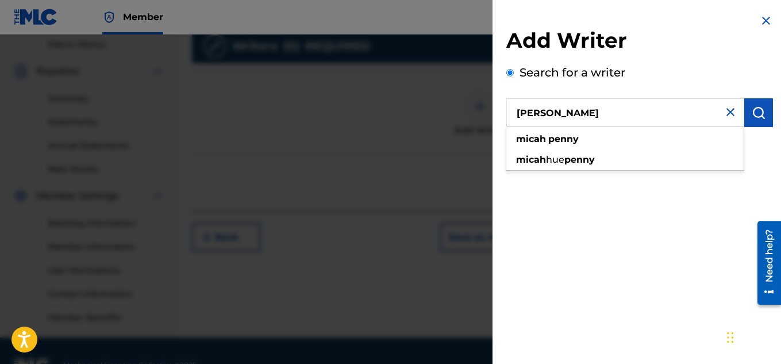
type input "[PERSON_NAME]"
click at [756, 118] on img "submit" at bounding box center [759, 113] width 14 height 14
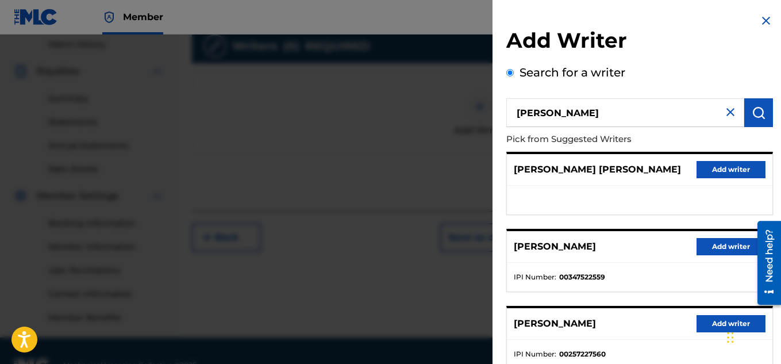
click at [712, 254] on button "Add writer" at bounding box center [731, 246] width 69 height 17
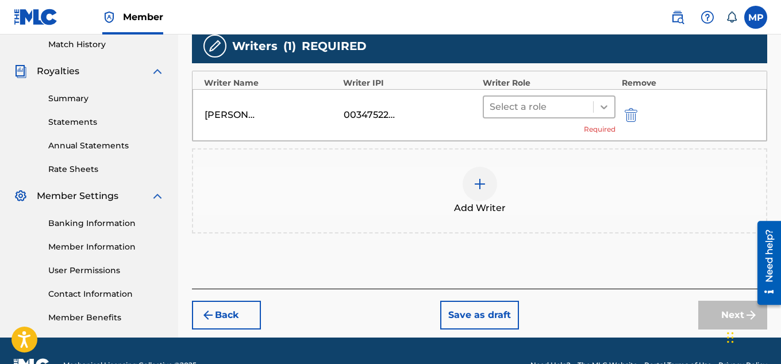
click at [608, 109] on icon at bounding box center [604, 106] width 11 height 11
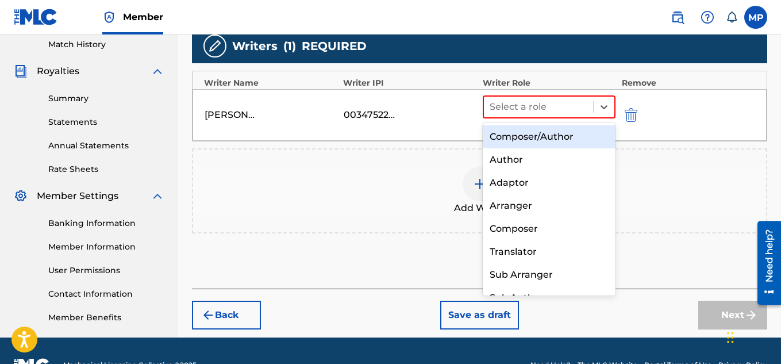
click at [555, 138] on div "Composer/Author" at bounding box center [549, 136] width 133 height 23
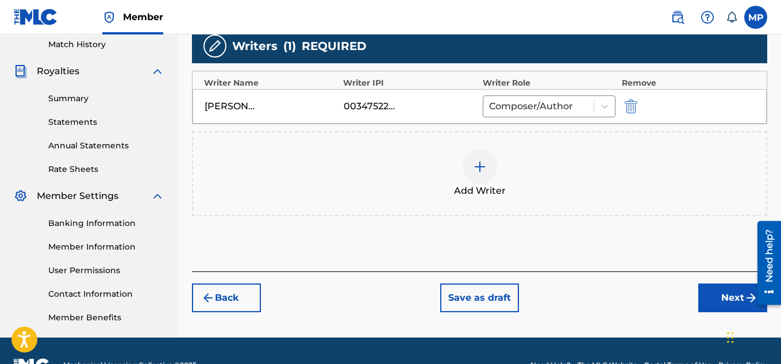
click at [709, 297] on button "Next" at bounding box center [733, 297] width 69 height 29
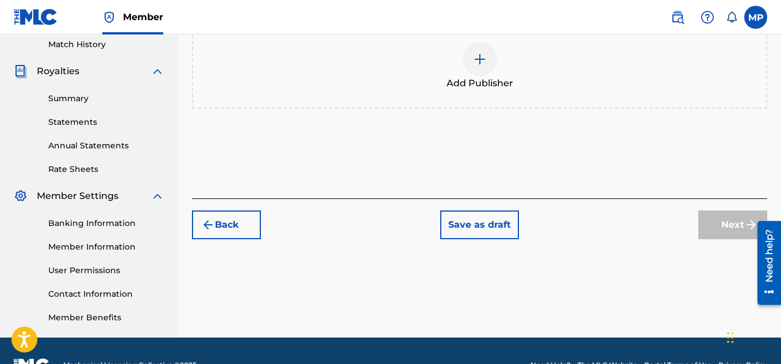
scroll to position [208, 0]
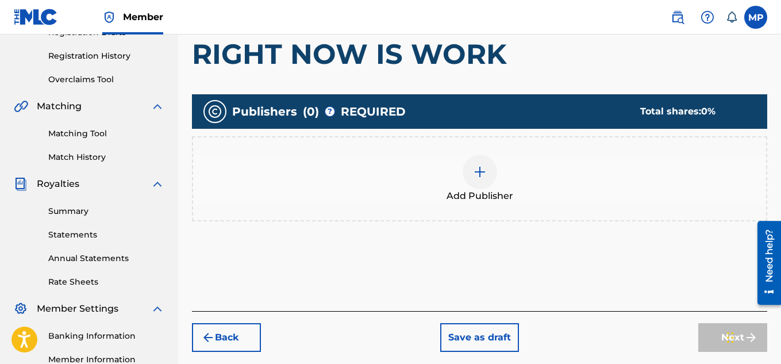
click at [471, 174] on div at bounding box center [480, 172] width 34 height 34
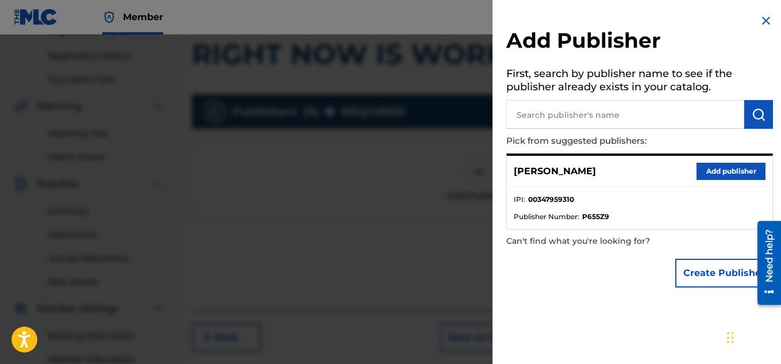
scroll to position [209, 0]
click at [711, 171] on button "Add publisher" at bounding box center [731, 171] width 69 height 17
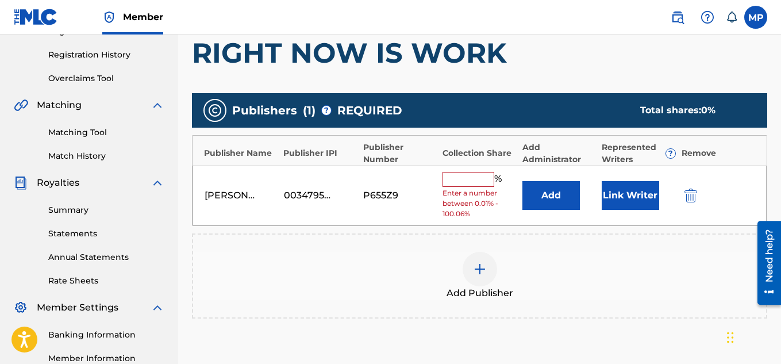
click at [484, 179] on input "text" at bounding box center [469, 179] width 52 height 15
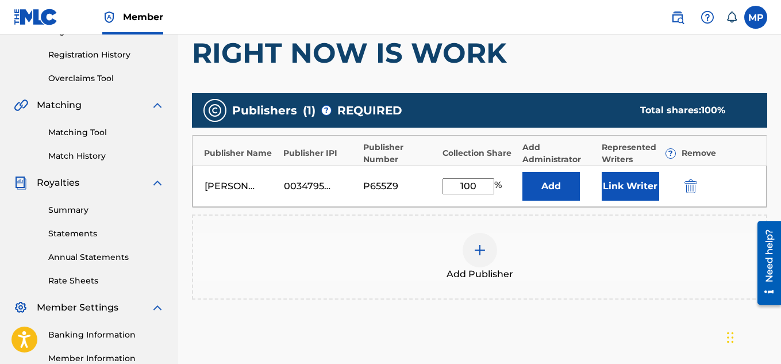
type input "100"
click at [611, 190] on button "Link Writer" at bounding box center [630, 186] width 57 height 29
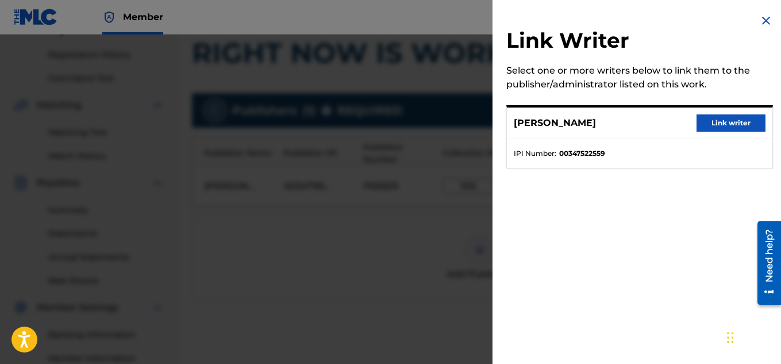
click at [722, 125] on button "Link writer" at bounding box center [731, 122] width 69 height 17
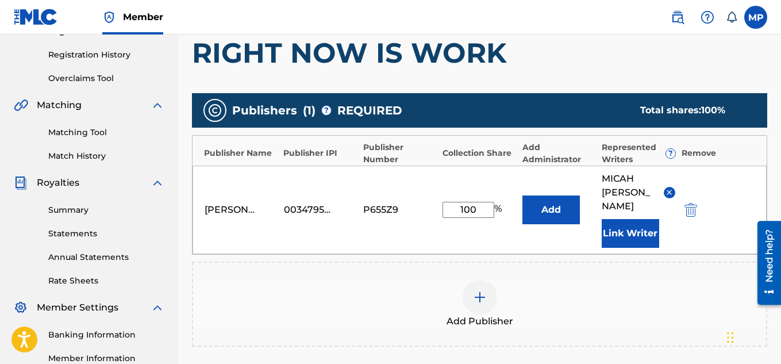
scroll to position [363, 0]
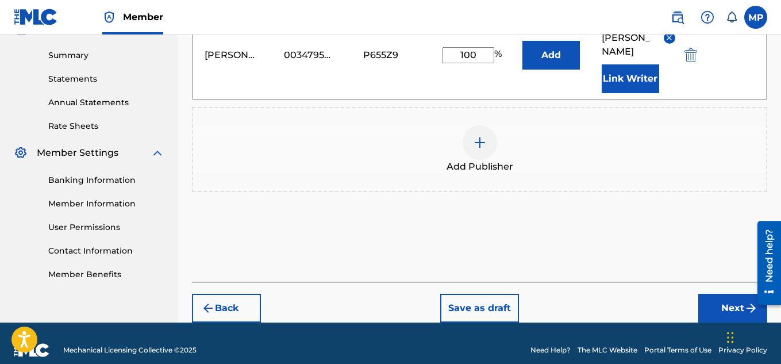
click at [716, 294] on button "Next" at bounding box center [733, 308] width 69 height 29
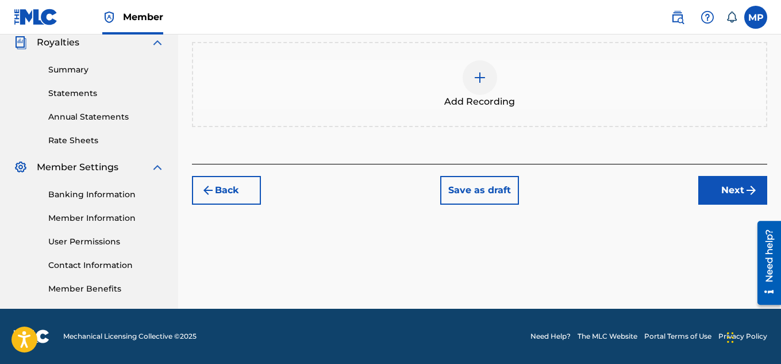
scroll to position [349, 0]
click at [485, 95] on div at bounding box center [480, 77] width 34 height 34
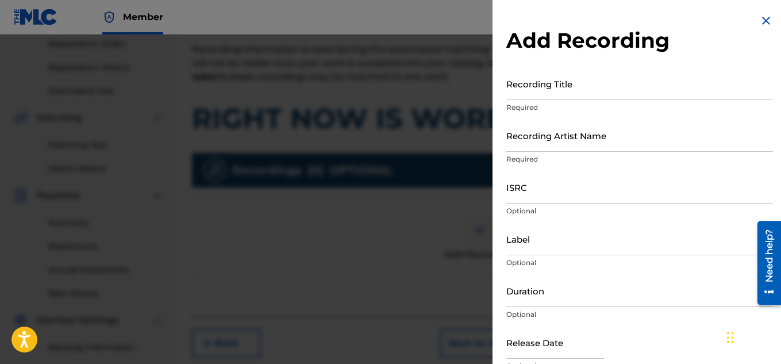
click at [569, 91] on input "Recording Title" at bounding box center [640, 83] width 267 height 33
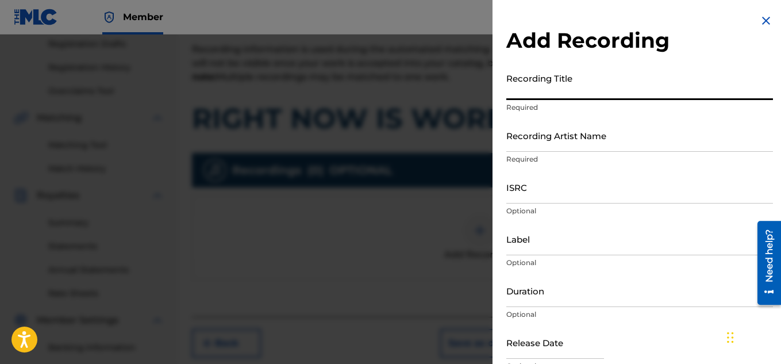
paste input "RIGHT NOW IS WORK"
type input "RIGHT NOW IS WORK"
click at [541, 137] on input "Recording Artist Name" at bounding box center [640, 135] width 267 height 33
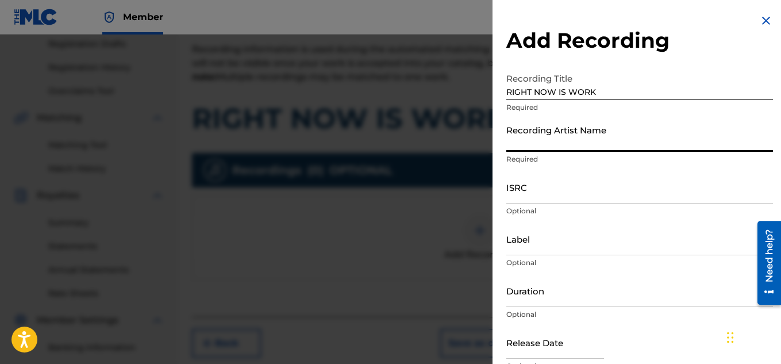
paste input "FLUNKY JUNKY"
type input "FLUNKY JUNKY"
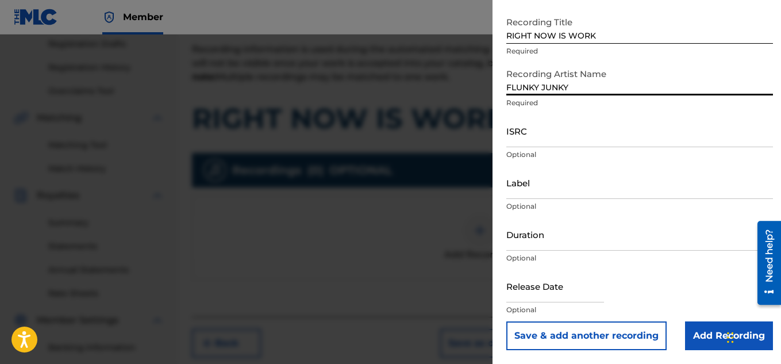
click at [705, 331] on input "Add Recording" at bounding box center [729, 335] width 88 height 29
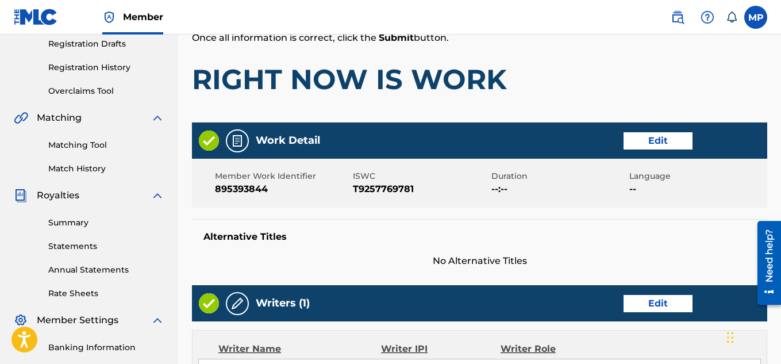
scroll to position [166, 0]
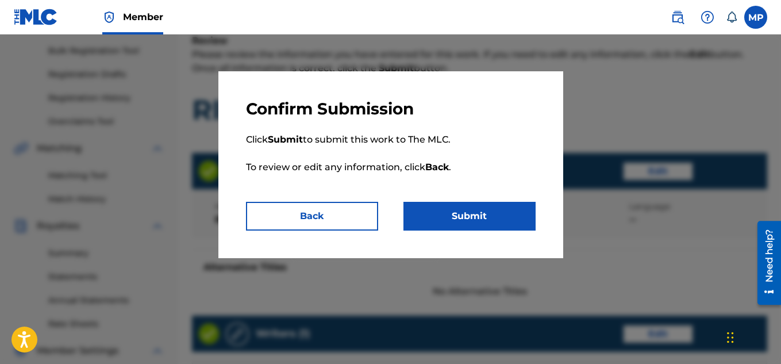
scroll to position [622, 0]
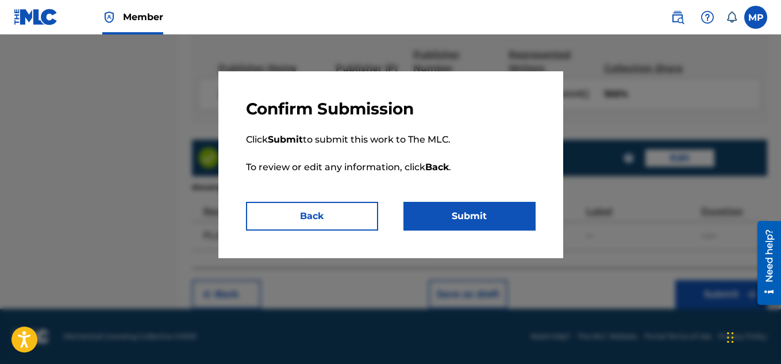
click at [458, 209] on button "Submit" at bounding box center [470, 216] width 132 height 29
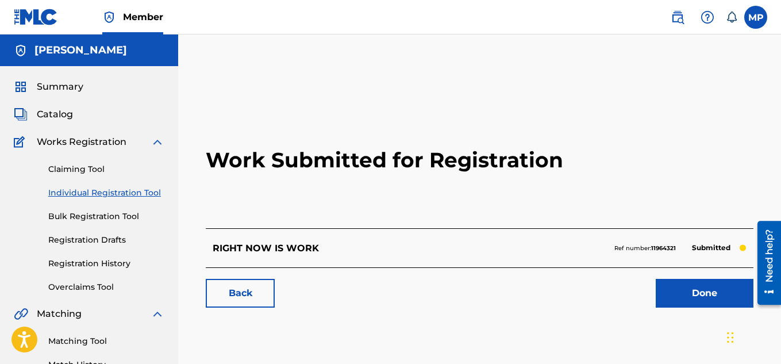
click at [262, 289] on link "Back" at bounding box center [240, 293] width 69 height 29
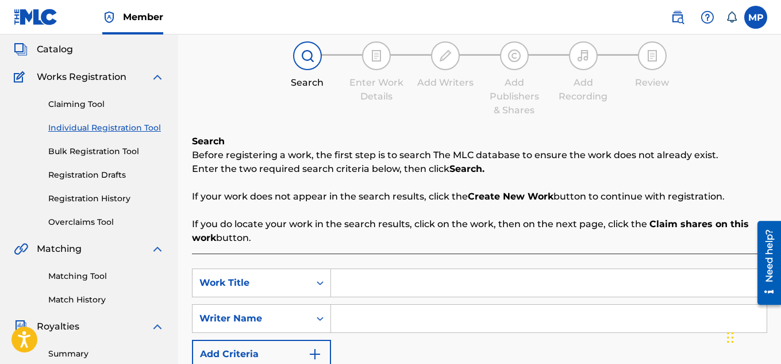
scroll to position [113, 0]
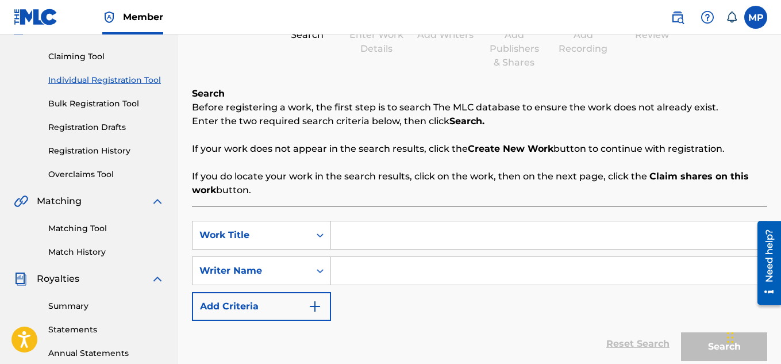
click at [85, 148] on link "Registration History" at bounding box center [106, 151] width 116 height 12
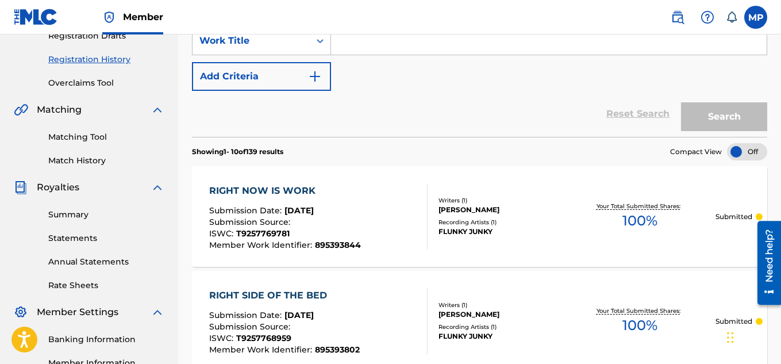
scroll to position [24, 0]
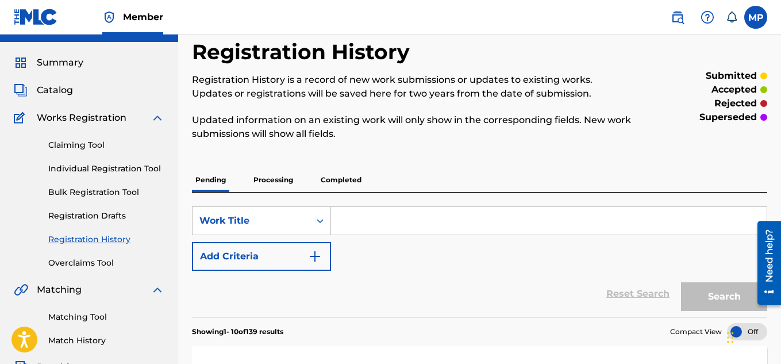
click at [266, 181] on p "Processing" at bounding box center [273, 180] width 47 height 24
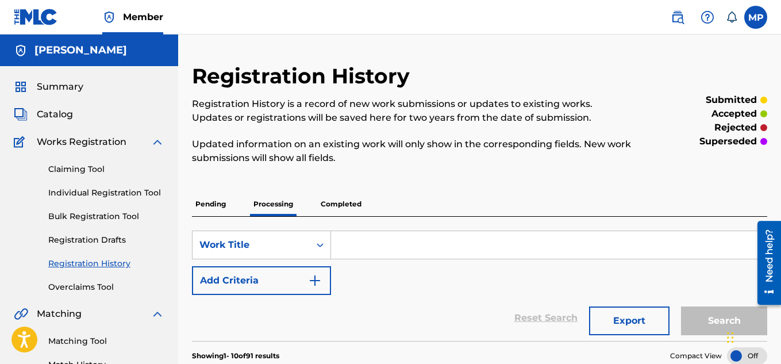
scroll to position [32, 0]
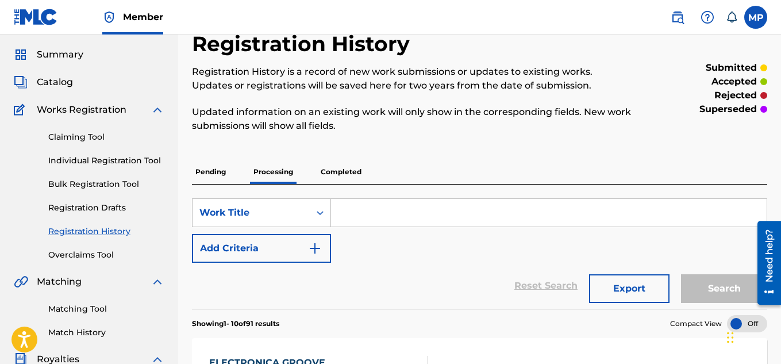
click at [340, 171] on p "Completed" at bounding box center [341, 172] width 48 height 24
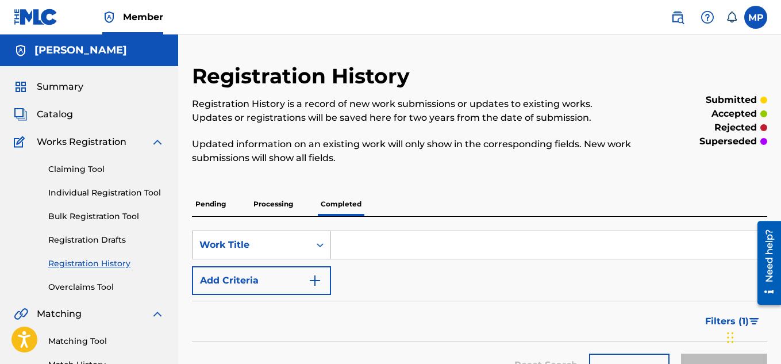
scroll to position [99, 0]
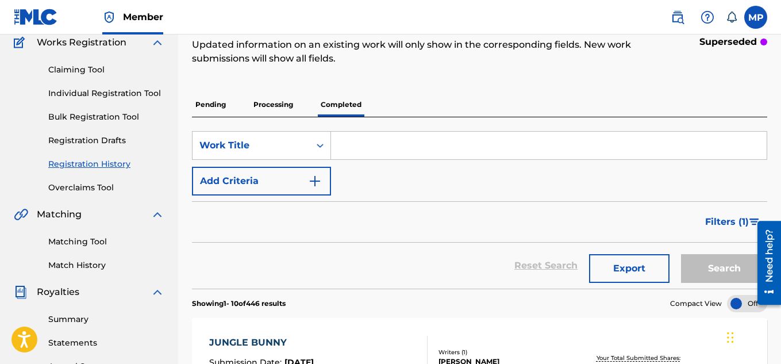
click at [280, 104] on p "Processing" at bounding box center [273, 105] width 47 height 24
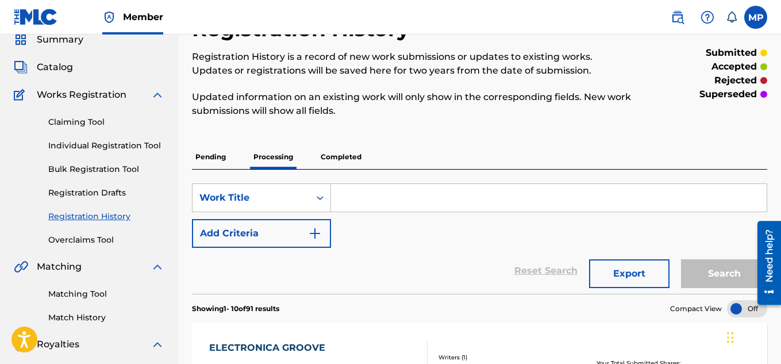
scroll to position [49, 0]
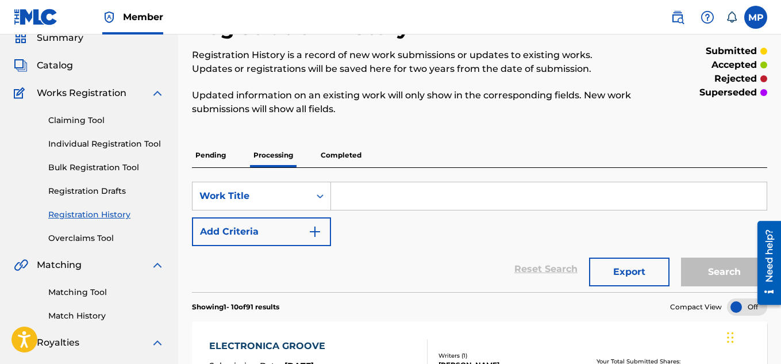
click at [207, 151] on p "Pending" at bounding box center [210, 155] width 37 height 24
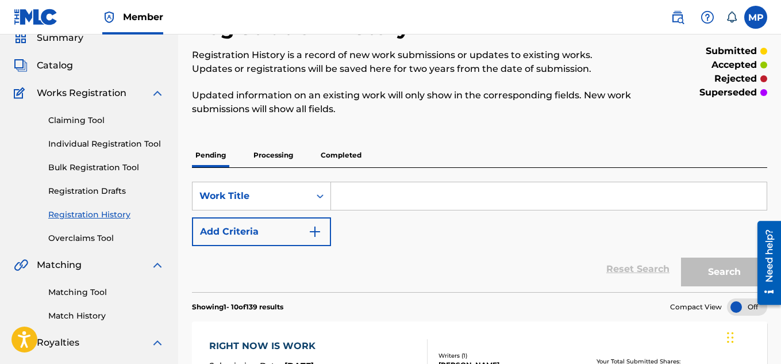
scroll to position [1, 0]
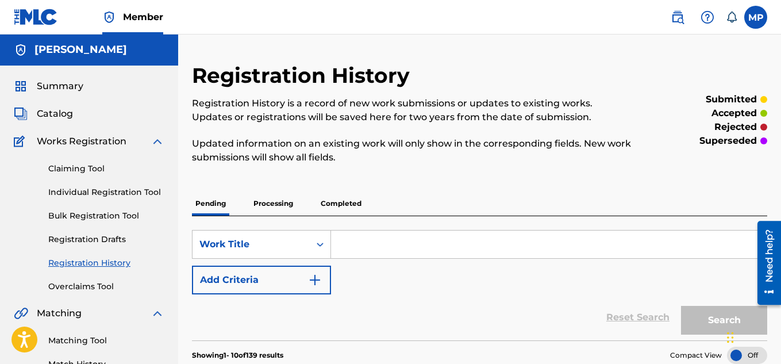
click at [282, 191] on p "Processing" at bounding box center [273, 203] width 47 height 24
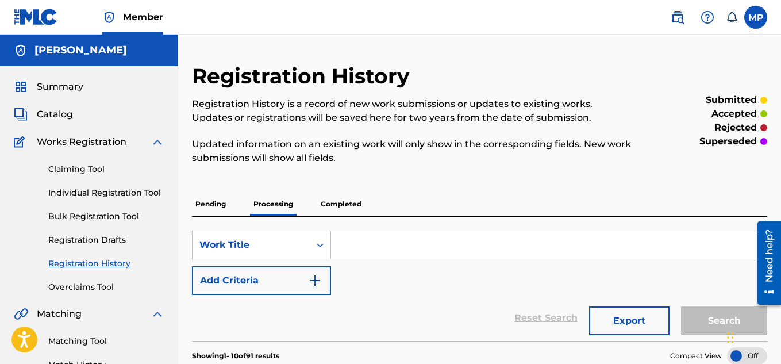
scroll to position [56, 0]
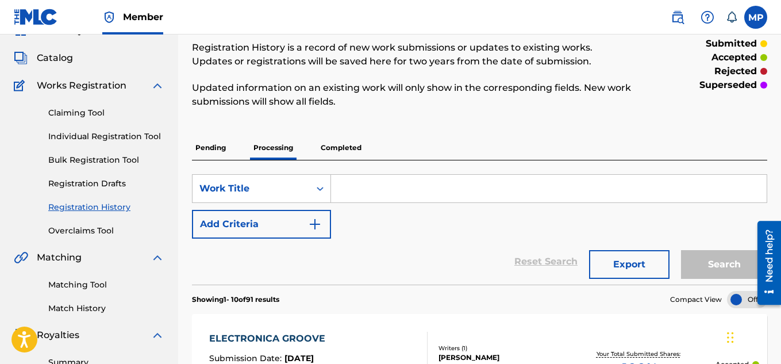
click at [206, 147] on p "Pending" at bounding box center [210, 148] width 37 height 24
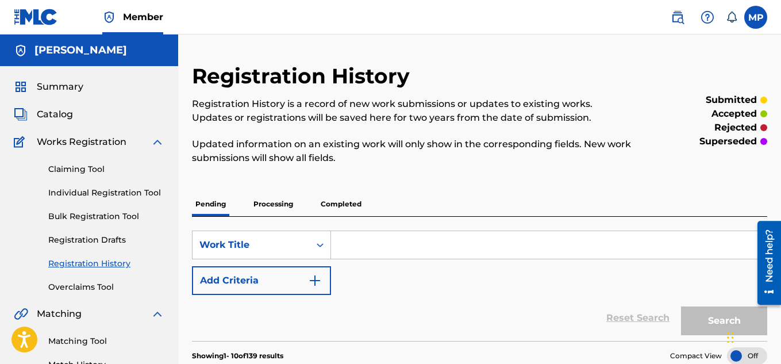
click at [141, 190] on link "Individual Registration Tool" at bounding box center [106, 193] width 116 height 12
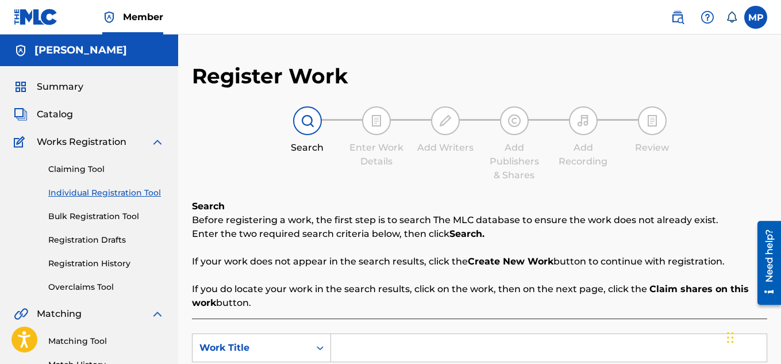
scroll to position [109, 0]
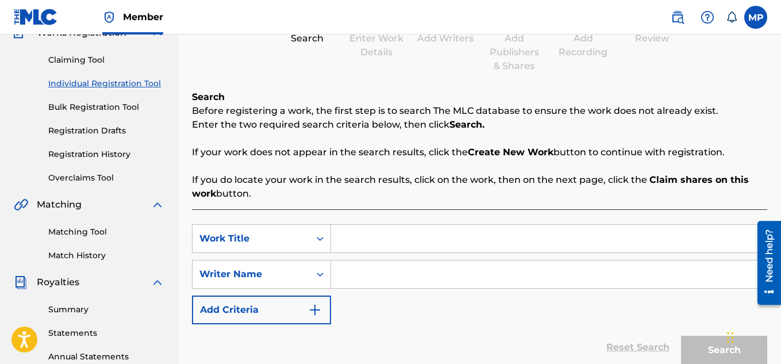
click at [402, 237] on input "Search Form" at bounding box center [549, 239] width 436 height 28
paste input "RIGHT BEFORE WE START"
type input "RIGHT BEFORE WE START"
click at [390, 281] on input "Search Form" at bounding box center [549, 274] width 436 height 28
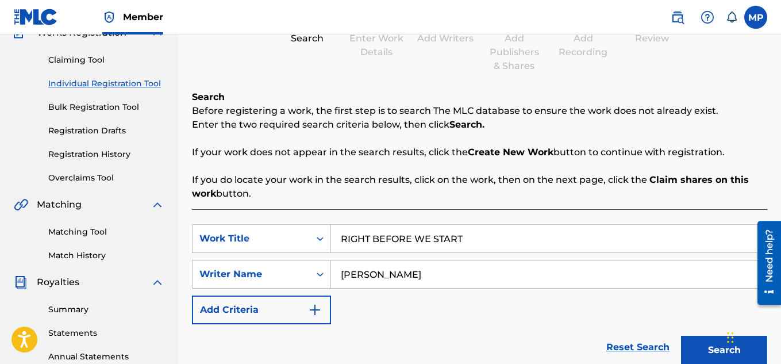
type input "[PERSON_NAME]"
click at [724, 336] on button "Search" at bounding box center [724, 350] width 86 height 29
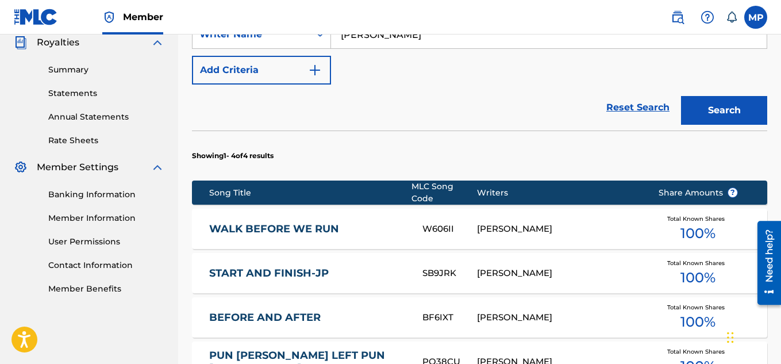
scroll to position [556, 0]
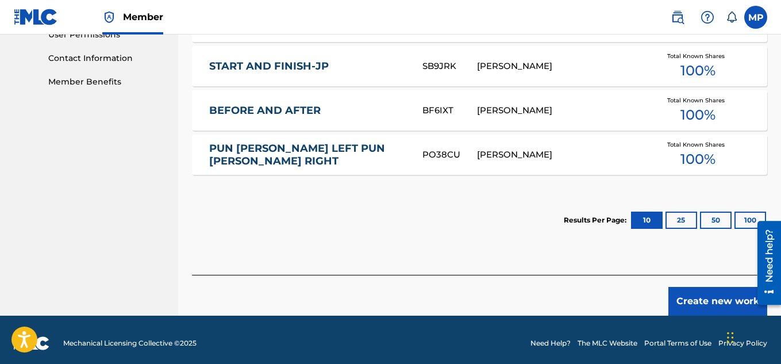
click at [700, 291] on button "Create new work" at bounding box center [718, 301] width 99 height 29
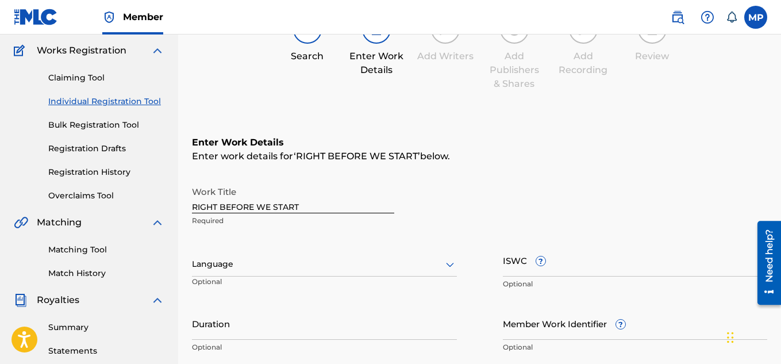
scroll to position [106, 0]
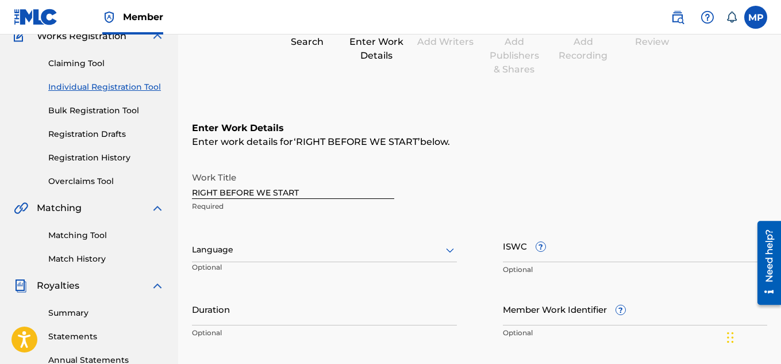
click at [601, 251] on input "ISWC ?" at bounding box center [635, 245] width 265 height 33
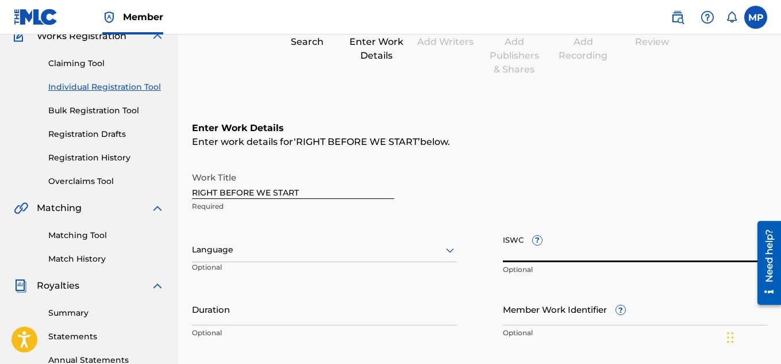
paste input "T9257771010"
type input "T9257771010"
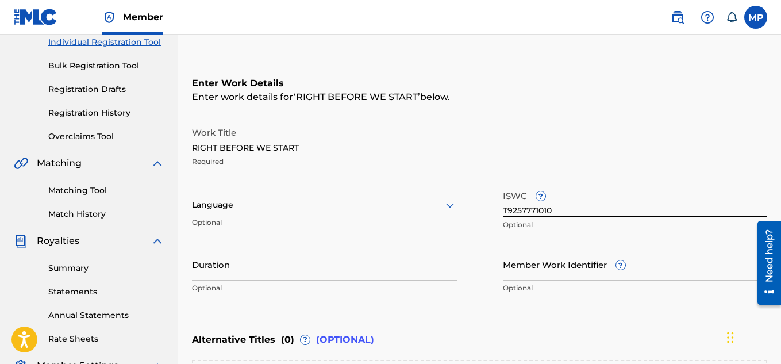
scroll to position [221, 0]
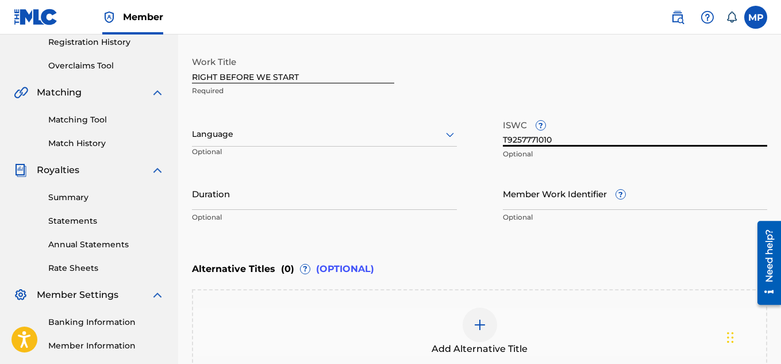
click at [541, 201] on input "Member Work Identifier ?" at bounding box center [635, 193] width 265 height 33
paste input "895393901"
type input "895393901"
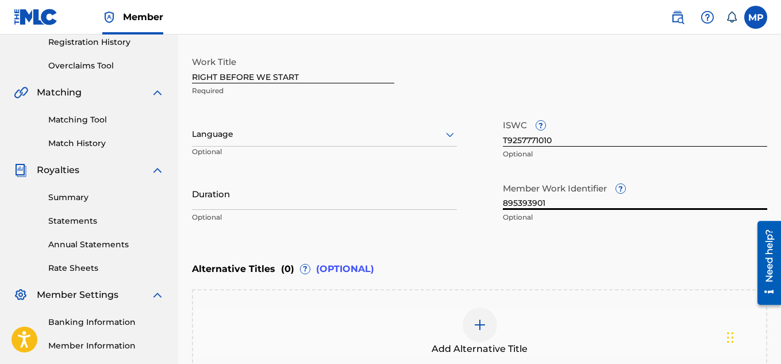
scroll to position [356, 0]
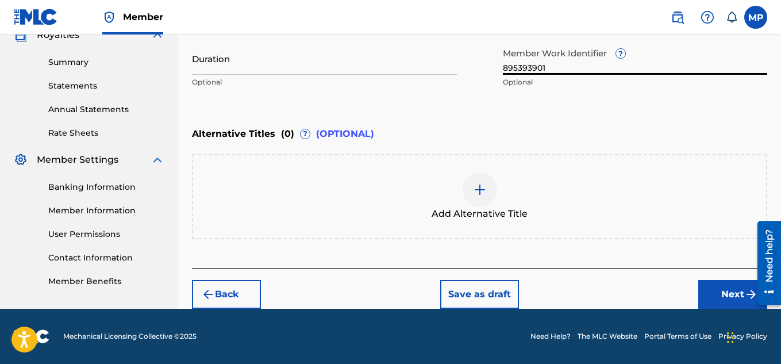
click at [712, 289] on button "Next" at bounding box center [733, 294] width 69 height 29
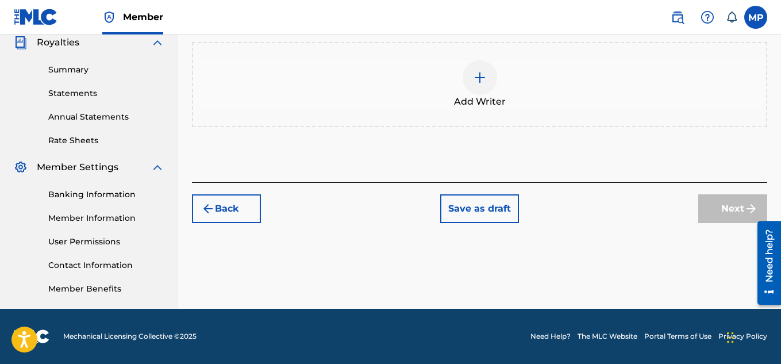
scroll to position [64, 0]
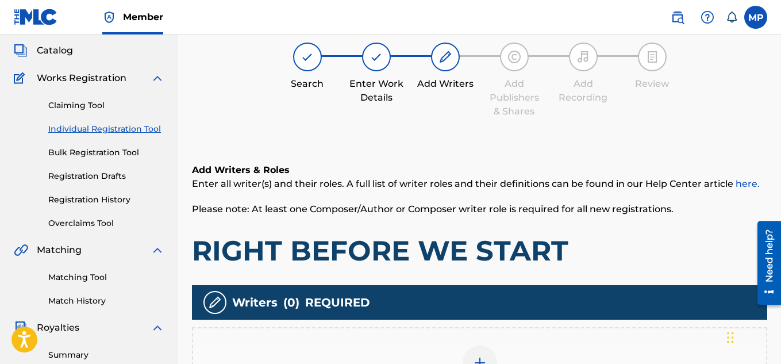
click at [480, 356] on img at bounding box center [480, 363] width 14 height 14
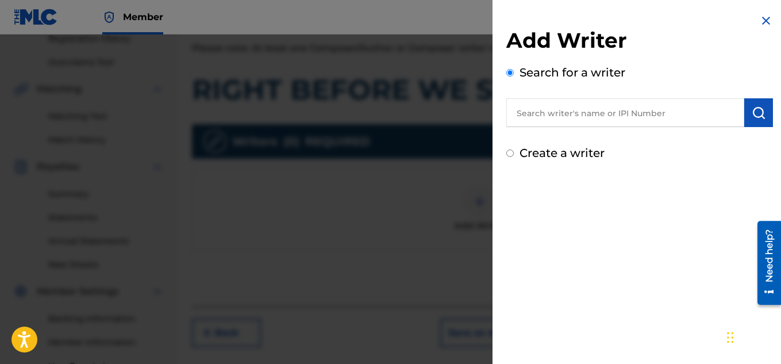
click at [563, 109] on input "text" at bounding box center [626, 112] width 238 height 29
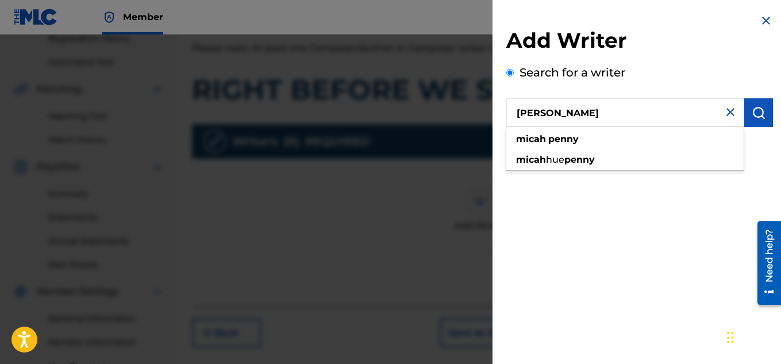
type input "[PERSON_NAME]"
click at [761, 116] on img "submit" at bounding box center [759, 113] width 14 height 14
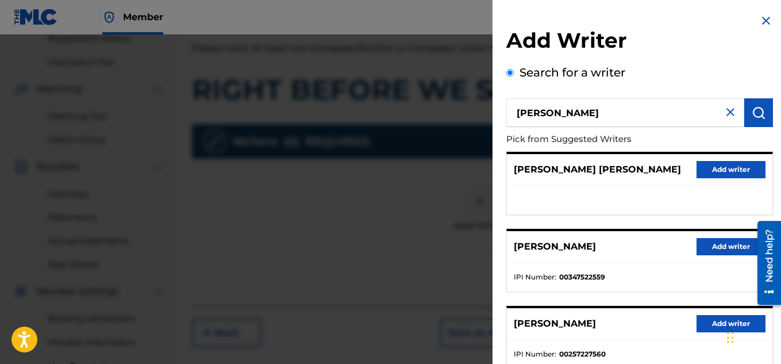
click at [699, 242] on button "Add writer" at bounding box center [731, 246] width 69 height 17
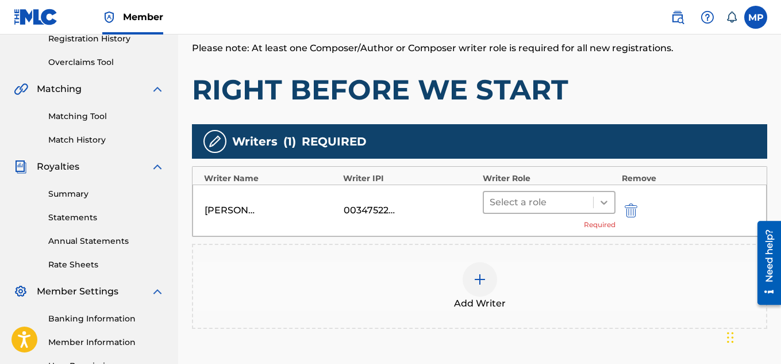
click at [601, 198] on icon at bounding box center [604, 202] width 11 height 11
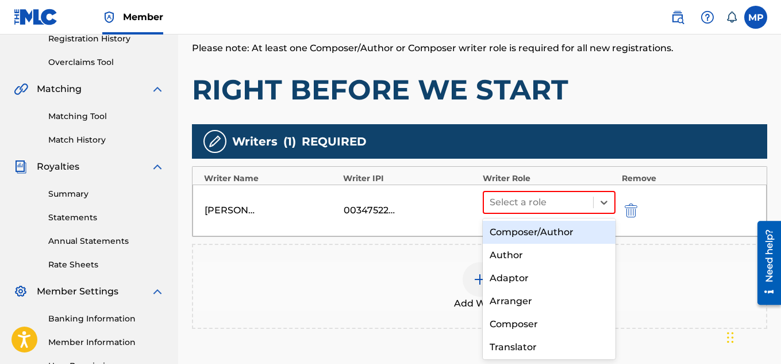
click at [563, 233] on div "Composer/Author" at bounding box center [549, 232] width 133 height 23
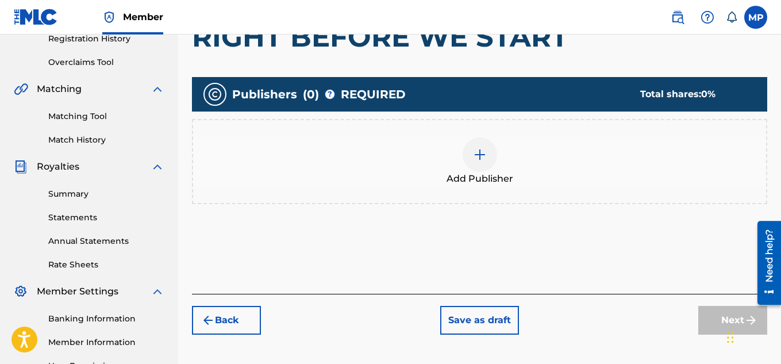
scroll to position [175, 0]
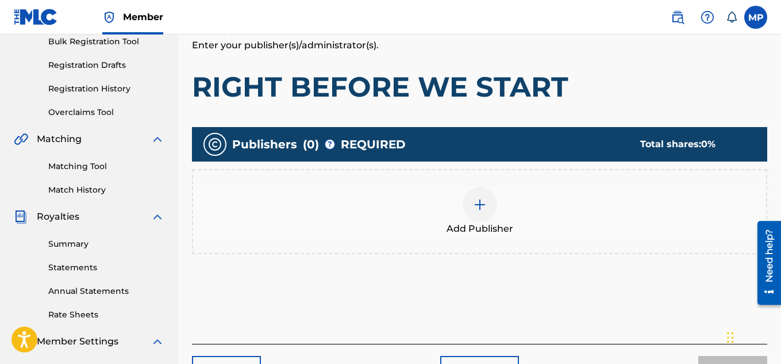
click at [482, 209] on img at bounding box center [480, 205] width 14 height 14
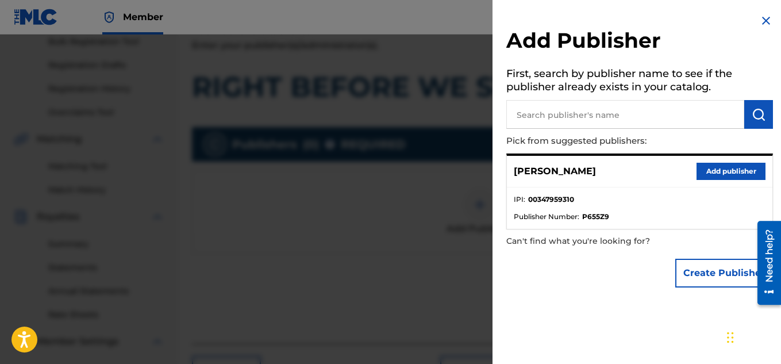
click at [719, 172] on button "Add publisher" at bounding box center [731, 171] width 69 height 17
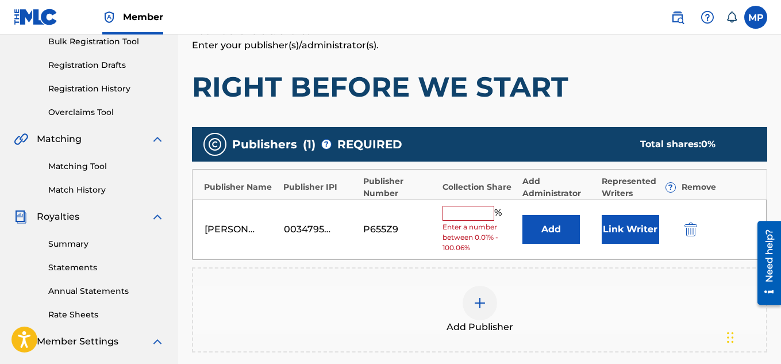
click at [471, 218] on input "text" at bounding box center [469, 213] width 52 height 15
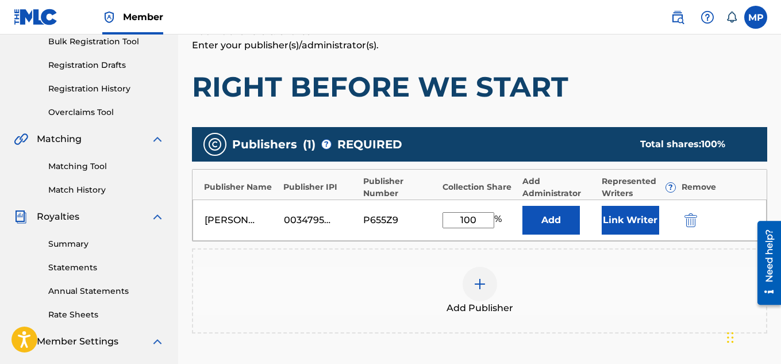
type input "100"
click at [615, 221] on button "Link Writer" at bounding box center [630, 220] width 57 height 29
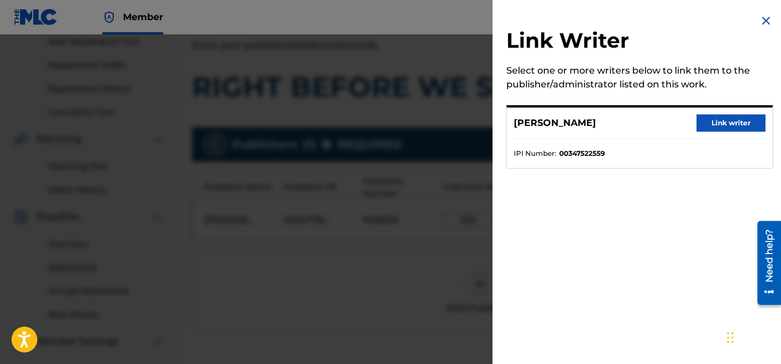
click at [715, 126] on button "Link writer" at bounding box center [731, 122] width 69 height 17
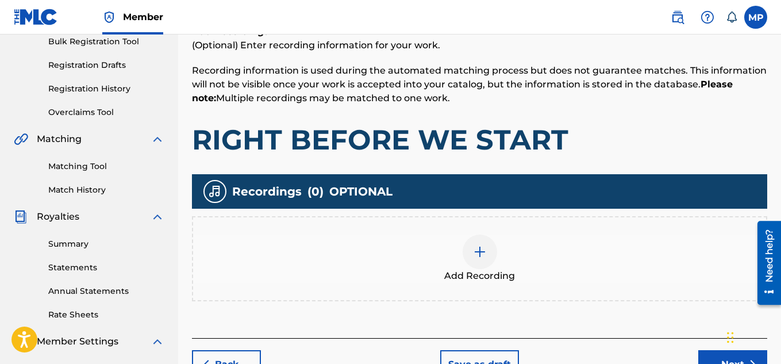
scroll to position [166, 0]
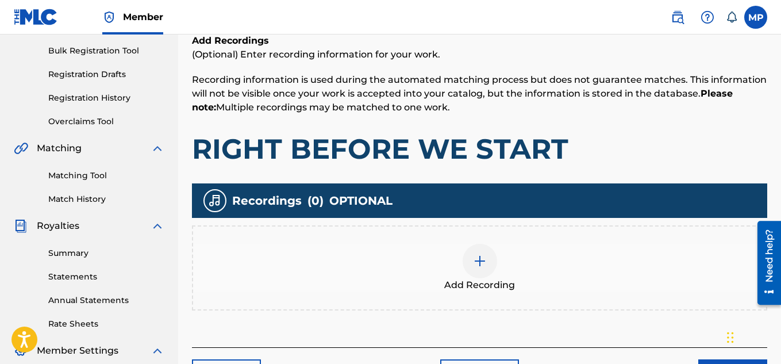
click at [478, 248] on div at bounding box center [480, 261] width 34 height 34
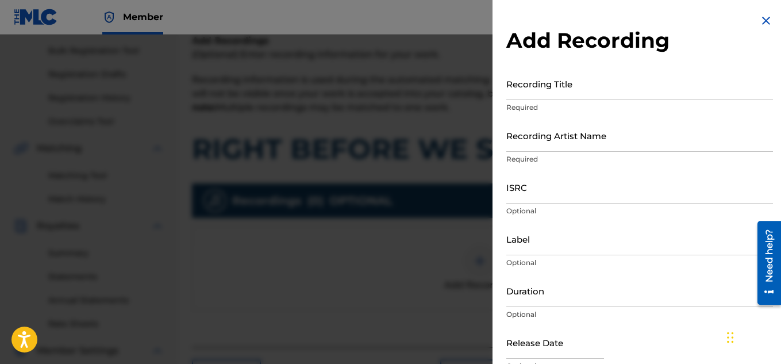
scroll to position [187, 0]
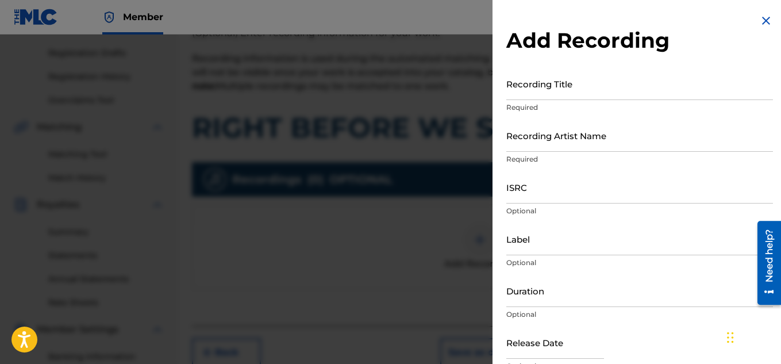
click at [550, 87] on input "Recording Title" at bounding box center [640, 83] width 267 height 33
paste input "RIGHT BEFORE WE START"
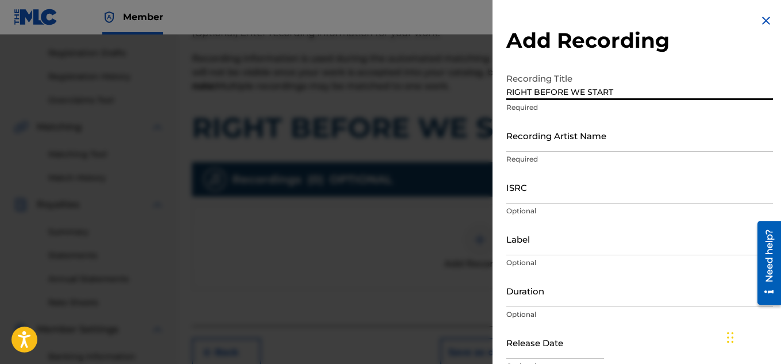
type input "RIGHT BEFORE WE START"
click at [649, 135] on input "Recording Artist Name" at bounding box center [640, 135] width 267 height 33
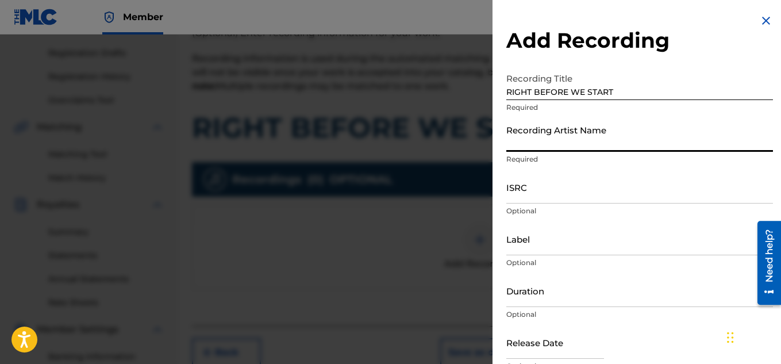
paste input "FLUNKY JUNKY"
type input "FLUNKY JUNKY"
click at [559, 196] on input "ISRC" at bounding box center [640, 187] width 267 height 33
paste input "QZDA81896668"
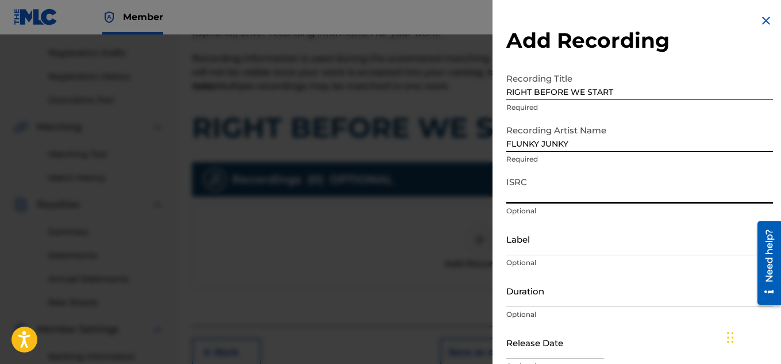
type input "QZDA81896668"
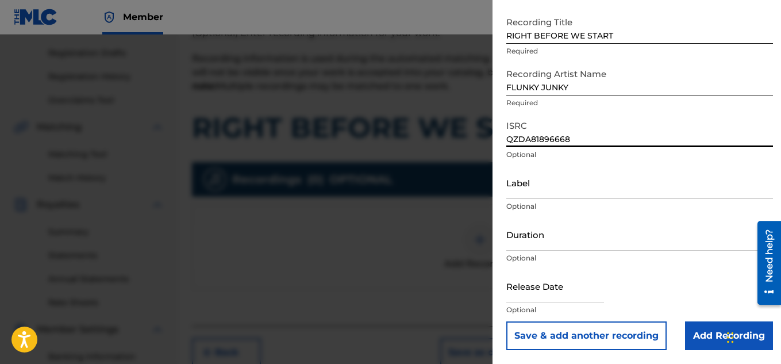
click at [695, 333] on input "Add Recording" at bounding box center [729, 335] width 88 height 29
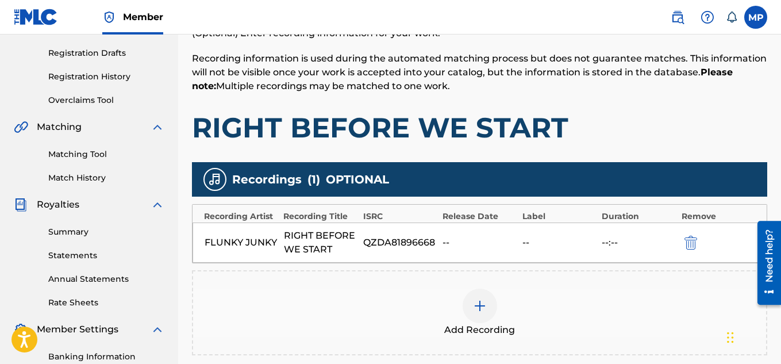
scroll to position [349, 0]
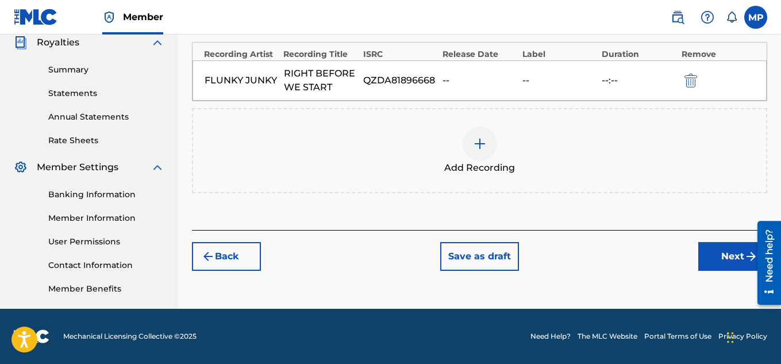
click at [717, 252] on button "Next" at bounding box center [733, 256] width 69 height 29
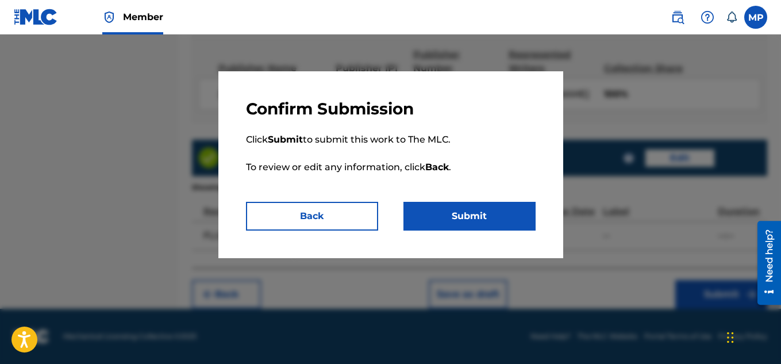
click at [496, 224] on button "Submit" at bounding box center [470, 216] width 132 height 29
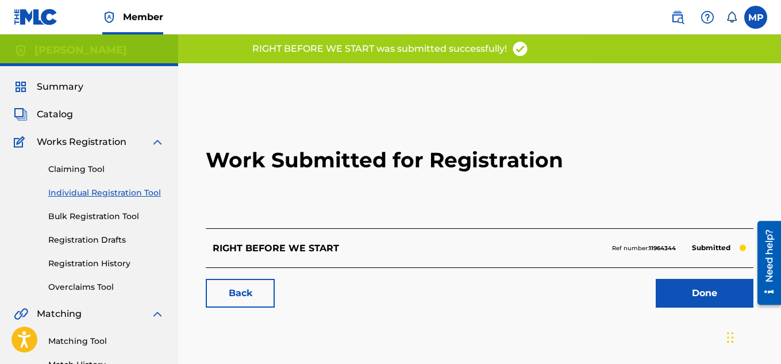
click at [252, 297] on link "Back" at bounding box center [240, 293] width 69 height 29
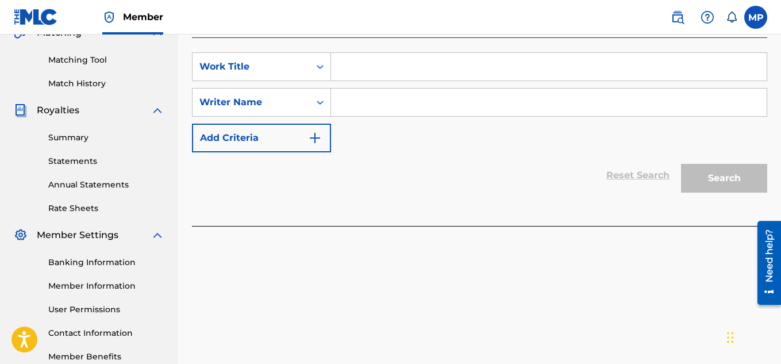
scroll to position [204, 0]
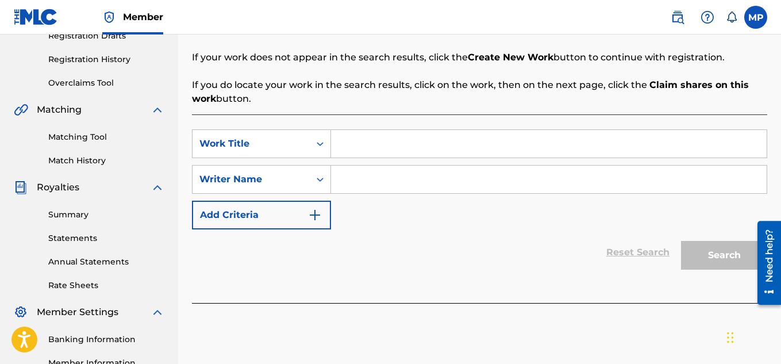
click at [396, 148] on input "Search Form" at bounding box center [549, 144] width 436 height 28
click at [421, 141] on input "Search Form" at bounding box center [549, 144] width 436 height 28
paste input "RESULT DRIVEN"
type input "RESULT DRIVEN"
click at [414, 179] on input "Search Form" at bounding box center [549, 180] width 436 height 28
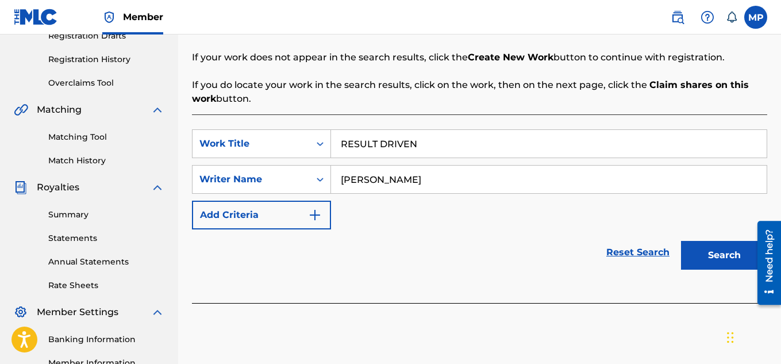
type input "[PERSON_NAME]"
click at [703, 255] on button "Search" at bounding box center [724, 255] width 86 height 29
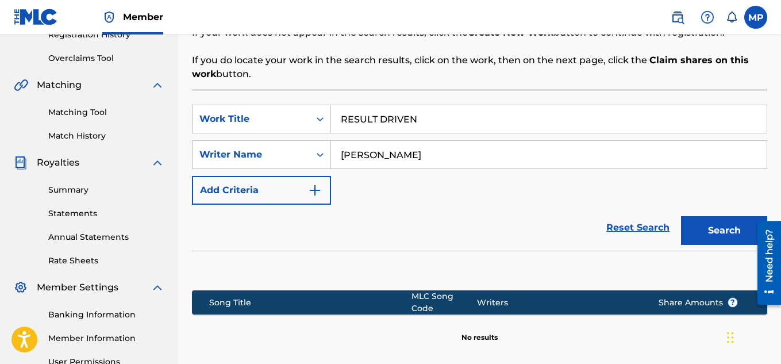
scroll to position [349, 0]
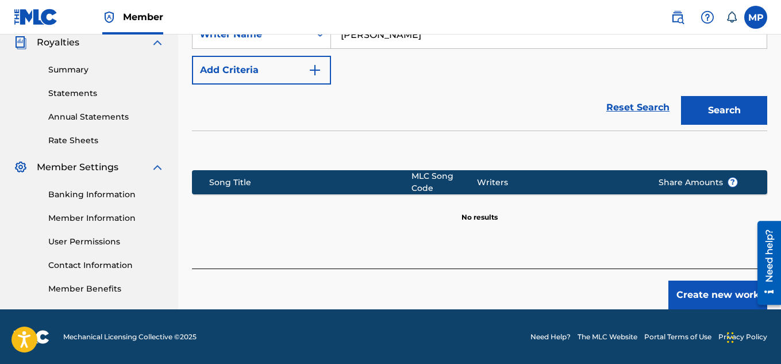
click at [695, 290] on button "Create new work" at bounding box center [718, 295] width 99 height 29
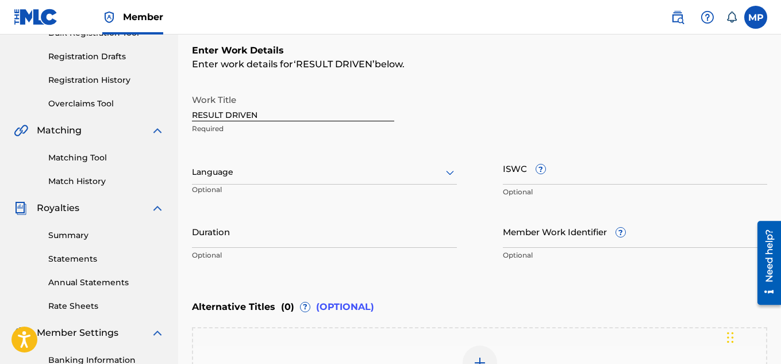
scroll to position [141, 0]
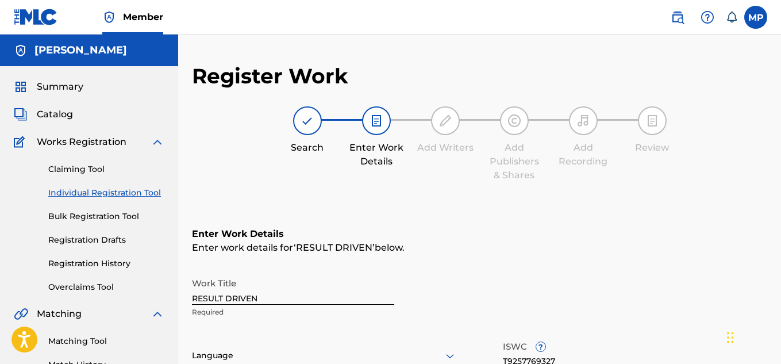
type input "T9257769327"
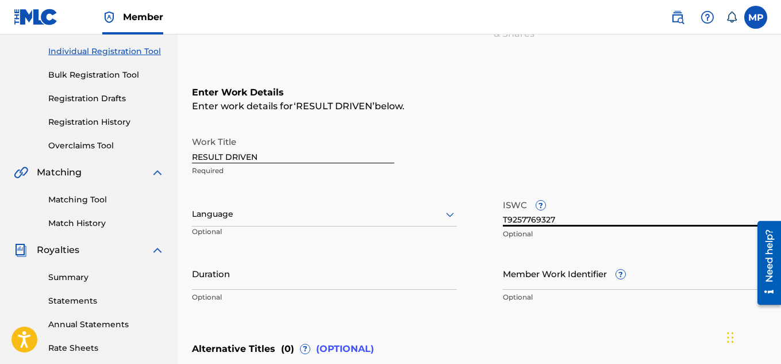
click at [545, 277] on input "Member Work Identifier ?" at bounding box center [635, 273] width 265 height 33
paste input "895393818"
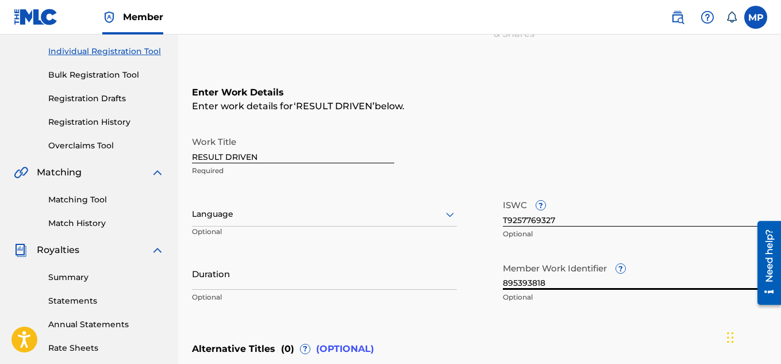
type input "895393818"
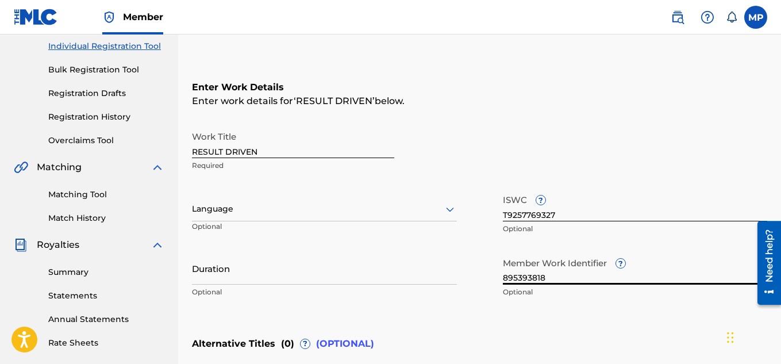
scroll to position [356, 0]
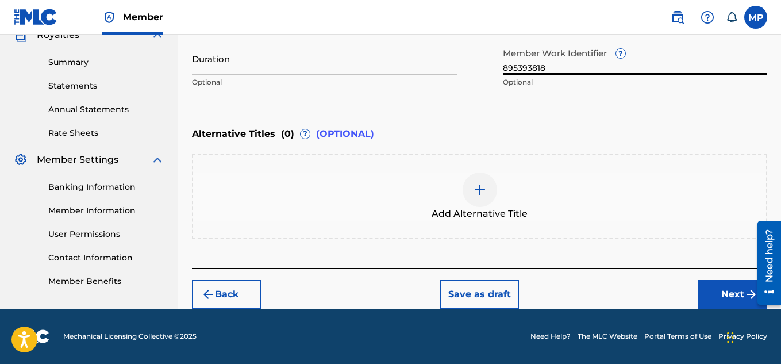
click at [729, 296] on button "Next" at bounding box center [733, 294] width 69 height 29
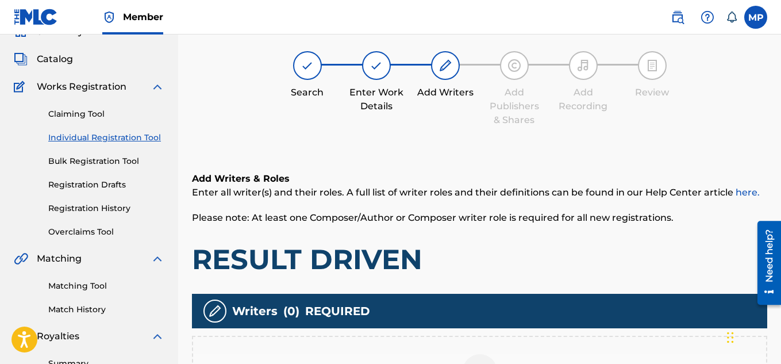
scroll to position [293, 0]
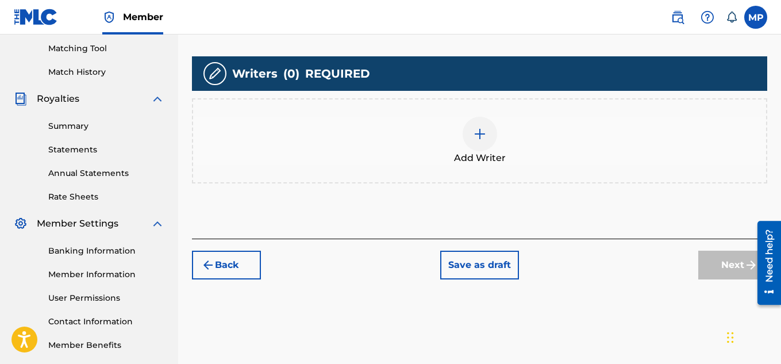
click at [492, 139] on div at bounding box center [480, 134] width 34 height 34
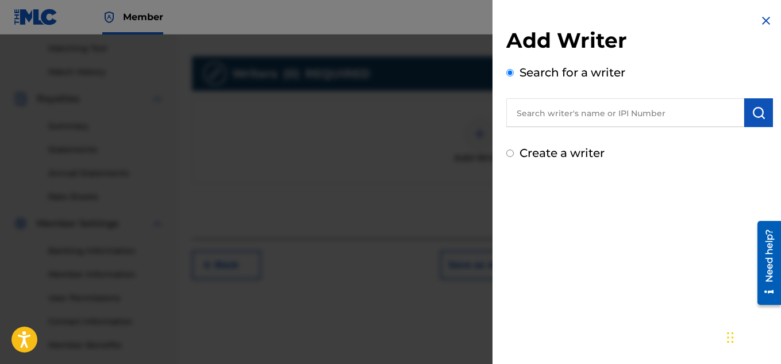
click at [585, 110] on input "text" at bounding box center [626, 112] width 238 height 29
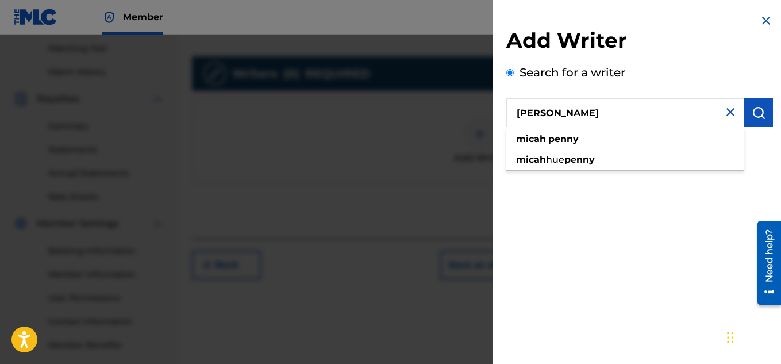
type input "[PERSON_NAME]"
click at [753, 117] on img "submit" at bounding box center [759, 113] width 14 height 14
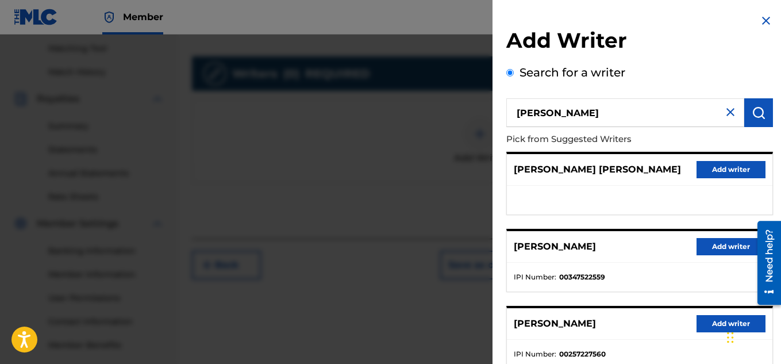
click at [707, 247] on button "Add writer" at bounding box center [731, 246] width 69 height 17
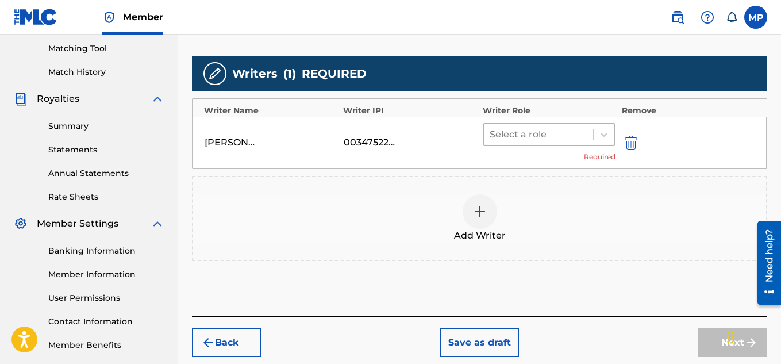
click at [565, 129] on div at bounding box center [539, 134] width 98 height 16
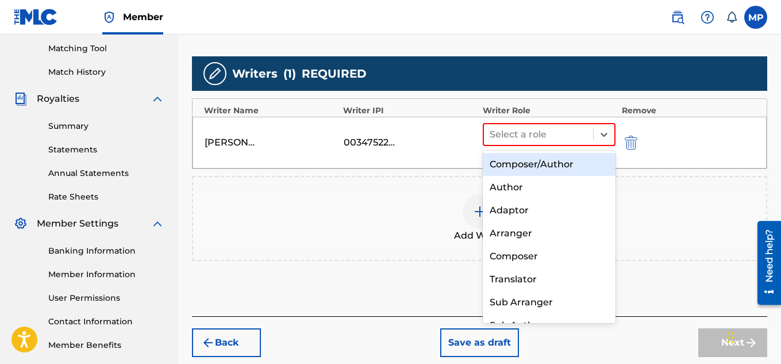
click at [531, 160] on div "Composer/Author" at bounding box center [549, 164] width 133 height 23
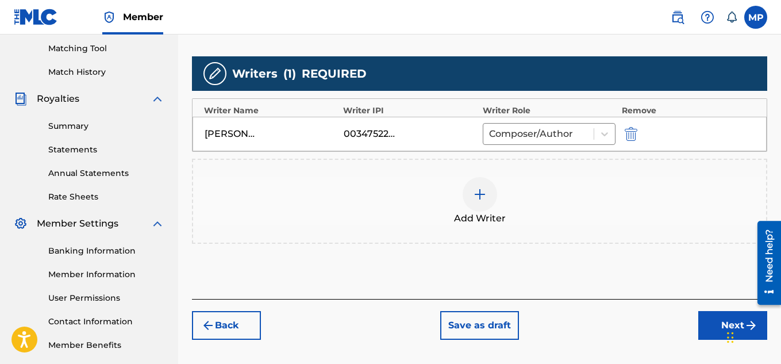
click at [712, 327] on button "Next" at bounding box center [733, 325] width 69 height 29
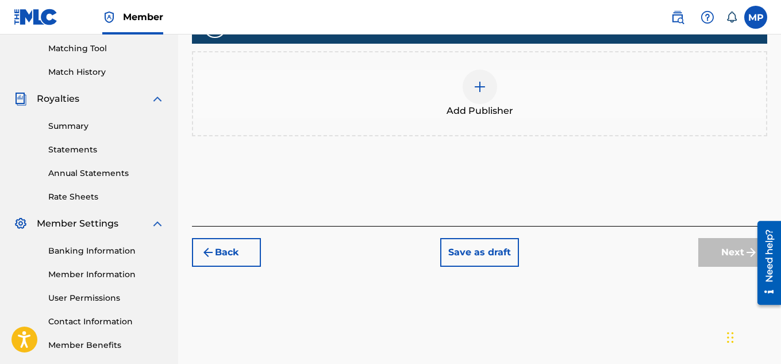
scroll to position [222, 0]
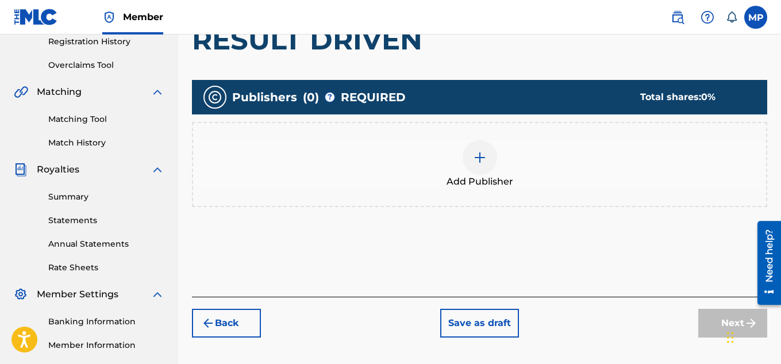
click at [480, 158] on img at bounding box center [480, 158] width 14 height 14
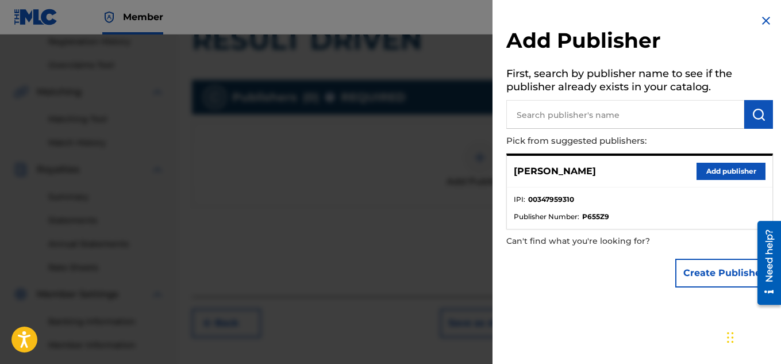
click at [704, 167] on button "Add publisher" at bounding box center [731, 171] width 69 height 17
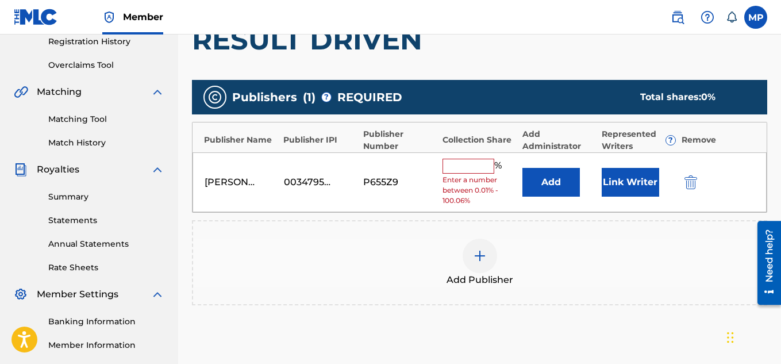
click at [477, 163] on input "text" at bounding box center [469, 166] width 52 height 15
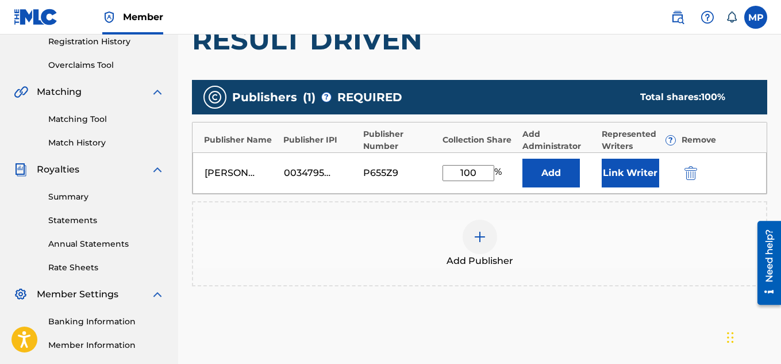
type input "100"
click at [620, 165] on button "Link Writer" at bounding box center [630, 173] width 57 height 29
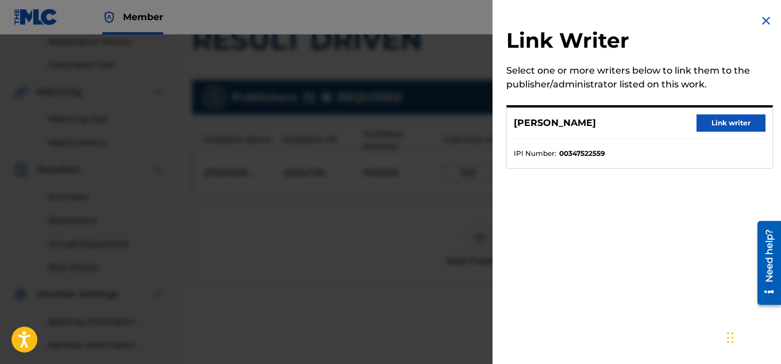
click at [725, 121] on button "Link writer" at bounding box center [731, 122] width 69 height 17
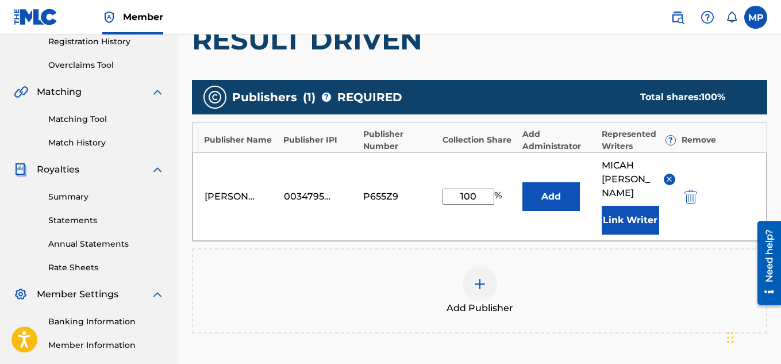
scroll to position [363, 0]
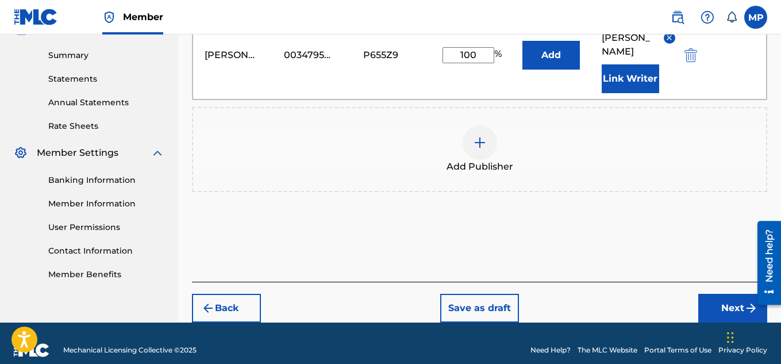
click at [697, 286] on div "Back Save as draft Next" at bounding box center [480, 302] width 576 height 41
click at [706, 294] on button "Next" at bounding box center [733, 308] width 69 height 29
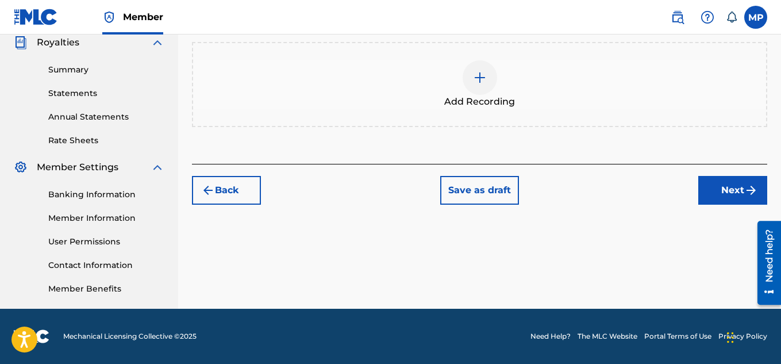
scroll to position [52, 0]
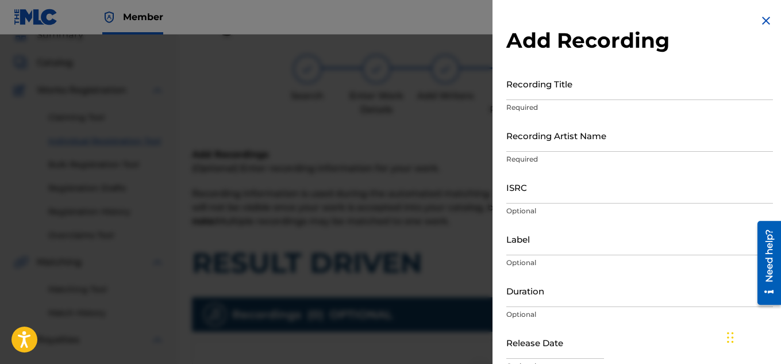
scroll to position [148, 0]
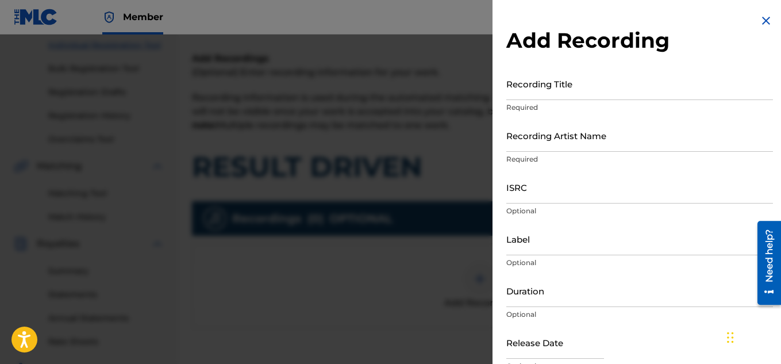
click at [591, 89] on input "Recording Title" at bounding box center [640, 83] width 267 height 33
paste input "RESULT DRIVEN"
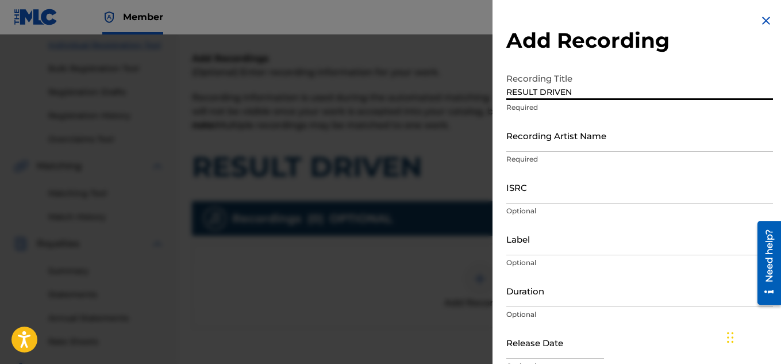
type input "RESULT DRIVEN"
click at [522, 147] on input "Recording Artist Name" at bounding box center [640, 135] width 267 height 33
paste input "FLUNKY JUNKY"
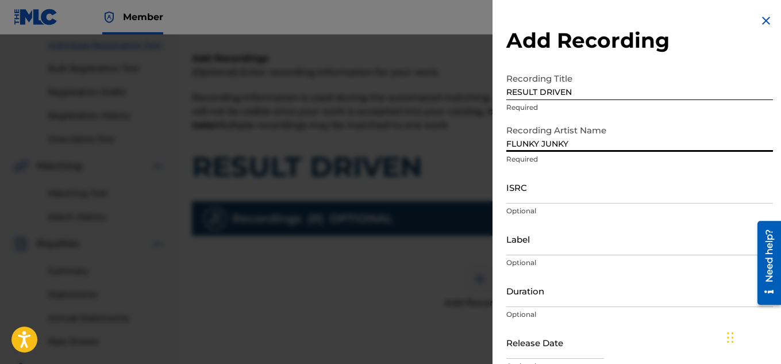
type input "FLUNKY JUNKY"
click at [547, 193] on input "ISRC" at bounding box center [640, 187] width 267 height 33
paste input "QZDA81896679"
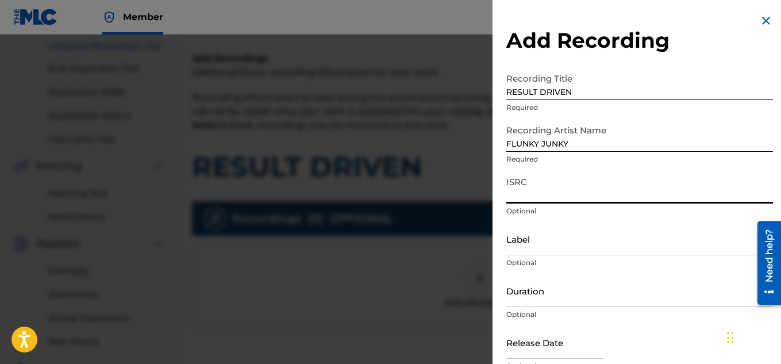
type input "QZDA81896679"
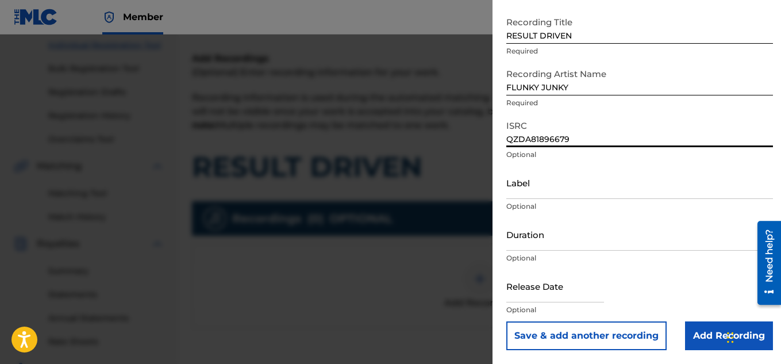
click at [703, 335] on input "Add Recording" at bounding box center [729, 335] width 88 height 29
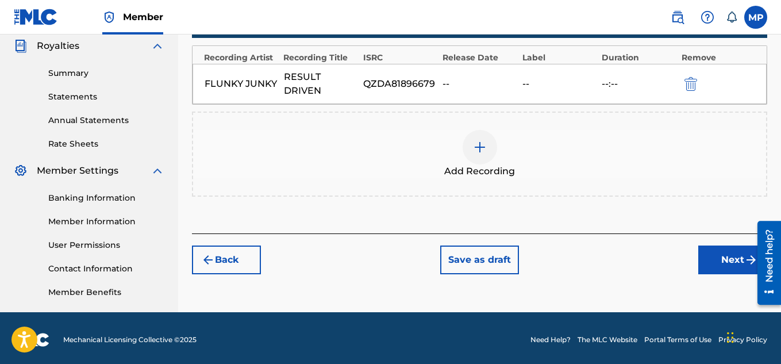
scroll to position [348, 0]
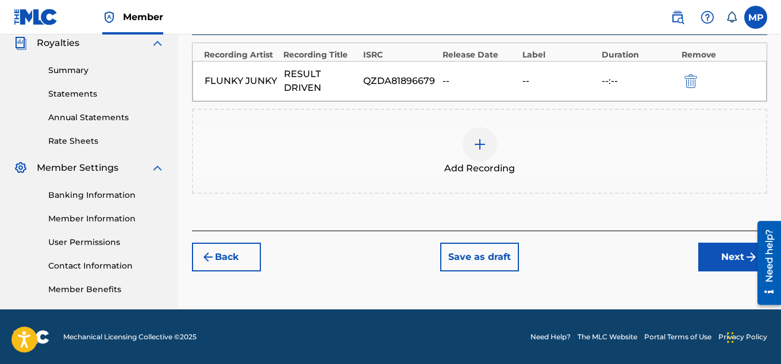
click at [712, 262] on button "Next" at bounding box center [733, 257] width 69 height 29
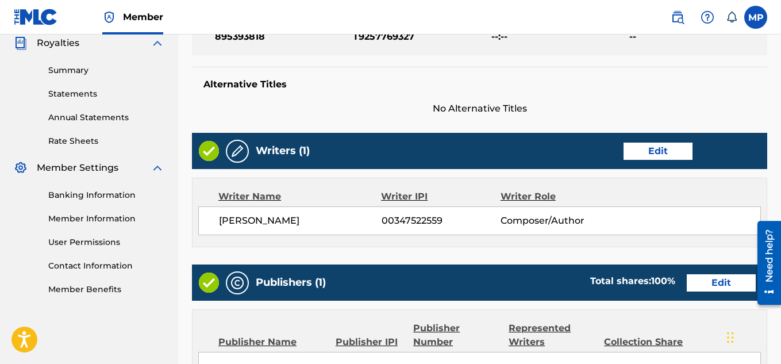
scroll to position [622, 0]
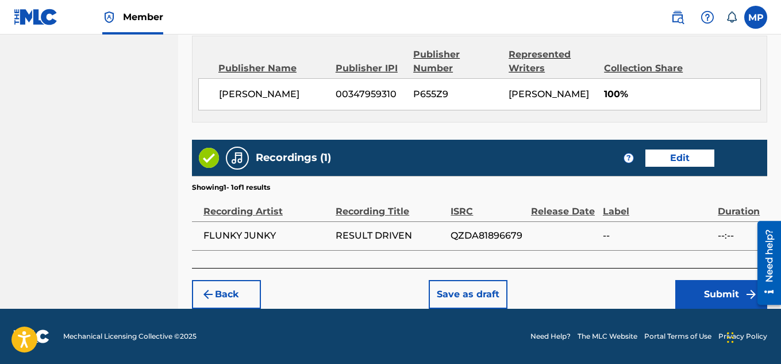
click at [705, 293] on button "Submit" at bounding box center [722, 294] width 92 height 29
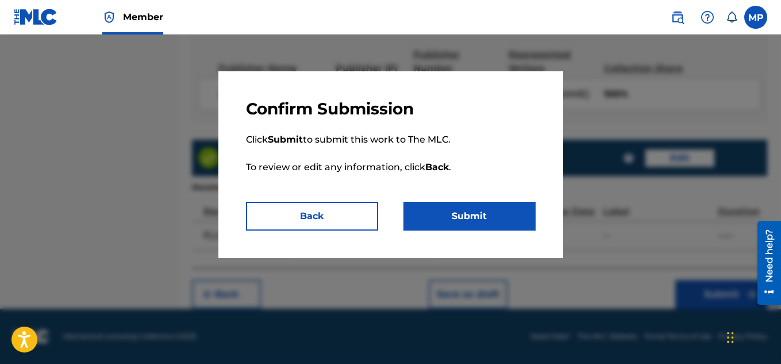
click at [477, 219] on button "Submit" at bounding box center [470, 216] width 132 height 29
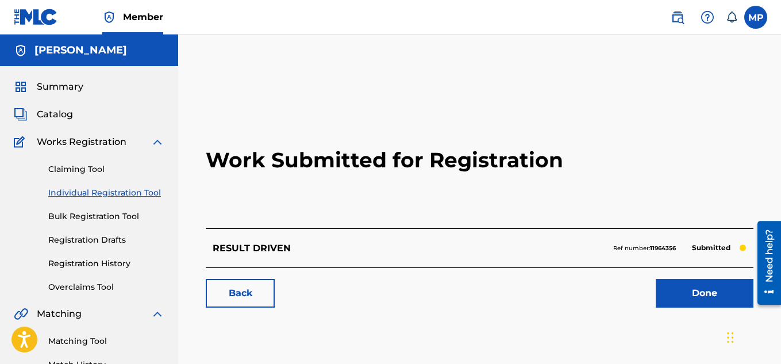
click at [262, 293] on link "Back" at bounding box center [240, 293] width 69 height 29
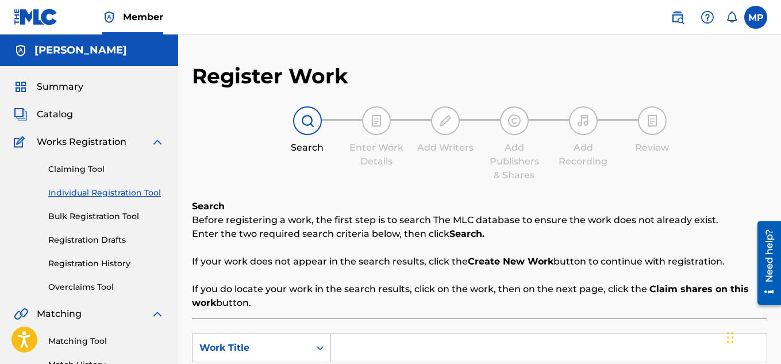
click at [423, 334] on input "Search Form" at bounding box center [549, 348] width 436 height 28
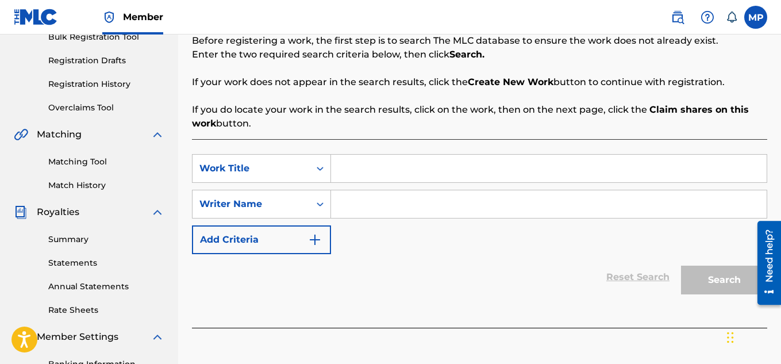
paste input "REAL TIME"
type input "REAL TIME"
click at [405, 202] on input "Search Form" at bounding box center [549, 204] width 436 height 28
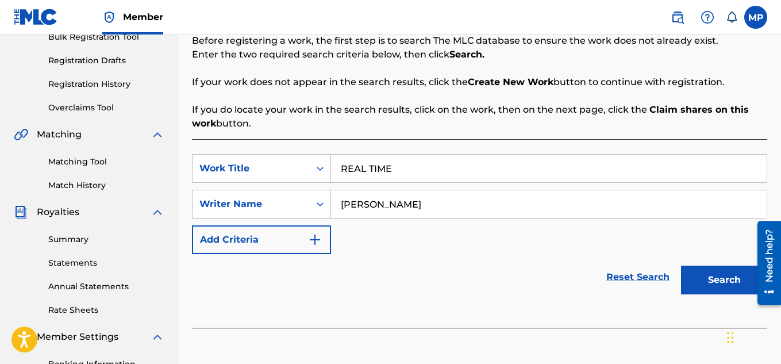
type input "[PERSON_NAME]"
click at [709, 279] on button "Search" at bounding box center [724, 280] width 86 height 29
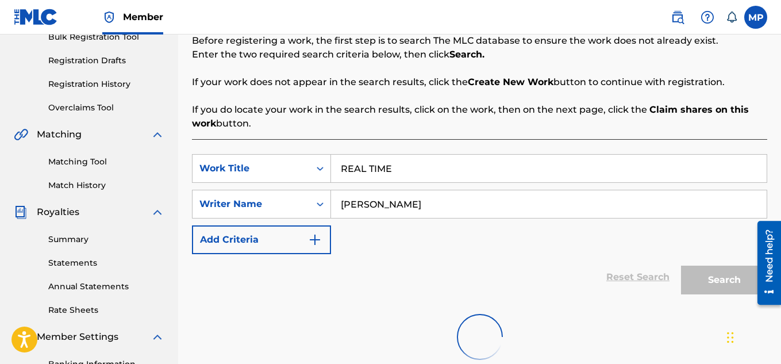
scroll to position [345, 0]
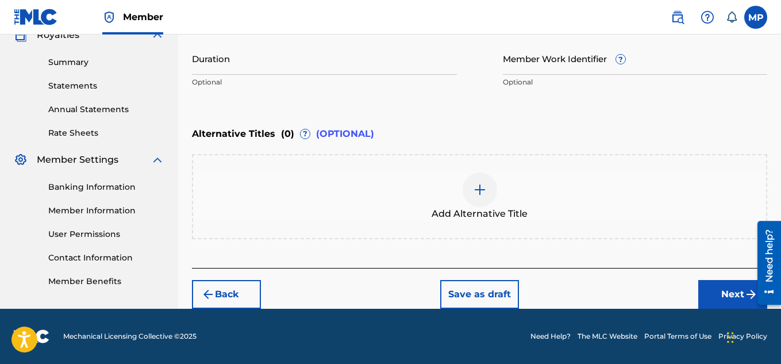
scroll to position [158, 0]
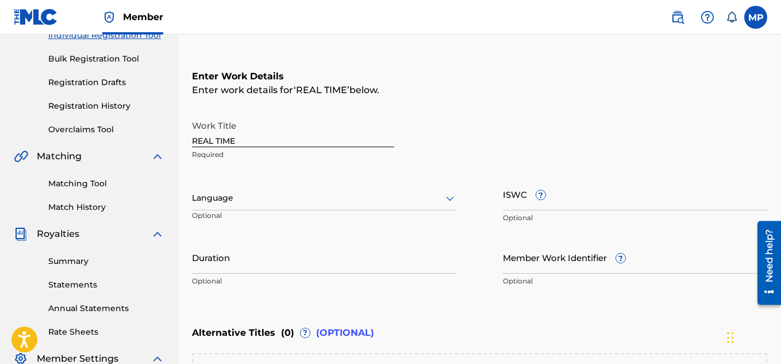
click at [613, 204] on input "ISWC ?" at bounding box center [635, 194] width 265 height 33
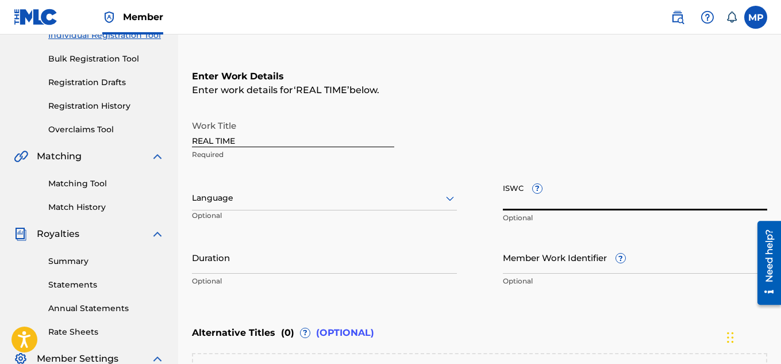
paste input "REAL TIME"
type input "REAL TIME"
paste input "T9257771270"
type input "T9257771270"
click at [570, 259] on input "Member Work Identifier ?" at bounding box center [635, 257] width 265 height 33
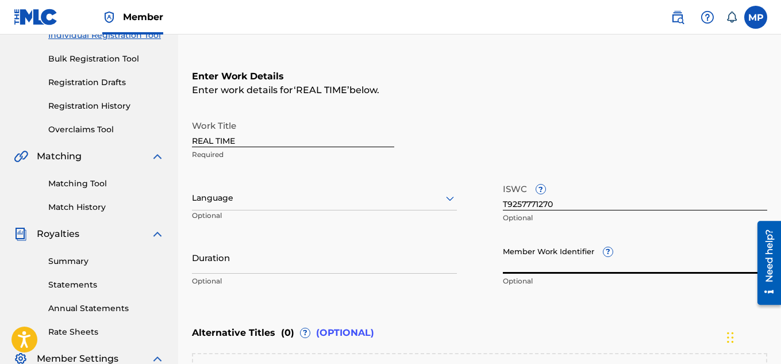
paste input "895393911"
type input "895393911"
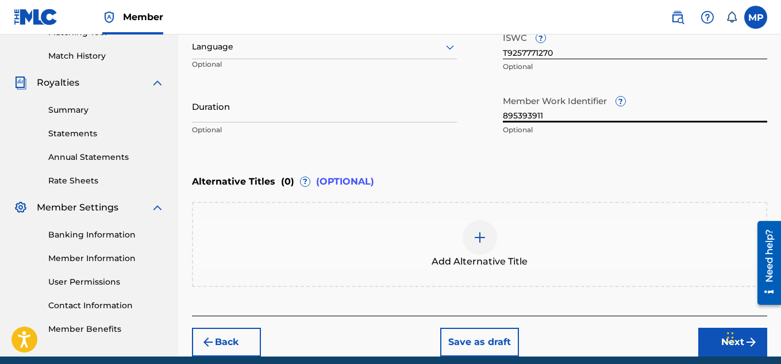
click at [715, 344] on button "Next" at bounding box center [733, 342] width 69 height 29
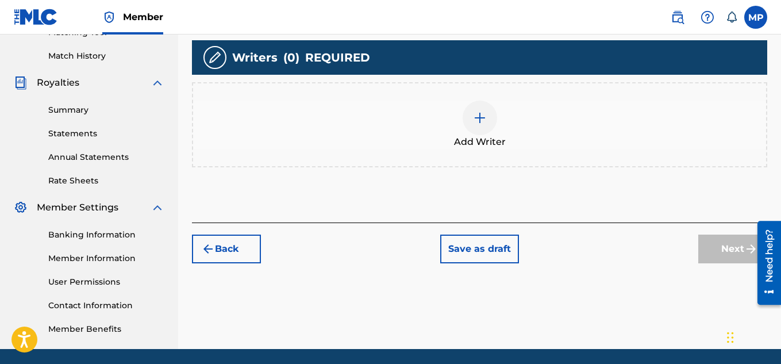
scroll to position [183, 0]
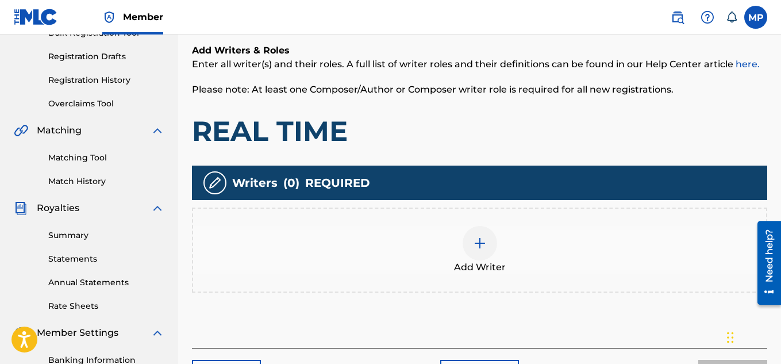
click at [488, 226] on div at bounding box center [480, 243] width 34 height 34
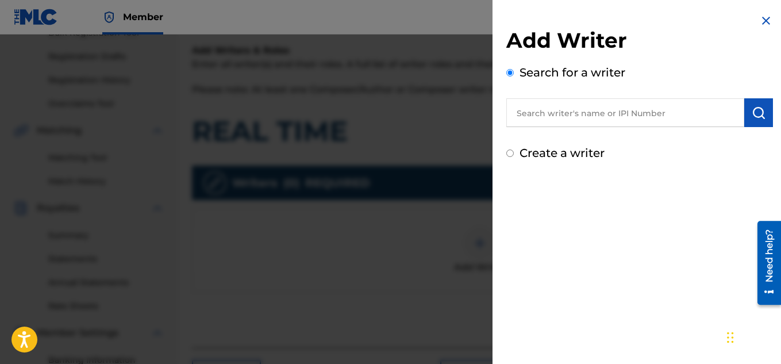
scroll to position [228, 0]
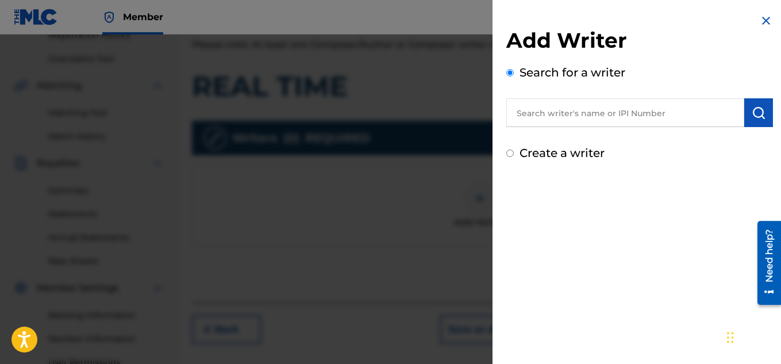
click at [577, 117] on input "text" at bounding box center [626, 112] width 238 height 29
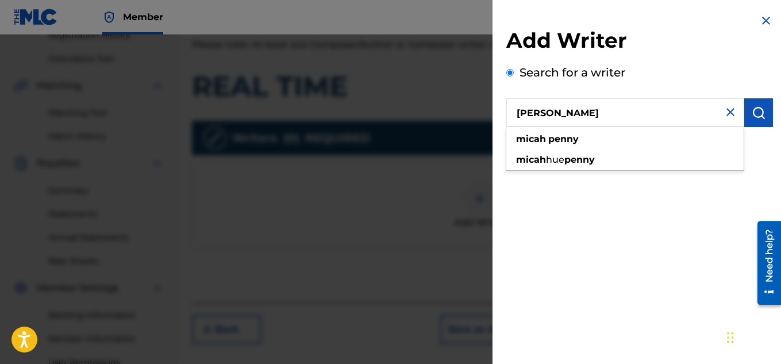
type input "[PERSON_NAME]"
click at [752, 112] on img "submit" at bounding box center [759, 113] width 14 height 14
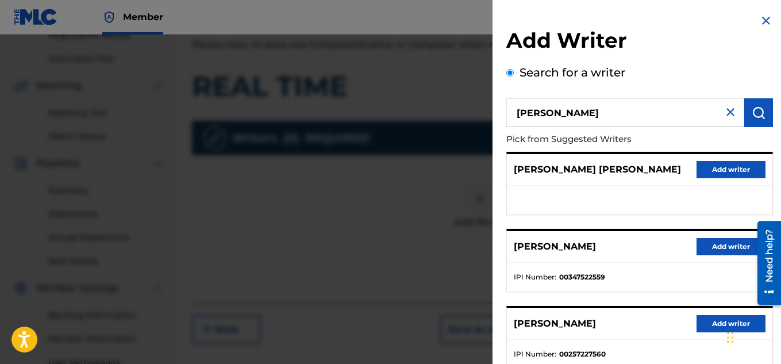
click at [707, 239] on button "Add writer" at bounding box center [731, 246] width 69 height 17
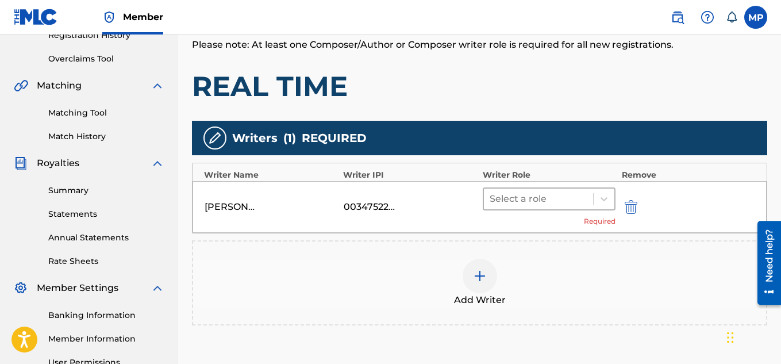
click at [568, 198] on div at bounding box center [539, 199] width 98 height 16
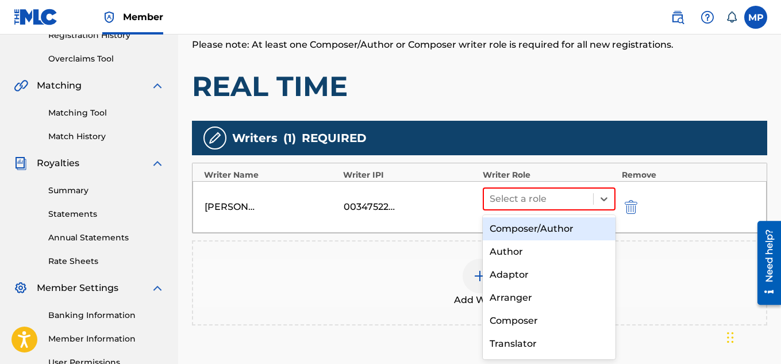
click at [537, 227] on div "Composer/Author" at bounding box center [549, 228] width 133 height 23
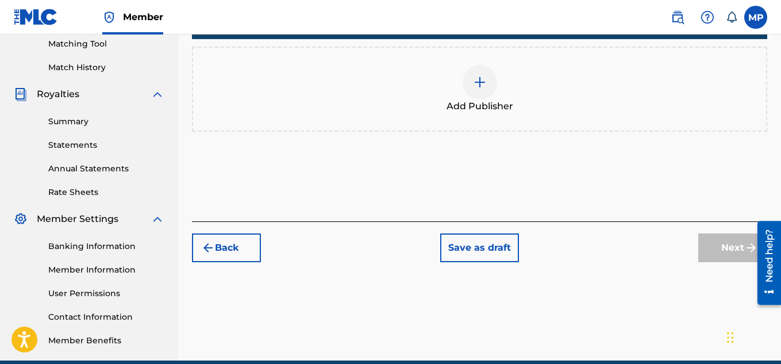
click at [483, 99] on div at bounding box center [480, 82] width 34 height 34
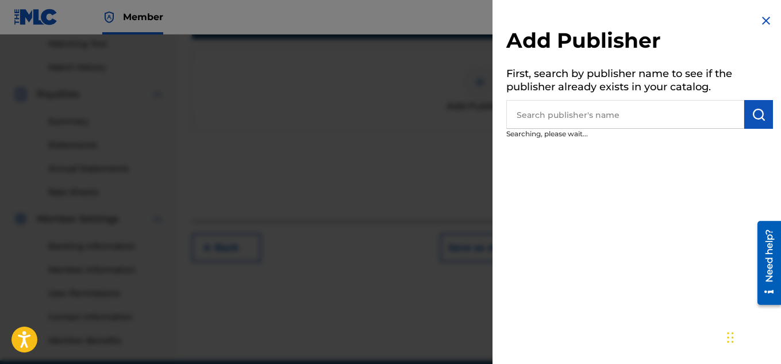
scroll to position [207, 0]
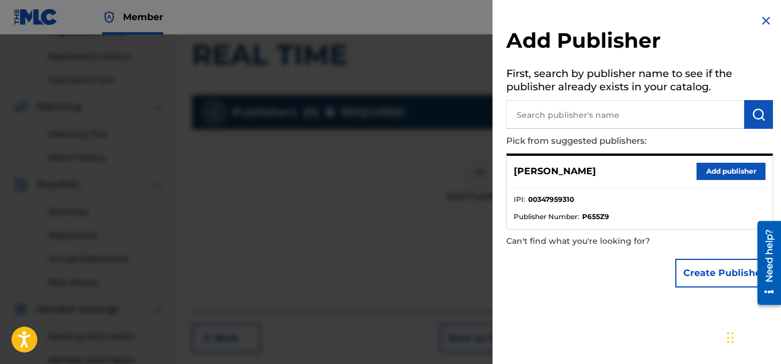
click at [726, 175] on button "Add publisher" at bounding box center [731, 171] width 69 height 17
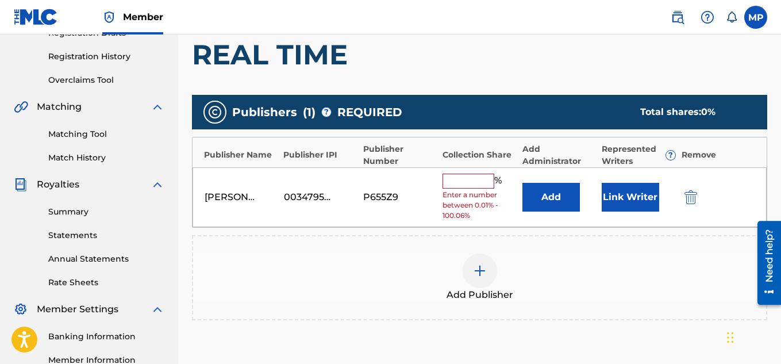
click at [470, 185] on input "text" at bounding box center [469, 181] width 52 height 15
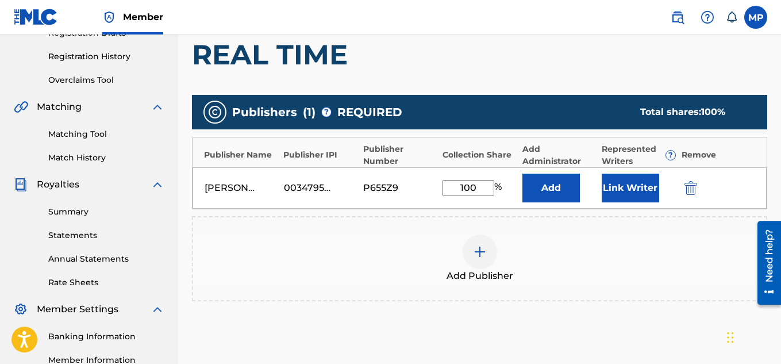
type input "100"
click at [622, 191] on button "Link Writer" at bounding box center [630, 188] width 57 height 29
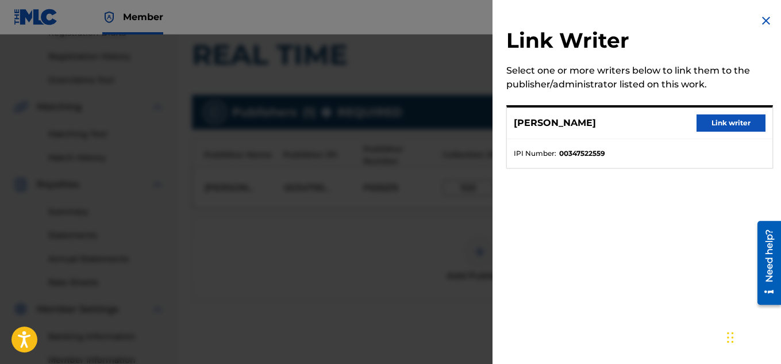
click at [722, 120] on button "Link writer" at bounding box center [731, 122] width 69 height 17
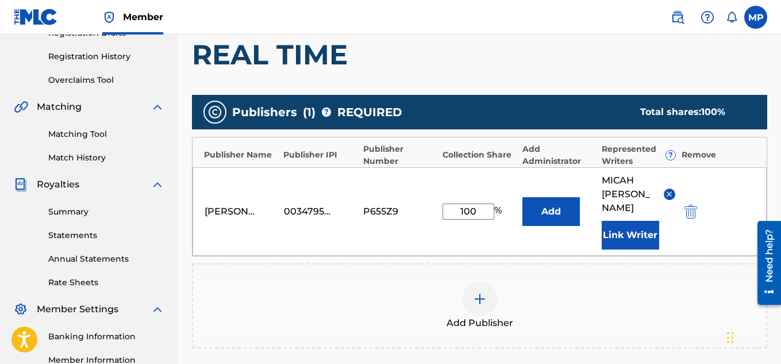
scroll to position [363, 0]
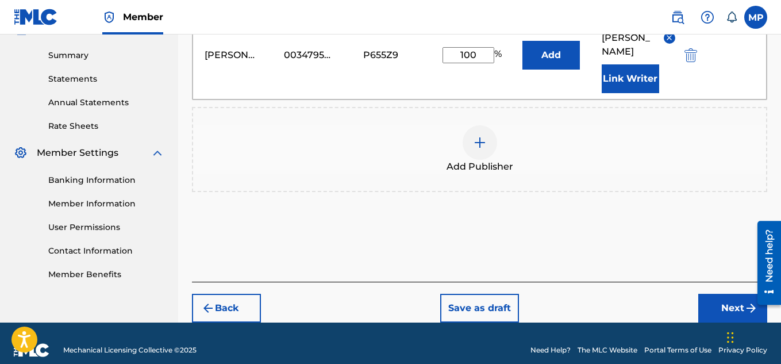
click at [722, 298] on button "Next" at bounding box center [733, 308] width 69 height 29
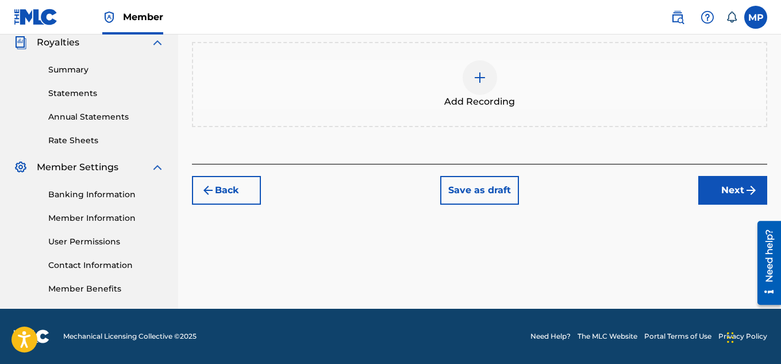
scroll to position [186, 0]
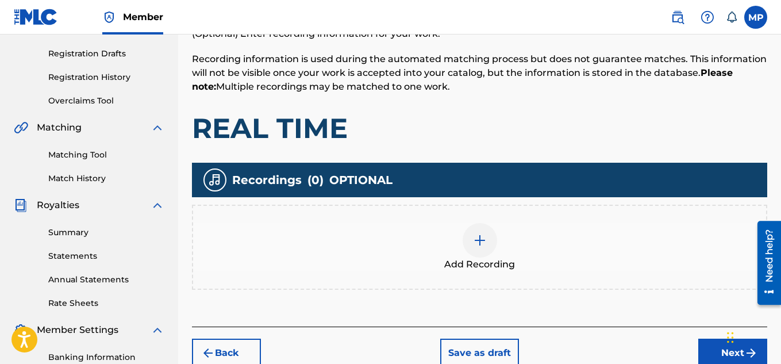
click at [476, 223] on div at bounding box center [480, 240] width 34 height 34
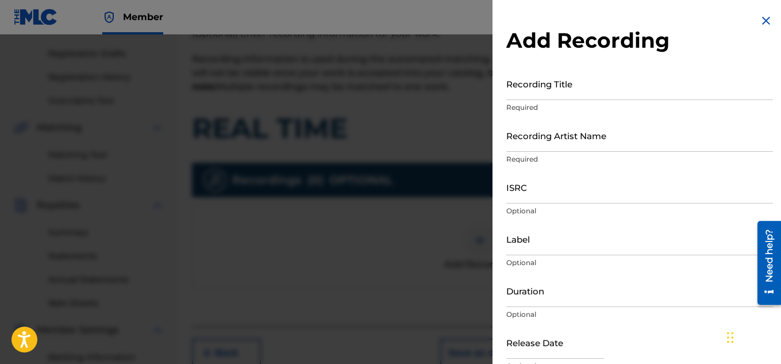
scroll to position [227, 0]
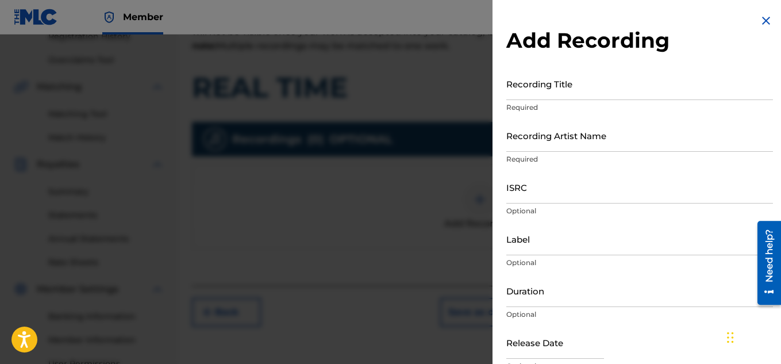
click at [555, 88] on input "Recording Title" at bounding box center [640, 83] width 267 height 33
paste input "895393911"
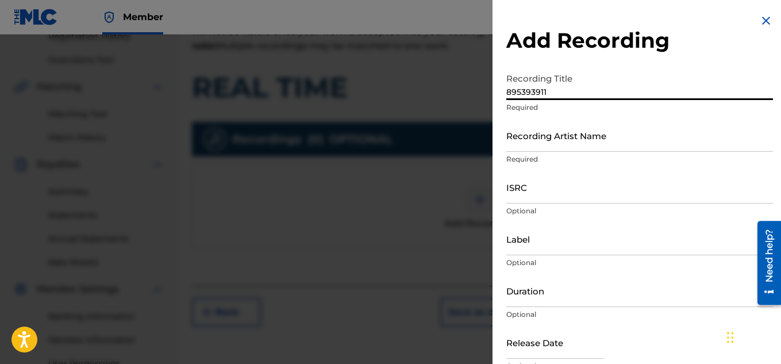
click at [577, 94] on input "895393911" at bounding box center [640, 83] width 267 height 33
paste input "REAL TIME"
type input "REAL TIME"
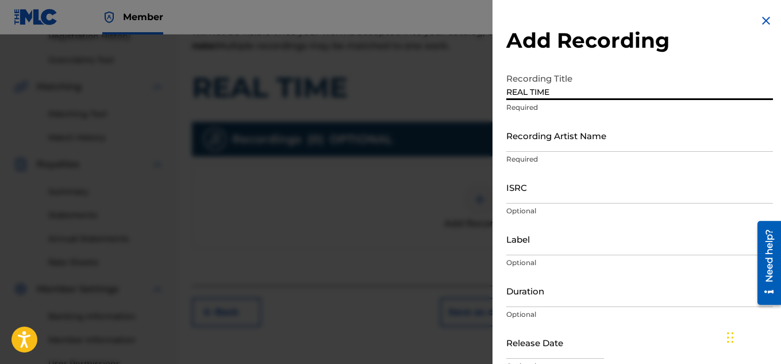
click at [569, 148] on input "Recording Artist Name" at bounding box center [640, 135] width 267 height 33
paste input "FLUNKY JUNKY"
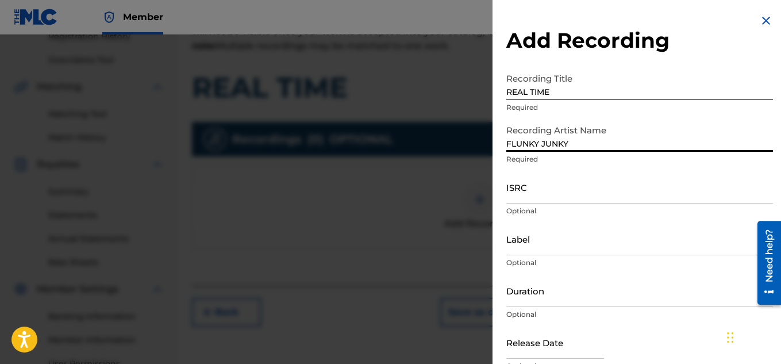
type input "FLUNKY JUNKY"
click at [555, 198] on input "ISRC" at bounding box center [640, 187] width 267 height 33
paste input "QZDA81896233"
type input "QZDA81896233"
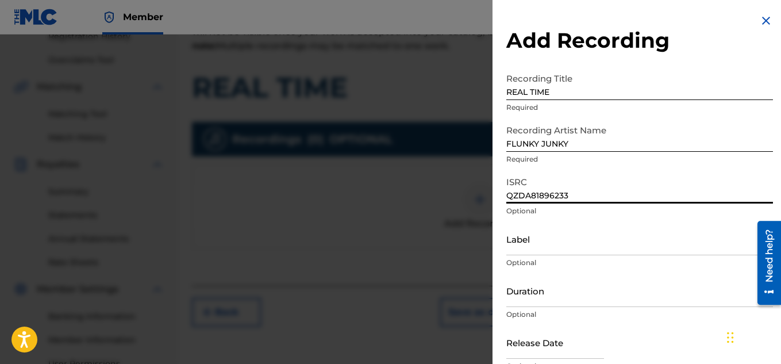
scroll to position [56, 0]
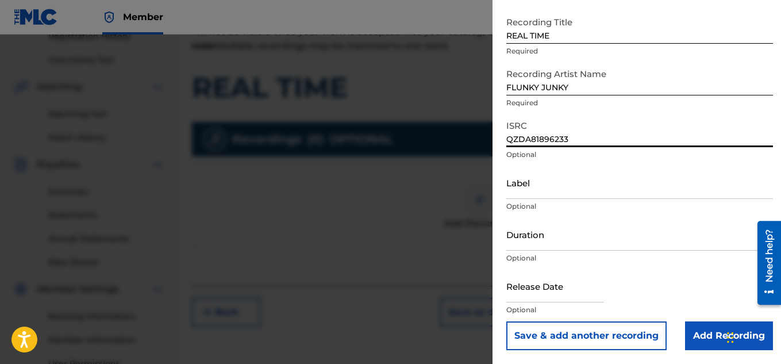
click at [706, 337] on input "Add Recording" at bounding box center [729, 335] width 88 height 29
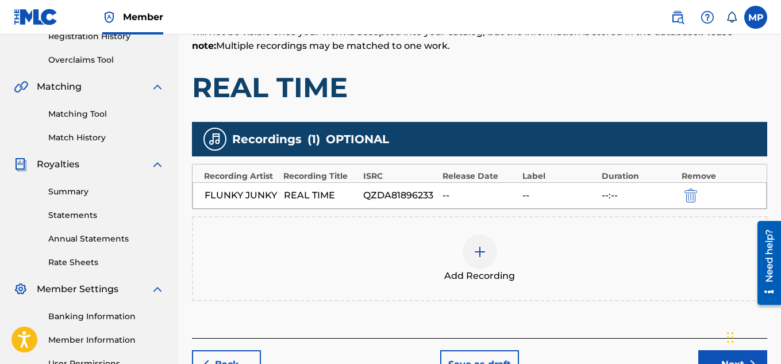
click at [706, 338] on div "Back Save as draft Next" at bounding box center [480, 358] width 576 height 41
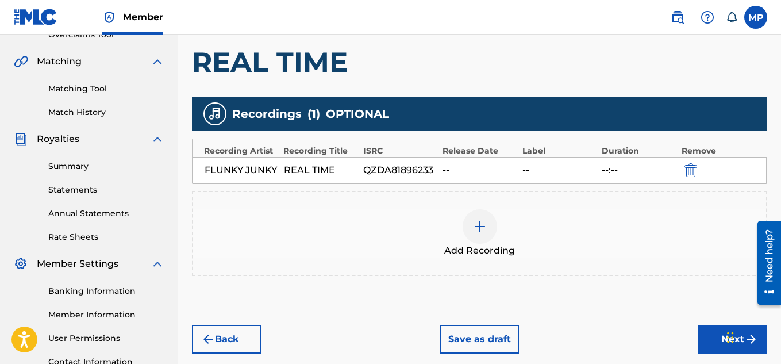
scroll to position [277, 0]
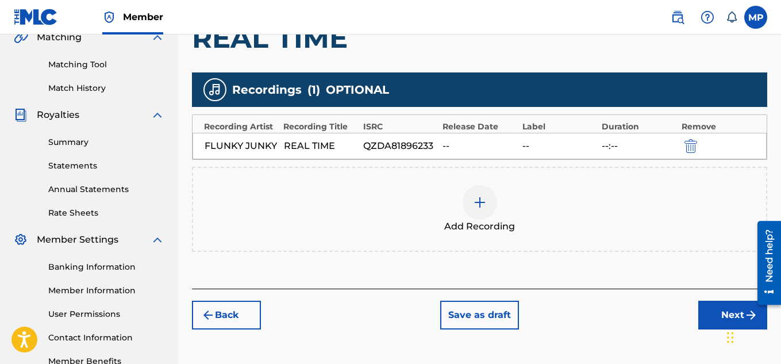
click at [715, 312] on button "Next" at bounding box center [733, 315] width 69 height 29
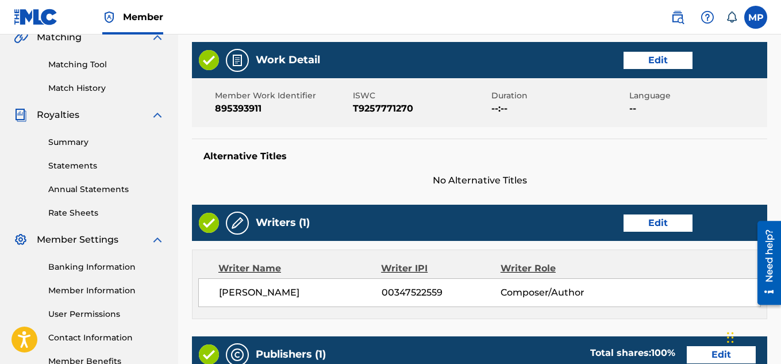
scroll to position [622, 0]
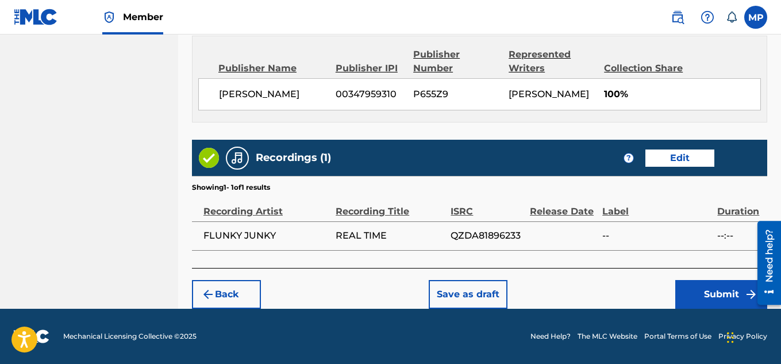
click at [704, 290] on button "Submit" at bounding box center [722, 294] width 92 height 29
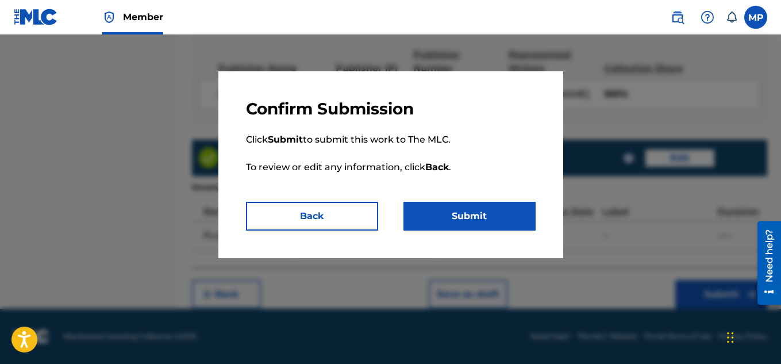
click at [498, 208] on button "Submit" at bounding box center [470, 216] width 132 height 29
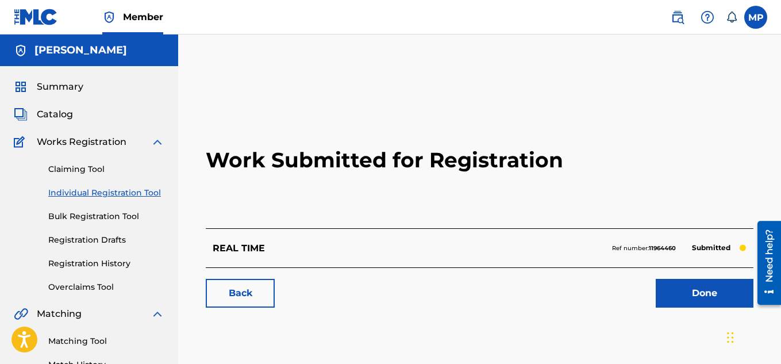
click at [253, 287] on link "Back" at bounding box center [240, 293] width 69 height 29
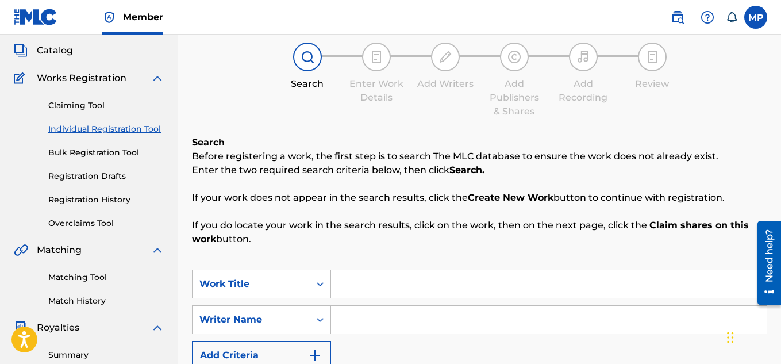
scroll to position [114, 0]
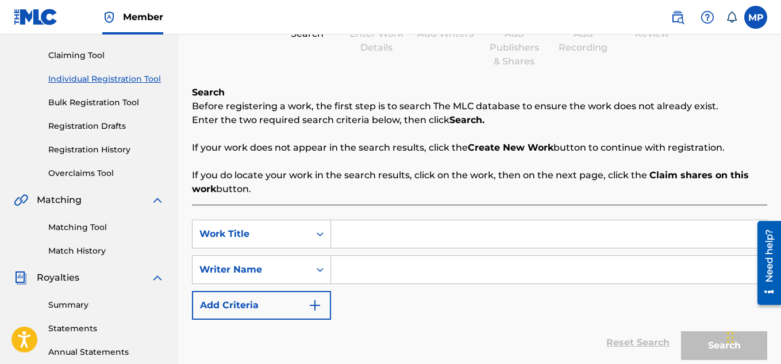
click at [351, 233] on input "Search Form" at bounding box center [549, 234] width 436 height 28
paste input "QZDA81896233"
click at [398, 234] on input "QZDA81896233" at bounding box center [549, 234] width 436 height 28
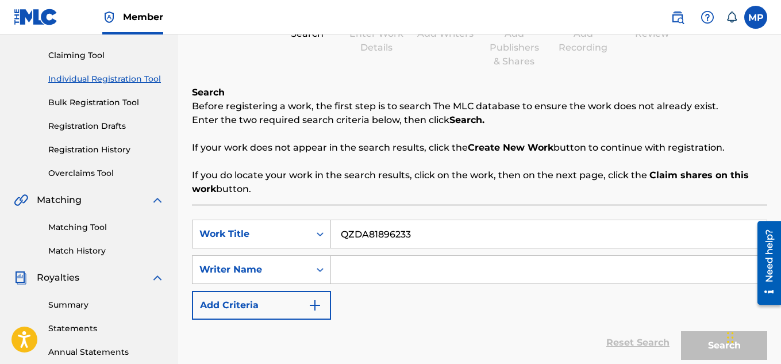
click at [398, 234] on input "QZDA81896233" at bounding box center [549, 234] width 436 height 28
paste input "RACING AHEAD"
type input "RACING AHEAD"
click at [371, 269] on input "Search Form" at bounding box center [549, 270] width 436 height 28
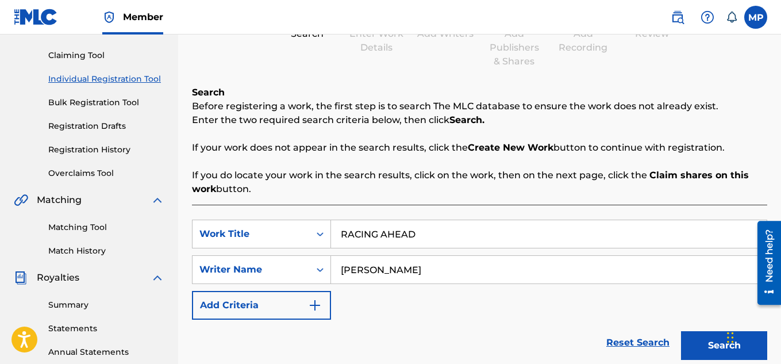
scroll to position [199, 0]
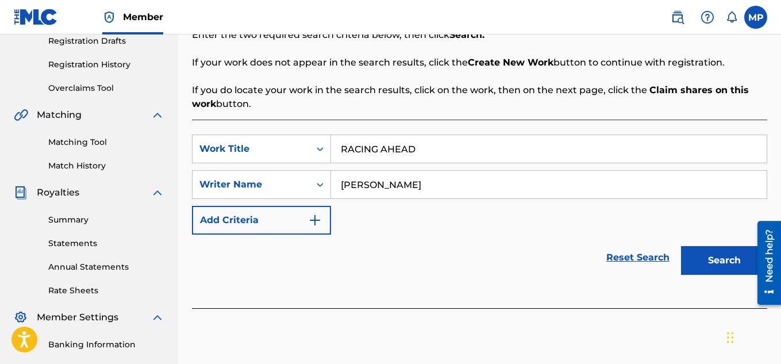
type input "[PERSON_NAME]"
click at [727, 260] on button "Search" at bounding box center [724, 260] width 86 height 29
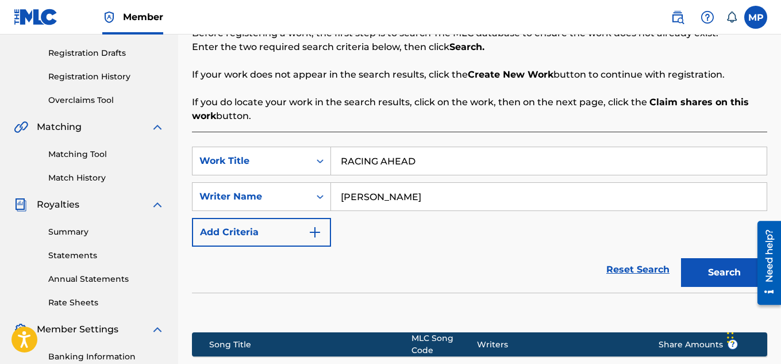
scroll to position [320, 0]
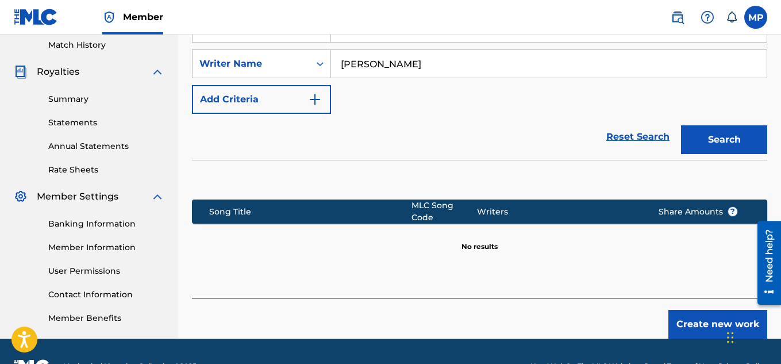
click at [685, 314] on button "Create new work" at bounding box center [718, 324] width 99 height 29
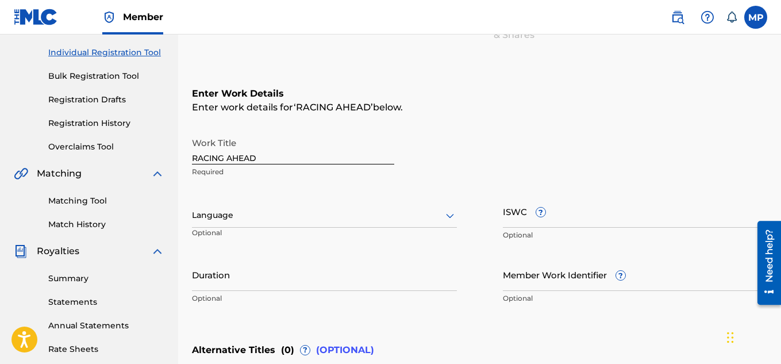
scroll to position [94, 0]
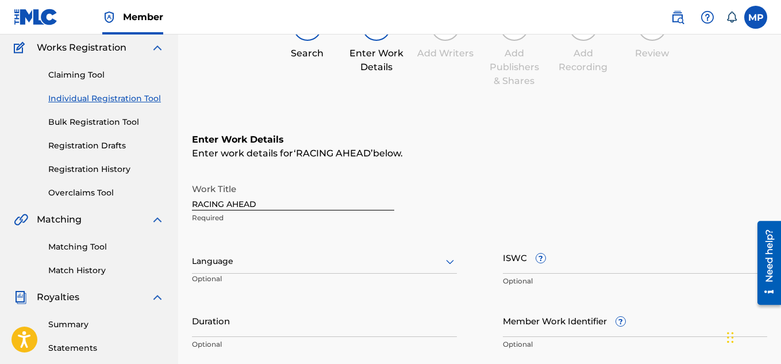
click at [627, 269] on input "ISWC ?" at bounding box center [635, 257] width 265 height 33
paste input "T9257770415"
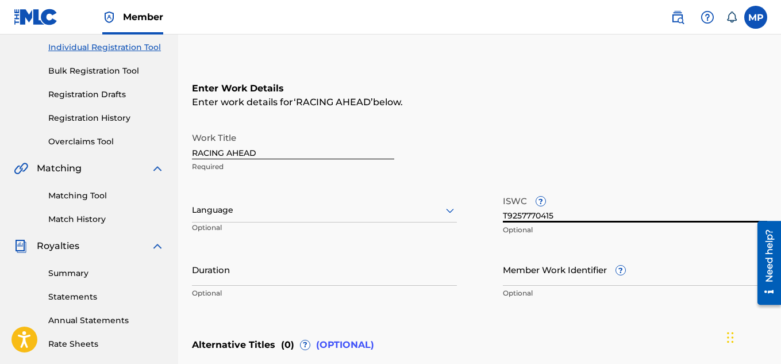
type input "T9257770415"
click at [530, 277] on input "Member Work Identifier ?" at bounding box center [635, 269] width 265 height 33
paste input "895393873"
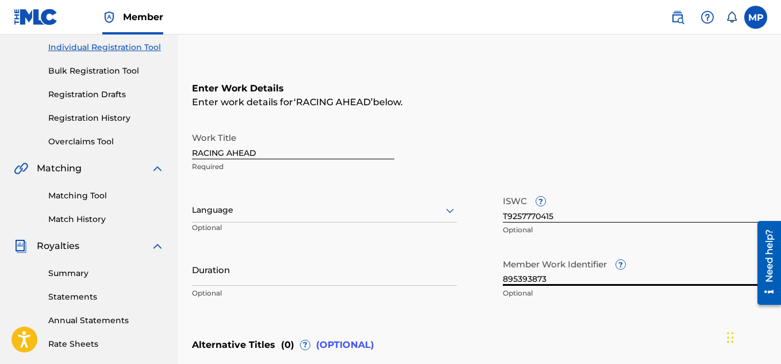
type input "895393873"
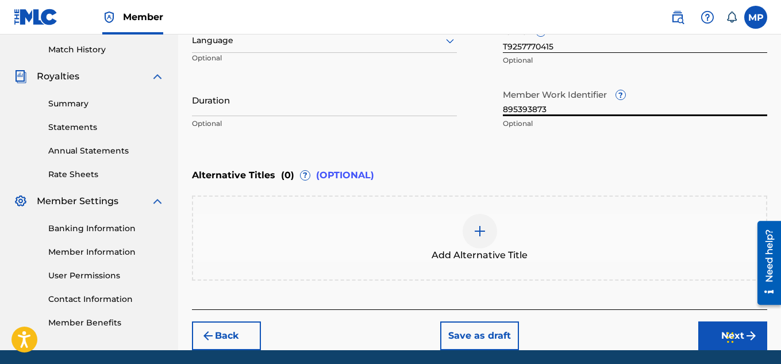
scroll to position [318, 0]
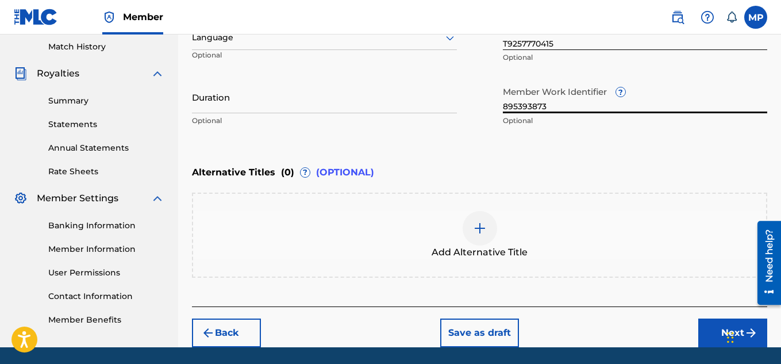
click at [703, 335] on button "Next" at bounding box center [733, 333] width 69 height 29
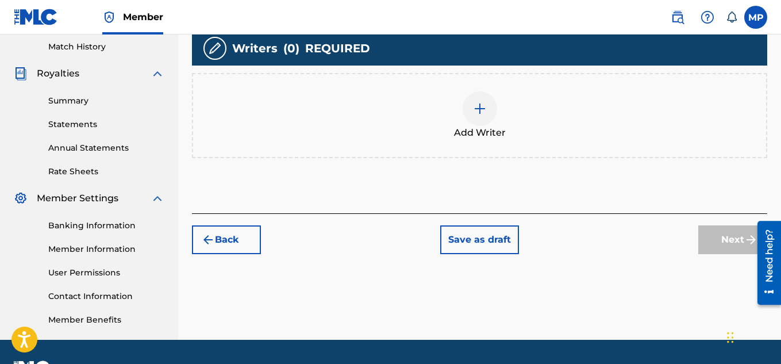
scroll to position [250, 0]
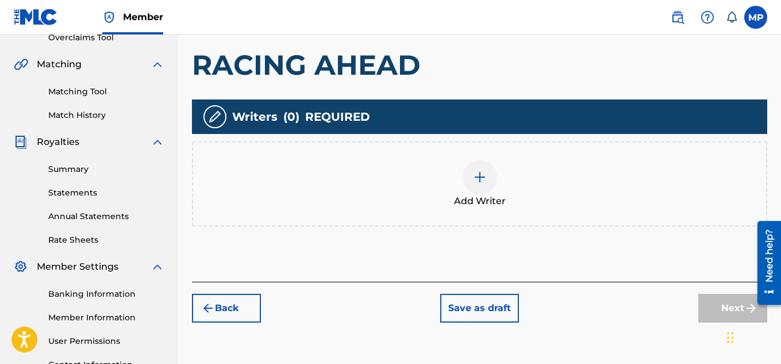
click at [482, 178] on img at bounding box center [480, 177] width 14 height 14
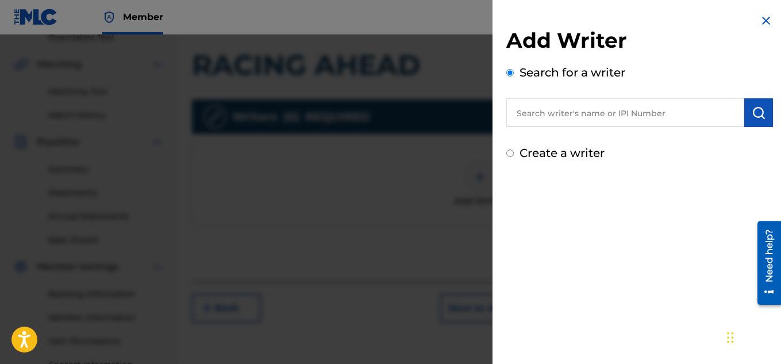
click at [625, 117] on input "text" at bounding box center [626, 112] width 238 height 29
type input "[PERSON_NAME]"
click at [752, 113] on img "submit" at bounding box center [759, 113] width 14 height 14
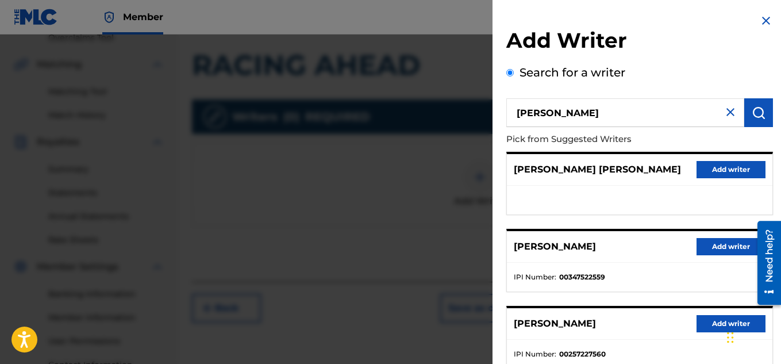
click at [710, 243] on button "Add writer" at bounding box center [731, 246] width 69 height 17
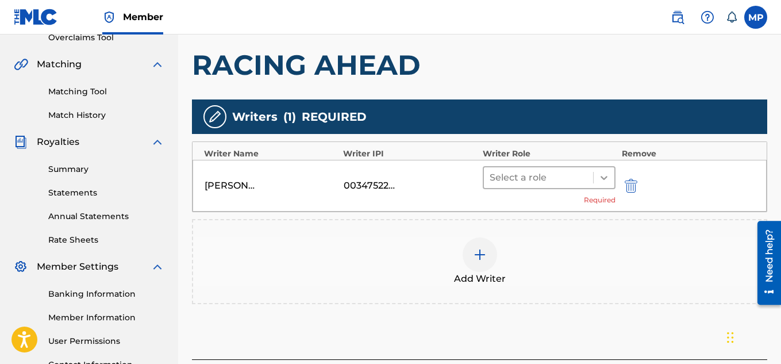
click at [602, 177] on icon at bounding box center [604, 178] width 7 height 4
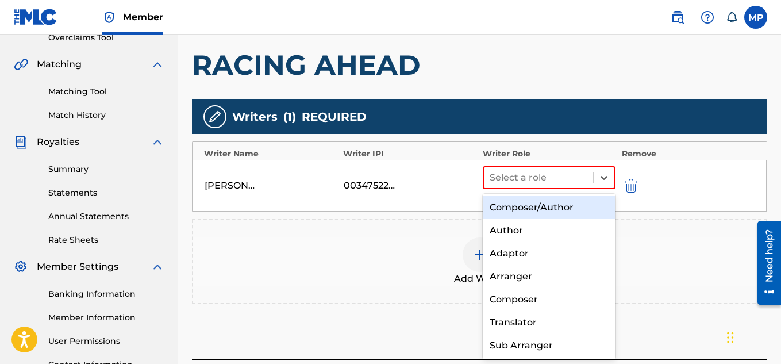
click at [544, 207] on div "Composer/Author" at bounding box center [549, 207] width 133 height 23
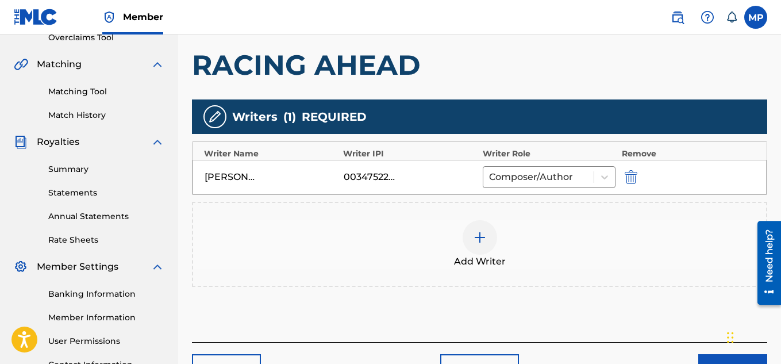
click at [712, 354] on button "Next" at bounding box center [733, 368] width 69 height 29
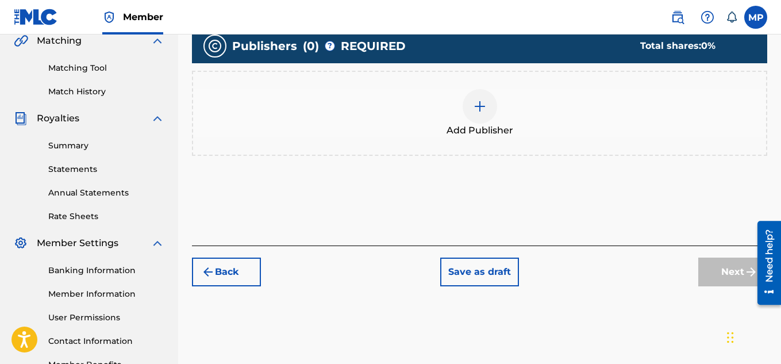
click at [485, 113] on img at bounding box center [480, 106] width 14 height 14
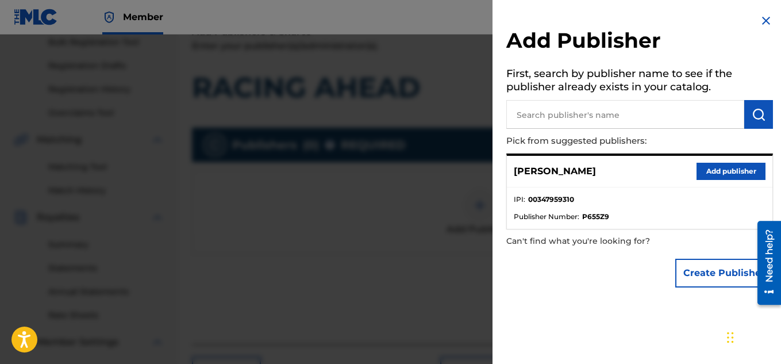
click at [710, 175] on button "Add publisher" at bounding box center [731, 171] width 69 height 17
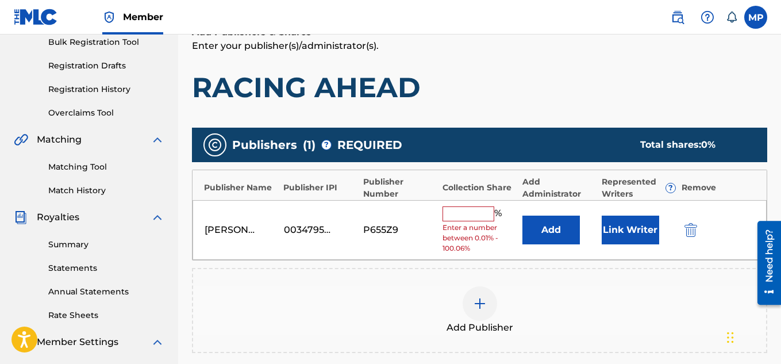
click at [475, 219] on input "text" at bounding box center [469, 213] width 52 height 15
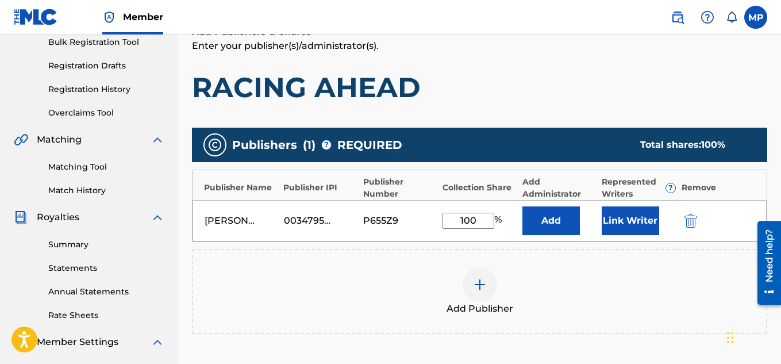
type input "100"
click at [642, 220] on button "Link Writer" at bounding box center [630, 220] width 57 height 29
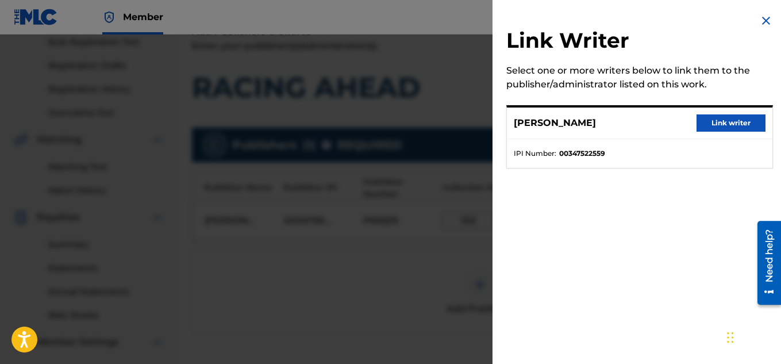
click at [720, 127] on button "Link writer" at bounding box center [731, 122] width 69 height 17
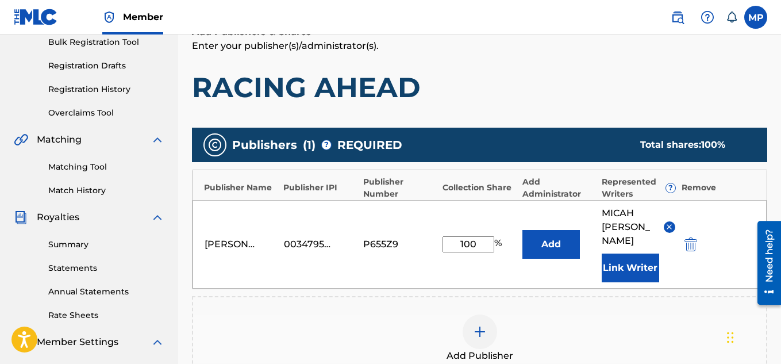
scroll to position [363, 0]
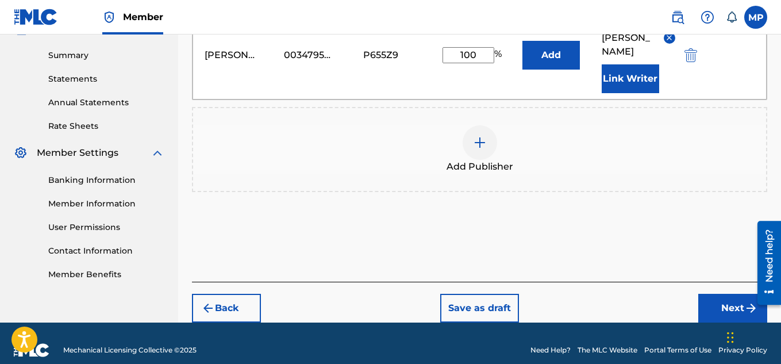
click at [728, 294] on button "Next" at bounding box center [733, 308] width 69 height 29
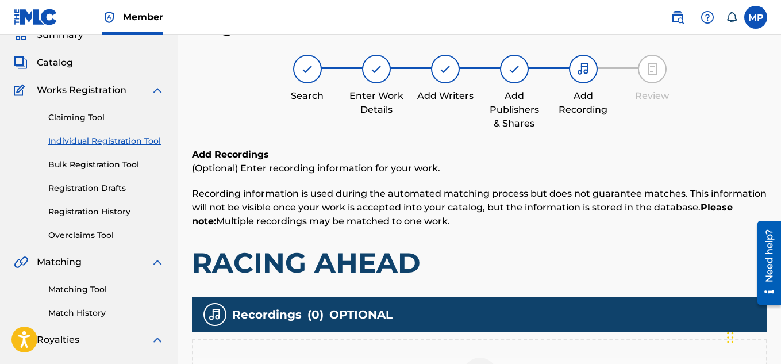
scroll to position [257, 0]
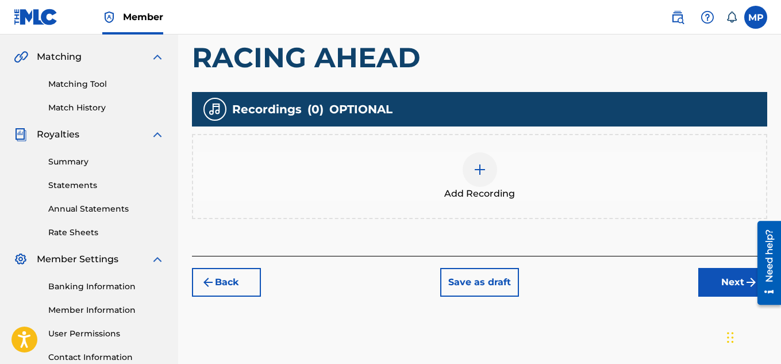
click at [484, 164] on img at bounding box center [480, 170] width 14 height 14
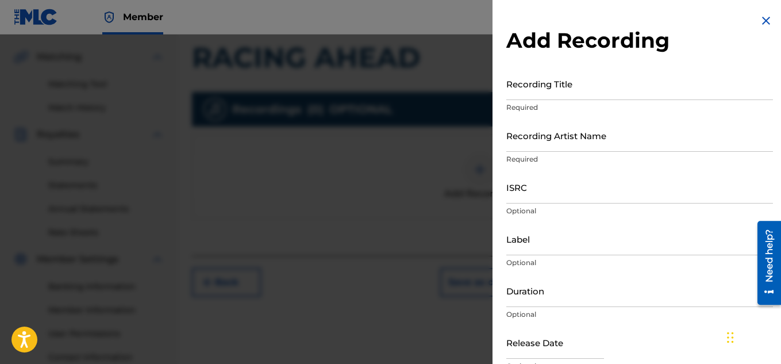
click at [545, 189] on input "ISRC" at bounding box center [640, 187] width 267 height 33
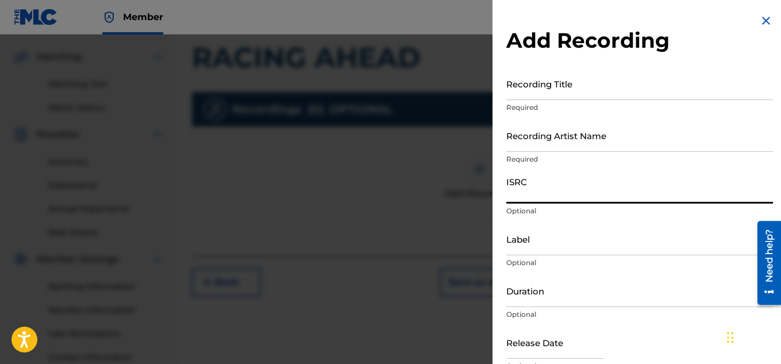
paste input "QZDA81895257"
type input "QZDA81895257"
click at [537, 143] on input "Recording Artist Name" at bounding box center [640, 135] width 267 height 33
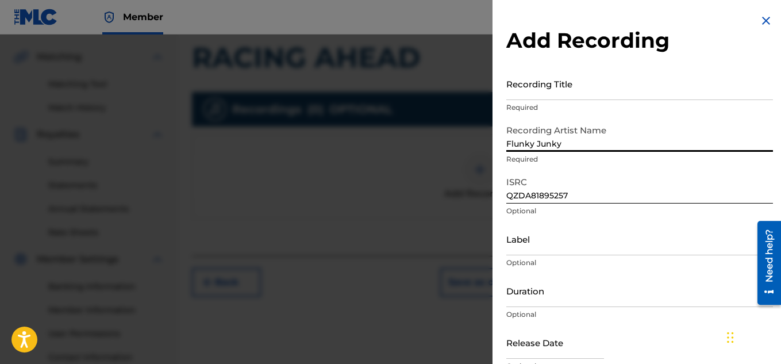
type input "Flunky Junky"
click at [524, 93] on input "Recording Title" at bounding box center [640, 83] width 267 height 33
paste input "QZDA81895257"
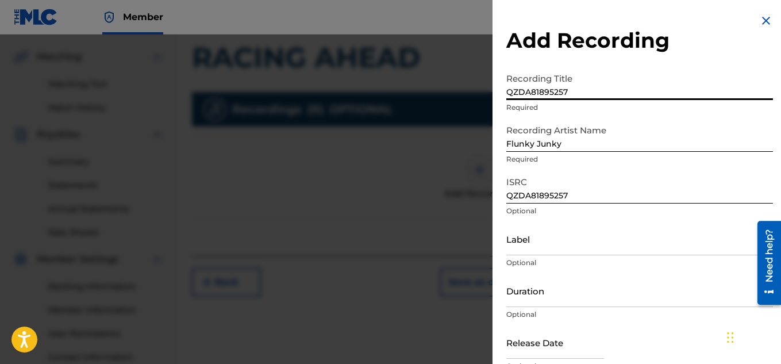
click at [537, 90] on input "QZDA81895257" at bounding box center [640, 83] width 267 height 33
type input "Racing Ahead"
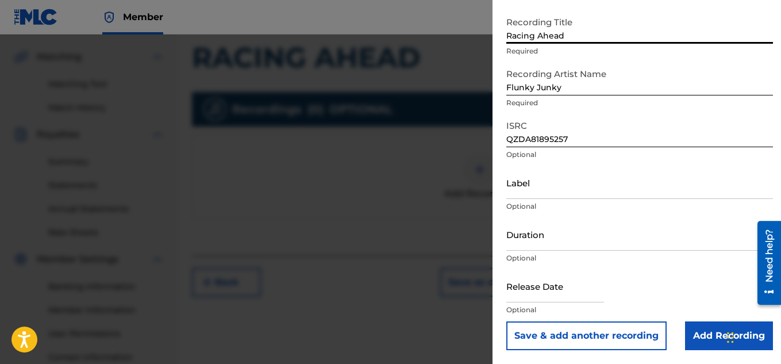
click at [693, 339] on input "Add Recording" at bounding box center [729, 335] width 88 height 29
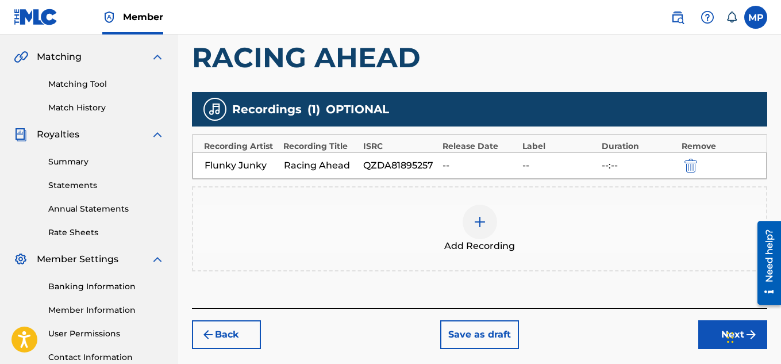
click at [709, 330] on button "Next" at bounding box center [733, 334] width 69 height 29
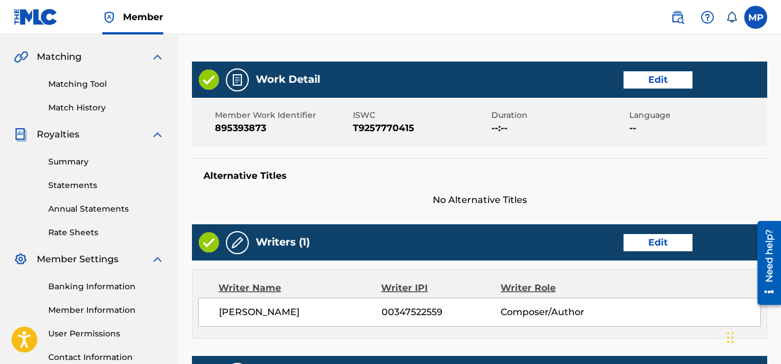
scroll to position [52, 0]
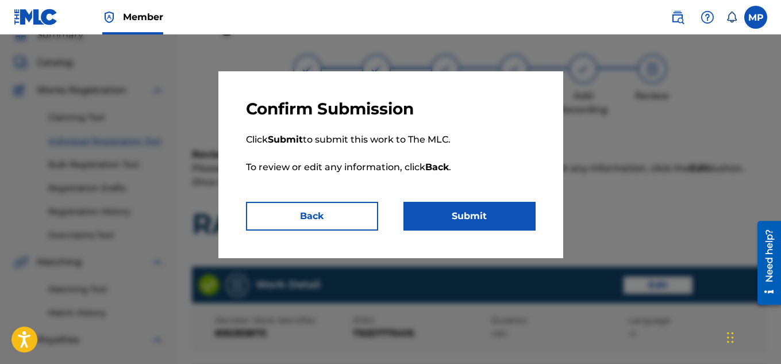
scroll to position [622, 0]
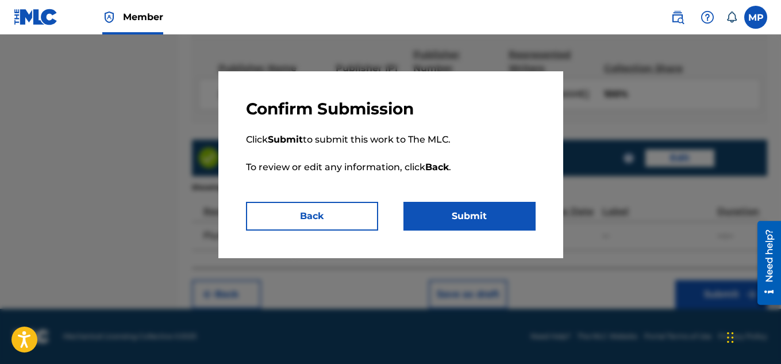
click at [509, 223] on button "Submit" at bounding box center [470, 216] width 132 height 29
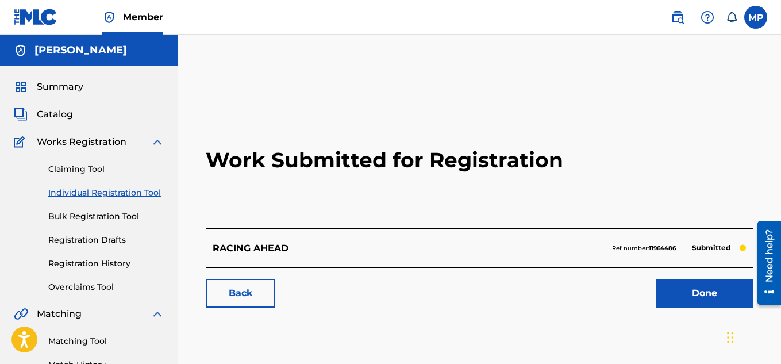
click at [252, 293] on link "Back" at bounding box center [240, 293] width 69 height 29
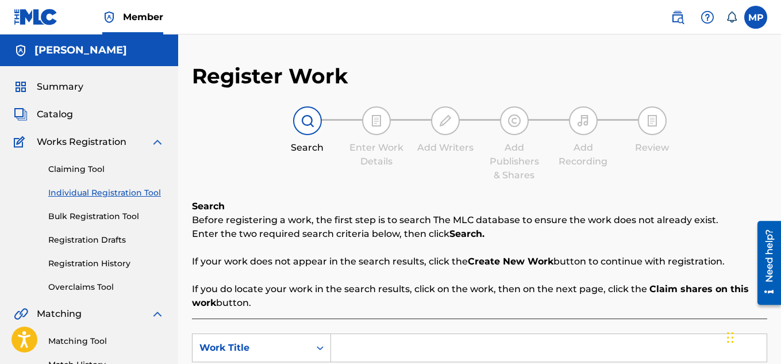
scroll to position [141, 0]
